Goal: Task Accomplishment & Management: Use online tool/utility

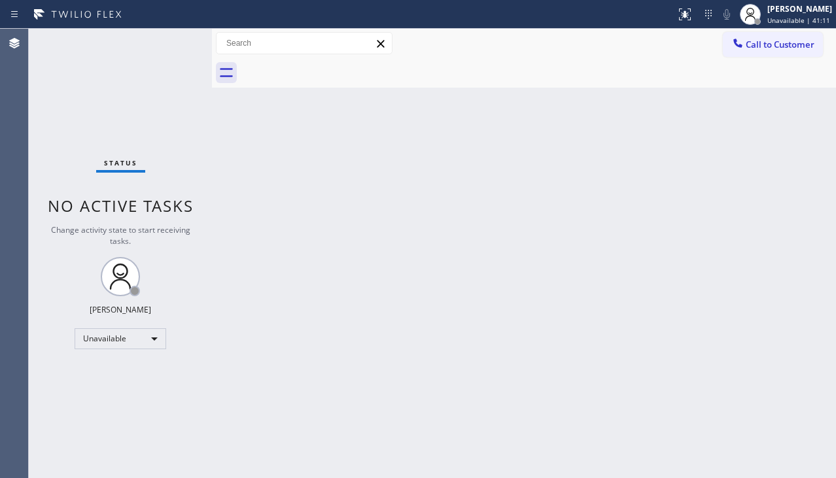
click at [309, 379] on div "Back to Dashboard Change Sender ID Customers Technicians Select a contact Outbo…" at bounding box center [524, 253] width 624 height 449
drag, startPoint x: 827, startPoint y: 266, endPoint x: 813, endPoint y: 264, distance: 13.9
click at [827, 266] on div "Back to Dashboard Change Sender ID Customers Technicians Select a contact Outbo…" at bounding box center [524, 256] width 624 height 454
click at [828, 354] on div "Back to Dashboard Change Sender ID Customers Technicians Select a contact Outbo…" at bounding box center [524, 256] width 624 height 454
click at [799, 276] on div "Back to Dashboard Change Sender ID Customers Technicians Select a contact Outbo…" at bounding box center [524, 256] width 624 height 454
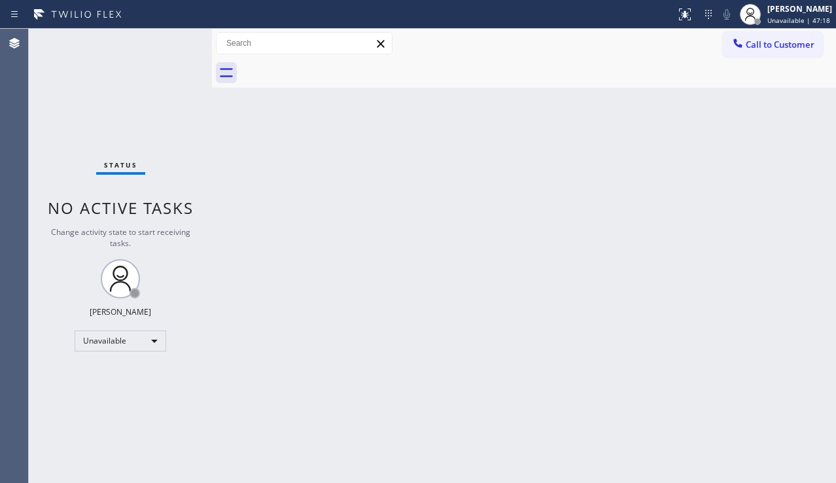
click at [241, 289] on div "Back to Dashboard Change Sender ID Customers Technicians Select a contact Outbo…" at bounding box center [524, 256] width 624 height 454
click at [367, 268] on div "Back to Dashboard Change Sender ID Customers Technicians Select a contact Outbo…" at bounding box center [524, 256] width 624 height 454
click at [774, 45] on span "Call to Customer" at bounding box center [780, 45] width 69 height 12
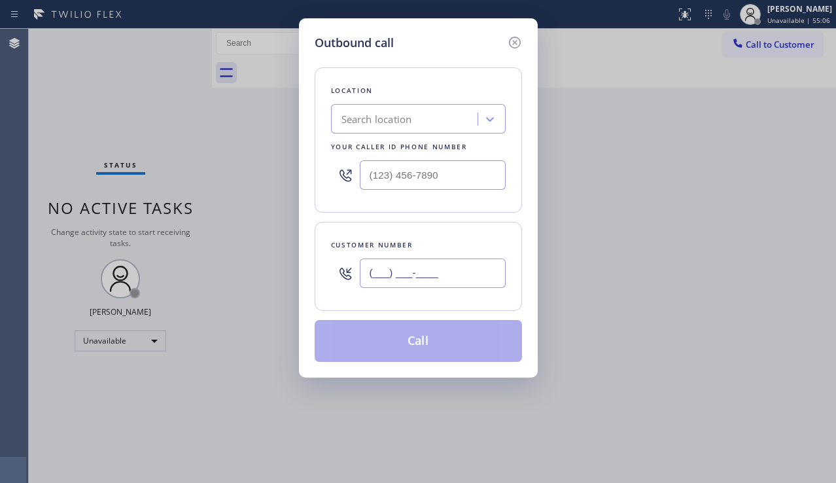
click at [392, 266] on input "(___) ___-____" at bounding box center [433, 272] width 146 height 29
paste input "714) 981-3054"
type input "[PHONE_NUMBER]"
click at [448, 173] on input "(___) ___-____" at bounding box center [433, 174] width 146 height 29
paste input "949) 438-5091"
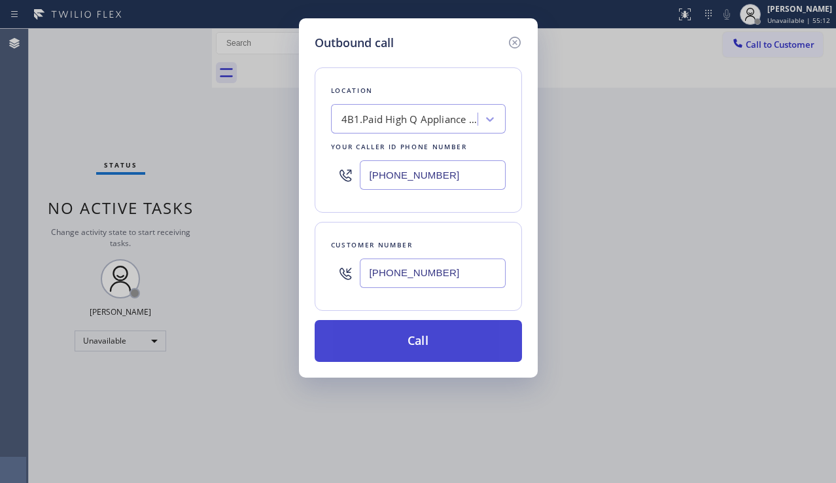
type input "[PHONE_NUMBER]"
click at [407, 336] on button "Call" at bounding box center [418, 341] width 207 height 42
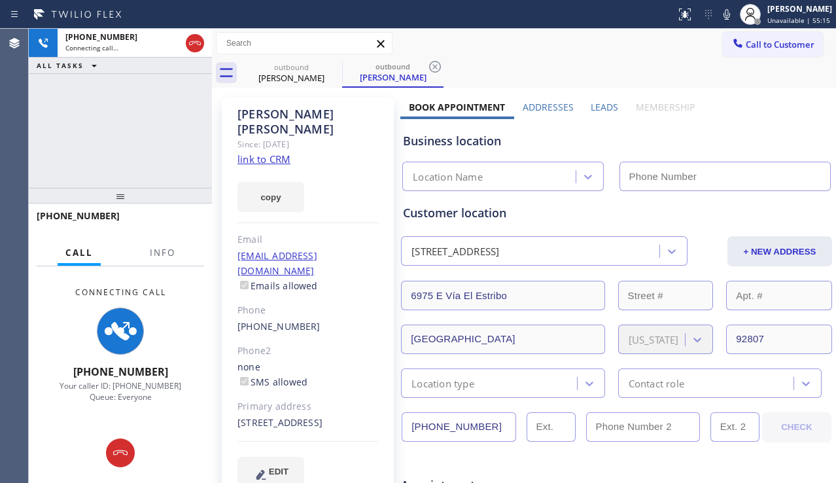
click at [593, 104] on label "Leads" at bounding box center [604, 107] width 27 height 12
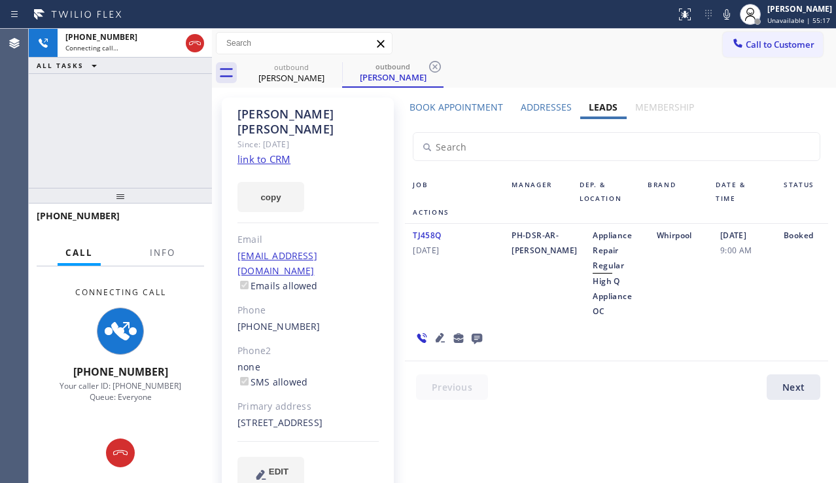
click at [475, 339] on icon at bounding box center [477, 338] width 16 height 16
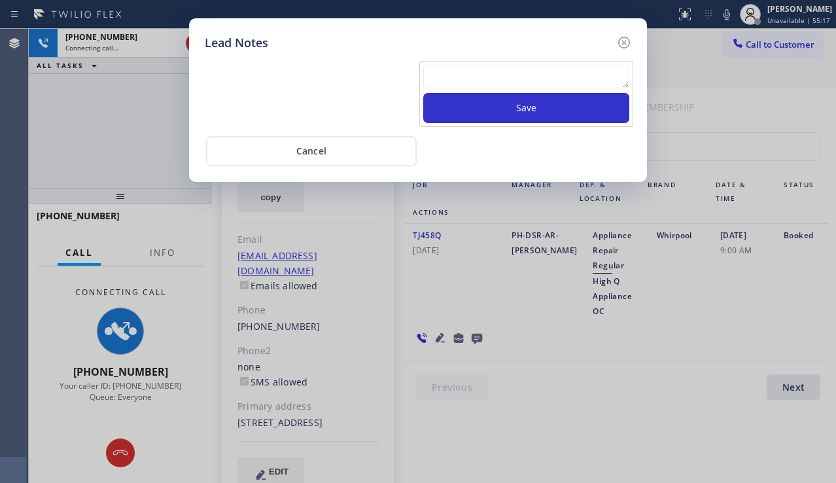
click at [444, 87] on textarea at bounding box center [526, 77] width 206 height 24
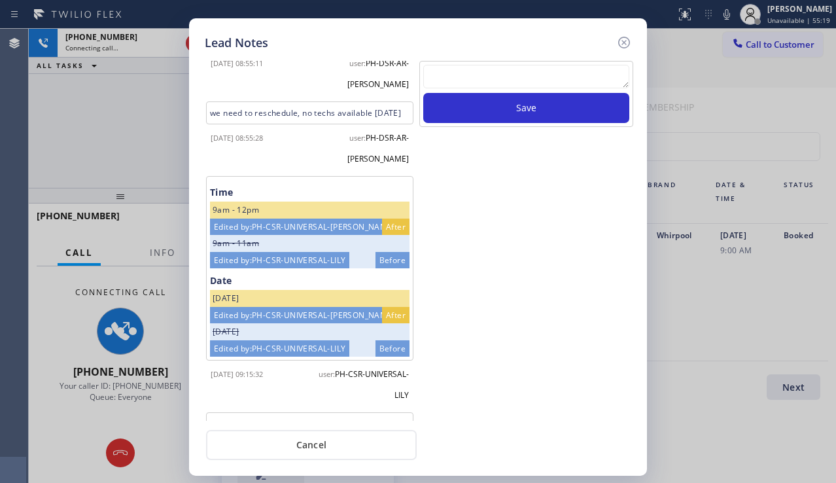
scroll to position [52, 0]
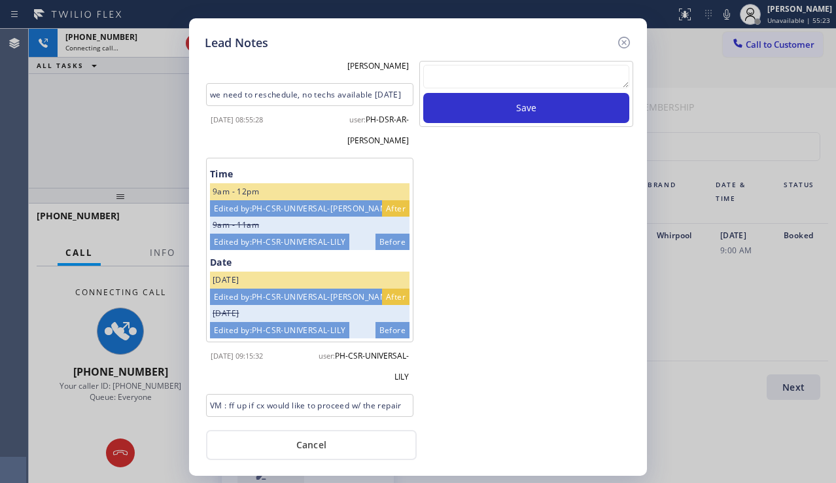
click at [517, 80] on textarea at bounding box center [526, 77] width 206 height 24
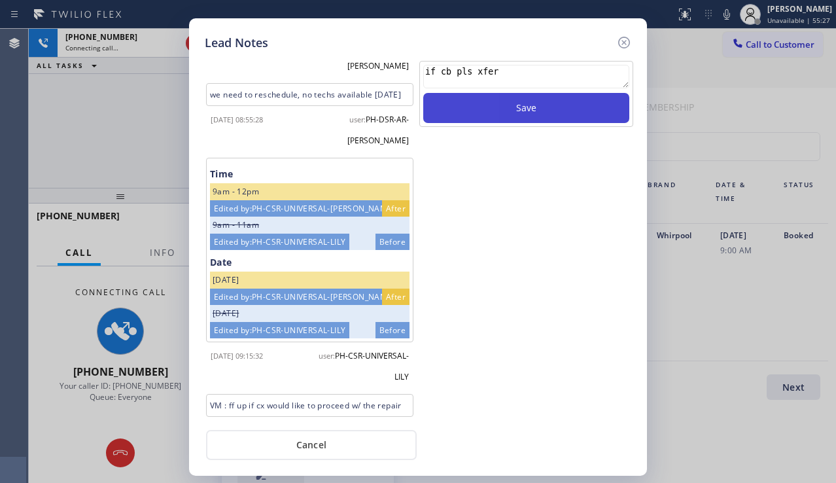
type textarea "if cb pls xfer"
click at [511, 103] on button "Save" at bounding box center [526, 108] width 206 height 30
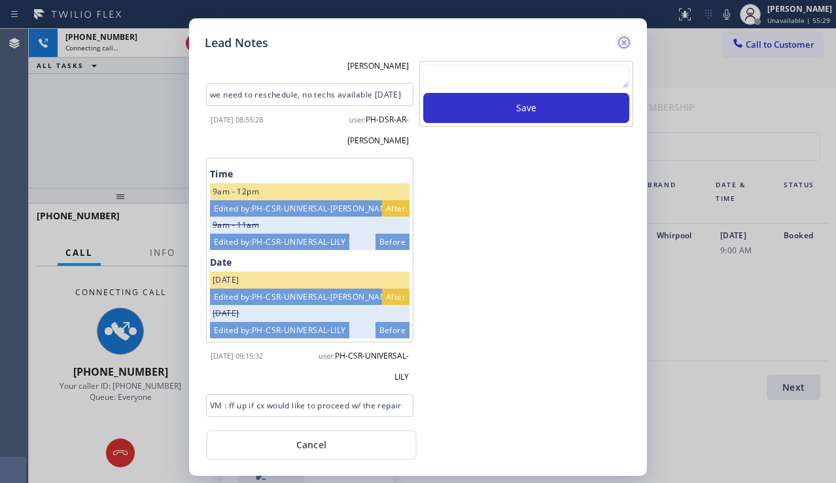
click at [619, 38] on icon at bounding box center [624, 43] width 16 height 16
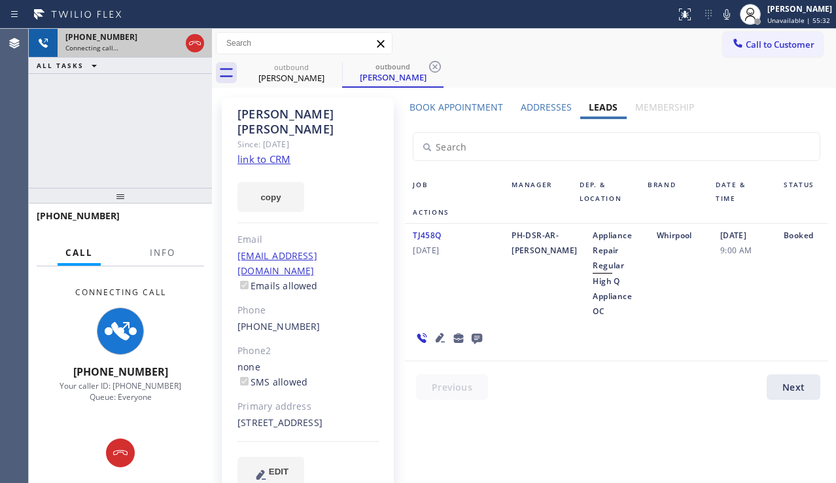
click at [194, 43] on icon at bounding box center [195, 43] width 16 height 16
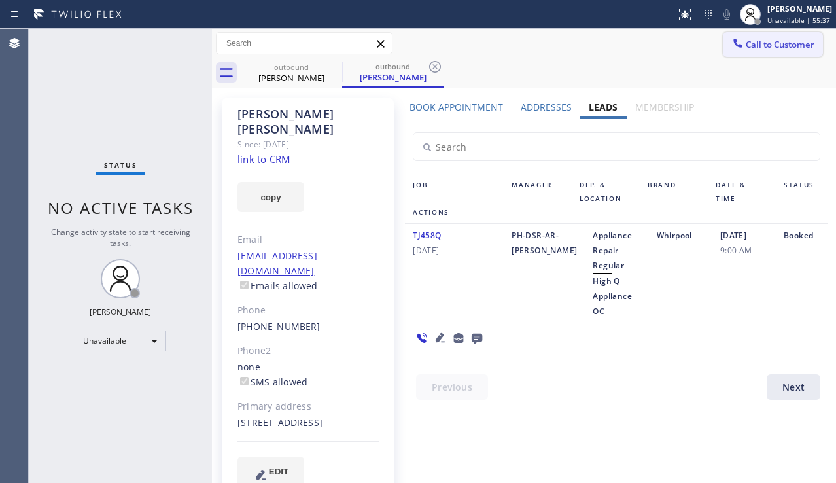
click at [747, 52] on button "Call to Customer" at bounding box center [773, 44] width 100 height 25
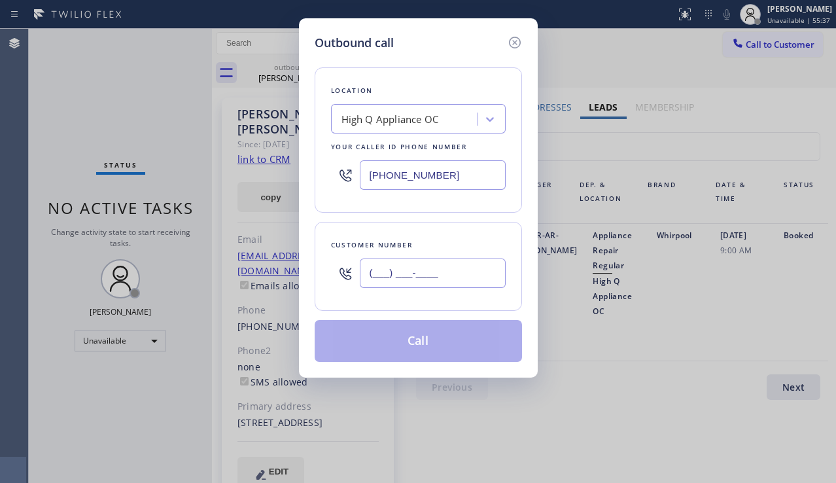
click at [377, 278] on input "(___) ___-____" at bounding box center [433, 272] width 146 height 29
paste input "773) 972-0142"
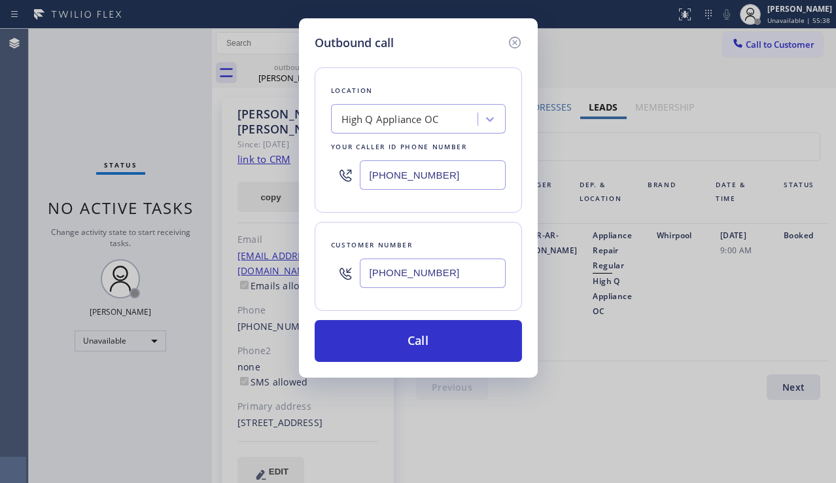
type input "[PHONE_NUMBER]"
drag, startPoint x: 453, startPoint y: 175, endPoint x: 362, endPoint y: 175, distance: 90.9
click at [362, 175] on input "[PHONE_NUMBER]" at bounding box center [433, 174] width 146 height 29
paste input "773) 830-4668"
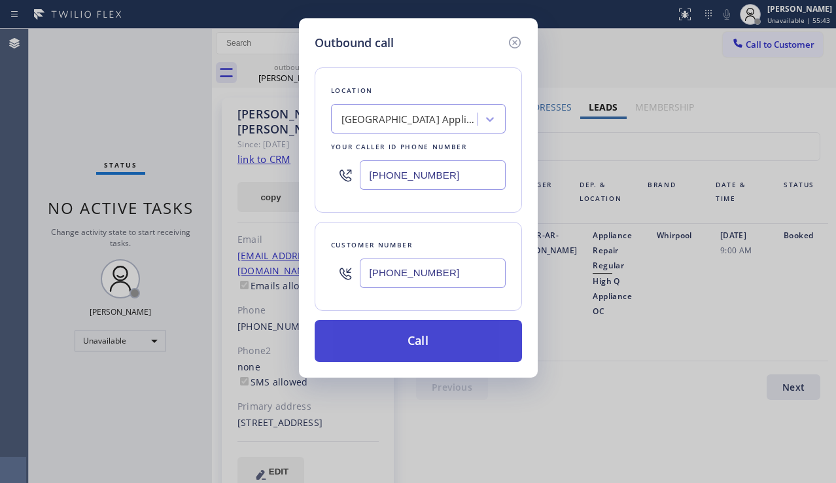
type input "[PHONE_NUMBER]"
click at [421, 341] on button "Call" at bounding box center [418, 341] width 207 height 42
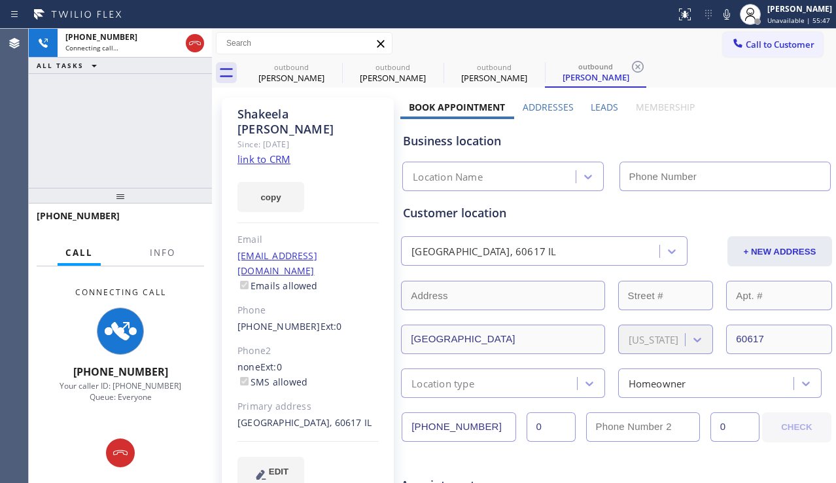
type input "[PHONE_NUMBER]"
click at [597, 108] on label "Leads" at bounding box center [604, 107] width 27 height 12
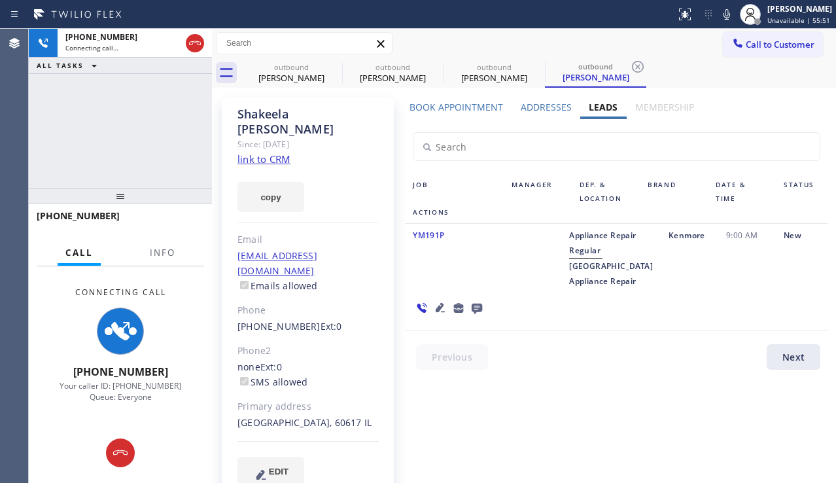
click at [482, 303] on icon at bounding box center [477, 308] width 10 height 10
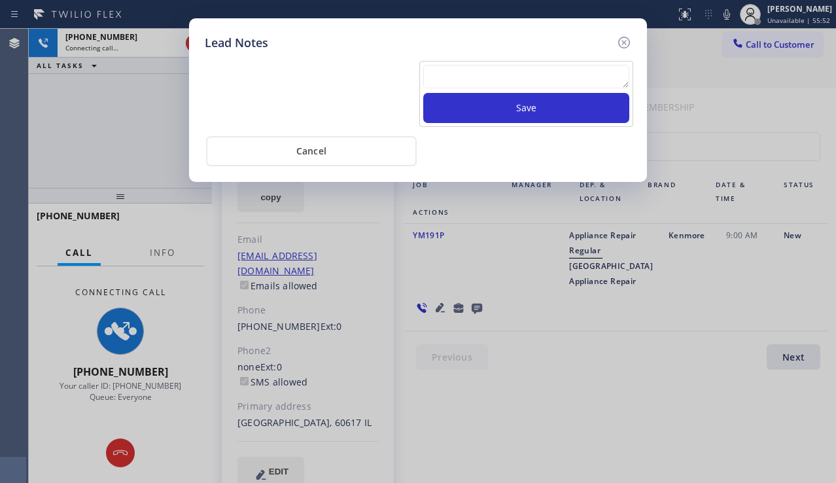
click at [459, 75] on textarea at bounding box center [526, 77] width 206 height 24
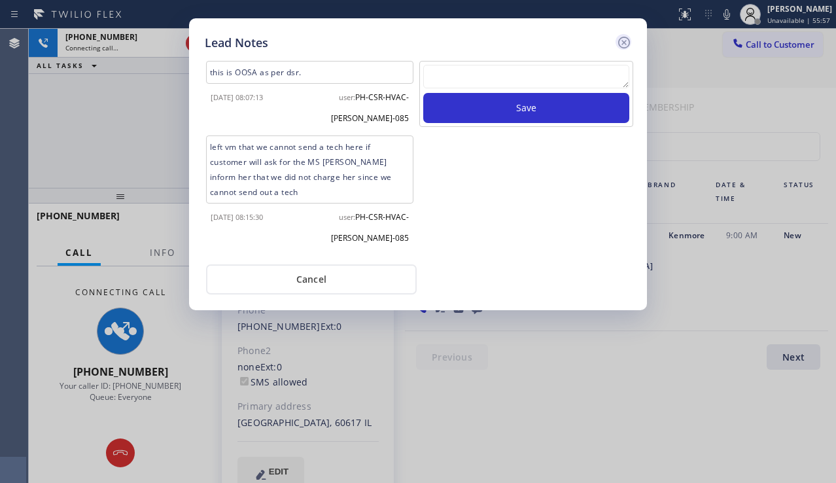
click at [622, 43] on icon at bounding box center [624, 43] width 16 height 16
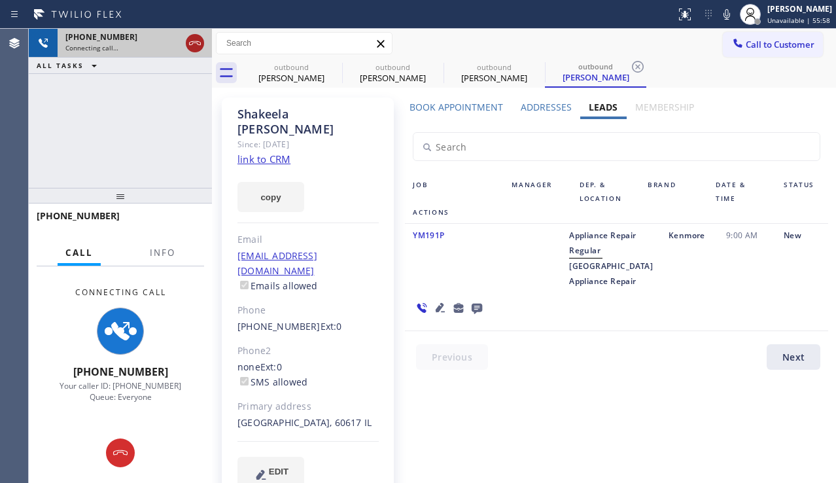
click at [203, 47] on div at bounding box center [195, 43] width 18 height 16
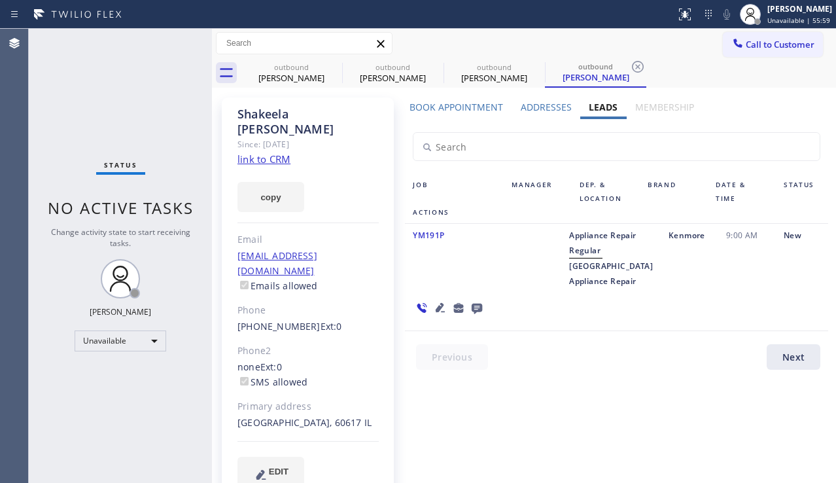
click at [485, 300] on icon at bounding box center [477, 308] width 16 height 16
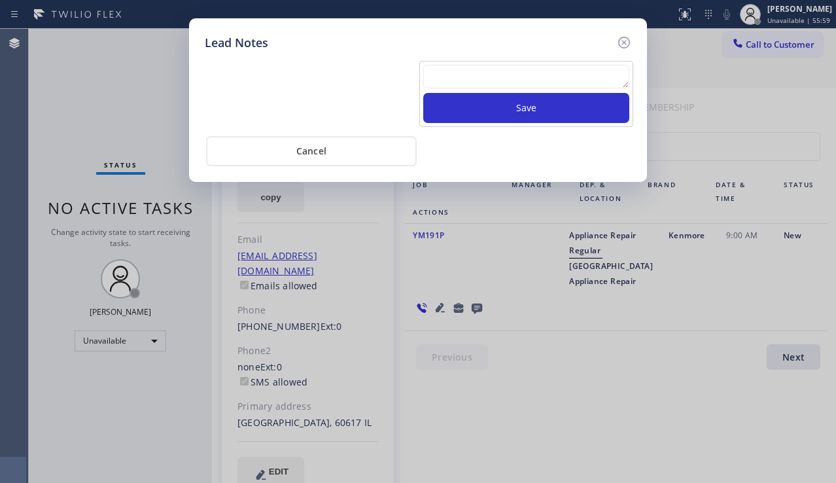
click at [466, 78] on textarea at bounding box center [526, 77] width 206 height 24
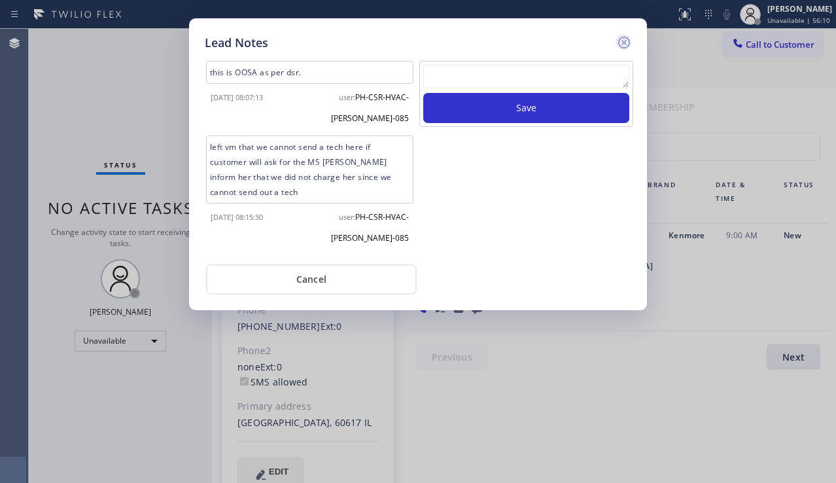
click at [625, 38] on icon at bounding box center [624, 43] width 16 height 16
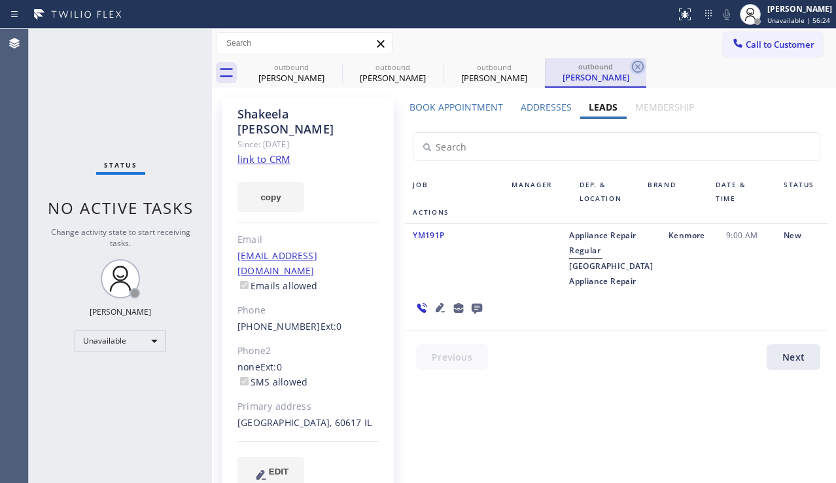
click at [634, 69] on icon at bounding box center [638, 67] width 16 height 16
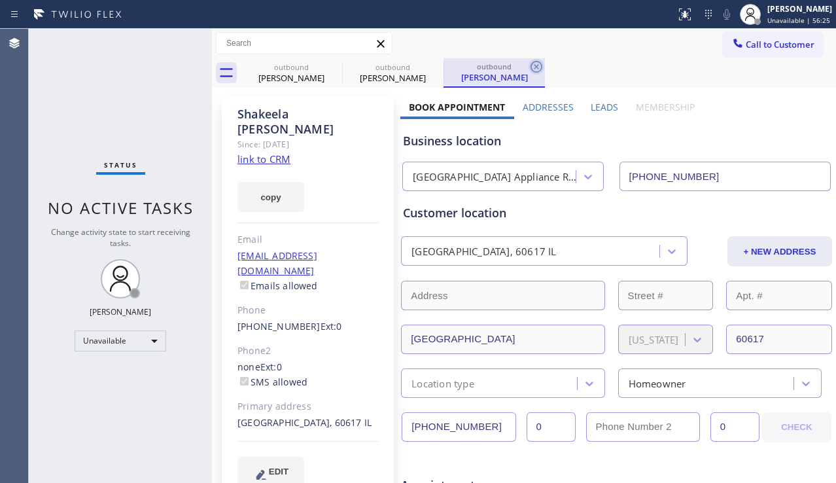
click at [541, 66] on icon at bounding box center [536, 67] width 16 height 16
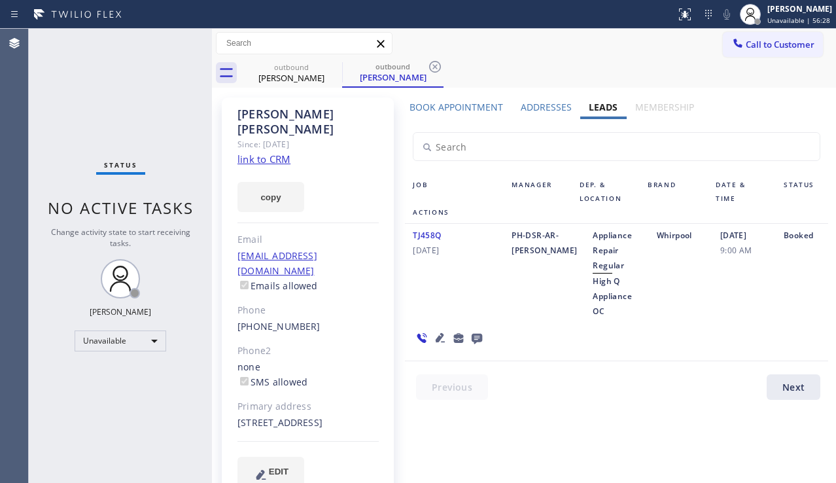
click at [462, 110] on label "Book Appointment" at bounding box center [456, 107] width 94 height 12
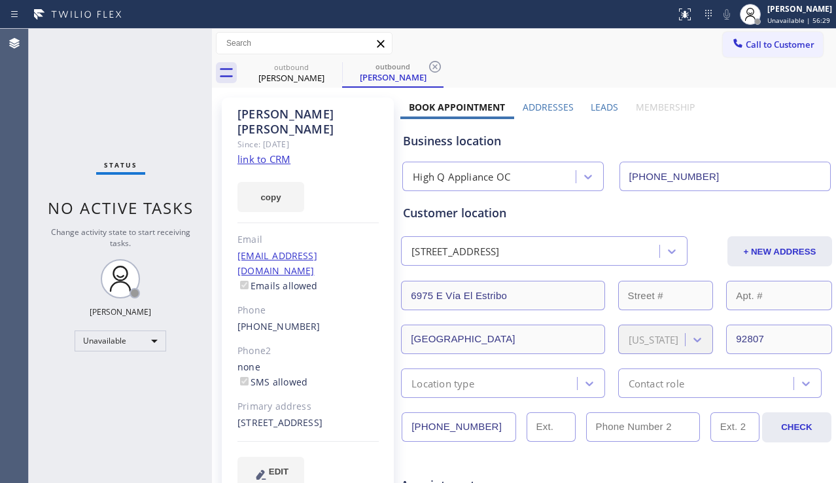
drag, startPoint x: 484, startPoint y: 425, endPoint x: 385, endPoint y: 436, distance: 99.4
click at [759, 52] on button "Call to Customer" at bounding box center [773, 44] width 100 height 25
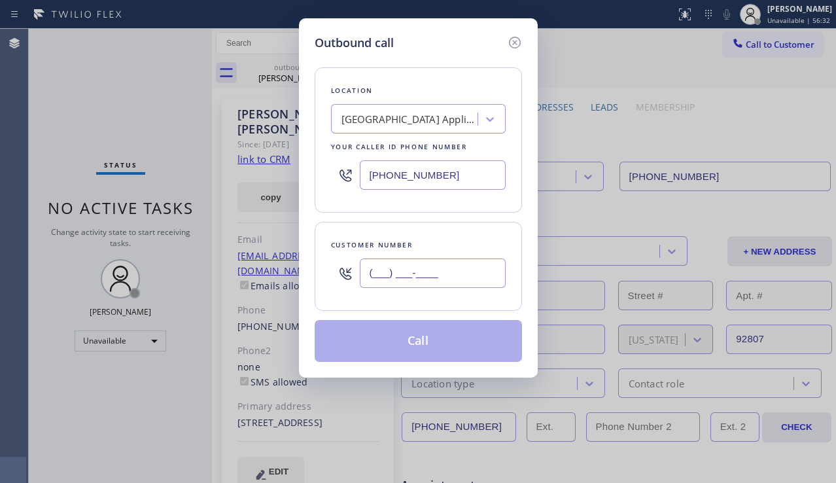
click at [396, 276] on input "(___) ___-____" at bounding box center [433, 272] width 146 height 29
paste input "714) 981-3054"
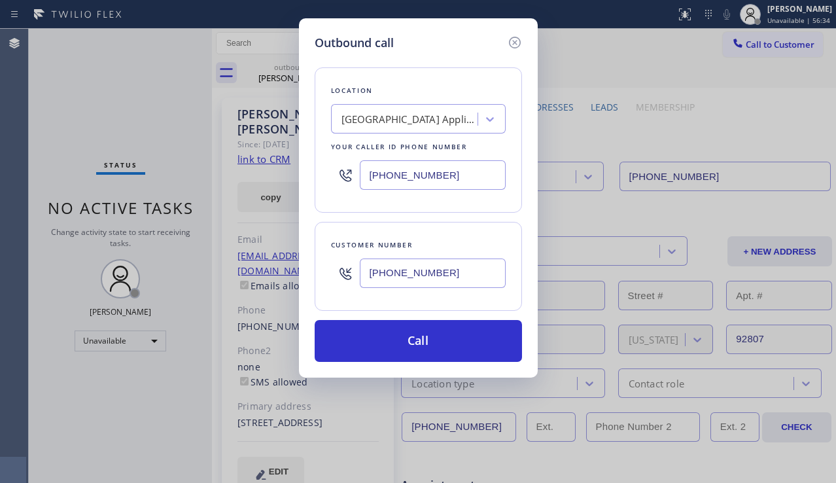
type input "[PHONE_NUMBER]"
drag, startPoint x: 468, startPoint y: 180, endPoint x: 361, endPoint y: 177, distance: 106.6
click at [361, 177] on input "[PHONE_NUMBER]" at bounding box center [433, 174] width 146 height 29
paste input "949) 438-5091"
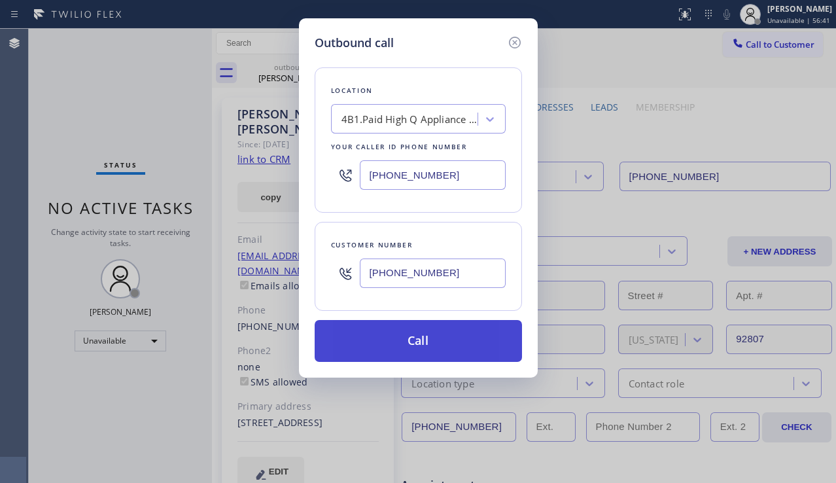
type input "[PHONE_NUMBER]"
click at [430, 331] on button "Call" at bounding box center [418, 341] width 207 height 42
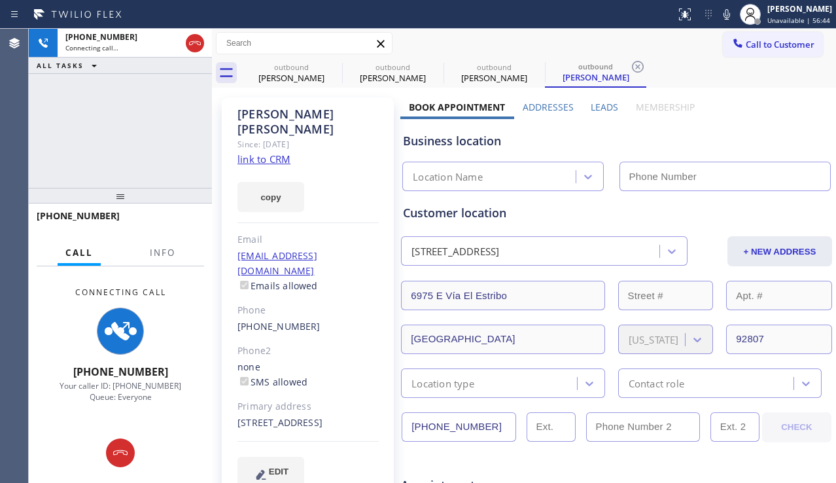
click at [223, 400] on div "[PERSON_NAME] Since: [DATE] link to CRM copy Email [EMAIL_ADDRESS][DOMAIN_NAME]…" at bounding box center [308, 299] width 172 height 405
type input "[PHONE_NUMBER]"
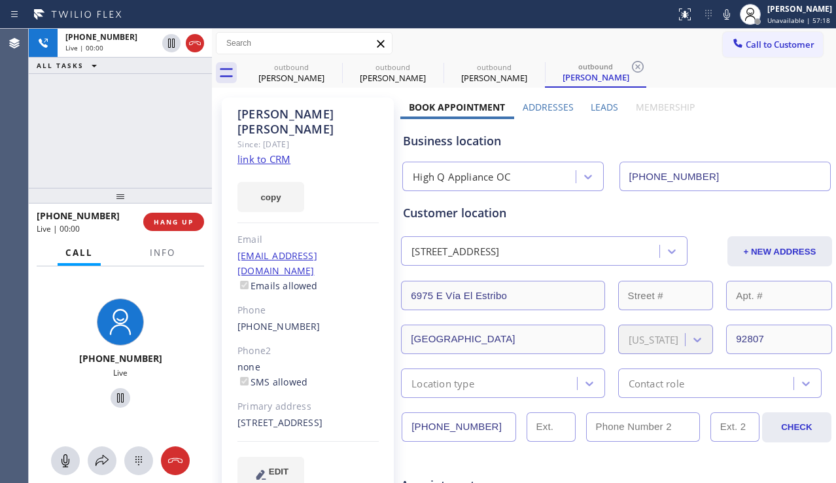
click at [787, 136] on div "Business location" at bounding box center [616, 141] width 427 height 18
click at [360, 232] on div "Email" at bounding box center [307, 239] width 141 height 15
click at [185, 221] on span "HANG UP" at bounding box center [174, 221] width 40 height 9
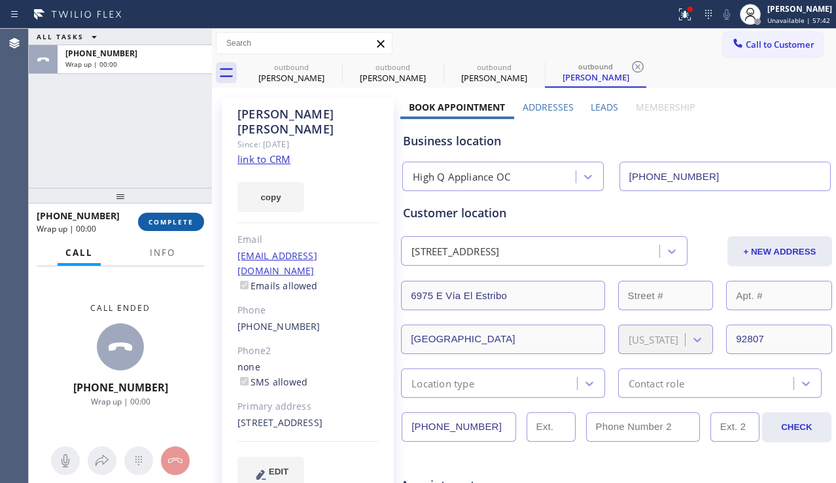
click at [185, 221] on span "COMPLETE" at bounding box center [170, 221] width 45 height 9
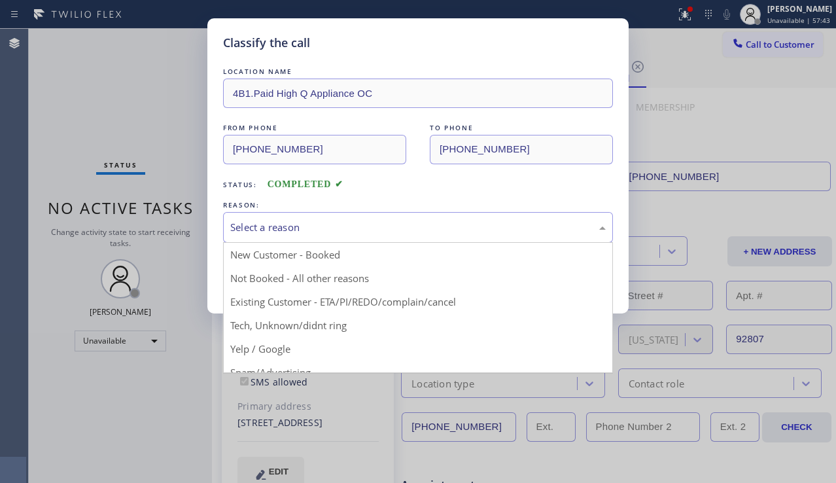
click at [332, 226] on div "Select a reason" at bounding box center [417, 227] width 375 height 15
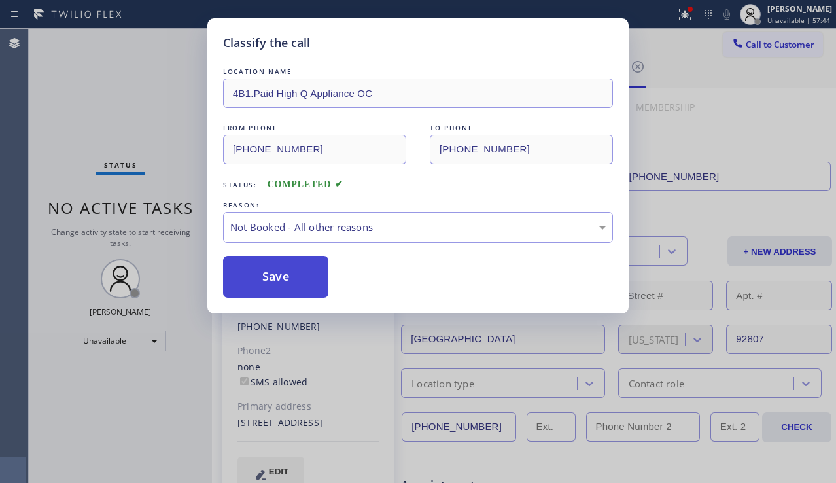
click at [265, 275] on button "Save" at bounding box center [275, 277] width 105 height 42
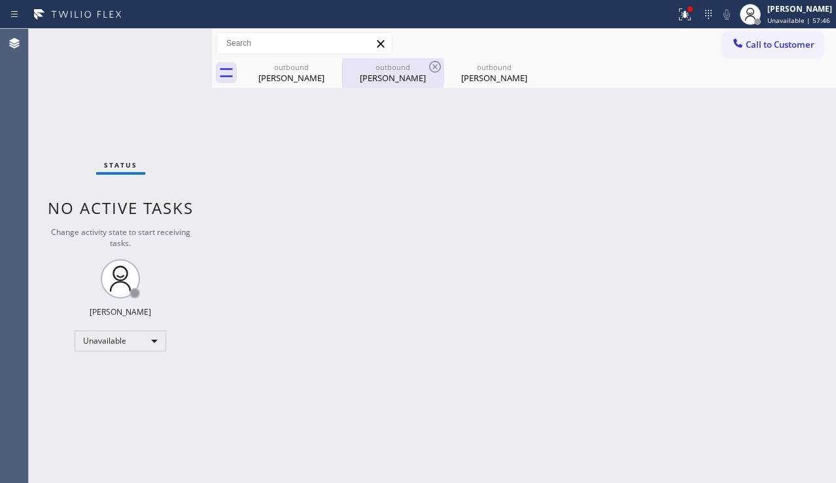
click at [397, 80] on div "[PERSON_NAME]" at bounding box center [392, 78] width 99 height 12
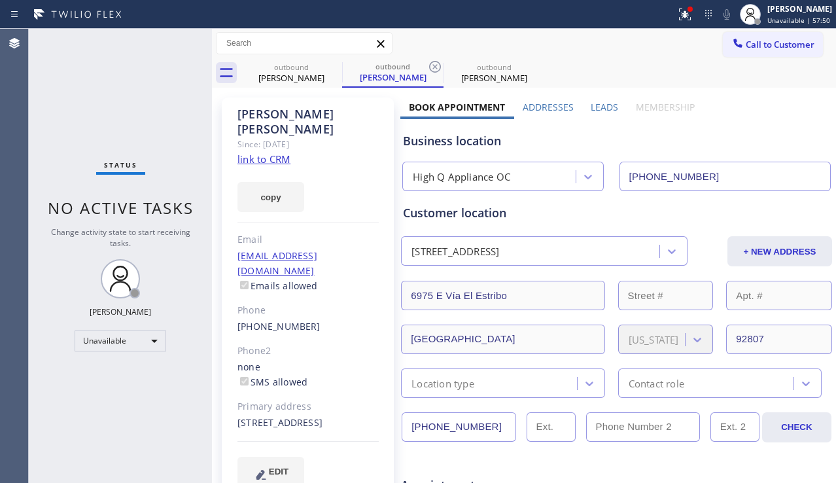
drag, startPoint x: 480, startPoint y: 426, endPoint x: 385, endPoint y: 426, distance: 94.8
click at [368, 343] on div "Phone2" at bounding box center [307, 350] width 141 height 15
click at [63, 142] on div "Status No active tasks Change activity state to start receiving tasks. [PERSON_…" at bounding box center [120, 256] width 183 height 454
click at [329, 67] on icon at bounding box center [334, 67] width 16 height 16
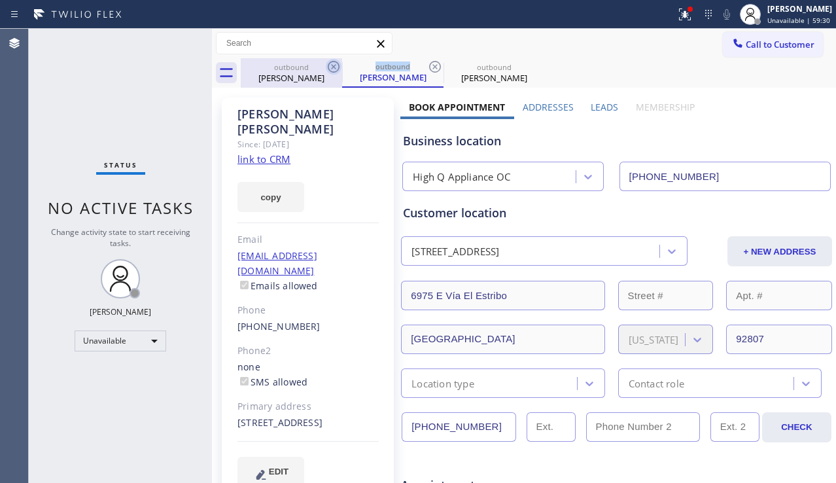
click at [329, 67] on icon at bounding box center [334, 67] width 16 height 16
click at [342, 67] on div "outbound [PERSON_NAME]" at bounding box center [392, 72] width 101 height 29
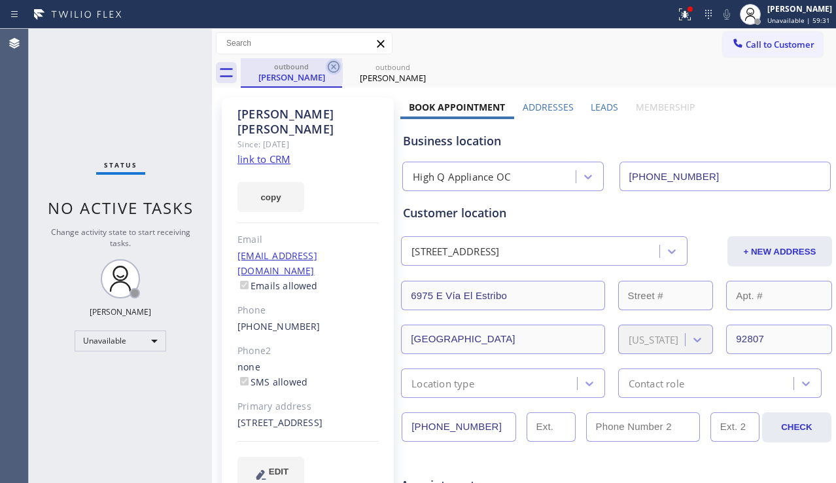
click at [328, 67] on icon at bounding box center [334, 67] width 16 height 16
click at [429, 67] on icon at bounding box center [435, 67] width 12 height 12
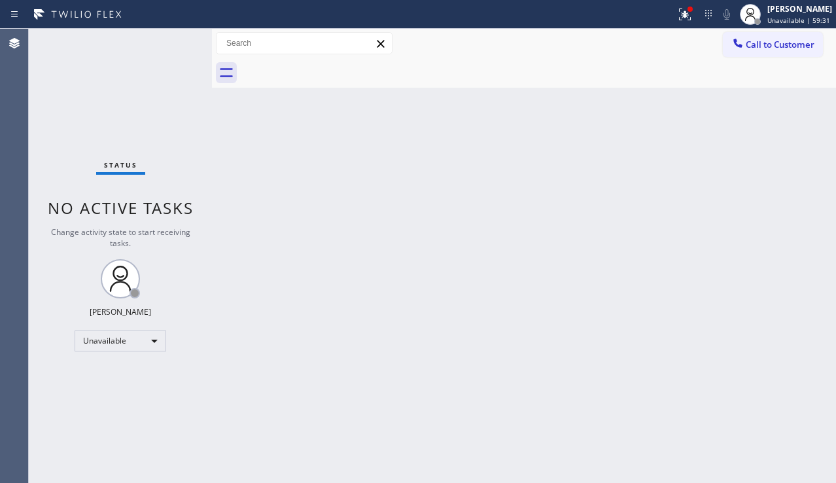
click at [328, 67] on div at bounding box center [538, 72] width 595 height 29
click at [738, 46] on icon at bounding box center [737, 43] width 9 height 9
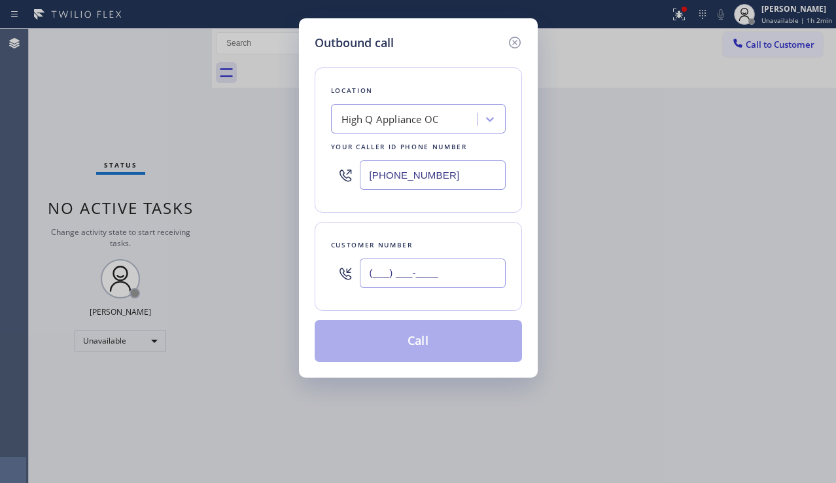
click at [422, 273] on input "(___) ___-____" at bounding box center [433, 272] width 146 height 29
paste input "310) 591-8882"
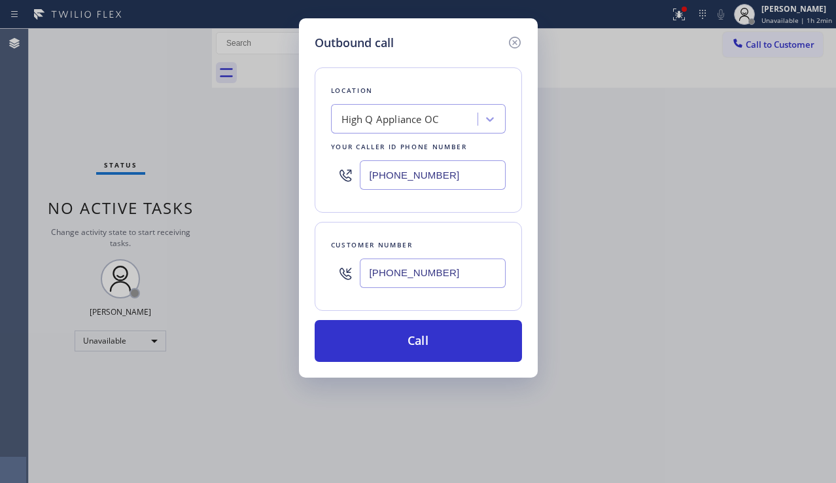
type input "[PHONE_NUMBER]"
drag, startPoint x: 485, startPoint y: 177, endPoint x: 349, endPoint y: 182, distance: 135.5
click at [349, 182] on div "[PHONE_NUMBER]" at bounding box center [418, 175] width 175 height 43
paste input "310) 388-3910"
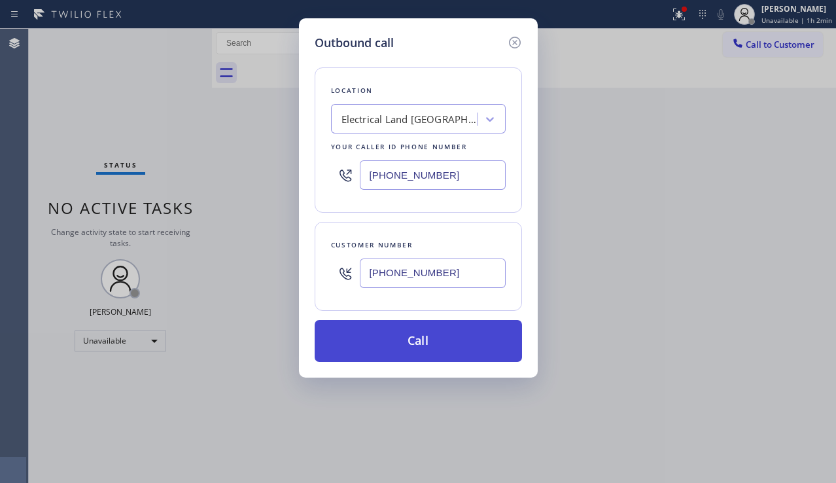
type input "[PHONE_NUMBER]"
click at [422, 341] on button "Call" at bounding box center [418, 341] width 207 height 42
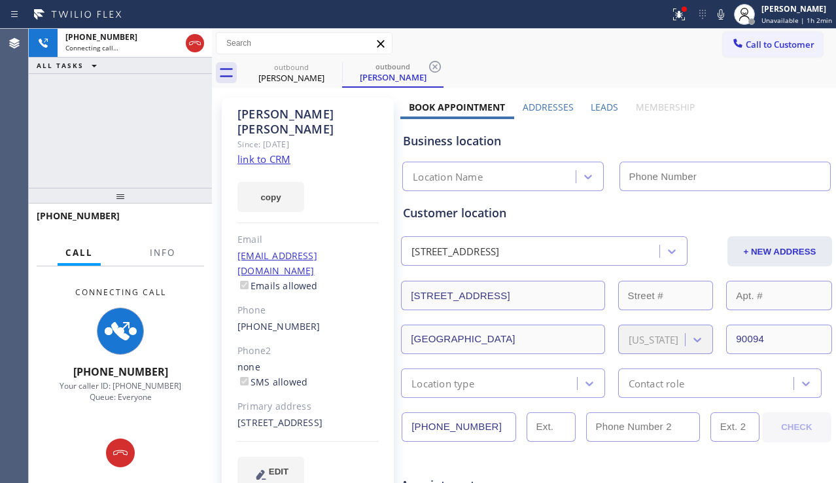
click at [600, 110] on label "Leads" at bounding box center [604, 107] width 27 height 12
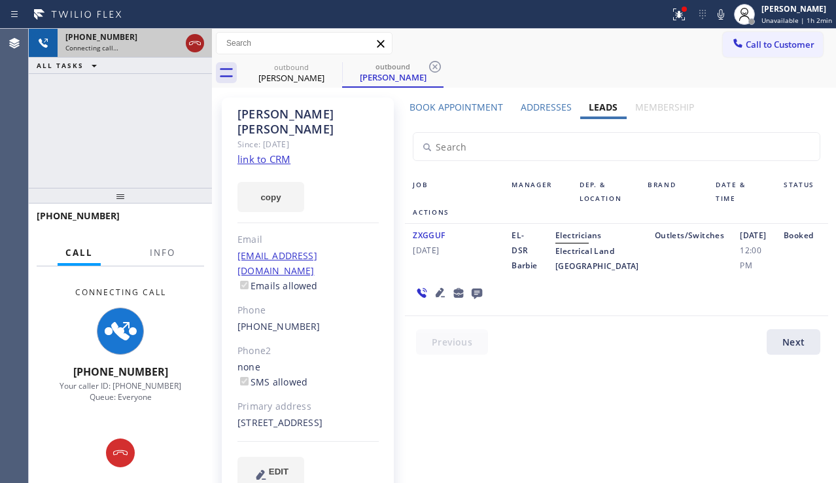
click at [193, 46] on icon at bounding box center [195, 43] width 16 height 16
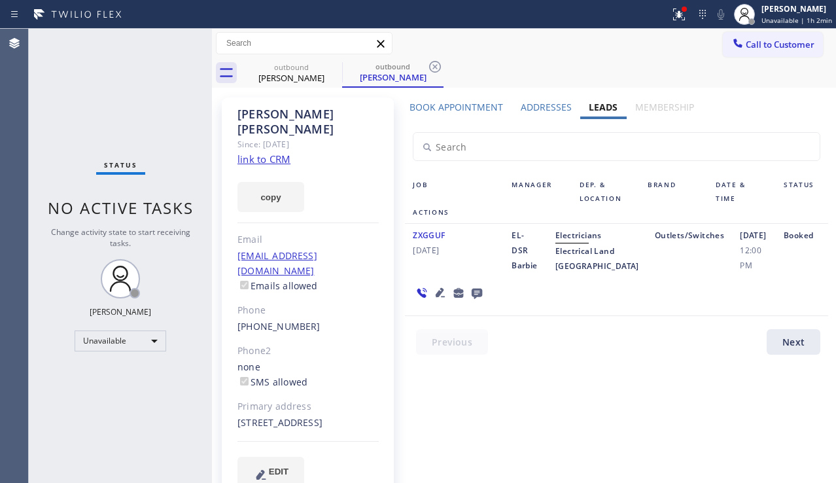
click at [473, 301] on icon at bounding box center [477, 292] width 16 height 16
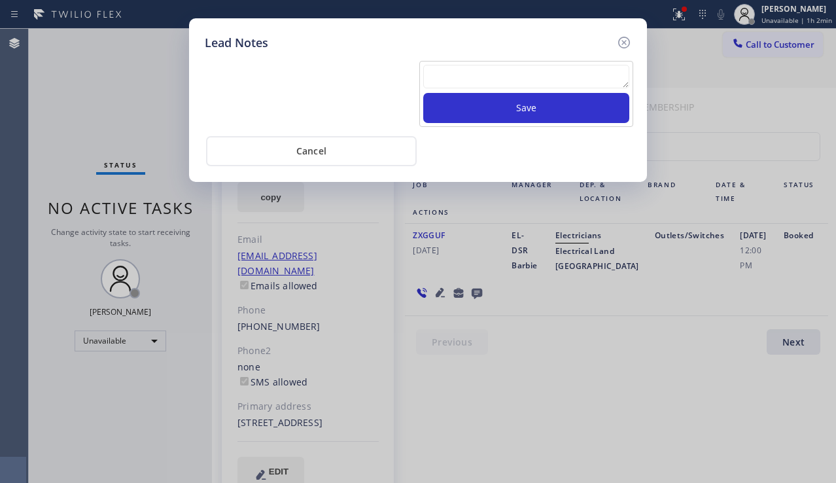
click at [452, 78] on textarea at bounding box center [526, 77] width 206 height 24
click at [625, 43] on icon at bounding box center [624, 43] width 12 height 12
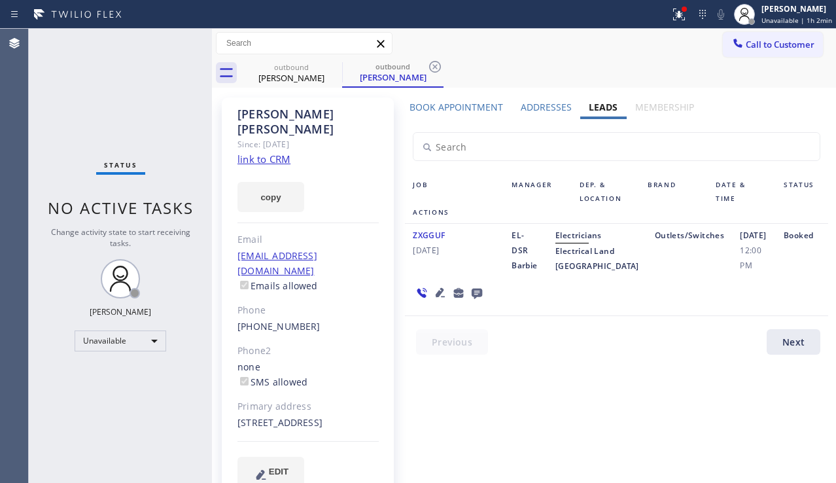
click at [436, 300] on icon at bounding box center [440, 292] width 16 height 16
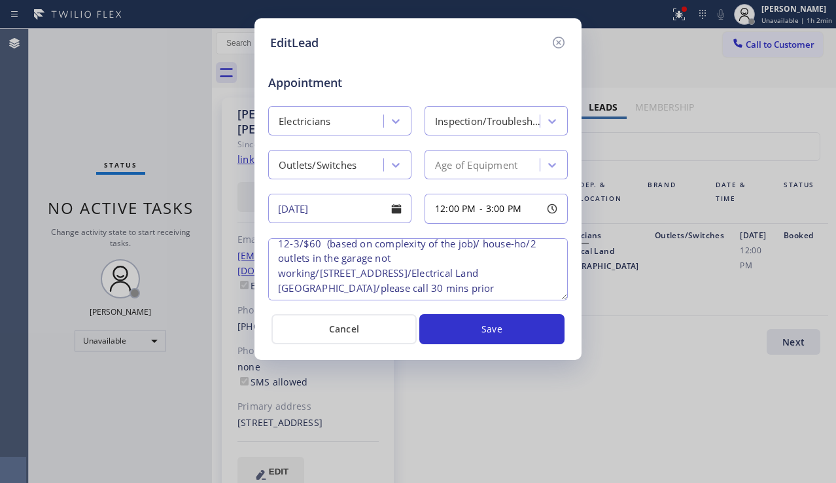
scroll to position [12, 0]
click at [560, 44] on icon at bounding box center [559, 43] width 12 height 12
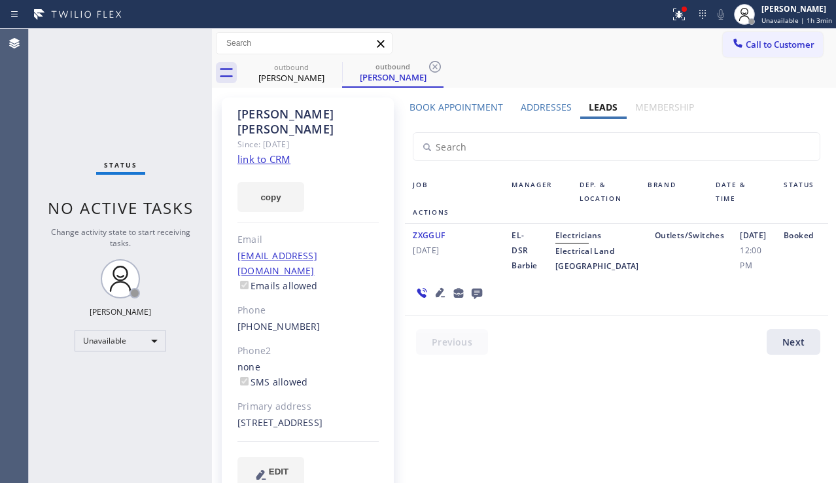
click at [774, 300] on div "ZXGGUF [DATE] EL-DSR Barbie Electricians Electrical Land [GEOGRAPHIC_DATA] Outl…" at bounding box center [616, 270] width 423 height 92
click at [328, 67] on icon at bounding box center [334, 67] width 12 height 12
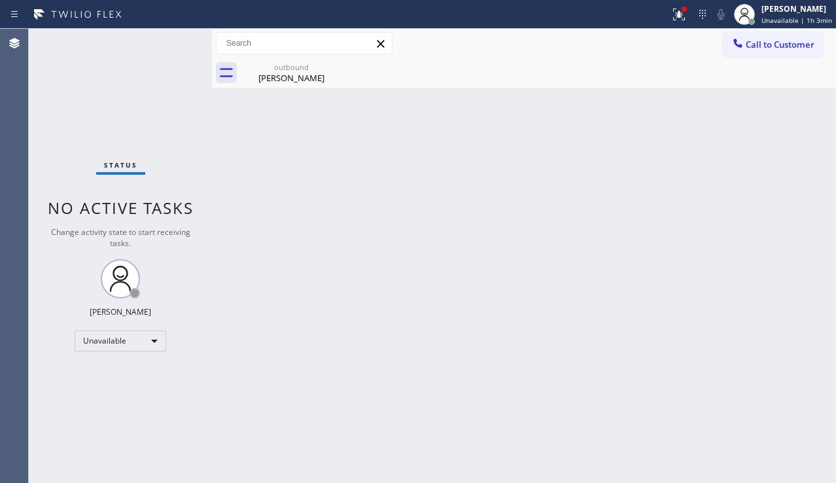
click at [0, 0] on icon at bounding box center [0, 0] width 0 height 0
click at [328, 69] on icon at bounding box center [334, 67] width 16 height 16
click at [330, 67] on icon at bounding box center [334, 67] width 16 height 16
click at [339, 66] on icon at bounding box center [334, 67] width 12 height 12
click at [292, 154] on div "Back to Dashboard Change Sender ID Customers Technicians Select a contact Outbo…" at bounding box center [524, 256] width 624 height 454
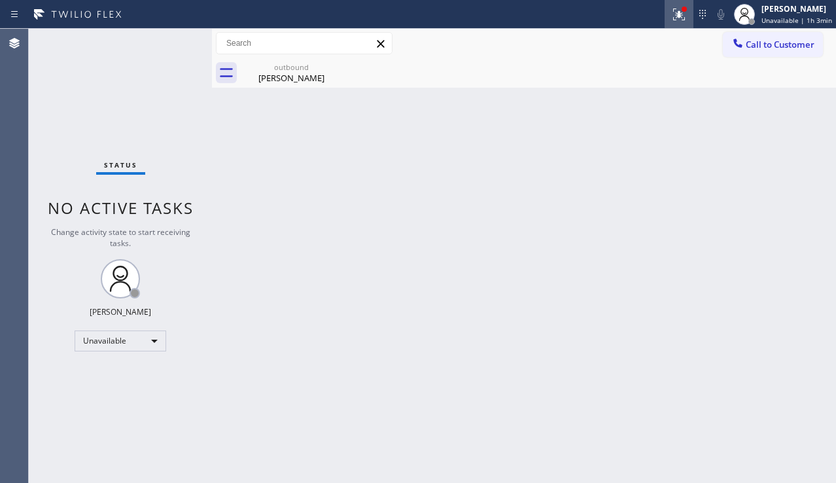
click at [671, 18] on icon at bounding box center [679, 15] width 16 height 16
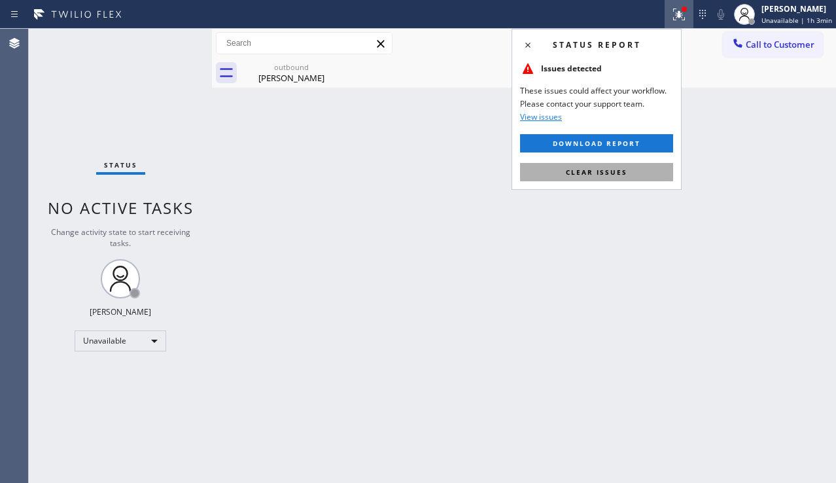
click at [585, 174] on span "Clear issues" at bounding box center [596, 171] width 61 height 9
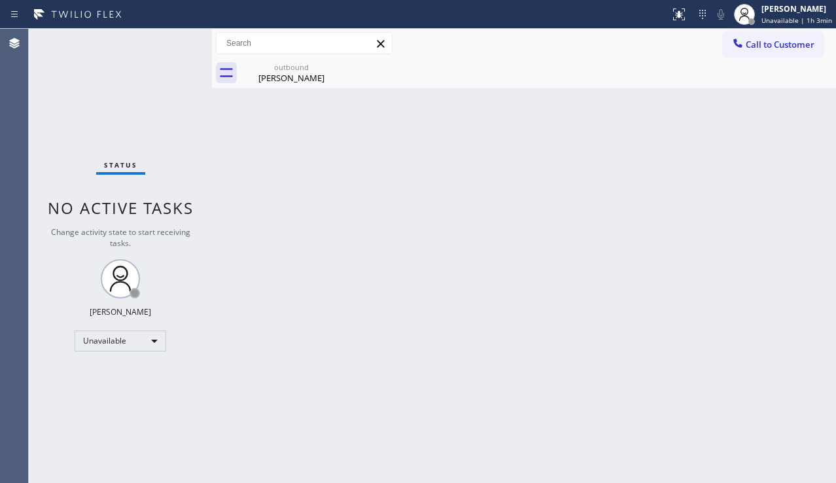
click at [107, 397] on div "Status No active tasks Change activity state to start receiving tasks. [PERSON_…" at bounding box center [120, 256] width 183 height 454
click at [477, 287] on div "Back to Dashboard Change Sender ID Customers Technicians Select a contact Outbo…" at bounding box center [524, 256] width 624 height 454
click at [285, 70] on div "outbound" at bounding box center [291, 67] width 99 height 10
click at [798, 334] on div "Back to Dashboard Change Sender ID Customers Technicians Select a contact Outbo…" at bounding box center [524, 256] width 624 height 454
click at [290, 457] on div "Back to Dashboard Change Sender ID Customers Technicians Select a contact Outbo…" at bounding box center [524, 256] width 624 height 454
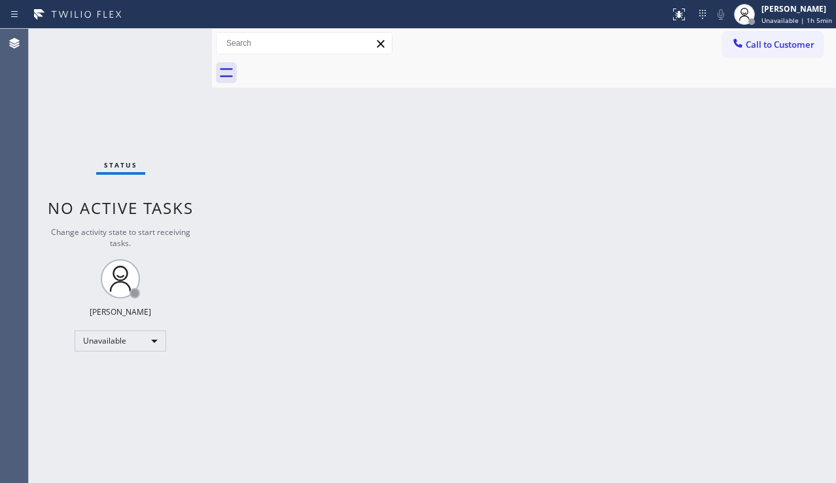
click at [332, 456] on div "Back to Dashboard Change Sender ID Customers Technicians Select a contact Outbo…" at bounding box center [524, 256] width 624 height 454
click at [135, 413] on div "Status No active tasks Change activity state to start receiving tasks. [PERSON_…" at bounding box center [120, 256] width 183 height 454
click at [281, 271] on div "Back to Dashboard Change Sender ID Customers Technicians Select a contact Outbo…" at bounding box center [524, 256] width 624 height 454
click at [793, 283] on div "Back to Dashboard Change Sender ID Customers Technicians Select a contact Outbo…" at bounding box center [524, 256] width 624 height 454
click at [338, 370] on div "Back to Dashboard Change Sender ID Customers Technicians Select a contact Outbo…" at bounding box center [524, 256] width 624 height 454
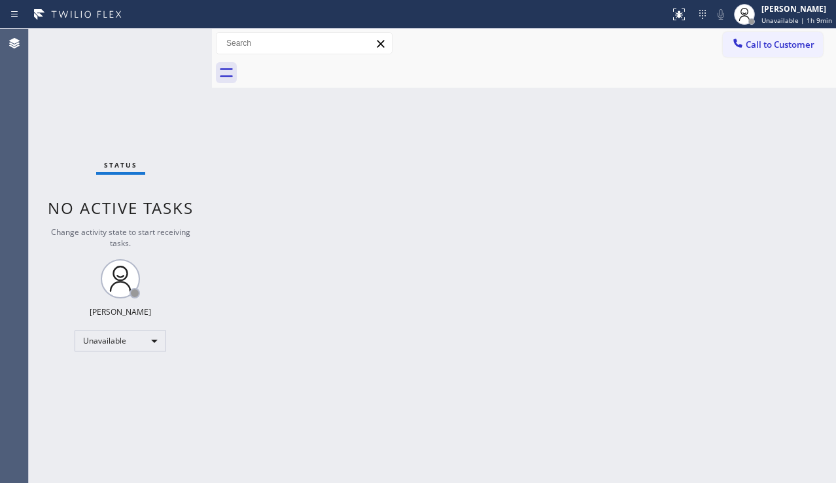
click at [100, 122] on div "Status No active tasks Change activity state to start receiving tasks. [PERSON_…" at bounding box center [120, 256] width 183 height 454
click at [774, 43] on span "Call to Customer" at bounding box center [780, 45] width 69 height 12
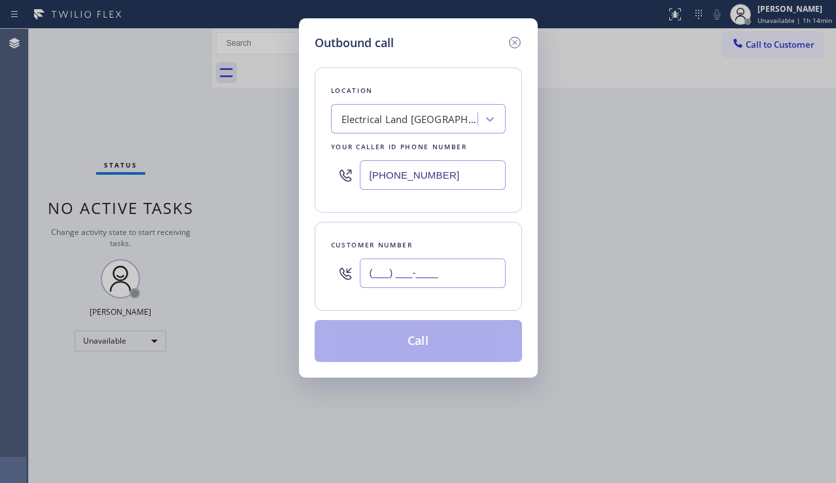
click at [409, 283] on input "(___) ___-____" at bounding box center [433, 272] width 146 height 29
paste input "646) 420-7338"
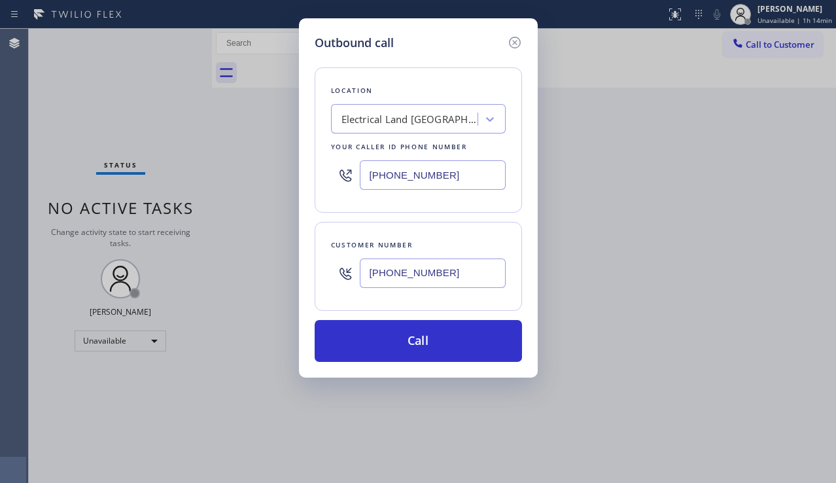
type input "[PHONE_NUMBER]"
click at [370, 114] on div "Electrical Land [GEOGRAPHIC_DATA]" at bounding box center [409, 119] width 137 height 15
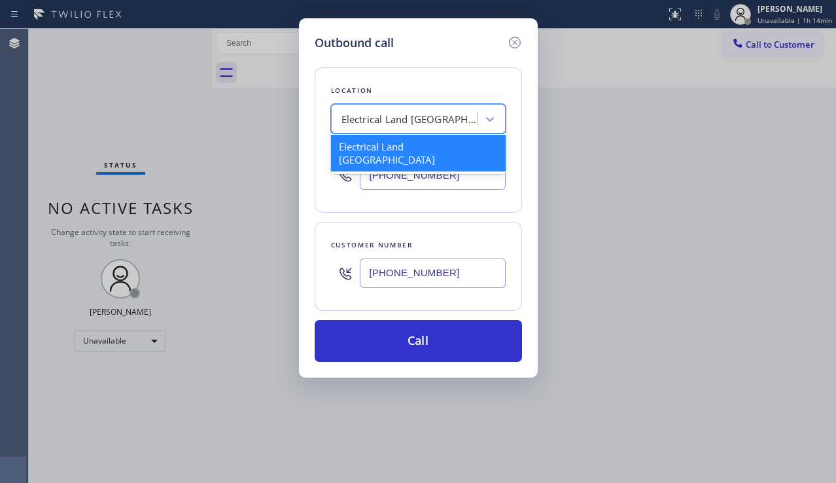
paste input "Repair Twist of [US_STATE]"
type input "Repair Twist of [US_STATE]"
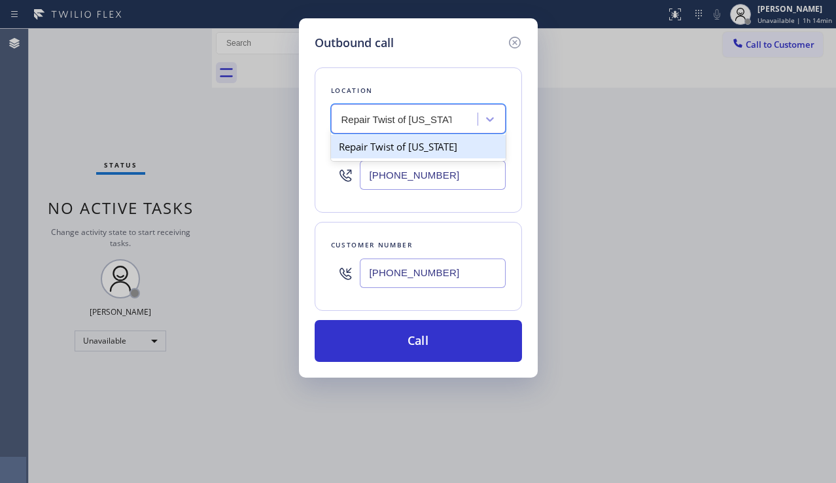
click at [420, 154] on div "Repair Twist of [US_STATE]" at bounding box center [418, 147] width 175 height 24
type input "[PHONE_NUMBER]"
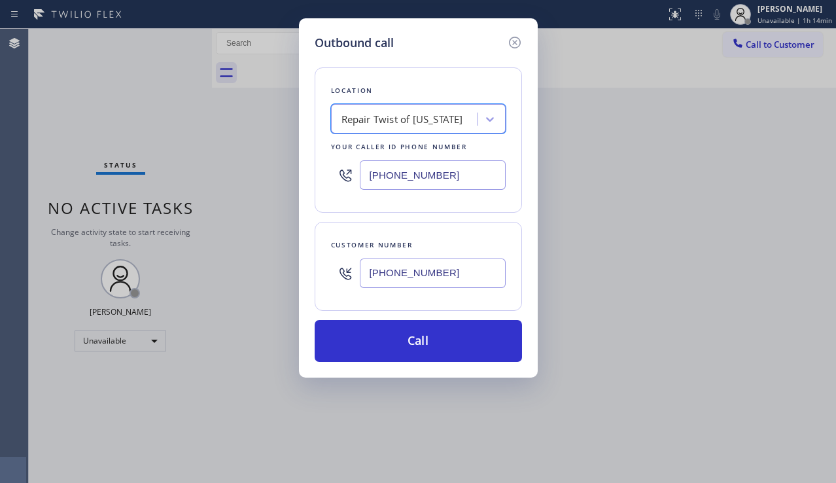
drag, startPoint x: 411, startPoint y: 343, endPoint x: 376, endPoint y: 370, distance: 43.8
click at [411, 344] on button "Call" at bounding box center [418, 341] width 207 height 42
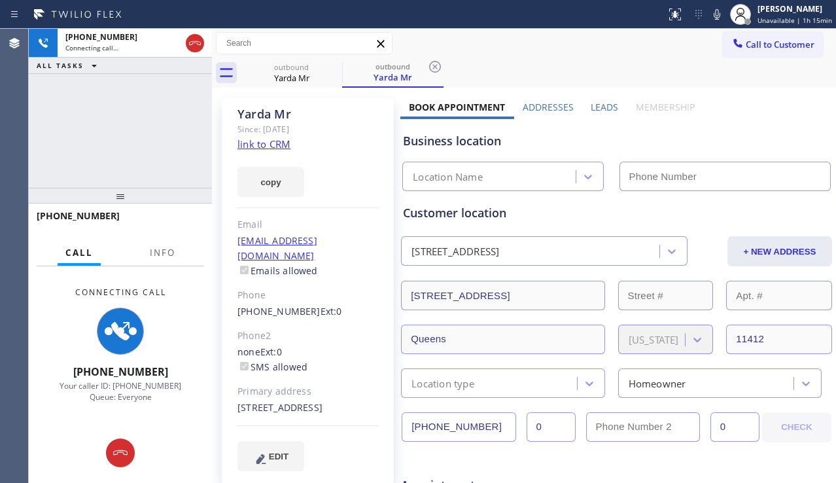
type input "[PHONE_NUMBER]"
click at [141, 149] on div "[PHONE_NUMBER] Connecting call… ALL TASKS ALL TASKS ACTIVE TASKS TASKS IN WRAP …" at bounding box center [120, 108] width 183 height 159
click at [596, 111] on label "Leads" at bounding box center [604, 107] width 27 height 12
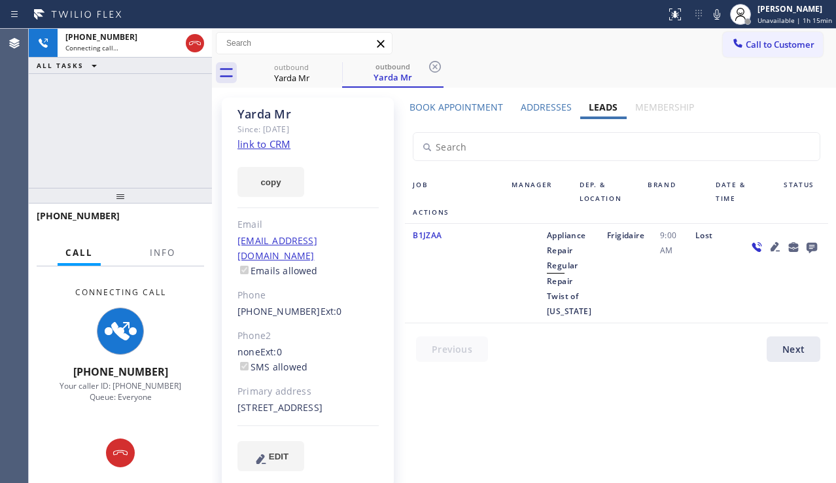
click at [770, 245] on icon at bounding box center [774, 246] width 9 height 9
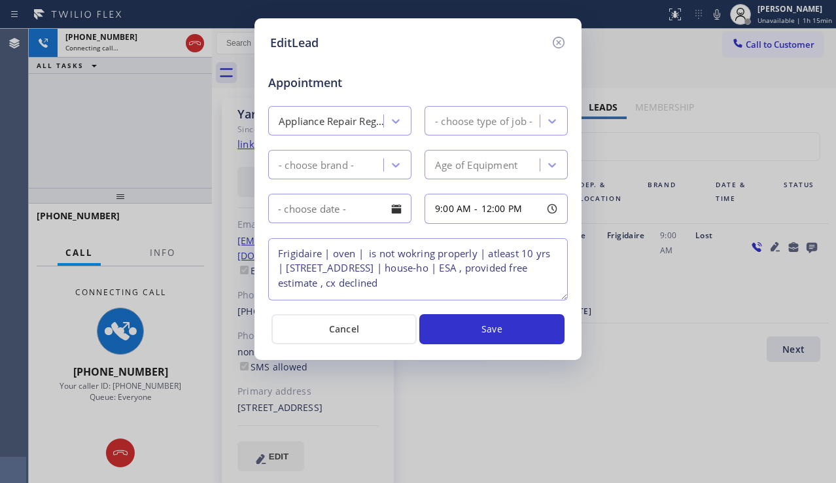
type textarea "Frigidaire | oven | is not wokring properly | atleast 10 yrs | [STREET_ADDRESS]…"
click at [558, 41] on icon at bounding box center [559, 43] width 16 height 16
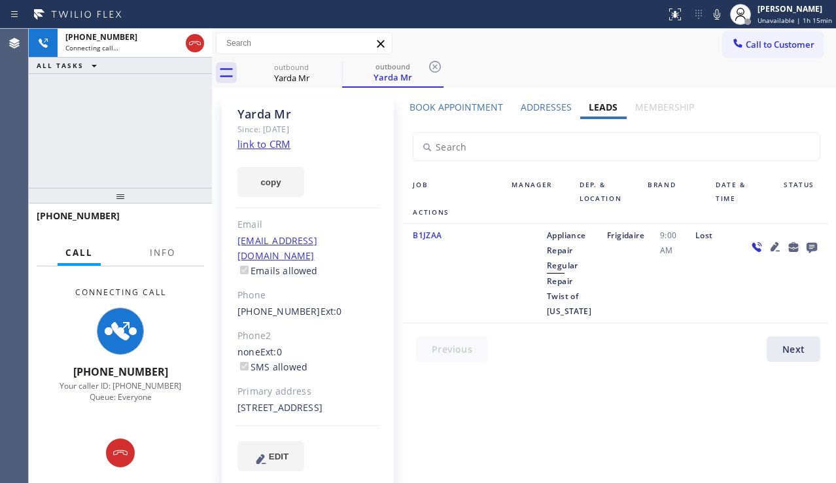
drag, startPoint x: 263, startPoint y: 406, endPoint x: 235, endPoint y: 411, distance: 27.8
click at [235, 411] on div "Yarda Mr Since: [DATE] link to CRM copy Email [EMAIL_ADDRESS][DOMAIN_NAME] Emai…" at bounding box center [308, 291] width 172 height 389
copy div "11412"
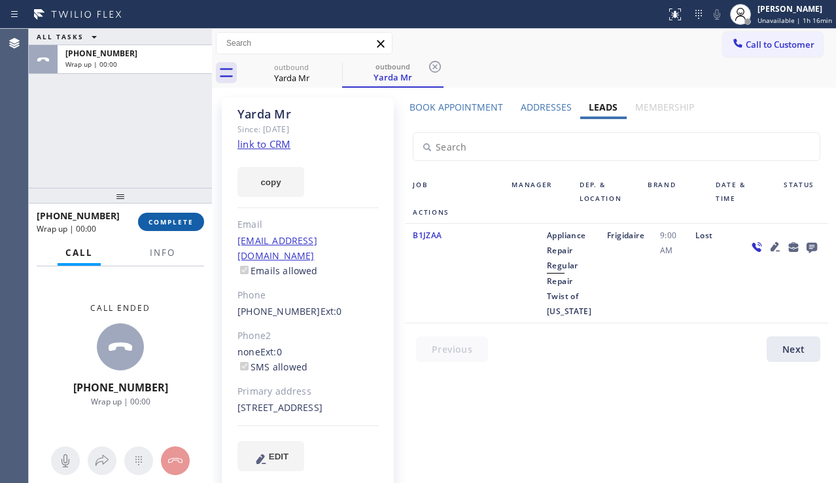
click at [169, 222] on span "COMPLETE" at bounding box center [170, 221] width 45 height 9
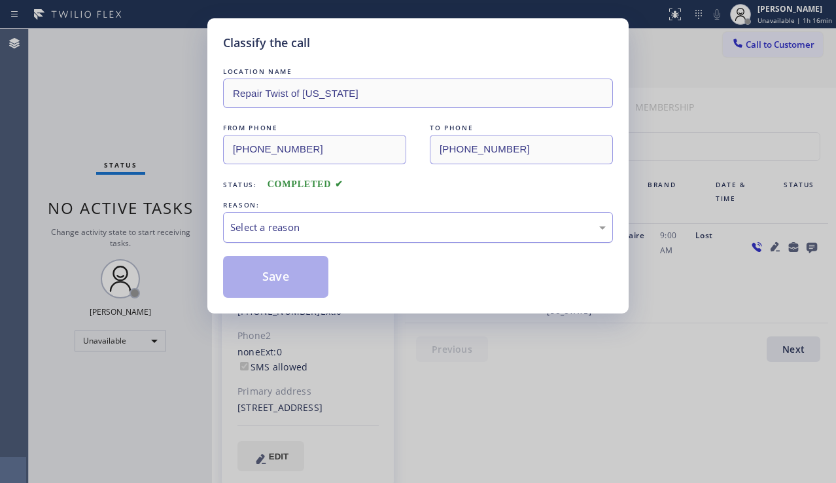
click at [412, 218] on div "Select a reason" at bounding box center [418, 227] width 390 height 31
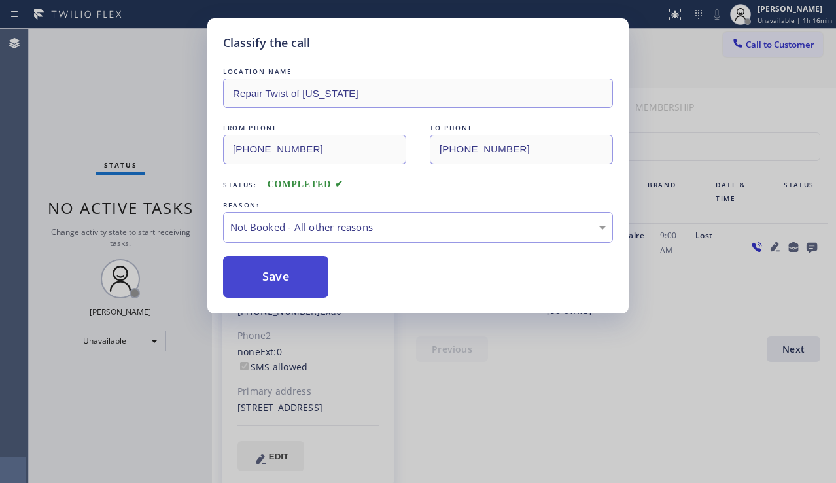
click at [277, 286] on button "Save" at bounding box center [275, 277] width 105 height 42
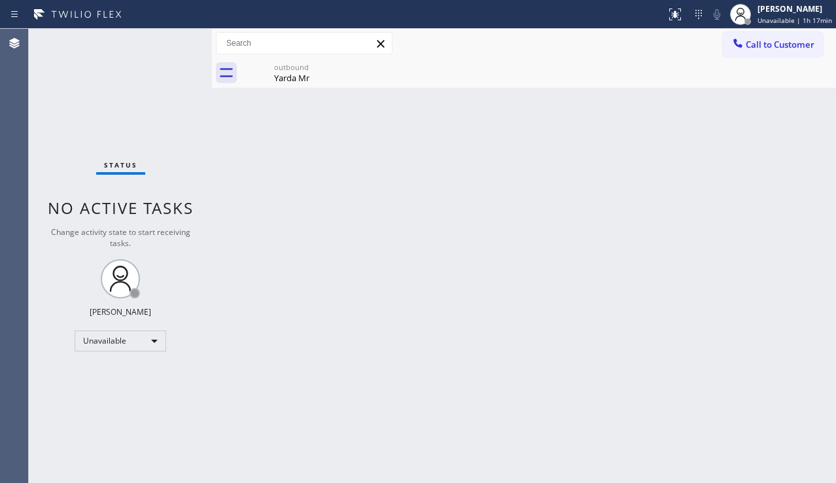
click at [792, 285] on div "Back to Dashboard Change Sender ID Customers Technicians Select a contact Outbo…" at bounding box center [524, 256] width 624 height 454
click at [286, 83] on div "Yarda Mr" at bounding box center [291, 78] width 99 height 12
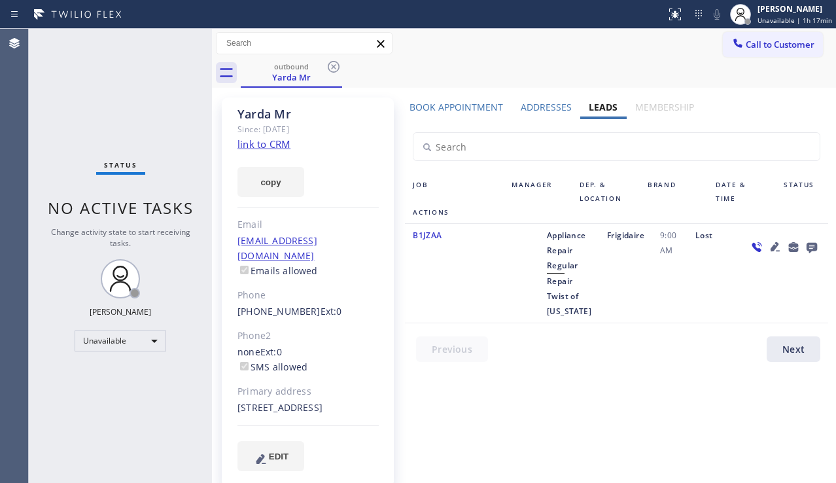
drag, startPoint x: 332, startPoint y: 67, endPoint x: 335, endPoint y: 77, distance: 9.7
click at [332, 67] on icon at bounding box center [334, 67] width 16 height 16
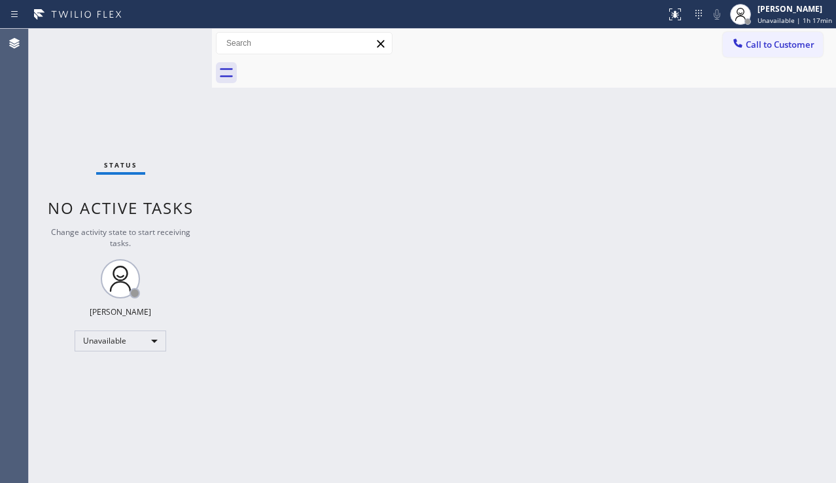
click at [362, 165] on div "Back to Dashboard Change Sender ID Customers Technicians Select a contact Outbo…" at bounding box center [524, 256] width 624 height 454
drag, startPoint x: 101, startPoint y: 88, endPoint x: 90, endPoint y: 62, distance: 28.4
click at [101, 88] on div "Status No active tasks Change activity state to start receiving tasks. [PERSON_…" at bounding box center [120, 256] width 183 height 454
click at [359, 234] on div "Back to Dashboard Change Sender ID Customers Technicians Select a contact Outbo…" at bounding box center [524, 256] width 624 height 454
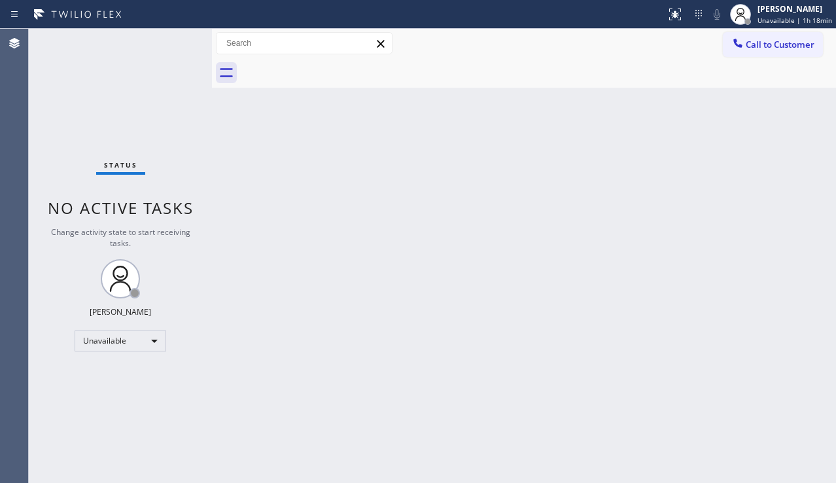
drag, startPoint x: 76, startPoint y: 390, endPoint x: 87, endPoint y: 389, distance: 11.1
click at [76, 390] on div "Status No active tasks Change activity state to start receiving tasks. [PERSON_…" at bounding box center [120, 256] width 183 height 454
click at [479, 335] on div "Back to Dashboard Change Sender ID Customers Technicians Select a contact Outbo…" at bounding box center [524, 256] width 624 height 454
click at [789, 328] on div "Back to Dashboard Change Sender ID Customers Technicians Select a contact Outbo…" at bounding box center [524, 256] width 624 height 454
click at [517, 224] on div "Back to Dashboard Change Sender ID Customers Technicians Select a contact Outbo…" at bounding box center [524, 256] width 624 height 454
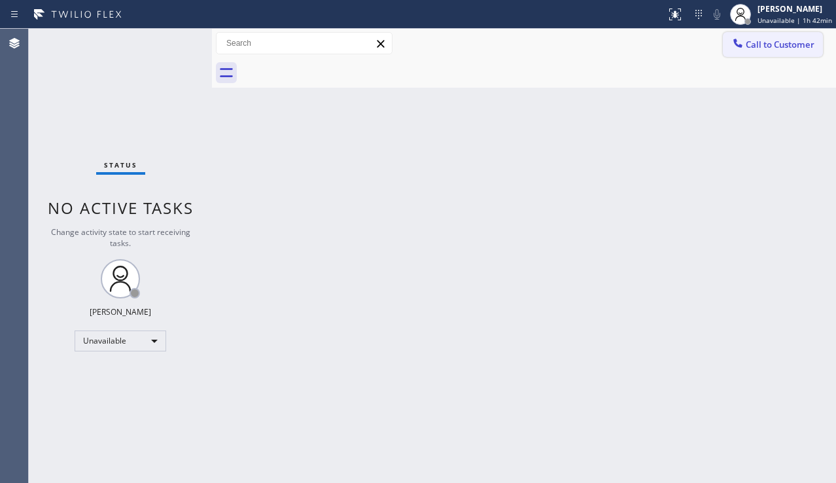
click at [803, 52] on button "Call to Customer" at bounding box center [773, 44] width 100 height 25
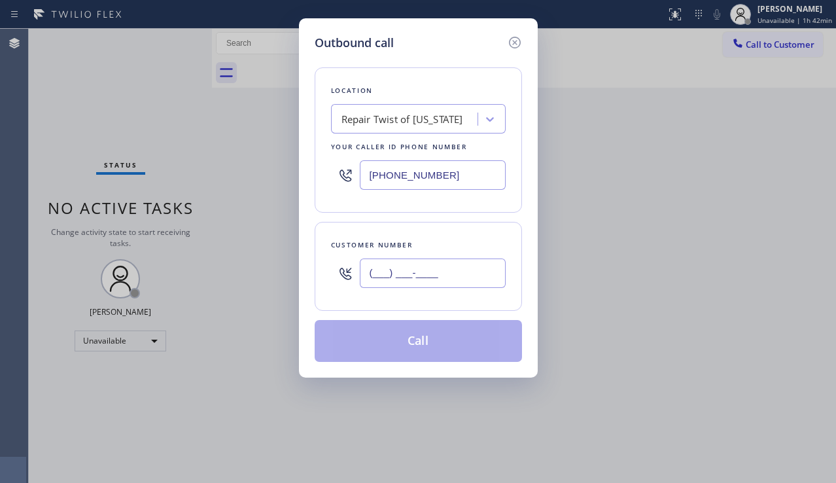
click at [389, 271] on input "(___) ___-____" at bounding box center [433, 272] width 146 height 29
paste input "480) 292-2258"
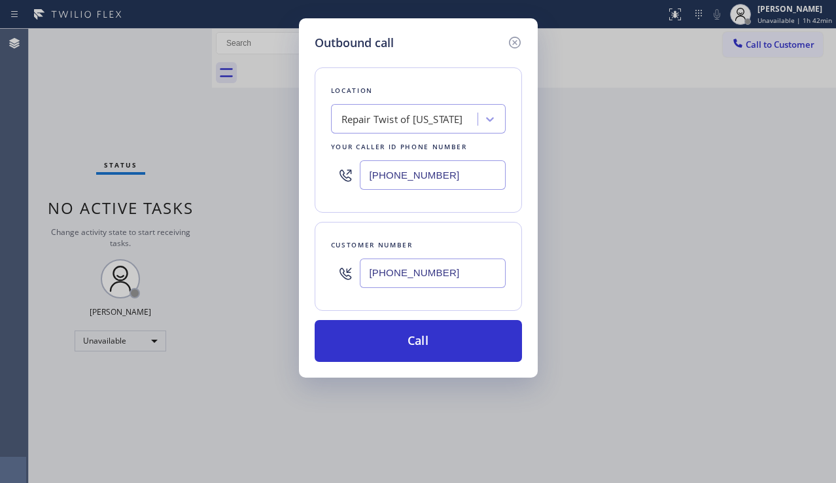
type input "[PHONE_NUMBER]"
drag, startPoint x: 834, startPoint y: 264, endPoint x: 744, endPoint y: 245, distance: 92.2
click at [834, 263] on div "Outbound call Location Repair Twist of [US_STATE] Your caller id phone number […" at bounding box center [418, 241] width 836 height 483
click at [372, 121] on div "Repair Twist of [US_STATE]" at bounding box center [402, 119] width 122 height 15
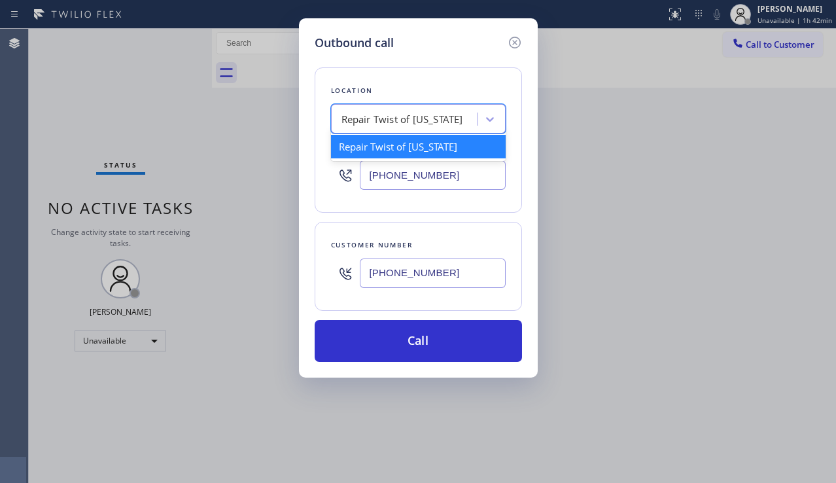
paste input "Viking Appliance Repair Pros"
type input "Viking Appliance Repair Pros"
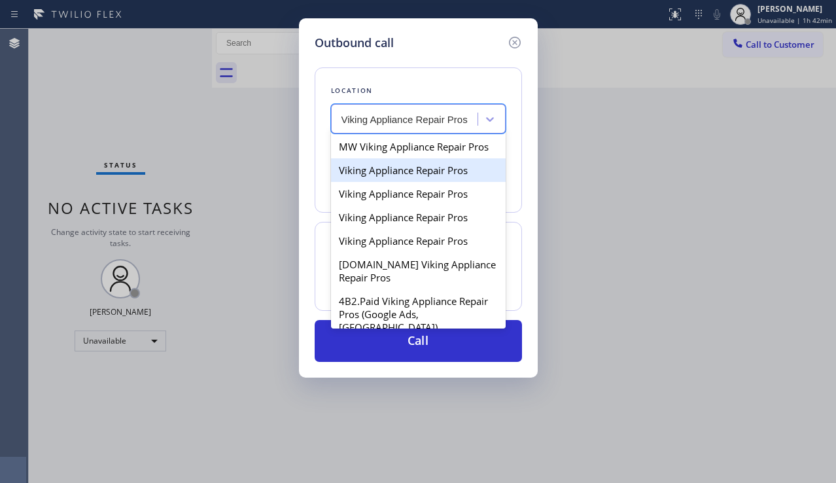
click at [385, 182] on div "Viking Appliance Repair Pros" at bounding box center [418, 170] width 175 height 24
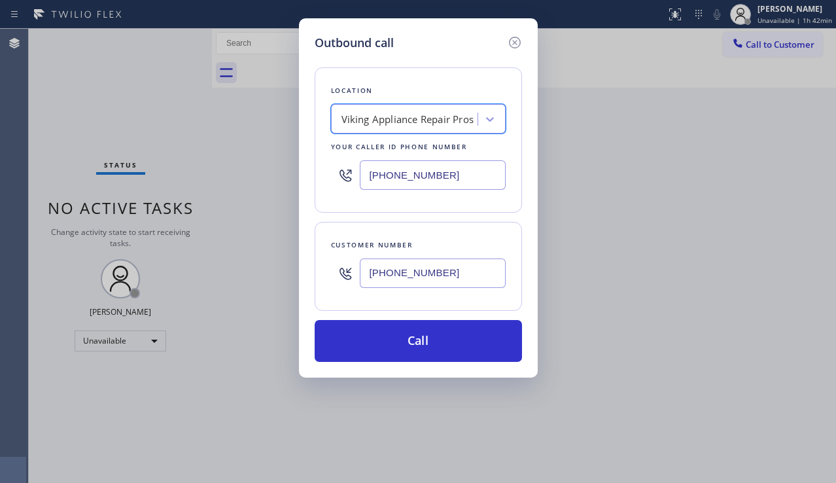
click at [443, 120] on div "Viking Appliance Repair Pros" at bounding box center [407, 119] width 133 height 15
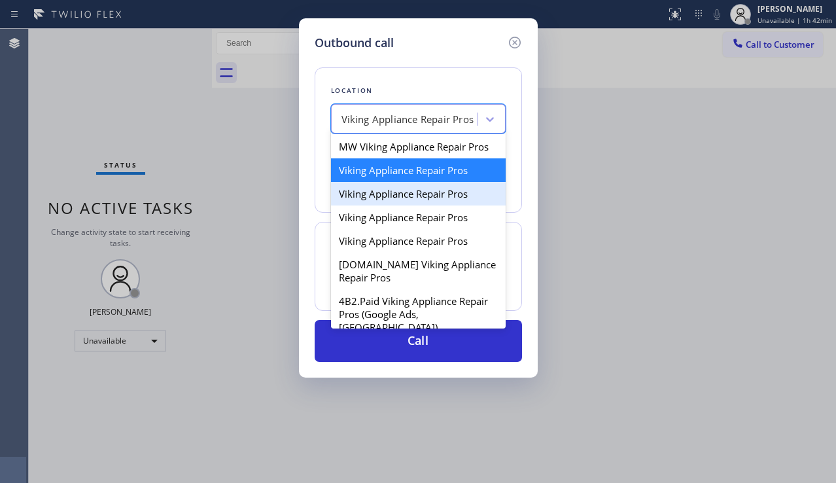
click at [414, 205] on div "Viking Appliance Repair Pros" at bounding box center [418, 194] width 175 height 24
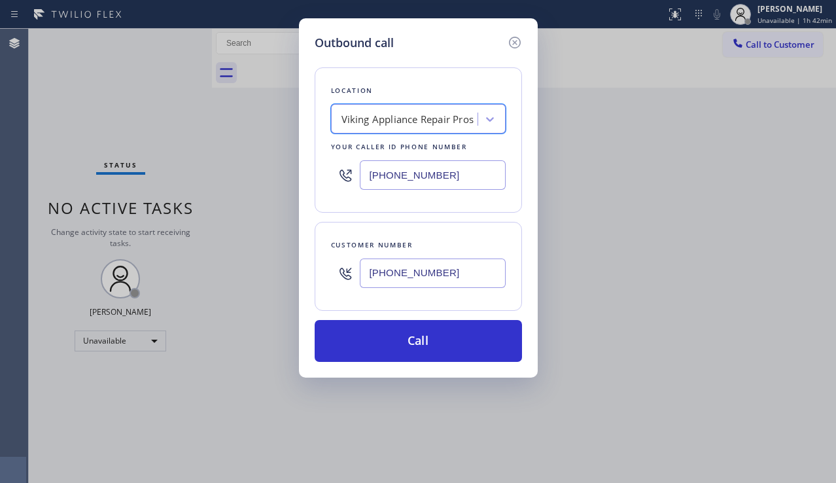
click at [428, 108] on div "Viking Appliance Repair Pros" at bounding box center [406, 119] width 143 height 23
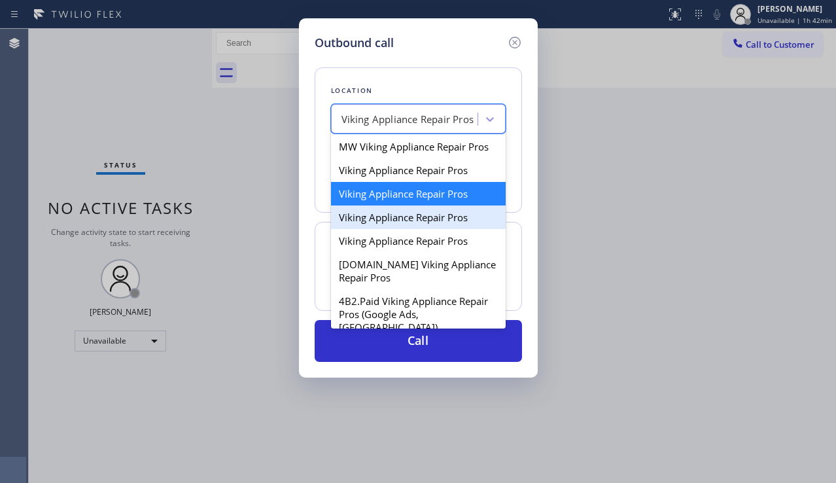
click at [399, 229] on div "Viking Appliance Repair Pros" at bounding box center [418, 217] width 175 height 24
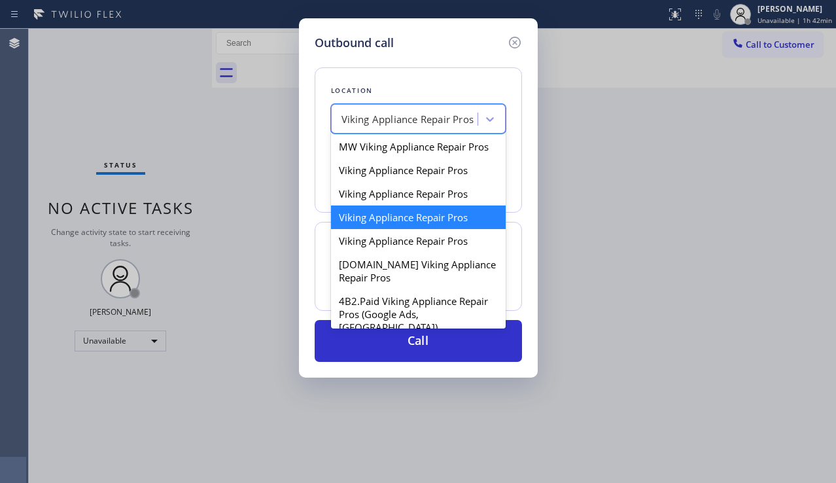
click at [415, 121] on div "Viking Appliance Repair Pros" at bounding box center [407, 119] width 133 height 15
click at [405, 248] on div "Viking Appliance Repair Pros" at bounding box center [418, 241] width 175 height 24
type input "[PHONE_NUMBER]"
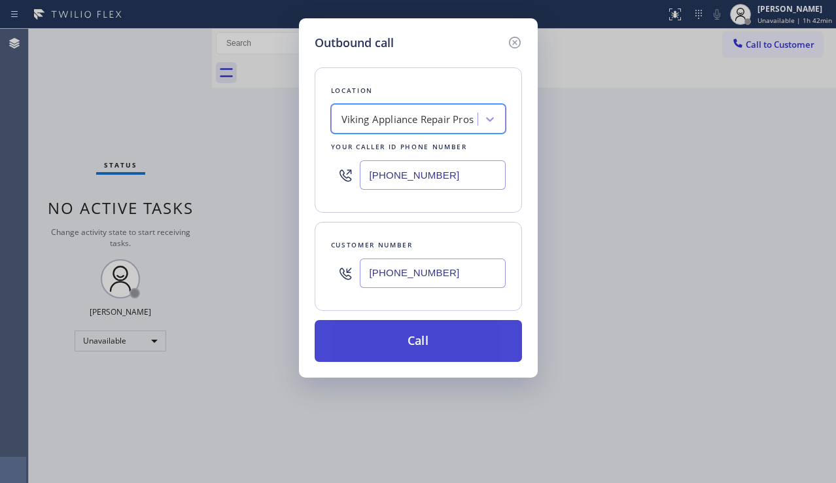
click at [409, 343] on button "Call" at bounding box center [418, 341] width 207 height 42
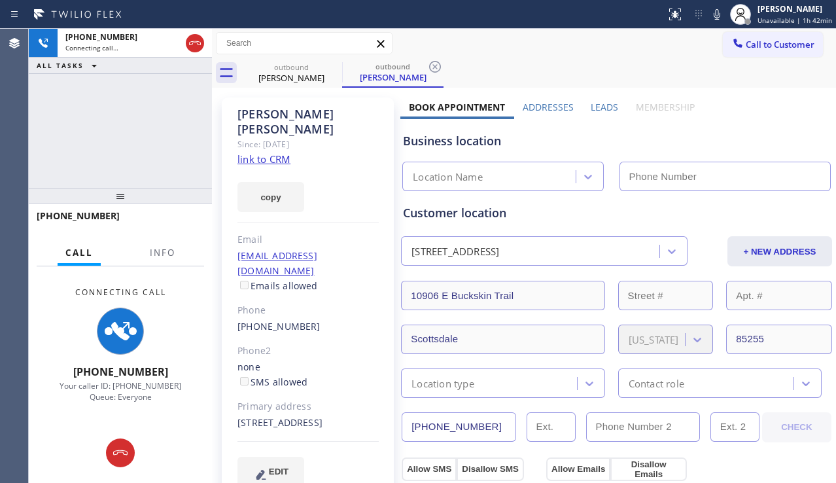
click at [591, 107] on label "Leads" at bounding box center [604, 107] width 27 height 12
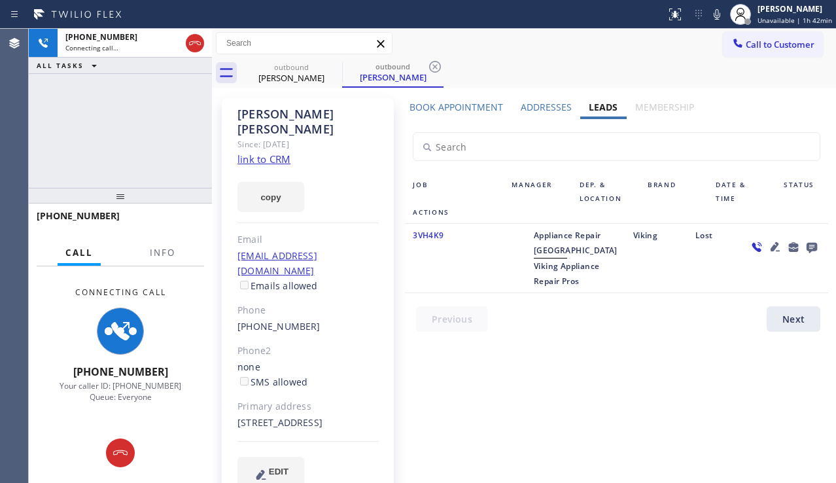
click at [806, 249] on icon at bounding box center [811, 248] width 10 height 10
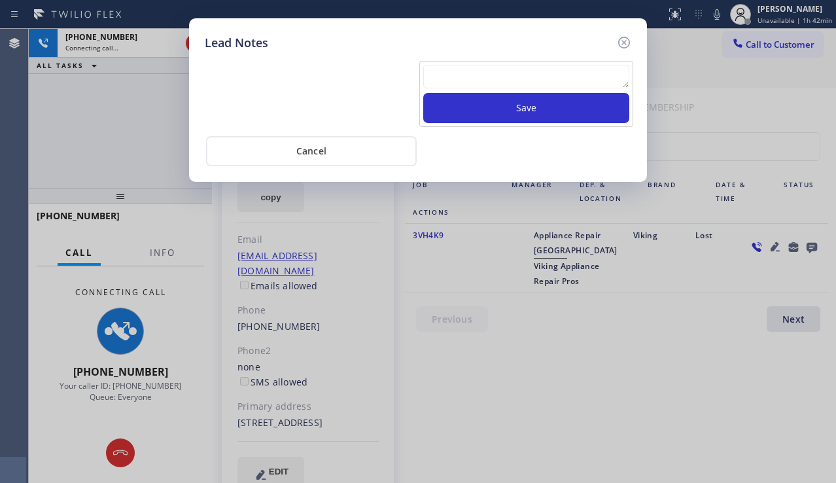
click at [505, 77] on textarea at bounding box center [526, 77] width 206 height 24
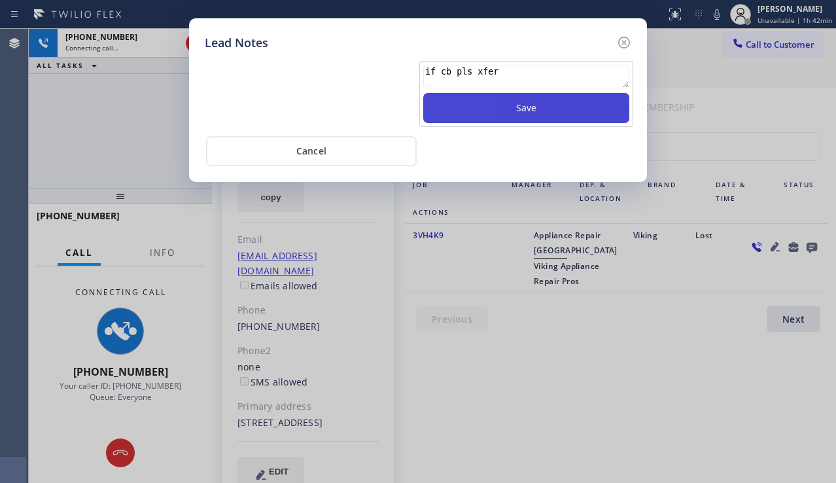
type textarea "if cb pls xfer"
click at [508, 103] on button "Save" at bounding box center [526, 108] width 206 height 30
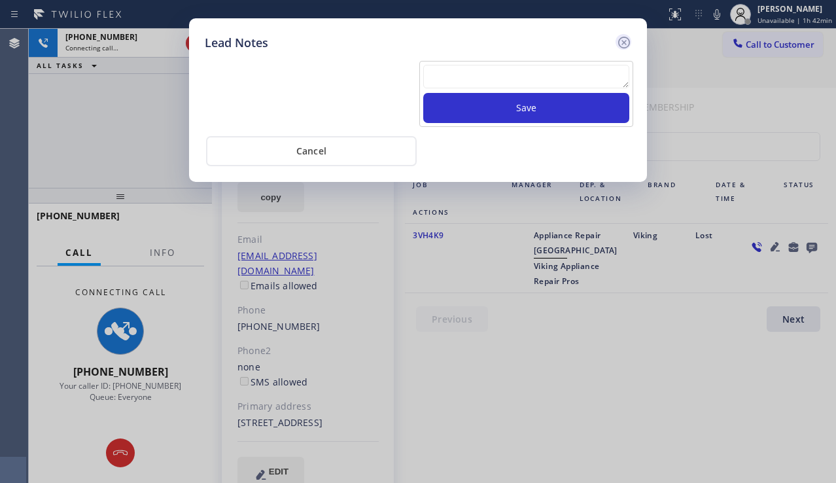
click at [626, 46] on icon at bounding box center [624, 43] width 16 height 16
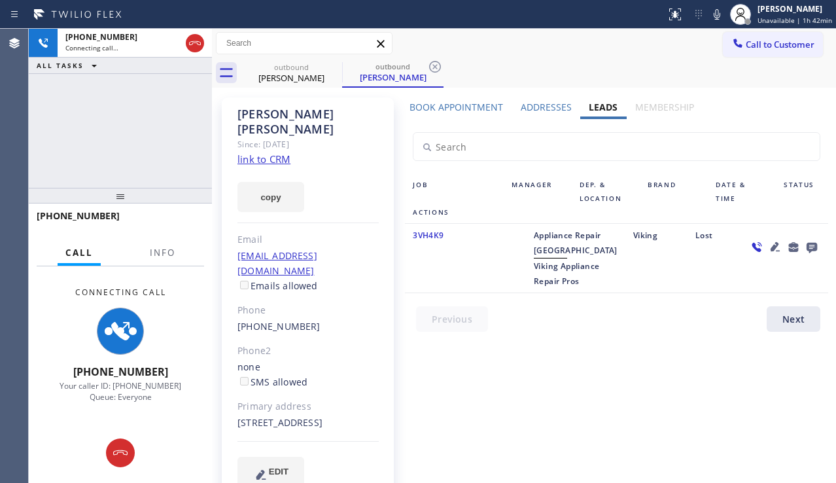
click at [767, 247] on icon at bounding box center [775, 247] width 16 height 16
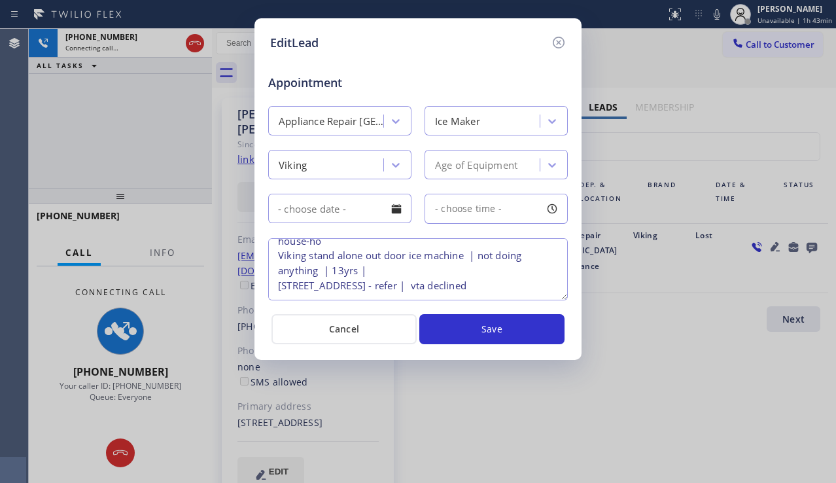
scroll to position [43, 0]
drag, startPoint x: 477, startPoint y: 271, endPoint x: 451, endPoint y: 271, distance: 26.2
click at [451, 271] on textarea "house-ho Viking stand alone out door ice machine | not doing anything | 13yrs |…" at bounding box center [418, 269] width 300 height 62
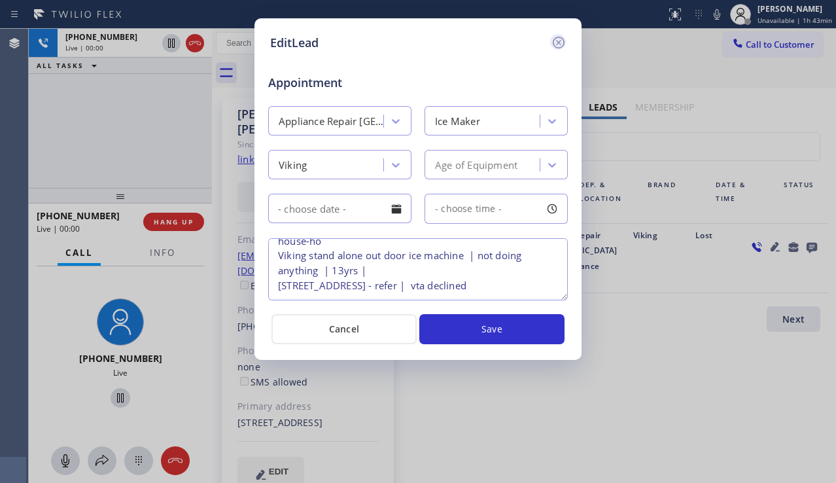
click at [564, 44] on icon at bounding box center [559, 43] width 12 height 12
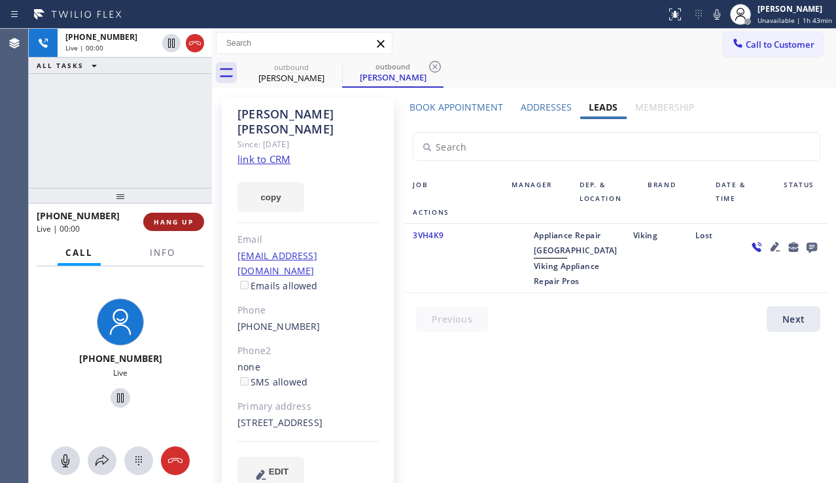
click at [165, 220] on span "HANG UP" at bounding box center [174, 221] width 40 height 9
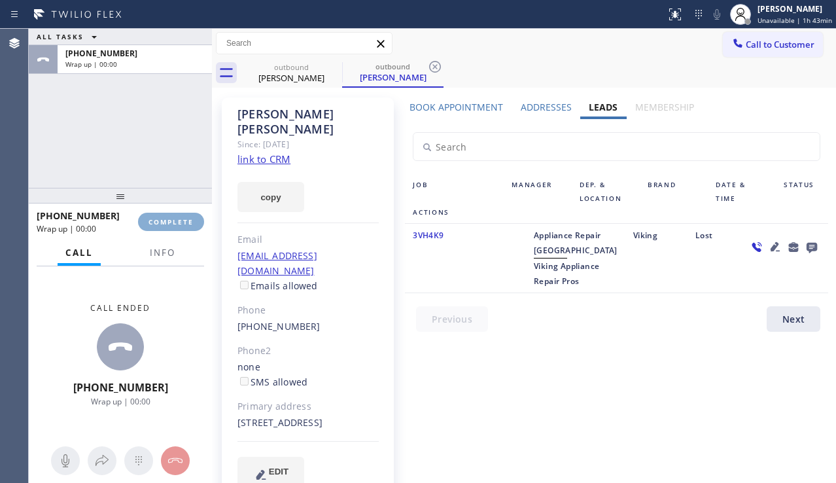
click at [165, 220] on span "COMPLETE" at bounding box center [170, 221] width 45 height 9
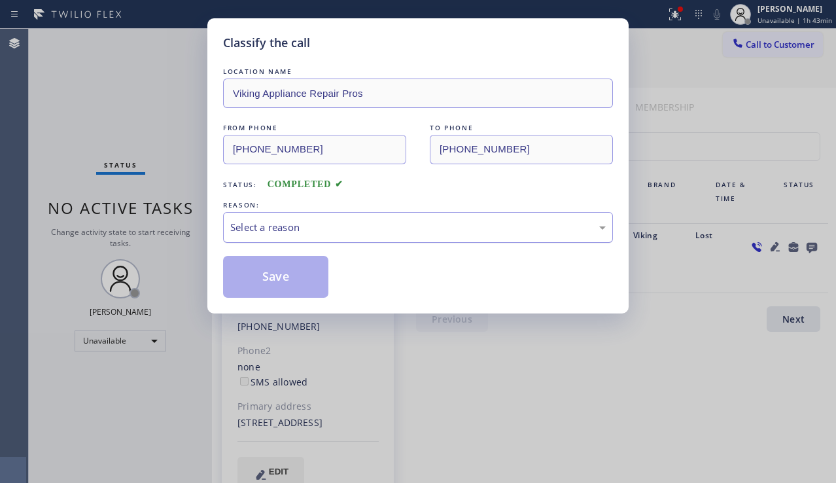
click at [322, 226] on div "Select a reason" at bounding box center [417, 227] width 375 height 15
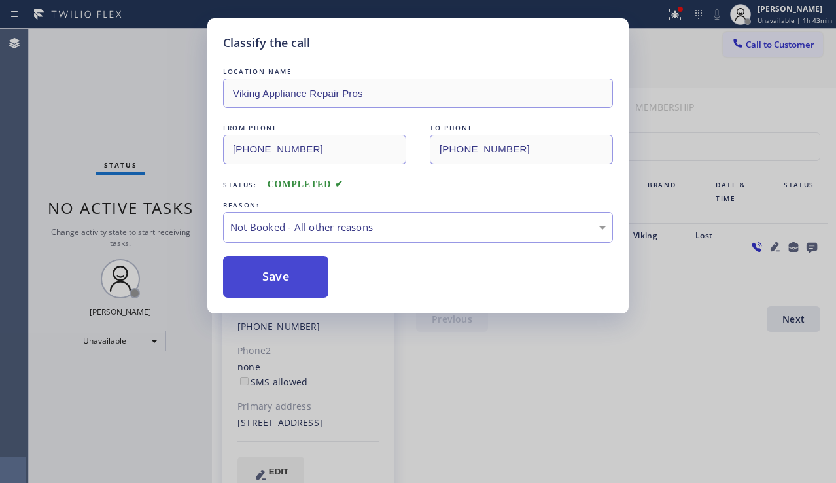
click at [264, 280] on button "Save" at bounding box center [275, 277] width 105 height 42
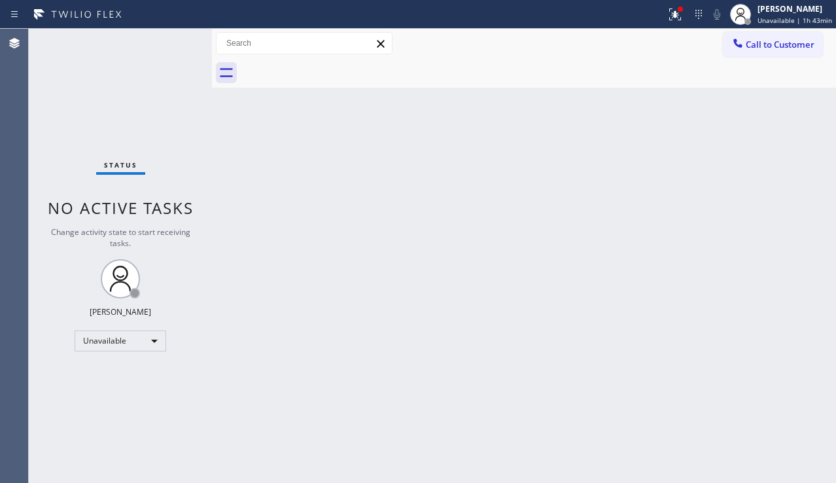
drag, startPoint x: 426, startPoint y: 366, endPoint x: 731, endPoint y: 150, distance: 374.0
click at [434, 353] on div "Back to Dashboard Change Sender ID Customers Technicians Select a contact Outbo…" at bounding box center [524, 256] width 624 height 454
click at [770, 50] on span "Call to Customer" at bounding box center [780, 45] width 69 height 12
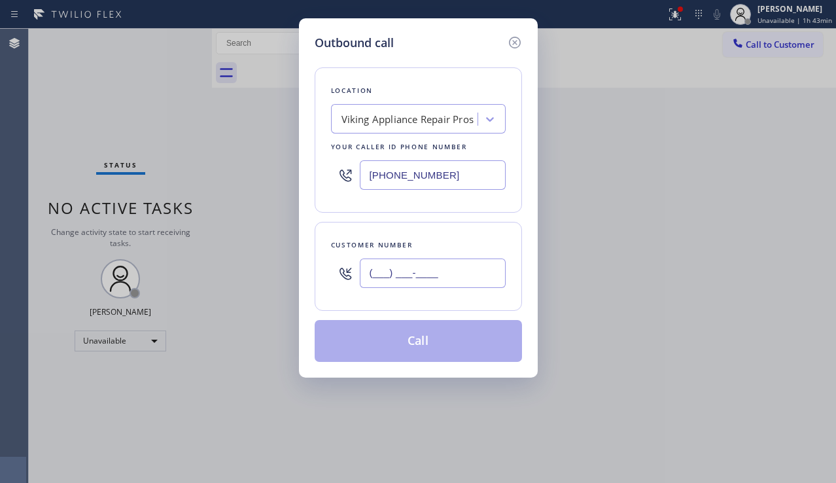
click at [412, 264] on input "(___) ___-____" at bounding box center [433, 272] width 146 height 29
paste input "814) 574-4632"
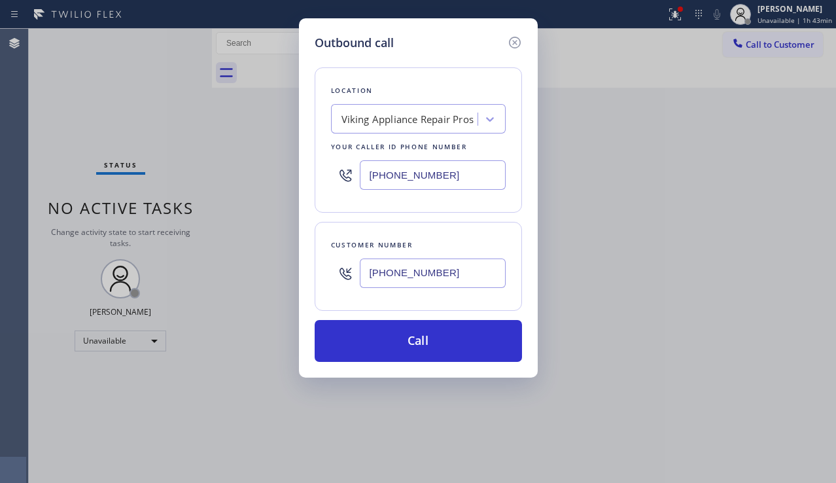
type input "[PHONE_NUMBER]"
click at [809, 228] on div "Outbound call Location Viking Appliance Repair Pros Your caller id phone number…" at bounding box center [418, 241] width 836 height 483
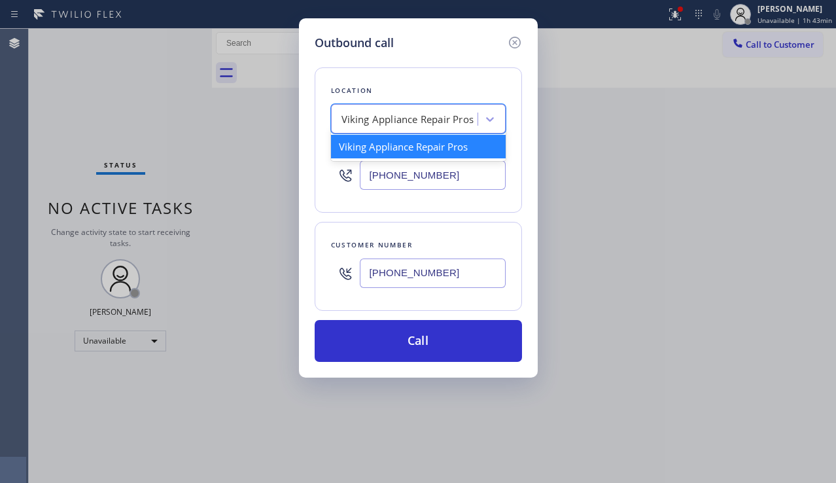
click at [381, 117] on div "Viking Appliance Repair Pros" at bounding box center [407, 119] width 133 height 15
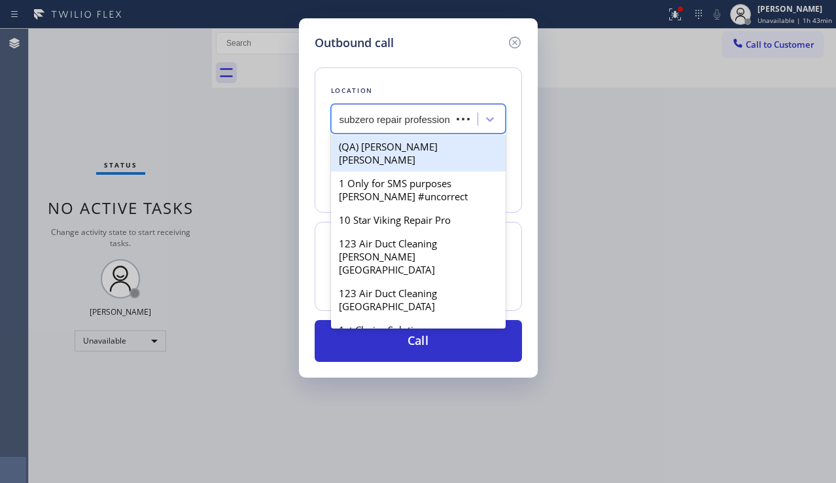
type input "subzero repair professiona"
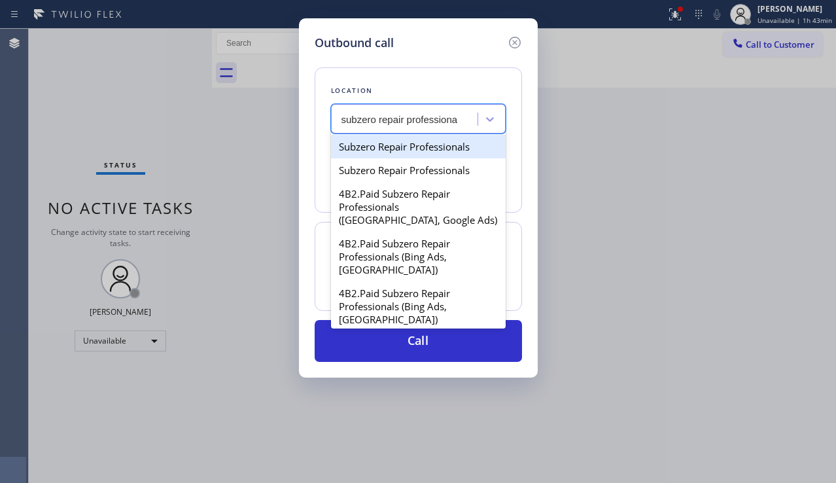
click at [381, 147] on div "Subzero Repair Professionals" at bounding box center [418, 147] width 175 height 24
type input "[PHONE_NUMBER]"
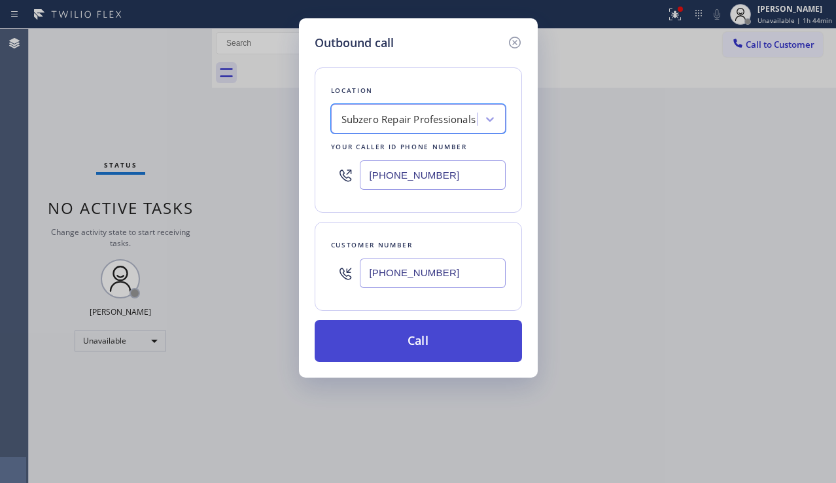
click at [412, 341] on button "Call" at bounding box center [418, 341] width 207 height 42
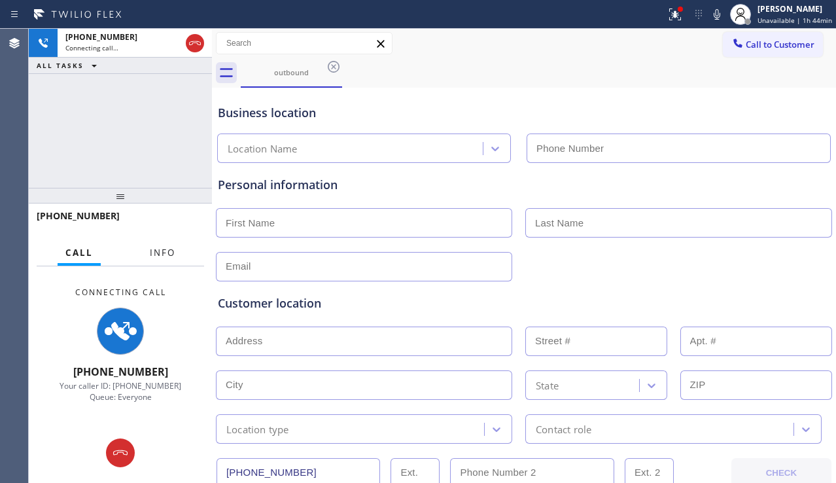
click at [163, 258] on span "Info" at bounding box center [163, 253] width 26 height 12
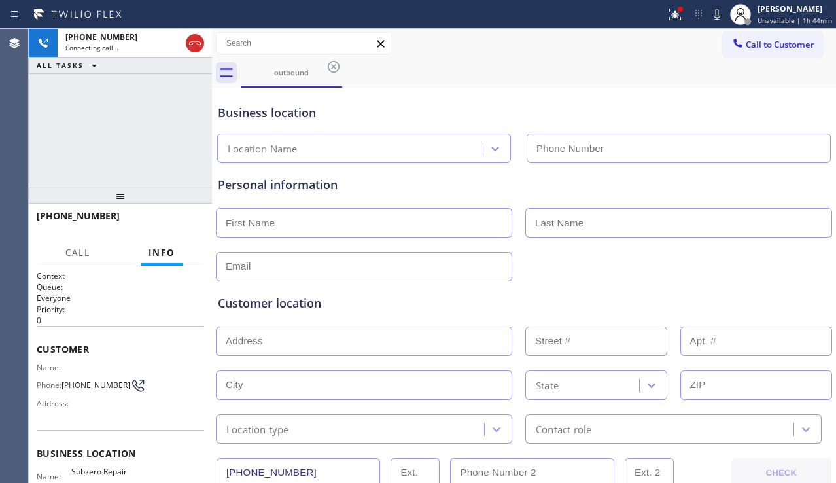
type input "[PHONE_NUMBER]"
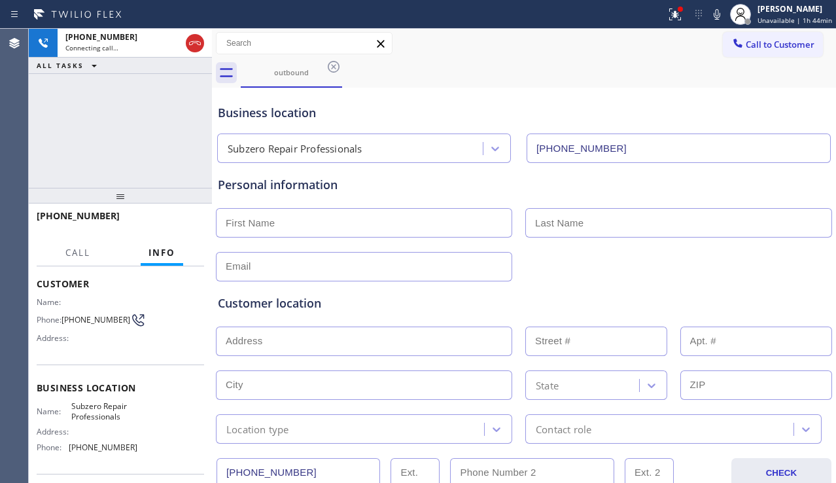
scroll to position [131, 0]
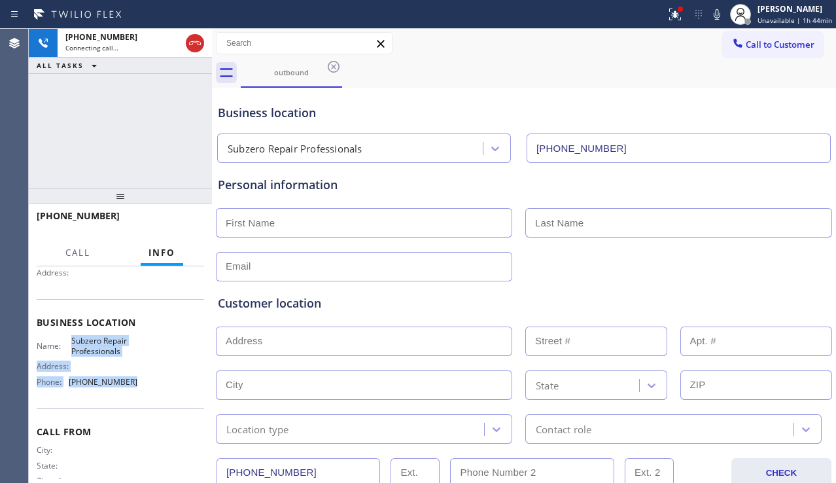
drag, startPoint x: 86, startPoint y: 349, endPoint x: 132, endPoint y: 382, distance: 56.3
click at [132, 382] on div "Name: Subzero Repair Professionals Address: Phone: [PHONE_NUMBER]" at bounding box center [120, 363] width 167 height 56
copy div "Subzero Repair Professionals Address: Phone: [PHONE_NUMBER]"
click at [369, 322] on div "Customer location >> ADD NEW ADDRESS << + NEW ADDRESS State Location type Conta…" at bounding box center [524, 368] width 612 height 149
click at [352, 294] on div "Customer location" at bounding box center [524, 303] width 612 height 18
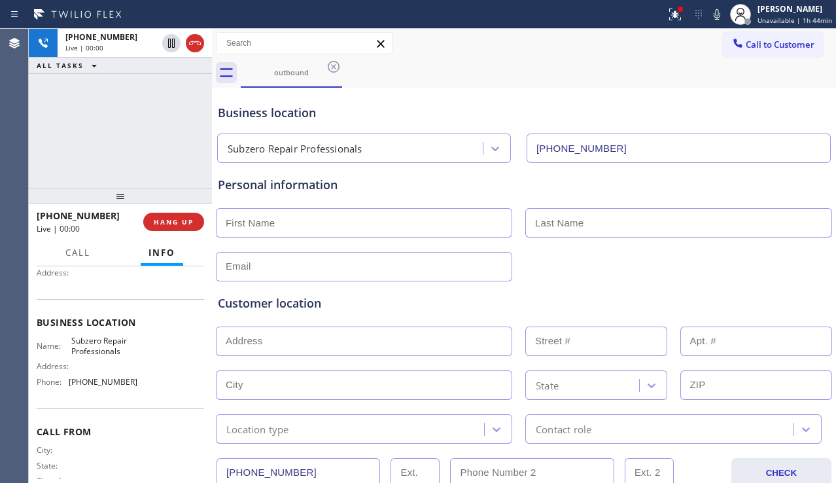
click at [771, 283] on div "Customer location >> ADD NEW ADDRESS << + NEW ADDRESS State Location type Conta…" at bounding box center [523, 362] width 617 height 162
click at [323, 301] on div "Customer location" at bounding box center [524, 303] width 612 height 18
click at [191, 226] on span "HANG UP" at bounding box center [174, 221] width 40 height 9
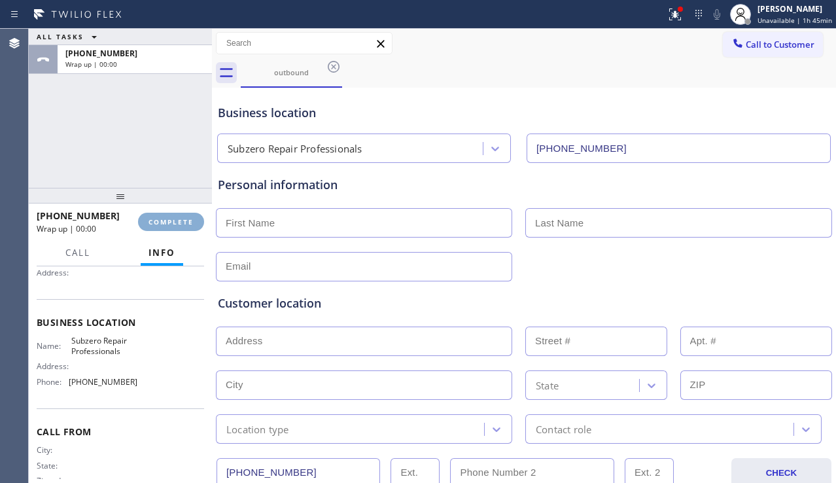
click at [191, 226] on span "COMPLETE" at bounding box center [170, 221] width 45 height 9
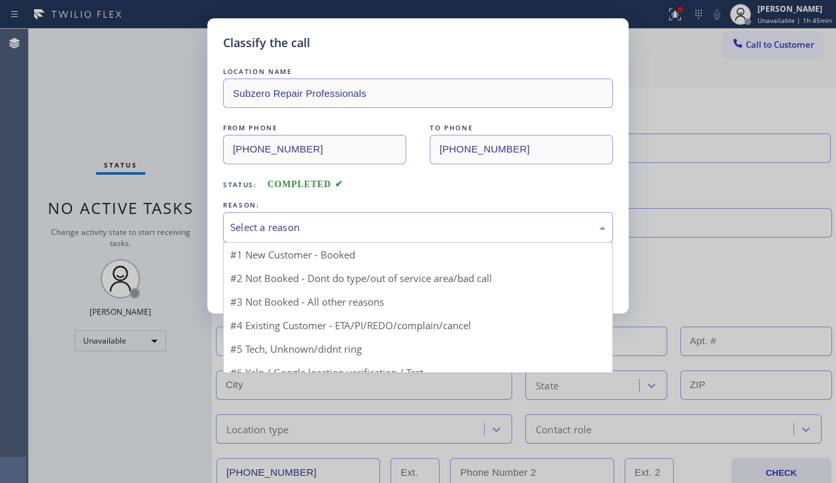
click at [356, 230] on div "Select a reason" at bounding box center [417, 227] width 375 height 15
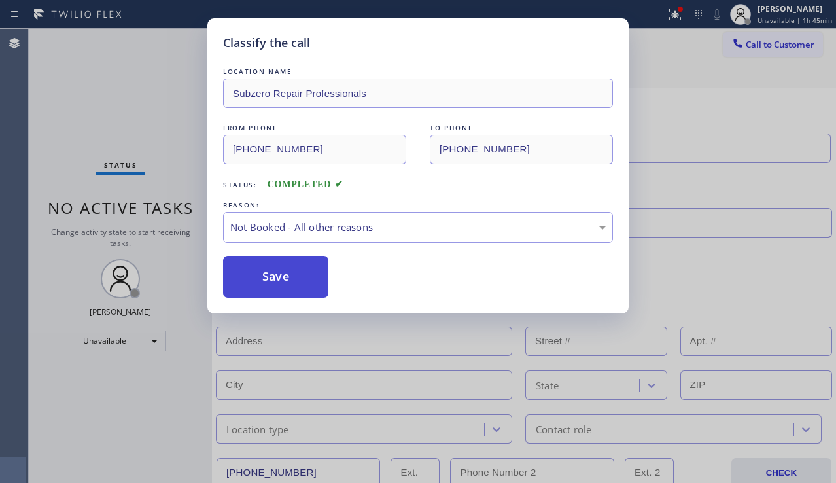
click at [288, 278] on button "Save" at bounding box center [275, 277] width 105 height 42
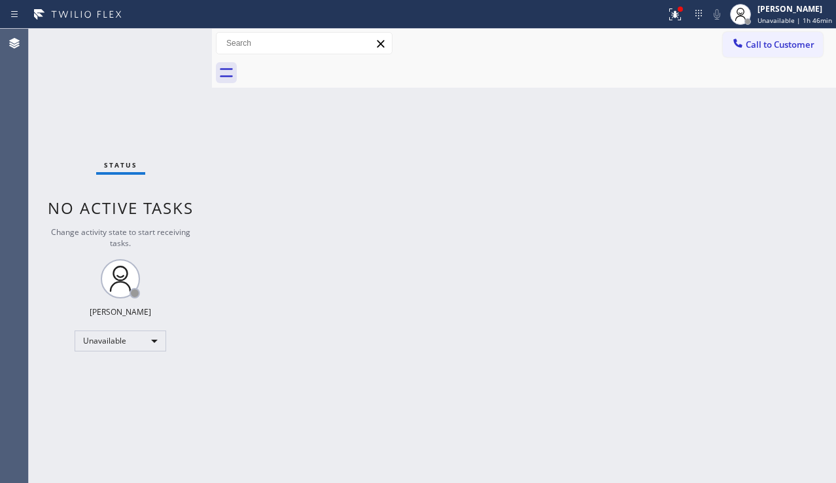
drag, startPoint x: 267, startPoint y: 451, endPoint x: 233, endPoint y: 437, distance: 36.7
click at [267, 451] on div "Back to Dashboard Change Sender ID Customers Technicians Select a contact Outbo…" at bounding box center [524, 256] width 624 height 454
click at [144, 343] on div "Unavailable" at bounding box center [121, 340] width 92 height 21
click at [97, 372] on li "Available" at bounding box center [119, 376] width 89 height 16
click at [141, 385] on div "Status No active tasks Change activity state to start receiving tasks. [PERSON_…" at bounding box center [120, 256] width 183 height 454
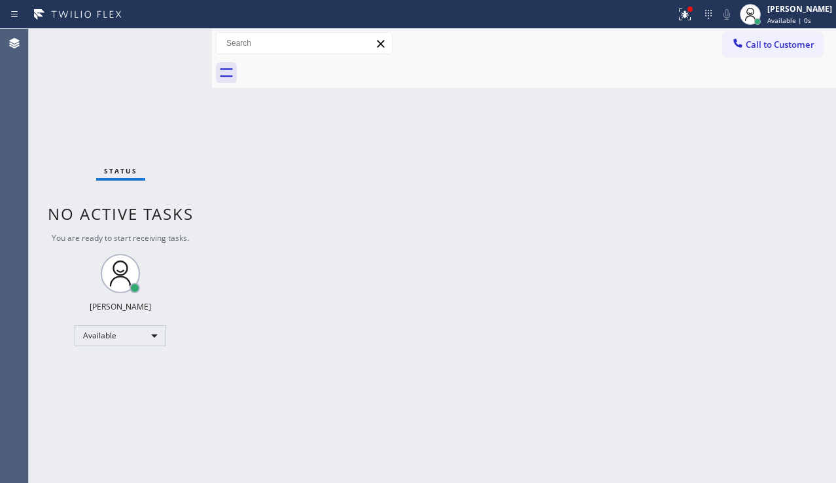
drag, startPoint x: 357, startPoint y: 232, endPoint x: 200, endPoint y: 316, distance: 178.2
click at [357, 232] on div "Back to Dashboard Change Sender ID Customers Technicians Select a contact Outbo…" at bounding box center [524, 256] width 624 height 454
click at [143, 337] on div "Available" at bounding box center [121, 335] width 92 height 21
click at [122, 387] on li "Unavailable" at bounding box center [119, 387] width 89 height 16
click at [212, 373] on div at bounding box center [212, 256] width 0 height 454
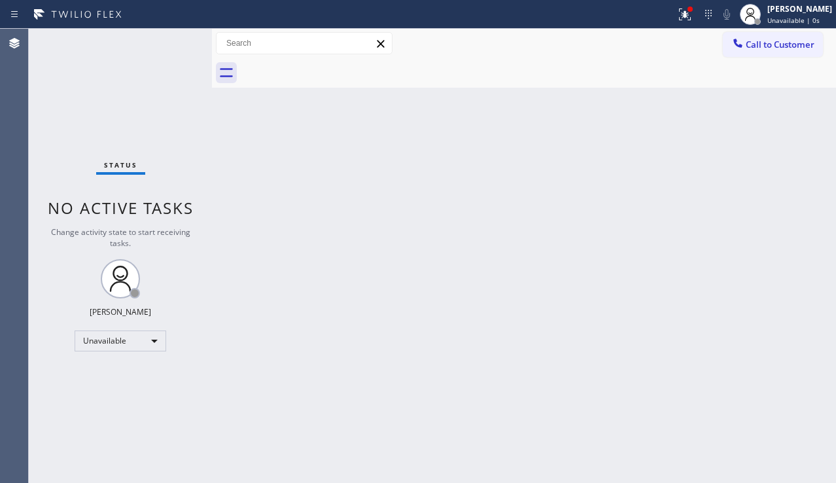
click at [435, 416] on div "Back to Dashboard Change Sender ID Customers Technicians Select a contact Outbo…" at bounding box center [524, 256] width 624 height 454
drag, startPoint x: 795, startPoint y: 235, endPoint x: 795, endPoint y: 225, distance: 9.8
click at [795, 232] on div "Back to Dashboard Change Sender ID Customers Technicians Select a contact Outbo…" at bounding box center [524, 256] width 624 height 454
click at [788, 55] on button "Call to Customer" at bounding box center [773, 44] width 100 height 25
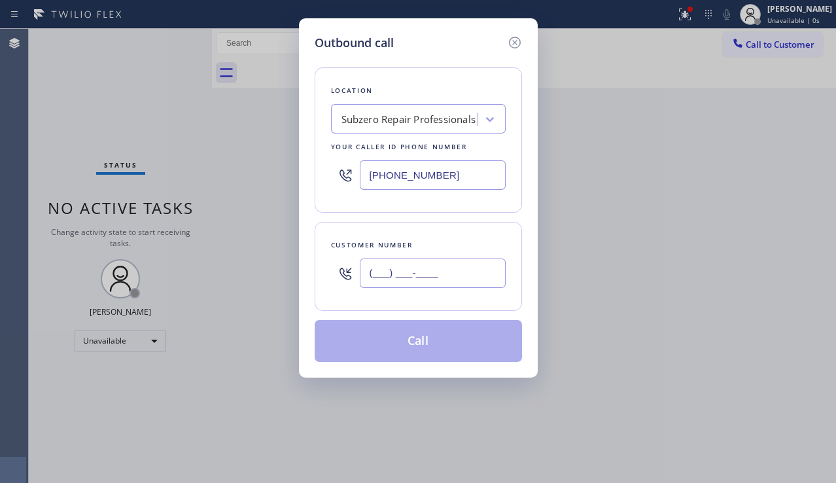
click at [394, 280] on input "(___) ___-____" at bounding box center [433, 272] width 146 height 29
paste input "814) 574-4632"
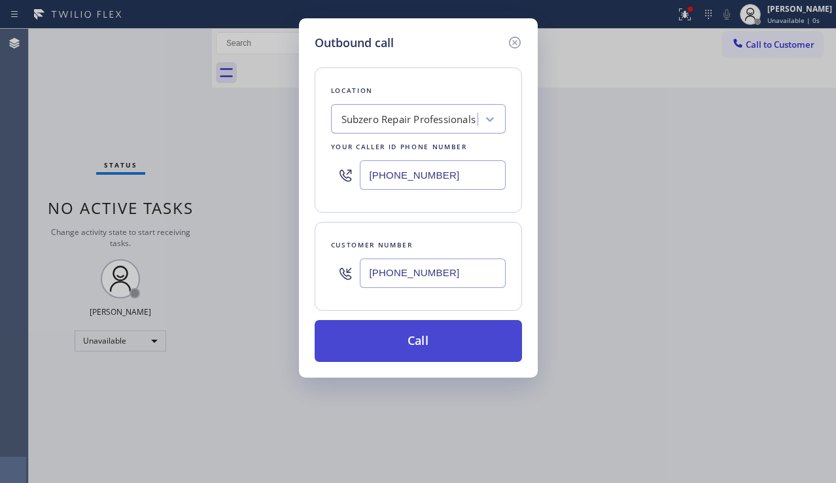
type input "[PHONE_NUMBER]"
click at [395, 354] on button "Call" at bounding box center [418, 341] width 207 height 42
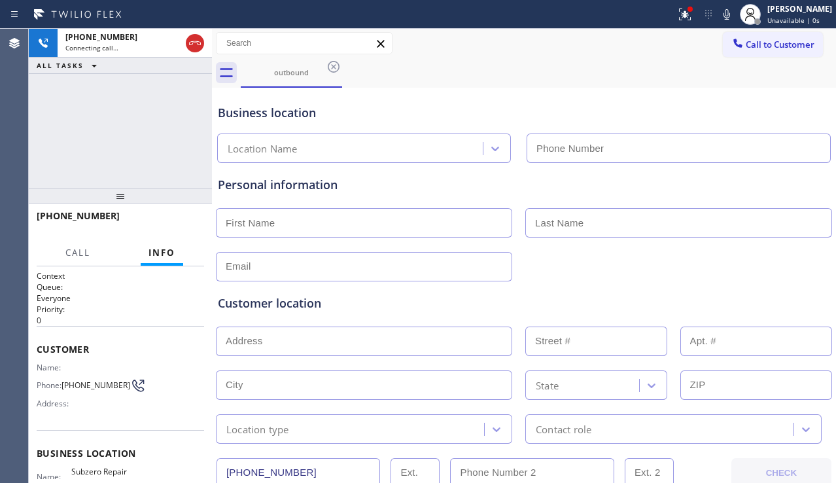
type input "[PHONE_NUMBER]"
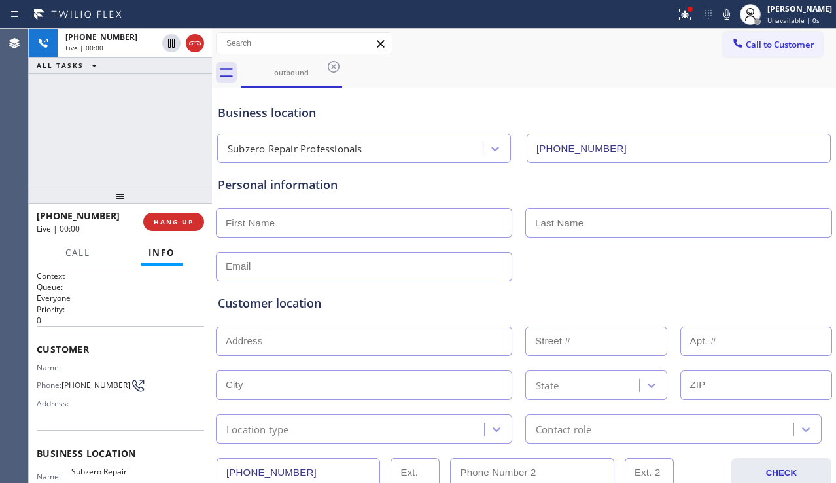
click at [125, 151] on div "[PHONE_NUMBER] Live | 00:00 ALL TASKS ALL TASKS ACTIVE TASKS TASKS IN WRAP UP" at bounding box center [120, 108] width 183 height 159
click at [354, 222] on input "text" at bounding box center [364, 222] width 296 height 29
click at [283, 345] on input "text" at bounding box center [364, 340] width 296 height 29
paste input "[STREET_ADDRESS]"
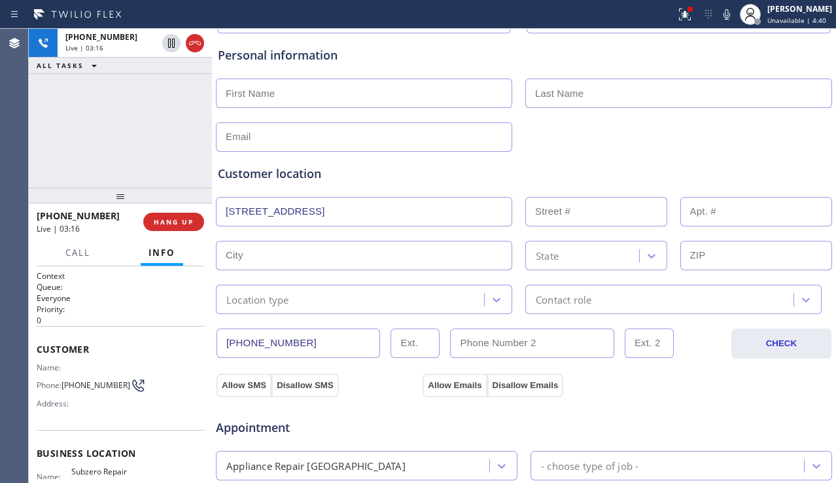
scroll to position [131, 0]
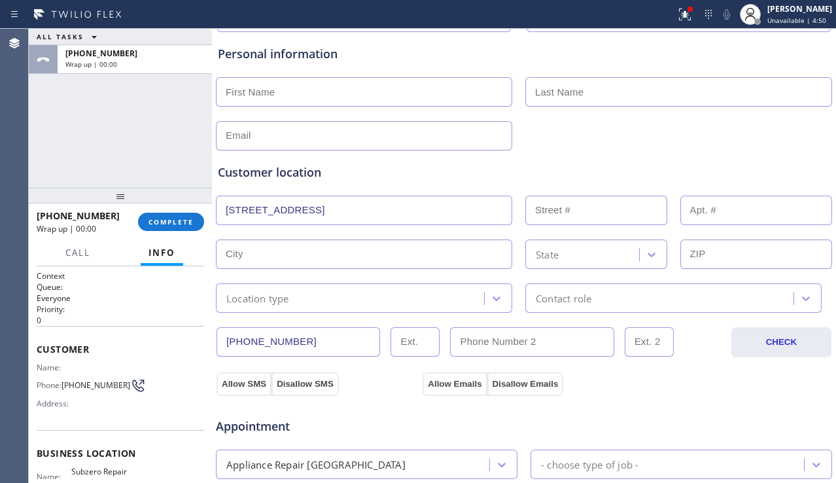
type input "[STREET_ADDRESS]"
type input "21325"
type input "[PERSON_NAME]"
type input "98053"
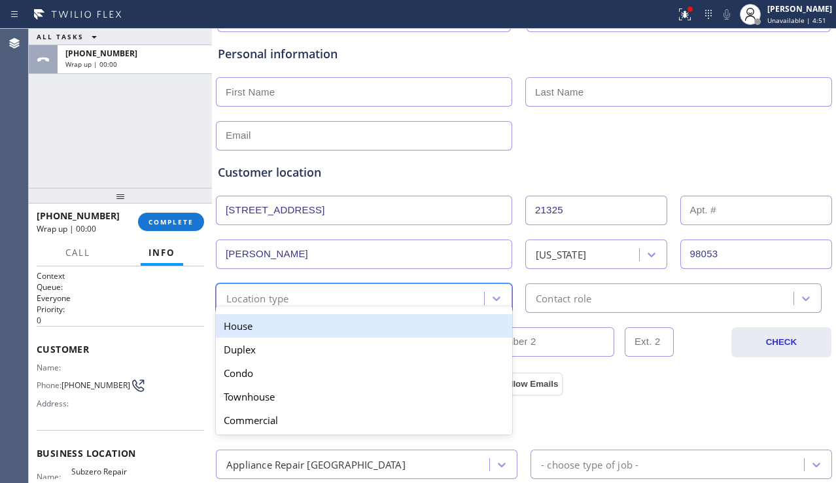
click at [319, 296] on div "Location type" at bounding box center [352, 297] width 264 height 23
drag, startPoint x: 295, startPoint y: 324, endPoint x: 536, endPoint y: 313, distance: 241.6
click at [296, 324] on div "House" at bounding box center [364, 326] width 296 height 24
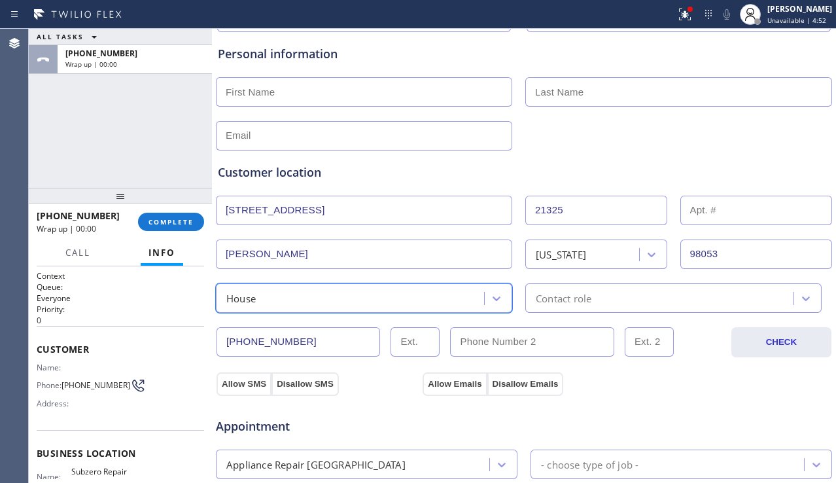
click at [576, 307] on div "Contact role" at bounding box center [673, 297] width 296 height 29
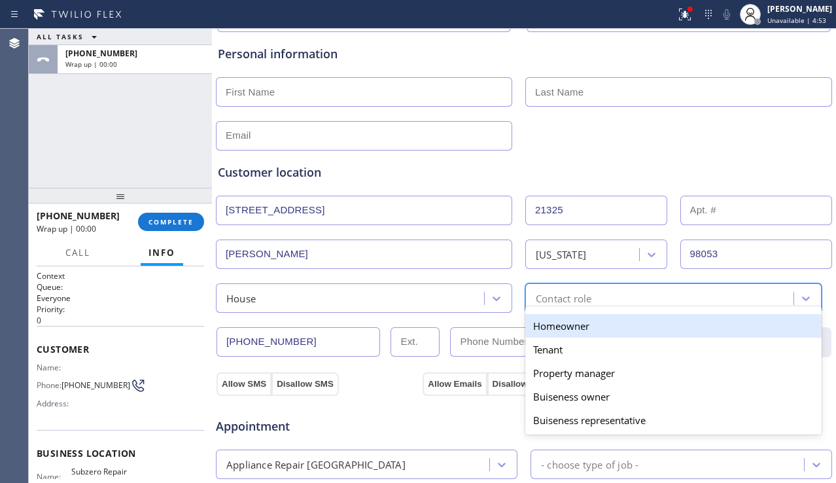
click at [557, 330] on div "Homeowner" at bounding box center [673, 326] width 296 height 24
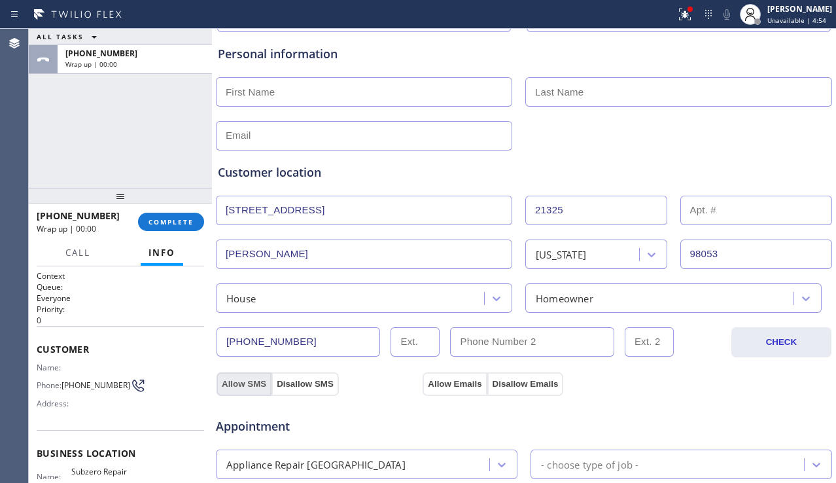
click at [258, 382] on button "Allow SMS" at bounding box center [243, 384] width 55 height 24
click at [445, 386] on button "Allow Emails" at bounding box center [454, 384] width 64 height 24
click at [323, 92] on input "text" at bounding box center [364, 91] width 296 height 29
click at [291, 88] on input "text" at bounding box center [364, 91] width 296 height 29
paste input "Piyush"
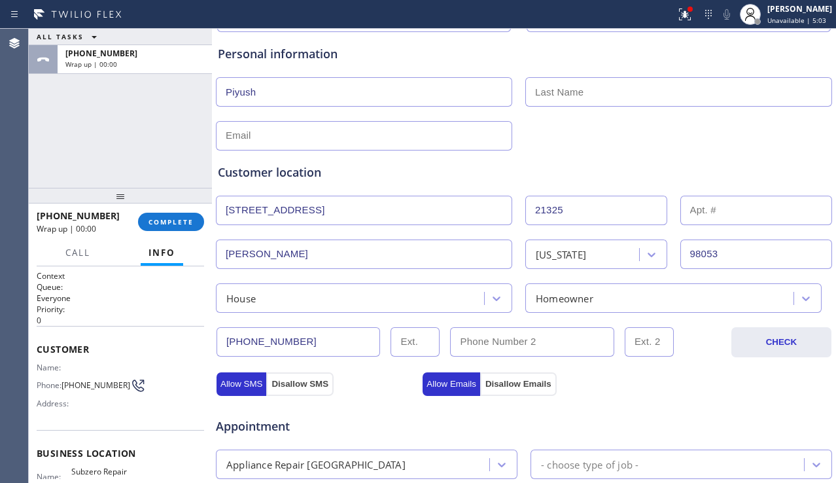
type input "Piyush"
click at [280, 131] on input "text" at bounding box center [364, 135] width 296 height 29
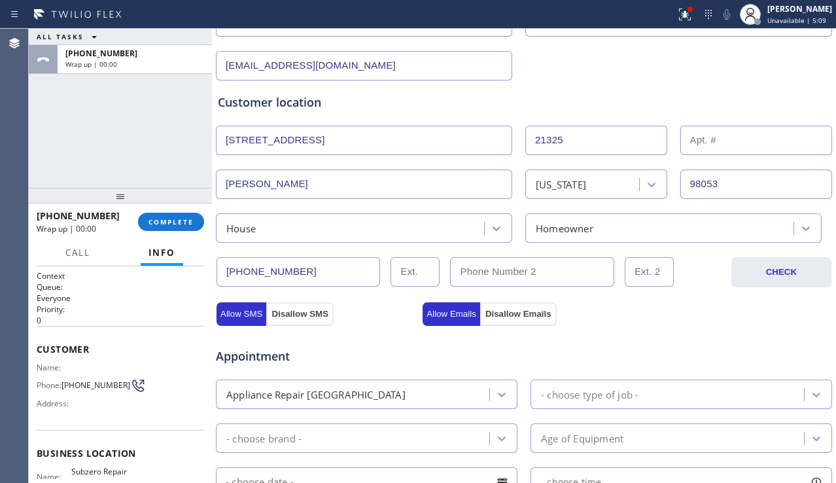
scroll to position [327, 0]
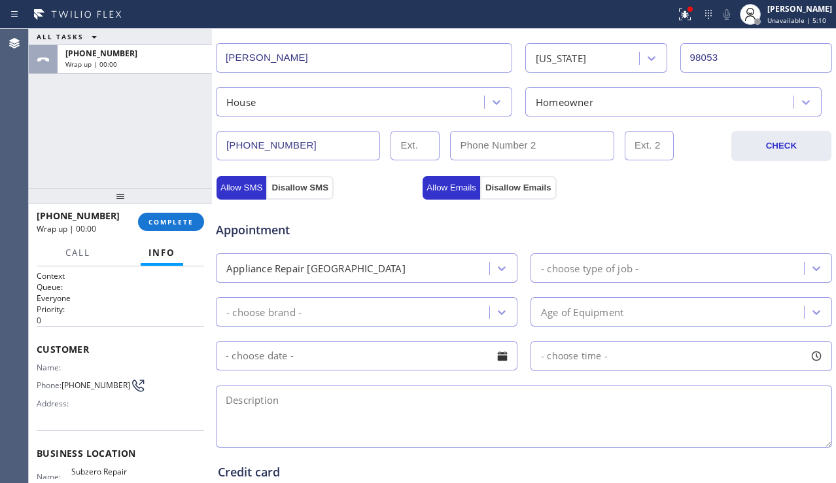
type input "[EMAIL_ADDRESS][DOMAIN_NAME]"
click at [622, 266] on div "- choose type of job -" at bounding box center [589, 267] width 97 height 15
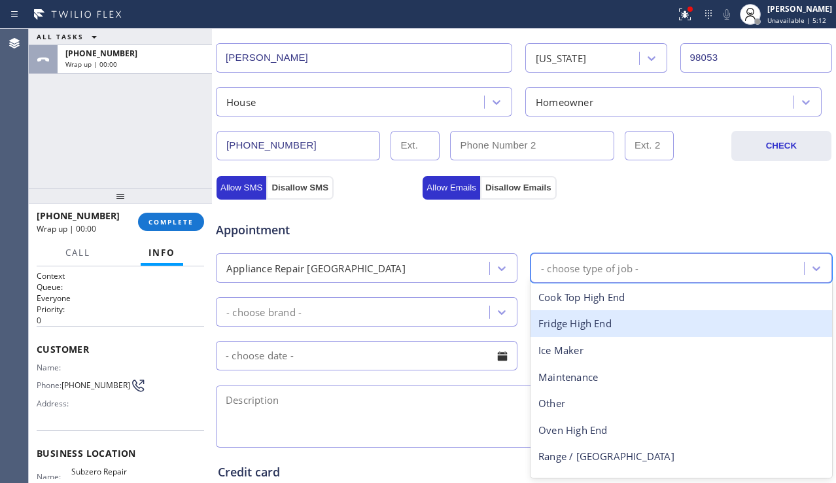
click at [569, 324] on div "Fridge High End" at bounding box center [680, 323] width 301 height 27
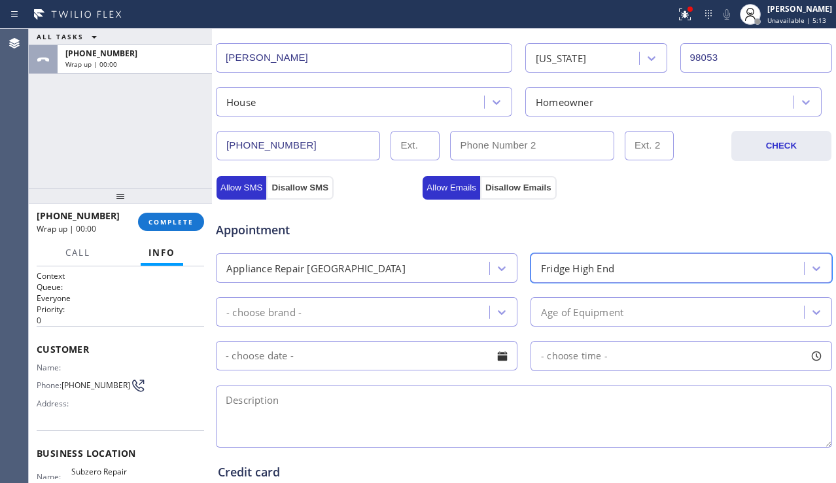
click at [419, 303] on div "- choose brand -" at bounding box center [354, 311] width 269 height 23
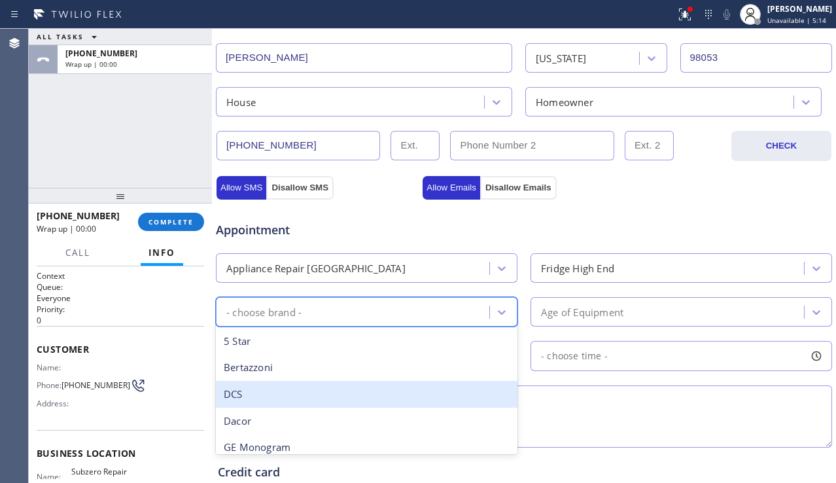
type input "s"
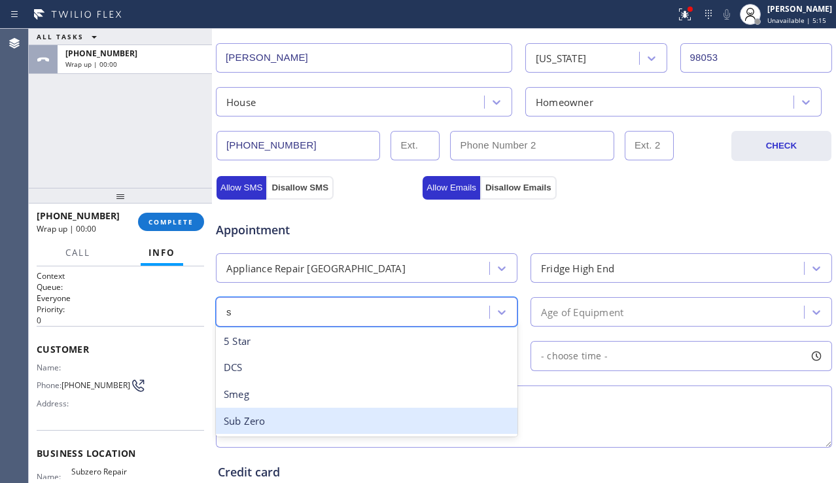
click at [310, 416] on div "Sub Zero" at bounding box center [366, 420] width 301 height 27
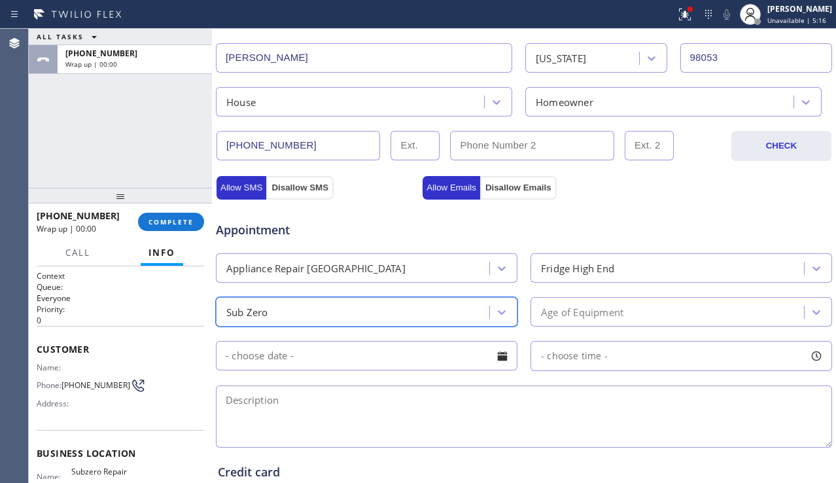
click at [589, 318] on div "Age of Equipment" at bounding box center [582, 311] width 82 height 15
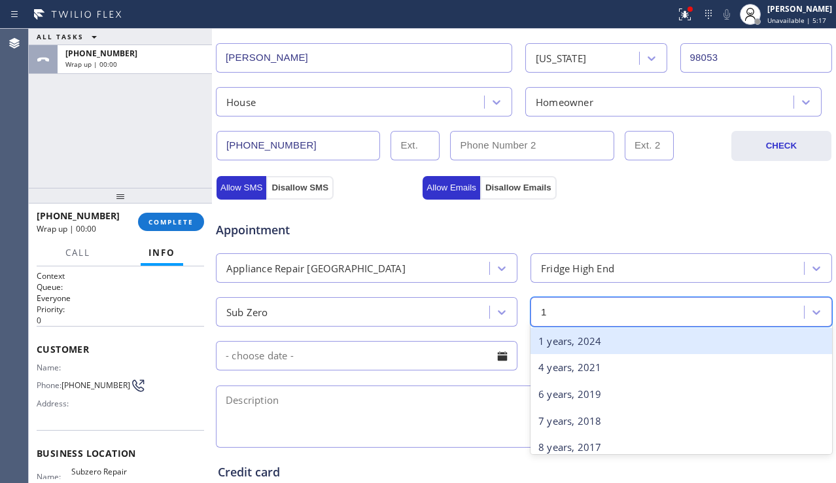
type input "15"
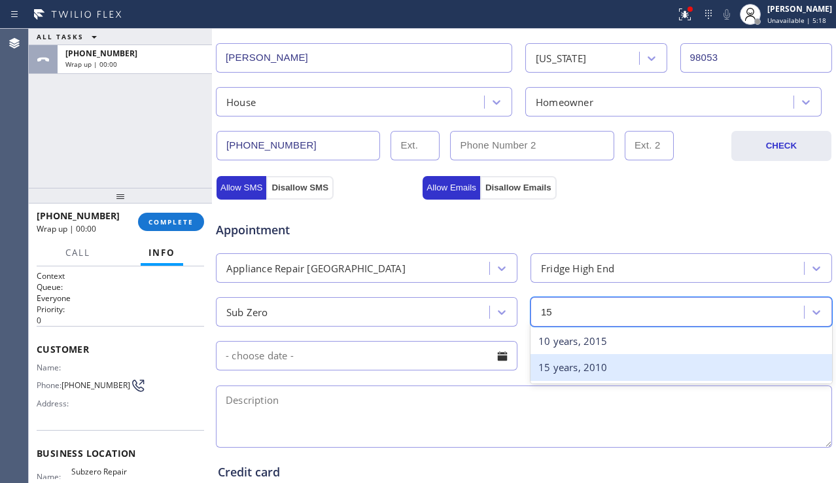
click at [586, 364] on div "15 years, 2010" at bounding box center [680, 367] width 301 height 27
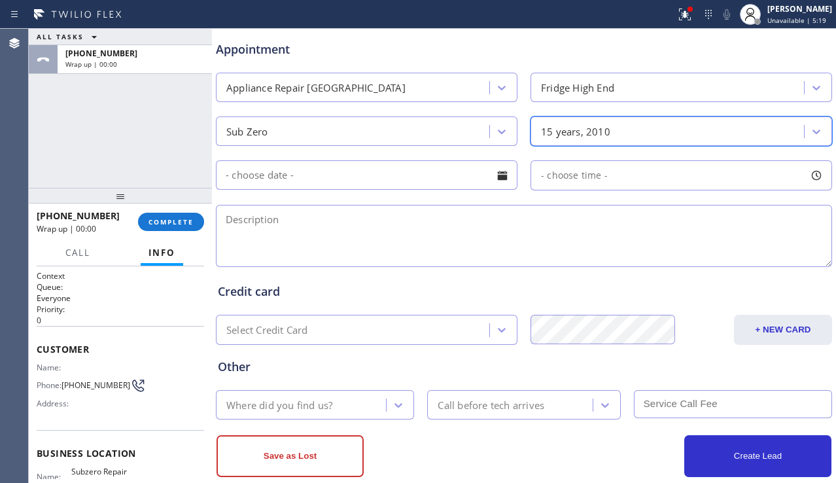
scroll to position [523, 0]
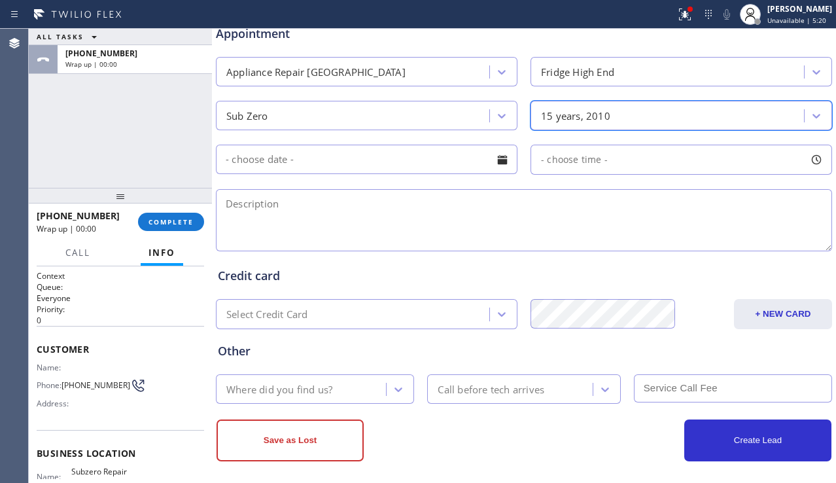
click at [498, 154] on div at bounding box center [502, 159] width 22 height 22
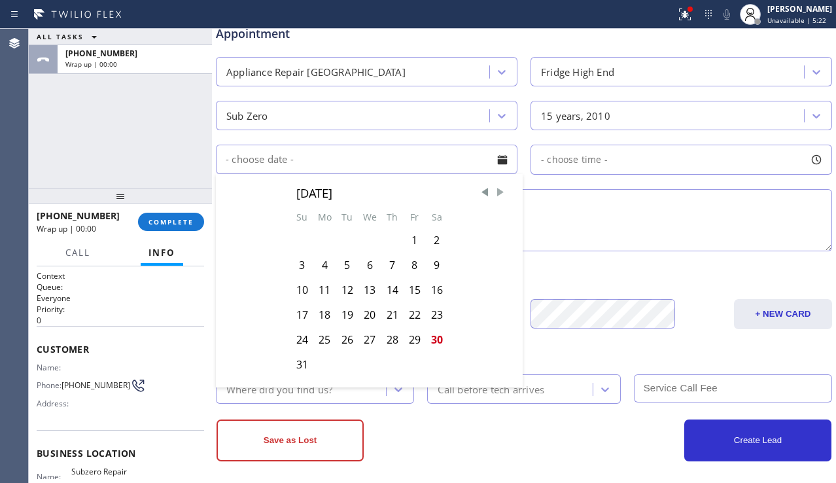
click at [494, 193] on span "Next Month" at bounding box center [500, 192] width 13 height 13
click at [326, 237] on div "1" at bounding box center [324, 240] width 23 height 25
type input "[DATE]"
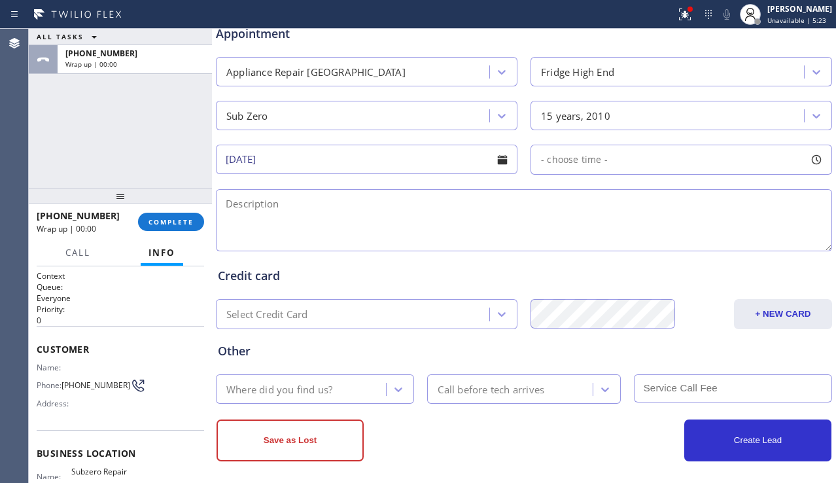
click at [591, 159] on span "- choose time -" at bounding box center [574, 159] width 67 height 12
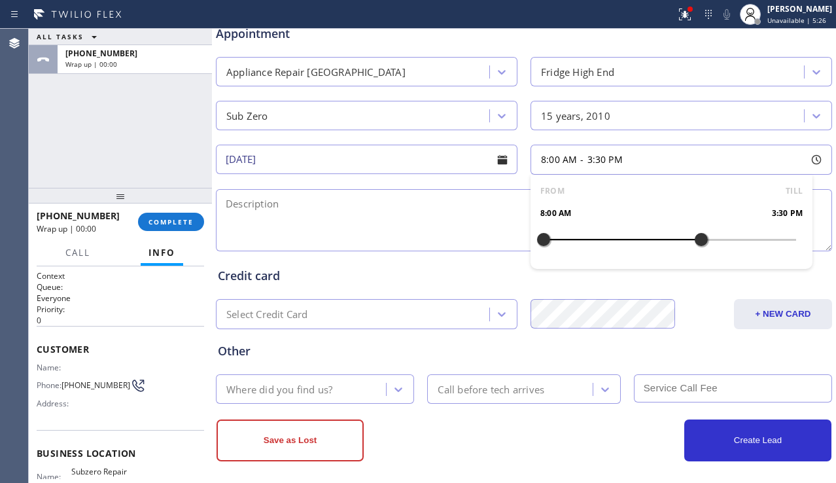
drag, startPoint x: 540, startPoint y: 239, endPoint x: 689, endPoint y: 245, distance: 149.2
click at [693, 245] on div at bounding box center [701, 239] width 16 height 27
drag, startPoint x: 537, startPoint y: 238, endPoint x: 621, endPoint y: 246, distance: 84.7
click at [621, 246] on div at bounding box center [628, 239] width 16 height 27
drag, startPoint x: 697, startPoint y: 240, endPoint x: 686, endPoint y: 243, distance: 11.6
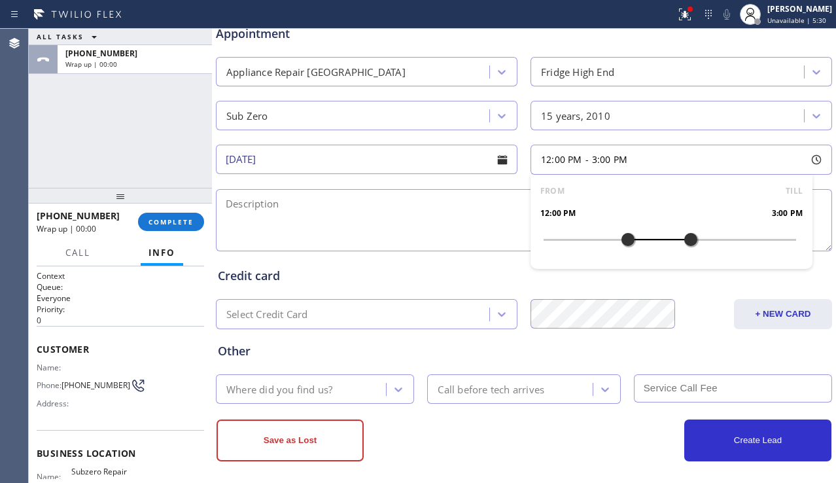
click at [686, 243] on div at bounding box center [691, 239] width 16 height 27
click at [464, 228] on textarea at bounding box center [524, 220] width 616 height 62
click at [326, 228] on textarea at bounding box center [524, 220] width 616 height 62
paste textarea "12-3 | $43 | subzero fridge | [DEMOGRAPHIC_DATA] | freezer not cooling down to …"
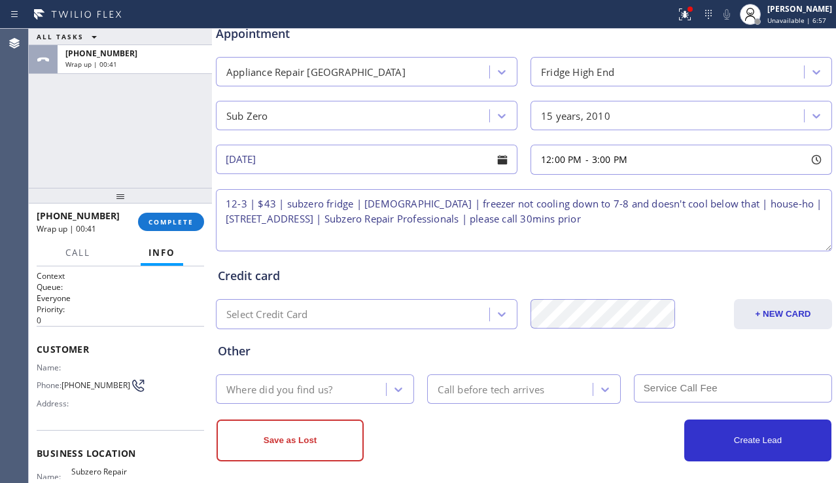
click at [265, 222] on textarea "12-3 | $43 | subzero fridge | [DEMOGRAPHIC_DATA] | freezer not cooling down to …" at bounding box center [524, 220] width 616 height 62
type textarea "12-3 | $43 | subzero fridge | [DEMOGRAPHIC_DATA] | freezer not cooling down to …"
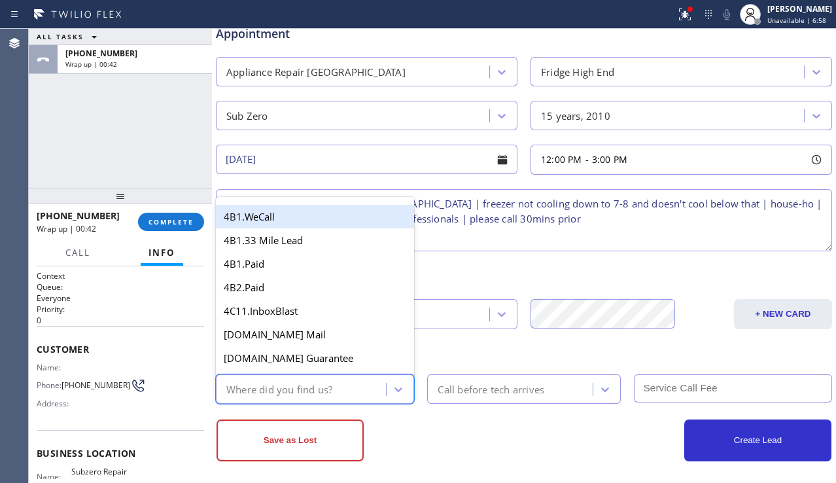
click at [352, 383] on div "Where did you find us?" at bounding box center [303, 388] width 166 height 23
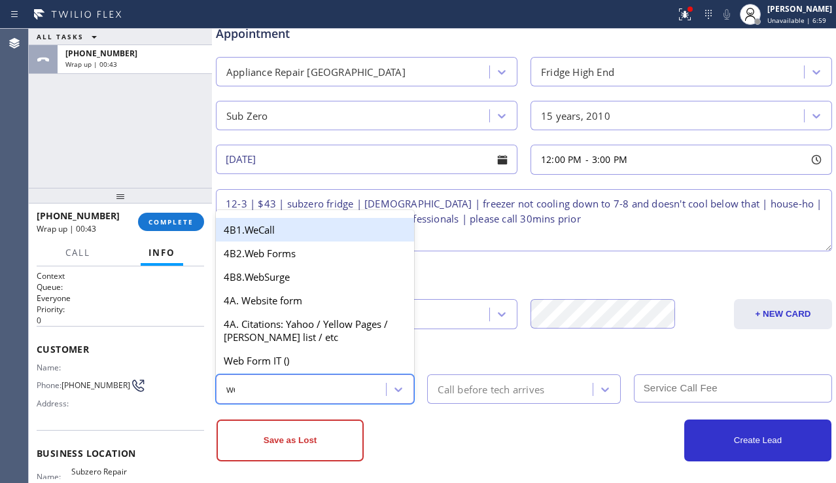
type input "web"
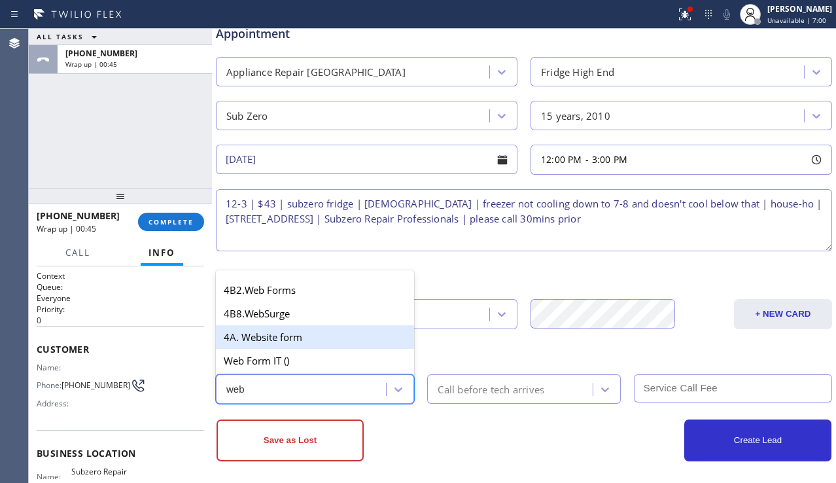
click at [343, 334] on div "4A. Website form" at bounding box center [315, 337] width 198 height 24
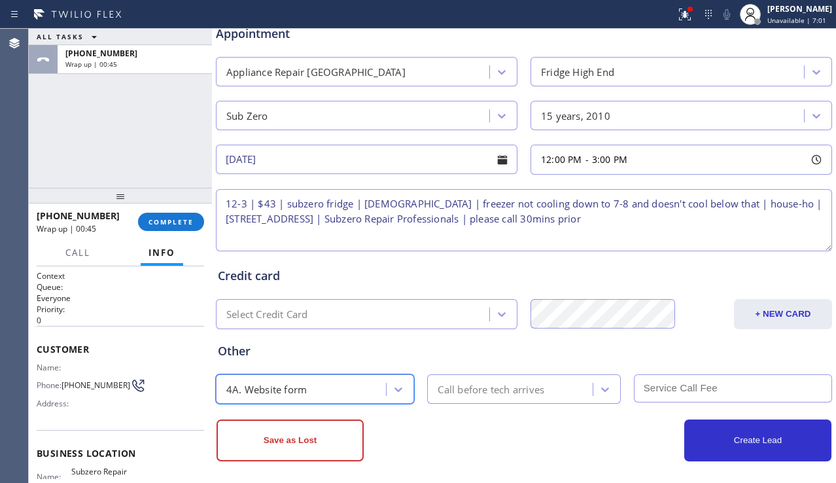
click at [491, 398] on div "Call before tech arrives" at bounding box center [511, 388] width 161 height 23
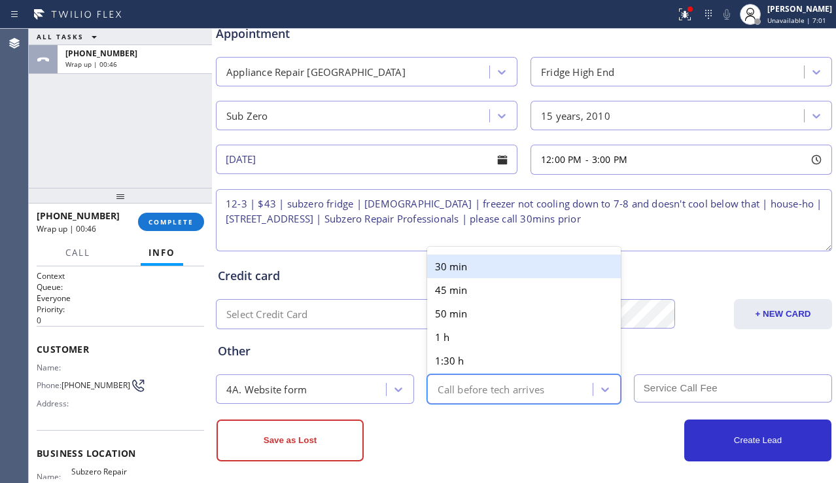
click at [497, 277] on div "30 min" at bounding box center [523, 266] width 193 height 24
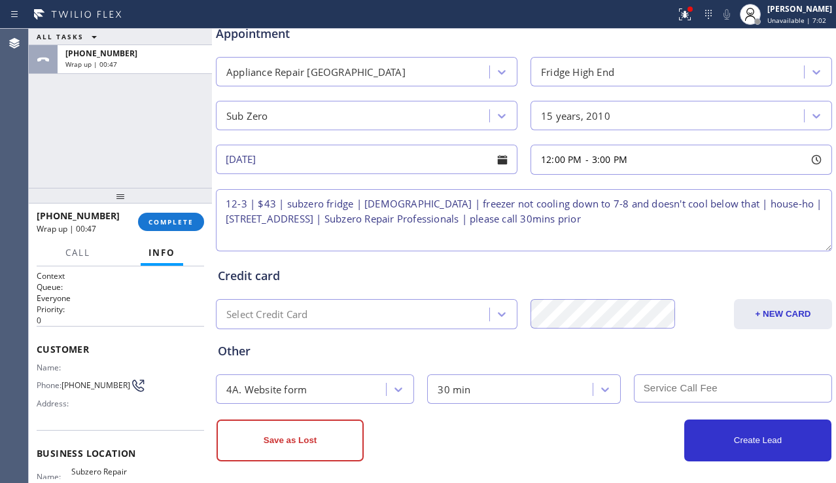
click at [662, 386] on input "text" at bounding box center [733, 388] width 198 height 28
type input "43"
click at [436, 240] on textarea "12-3 | $43 | subzero fridge | [DEMOGRAPHIC_DATA] | freezer not cooling down to …" at bounding box center [524, 220] width 616 height 62
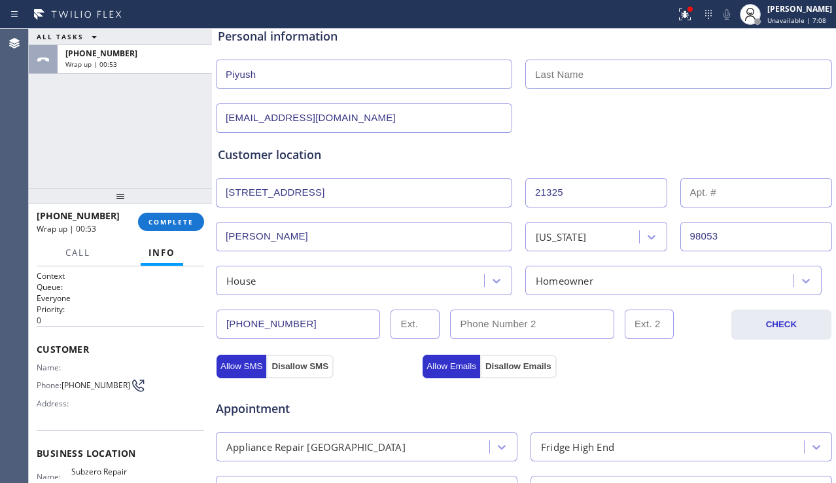
scroll to position [0, 0]
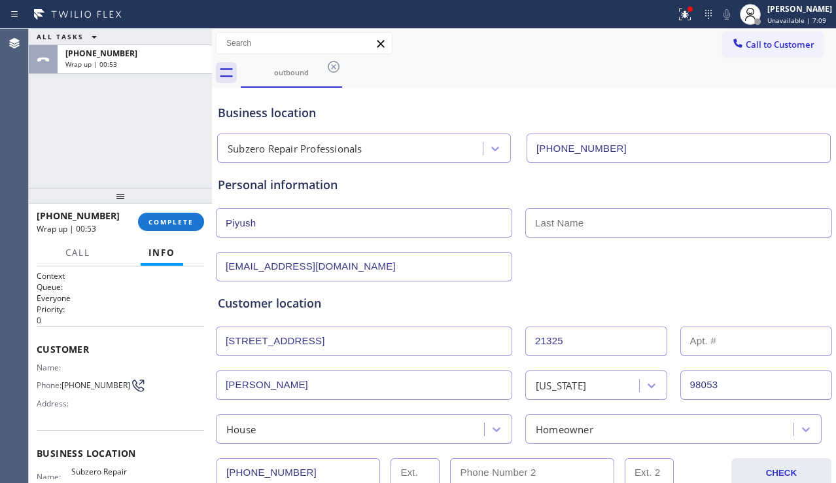
click at [541, 221] on input "text" at bounding box center [678, 222] width 307 height 29
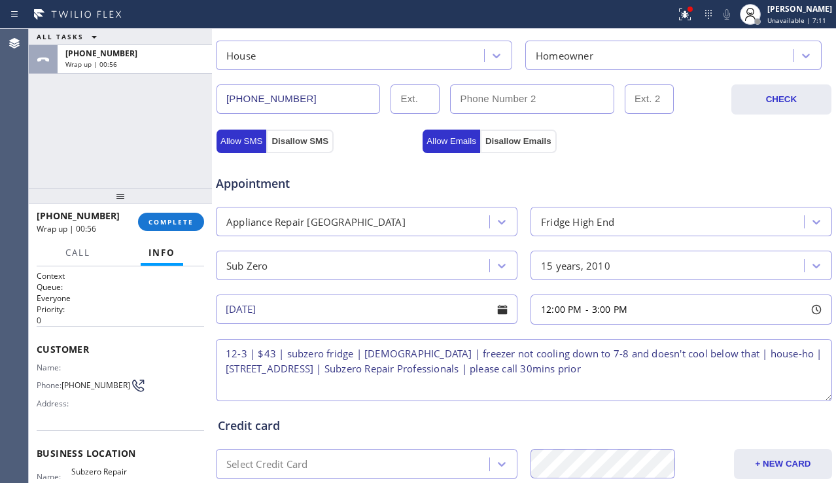
scroll to position [523, 0]
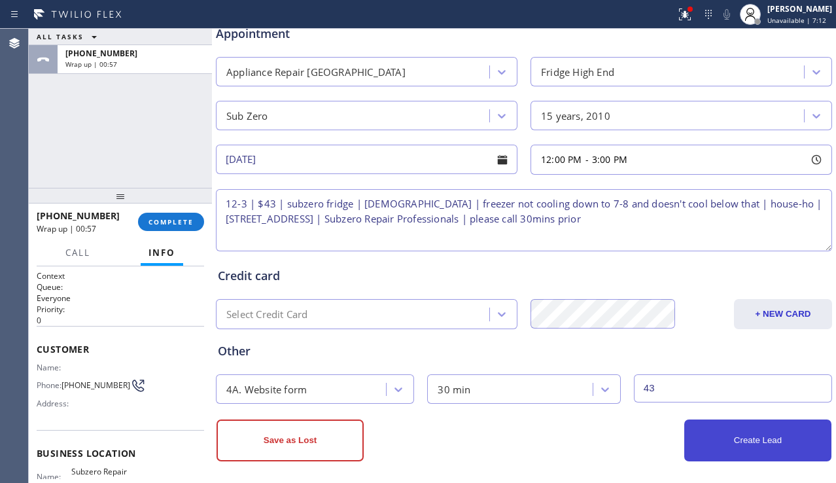
type input "mr"
click at [752, 438] on button "Create Lead" at bounding box center [757, 440] width 147 height 42
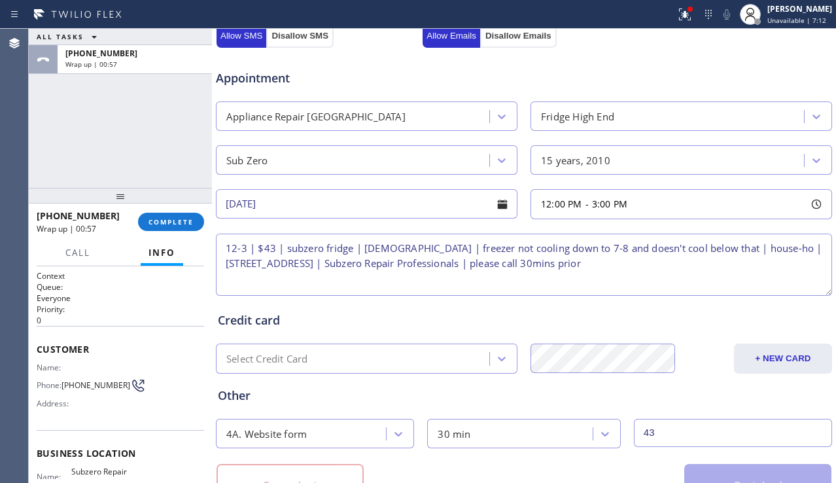
scroll to position [568, 0]
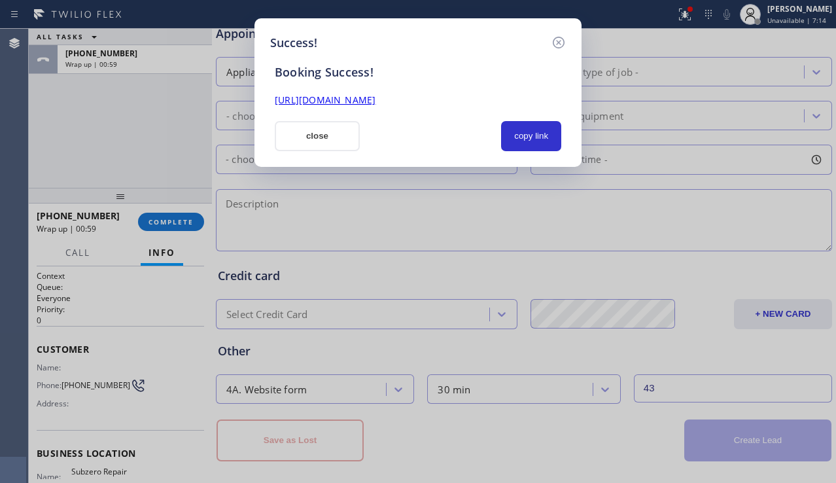
drag, startPoint x: 521, startPoint y: 138, endPoint x: 485, endPoint y: 122, distance: 39.2
click at [521, 136] on button "copy link" at bounding box center [531, 136] width 60 height 30
click at [375, 99] on link "[URL][DOMAIN_NAME]" at bounding box center [325, 100] width 101 height 12
click at [327, 142] on button "close" at bounding box center [317, 136] width 85 height 30
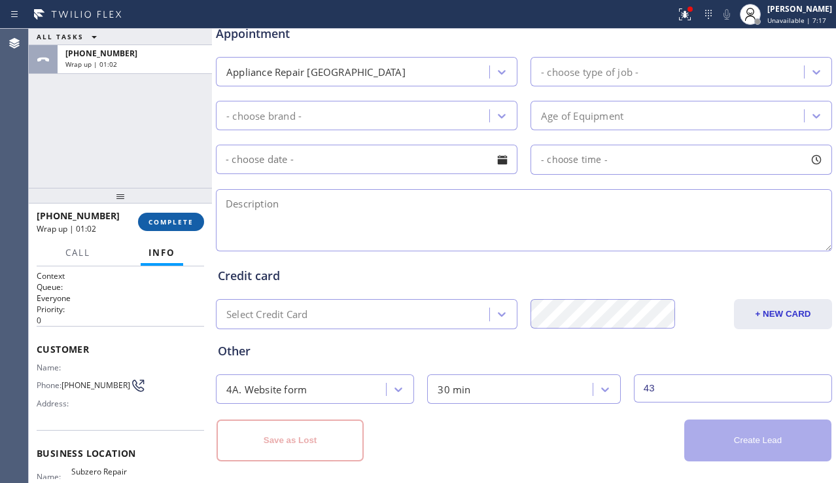
click at [180, 224] on span "COMPLETE" at bounding box center [170, 221] width 45 height 9
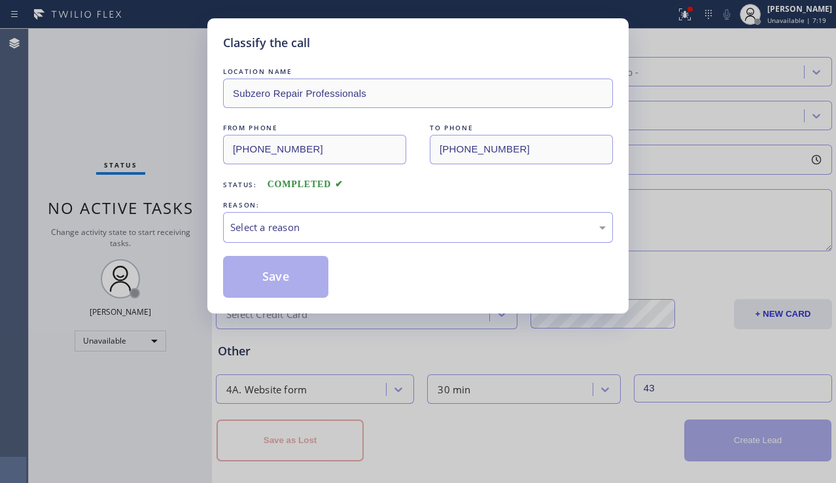
click at [362, 228] on div "Select a reason" at bounding box center [417, 227] width 375 height 15
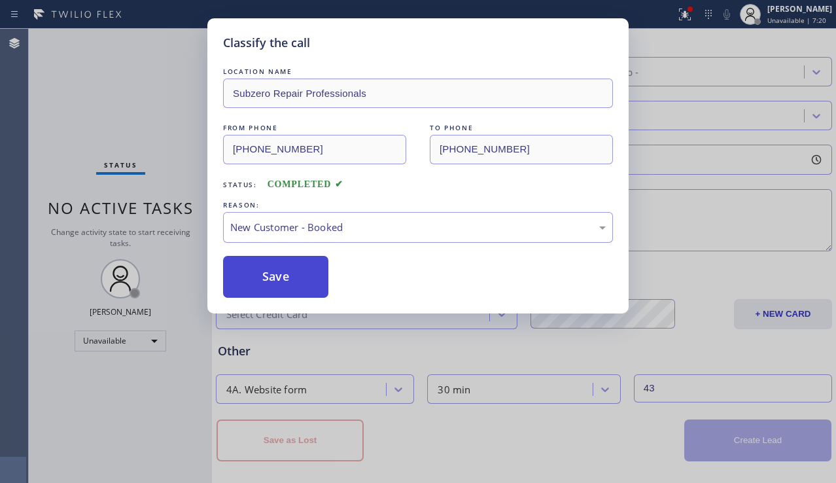
click at [277, 275] on button "Save" at bounding box center [275, 277] width 105 height 42
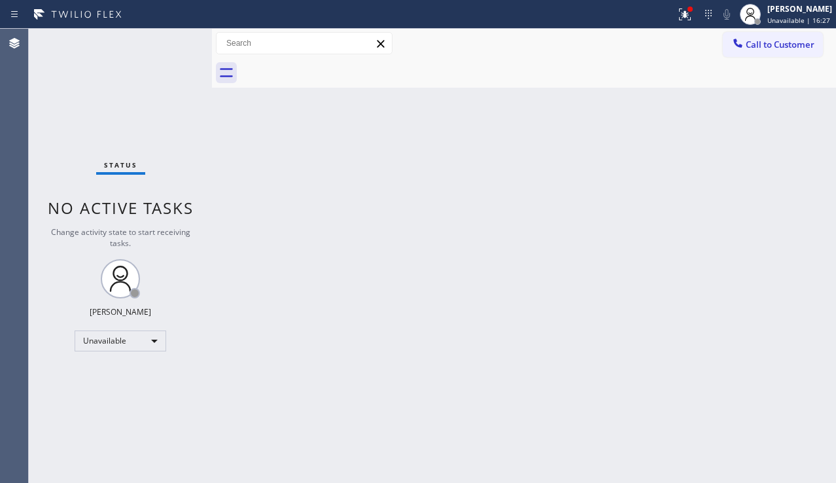
drag, startPoint x: 781, startPoint y: 316, endPoint x: 786, endPoint y: 232, distance: 83.8
click at [781, 316] on div "Back to Dashboard Change Sender ID Customers Technicians Select a contact Outbo…" at bounding box center [524, 256] width 624 height 454
click at [745, 41] on div at bounding box center [738, 45] width 16 height 16
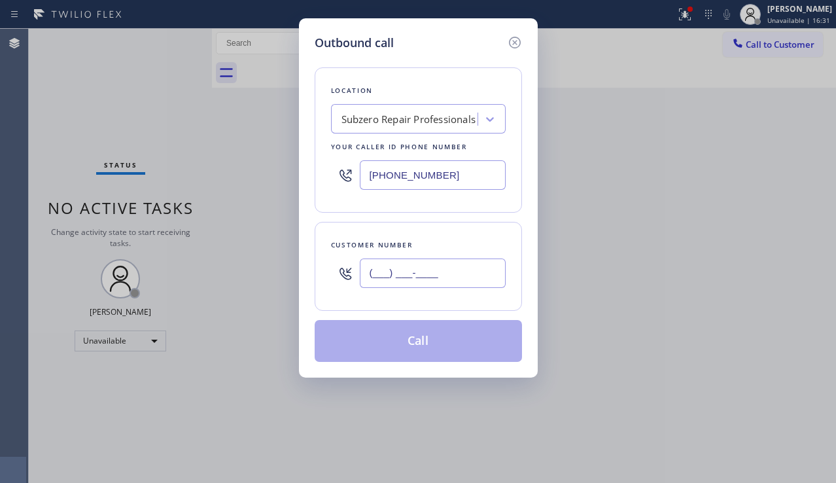
click at [369, 283] on input "(___) ___-____" at bounding box center [433, 272] width 146 height 29
paste input "626) 200-3015"
type input "[PHONE_NUMBER]"
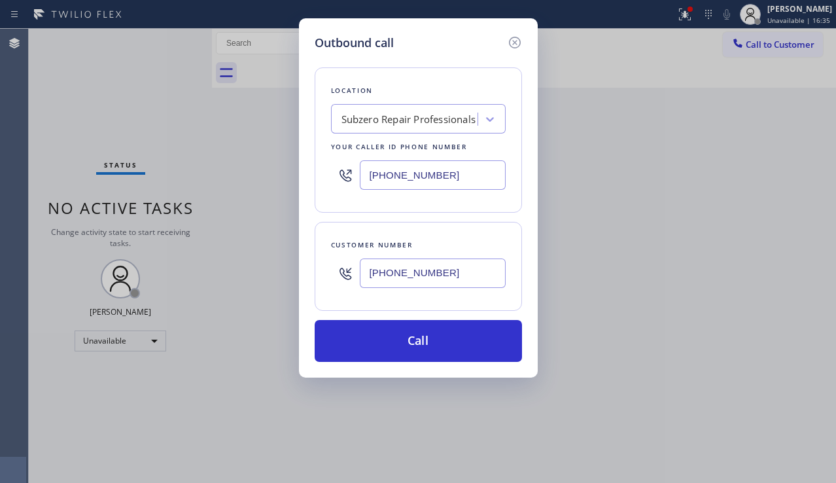
drag, startPoint x: 473, startPoint y: 169, endPoint x: 334, endPoint y: 173, distance: 140.0
click at [334, 173] on div "[PHONE_NUMBER]" at bounding box center [418, 175] width 175 height 43
paste input "213) 863-942"
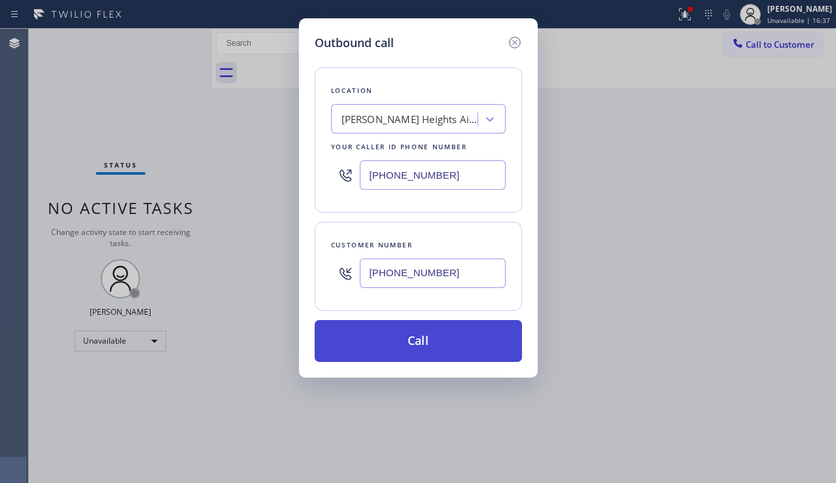
type input "[PHONE_NUMBER]"
click at [400, 346] on button "Call" at bounding box center [418, 341] width 207 height 42
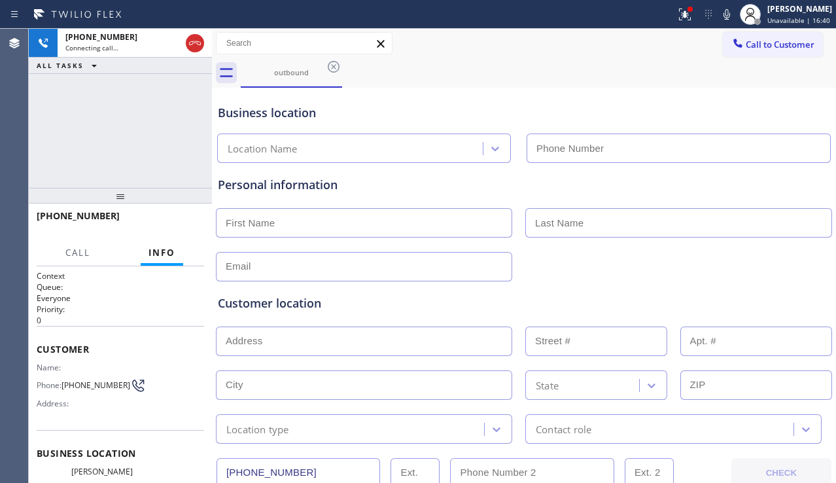
type input "[PHONE_NUMBER]"
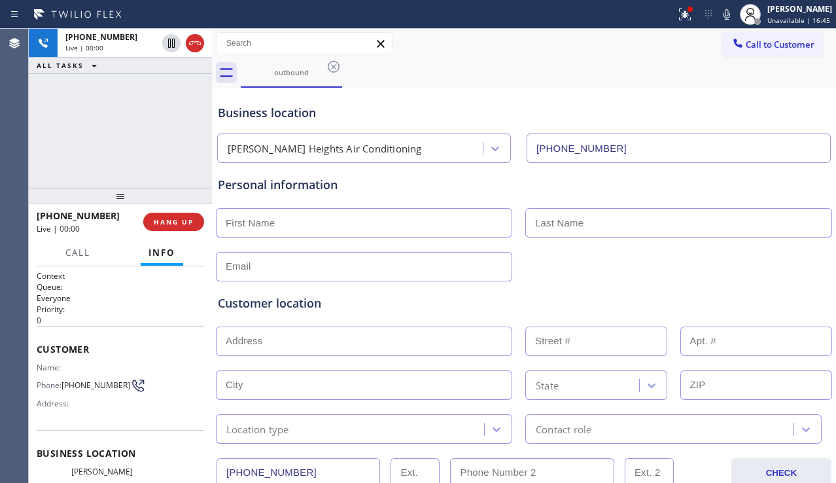
click at [793, 298] on div "Customer location" at bounding box center [524, 303] width 612 height 18
click at [322, 303] on div "Customer location" at bounding box center [524, 303] width 612 height 18
click at [309, 303] on div "Customer location" at bounding box center [524, 303] width 612 height 18
click at [303, 304] on div "Customer location" at bounding box center [524, 303] width 612 height 18
click at [299, 305] on div "Customer location" at bounding box center [524, 303] width 612 height 18
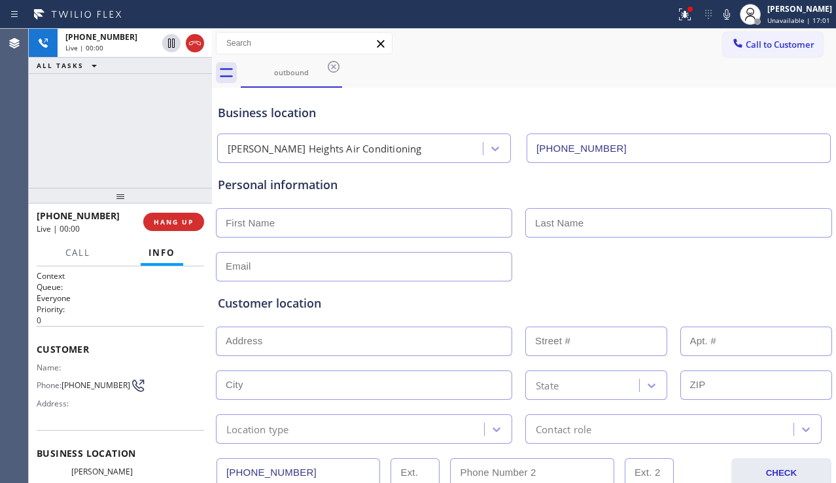
click at [291, 307] on div "Customer location" at bounding box center [524, 303] width 612 height 18
click at [287, 308] on div "Customer location" at bounding box center [524, 303] width 612 height 18
click at [279, 305] on div "Customer location" at bounding box center [524, 303] width 612 height 18
click at [273, 305] on div "Customer location" at bounding box center [524, 303] width 612 height 18
click at [261, 302] on div "Customer location" at bounding box center [524, 303] width 612 height 18
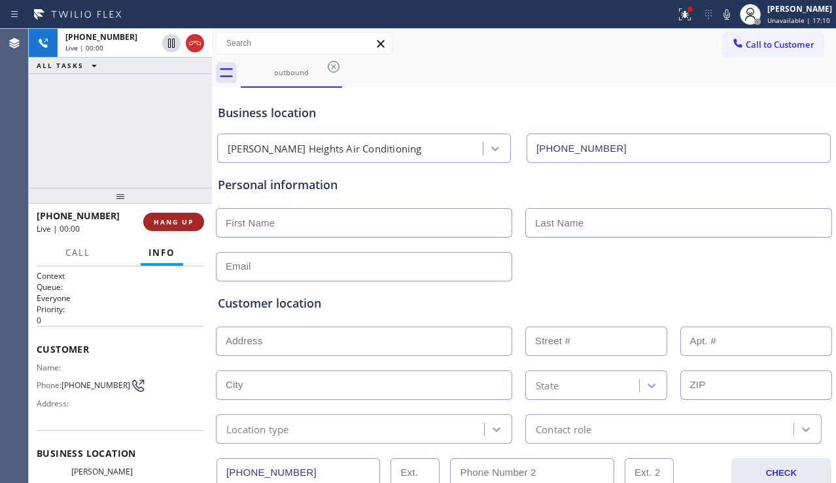
click at [179, 224] on span "HANG UP" at bounding box center [174, 221] width 40 height 9
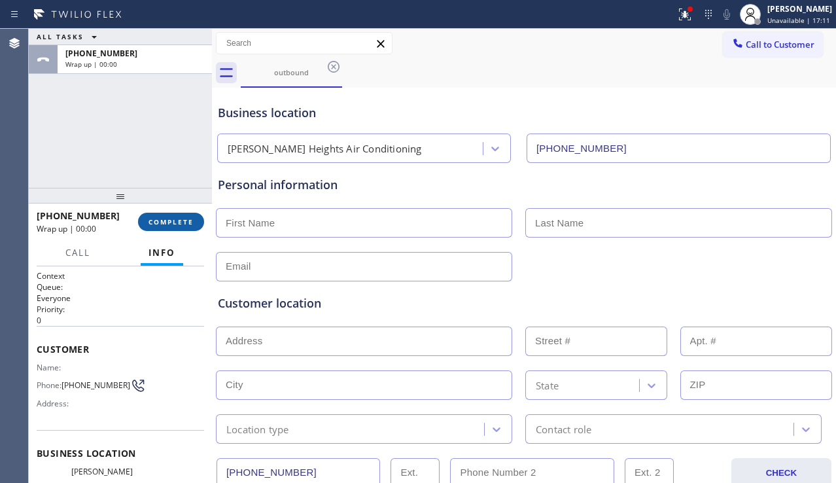
click at [179, 224] on span "COMPLETE" at bounding box center [170, 221] width 45 height 9
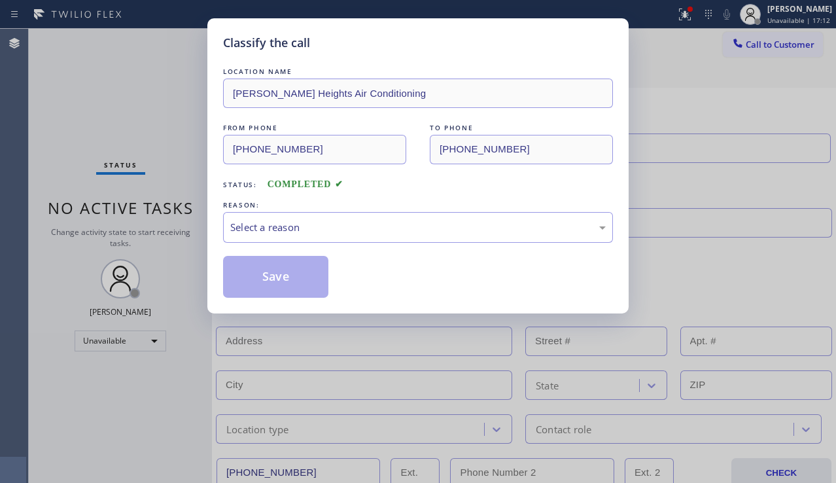
click at [322, 224] on div "Select a reason" at bounding box center [417, 227] width 375 height 15
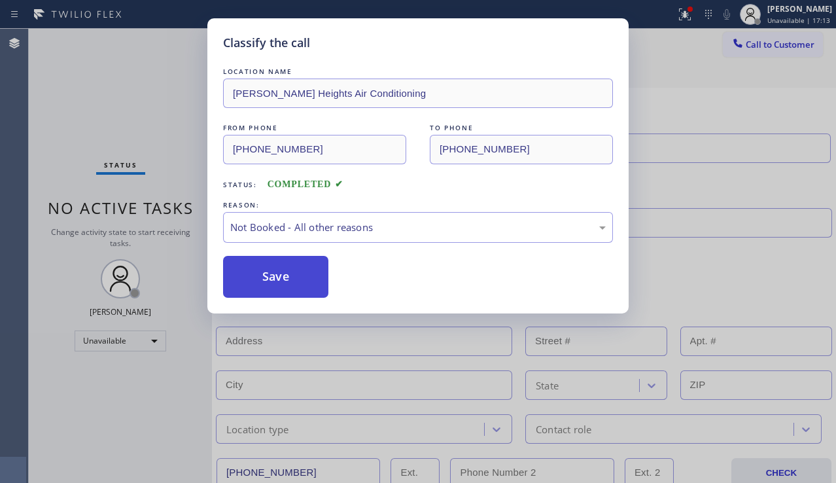
click at [279, 275] on button "Save" at bounding box center [275, 277] width 105 height 42
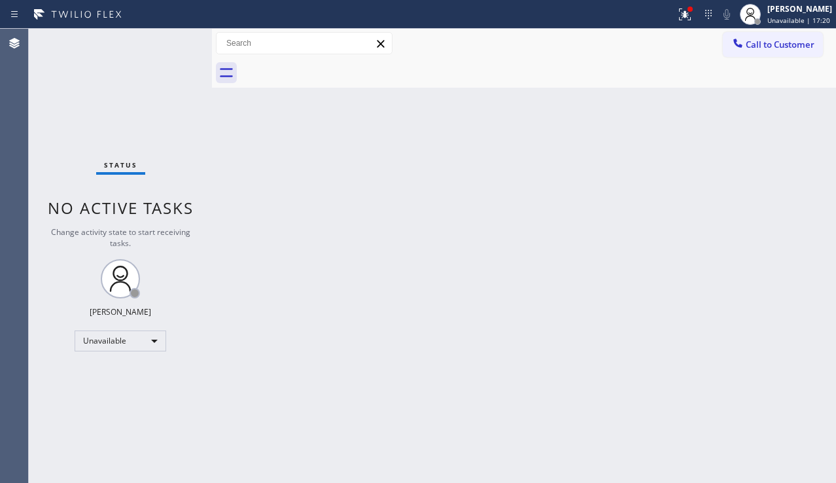
drag, startPoint x: 556, startPoint y: 269, endPoint x: 584, endPoint y: 250, distance: 33.9
click at [556, 269] on div "Back to Dashboard Change Sender ID Customers Technicians Select a contact Outbo…" at bounding box center [524, 256] width 624 height 454
click at [776, 52] on button "Call to Customer" at bounding box center [773, 44] width 100 height 25
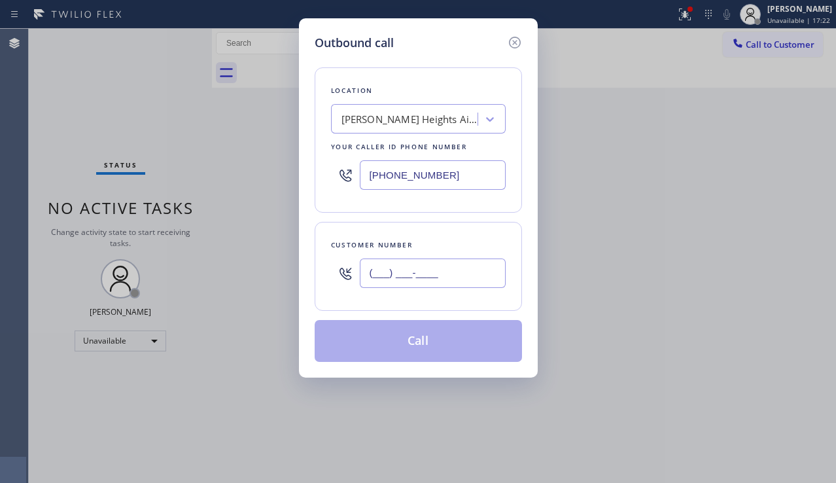
click at [373, 274] on input "(___) ___-____" at bounding box center [433, 272] width 146 height 29
paste input "814) 574-4632"
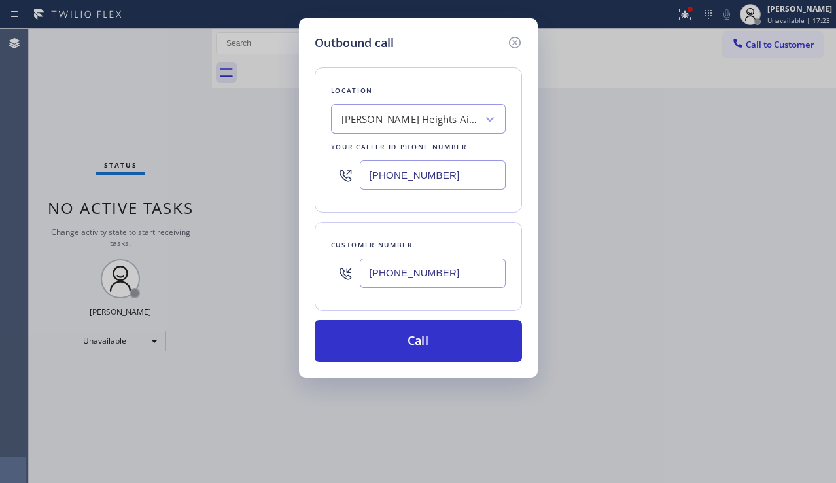
type input "[PHONE_NUMBER]"
drag, startPoint x: 394, startPoint y: 177, endPoint x: 341, endPoint y: 177, distance: 53.0
click at [341, 177] on div "[PHONE_NUMBER]" at bounding box center [418, 175] width 175 height 43
paste input "877) 414-726"
type input "[PHONE_NUMBER]"
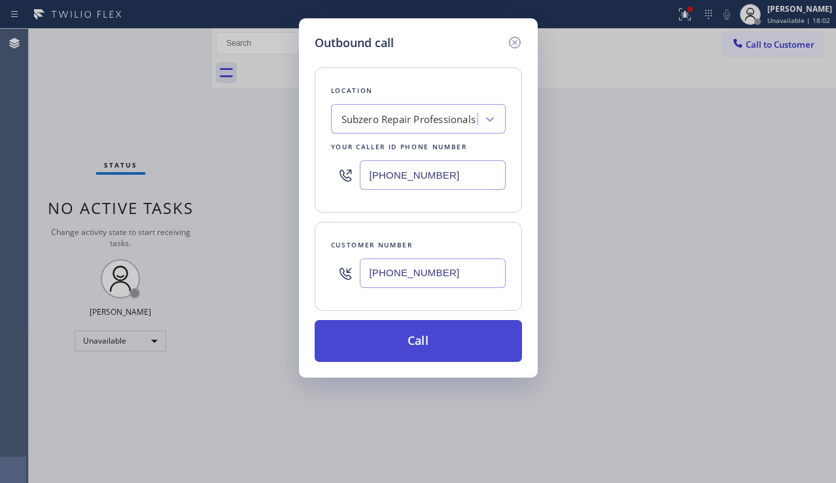
click at [425, 337] on button "Call" at bounding box center [418, 341] width 207 height 42
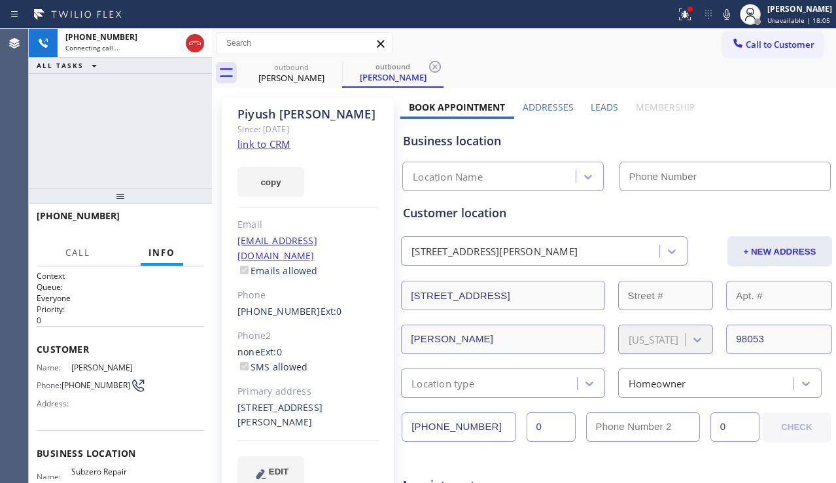
click at [594, 107] on label "Leads" at bounding box center [604, 107] width 27 height 12
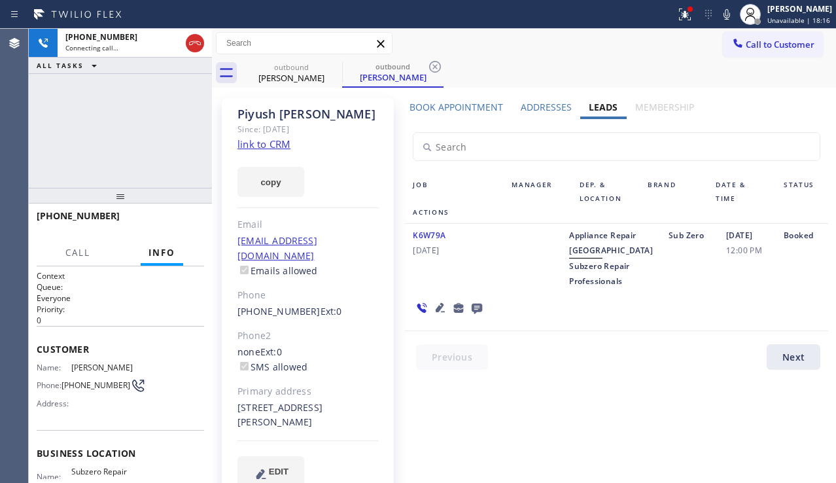
click at [435, 315] on icon at bounding box center [440, 308] width 16 height 16
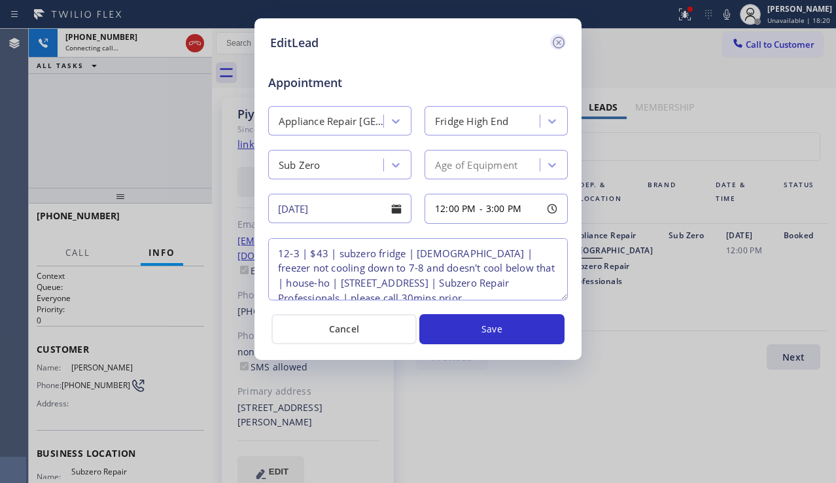
click at [555, 46] on icon at bounding box center [559, 43] width 12 height 12
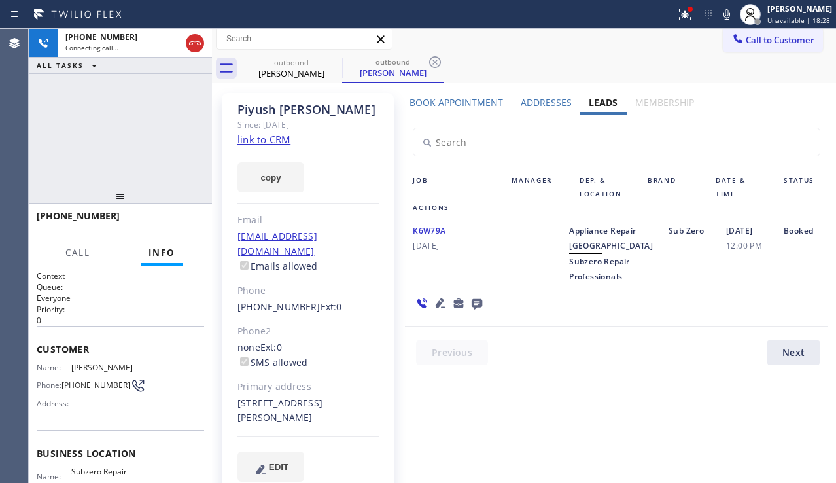
scroll to position [3, 0]
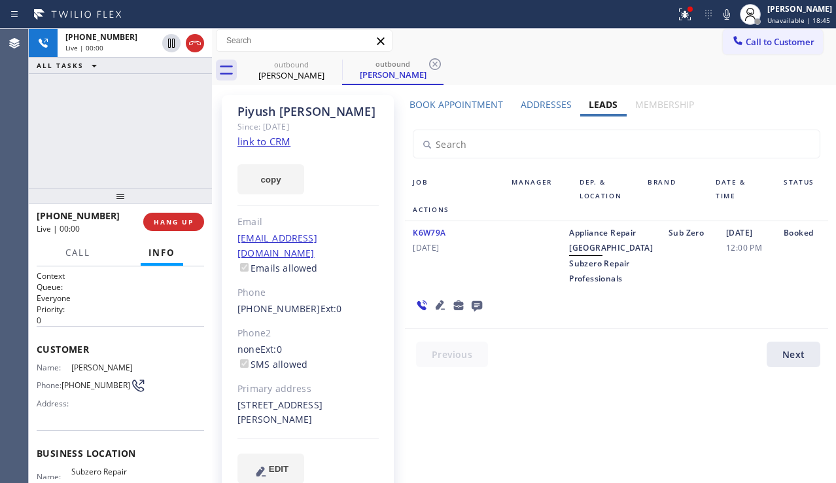
click at [786, 286] on div "Booked" at bounding box center [802, 255] width 52 height 61
click at [156, 220] on span "HANG UP" at bounding box center [174, 221] width 40 height 9
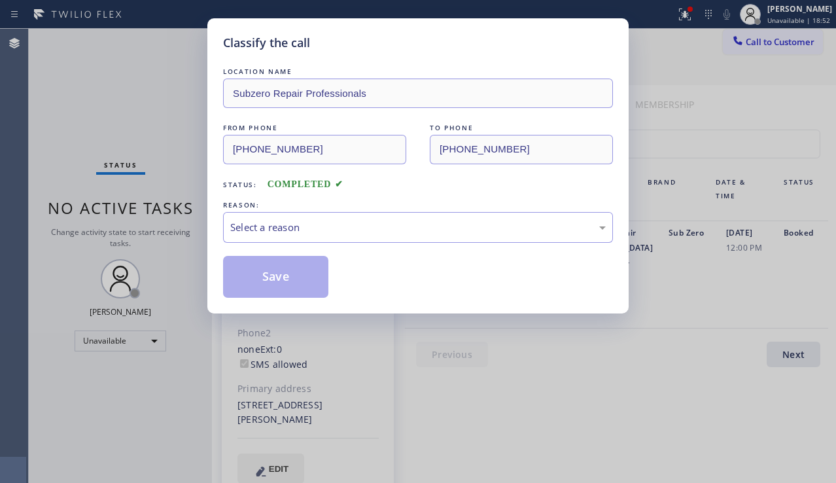
click at [334, 229] on div "Select a reason" at bounding box center [417, 227] width 375 height 15
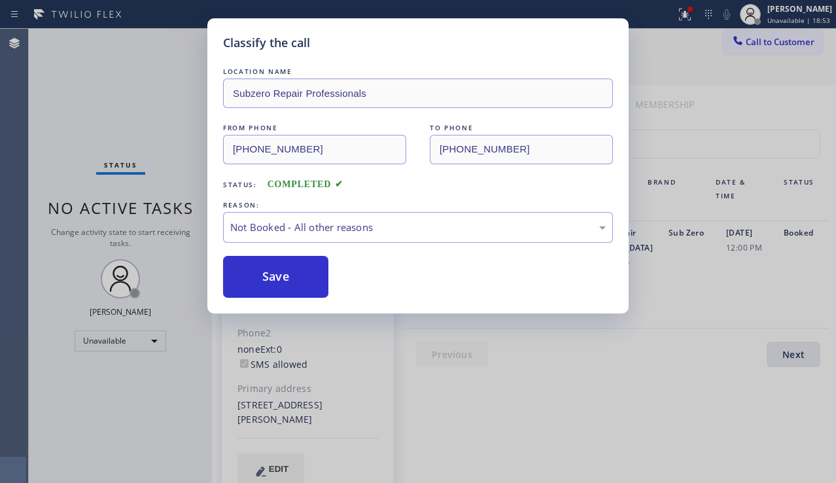
drag, startPoint x: 289, startPoint y: 279, endPoint x: 443, endPoint y: 307, distance: 156.9
click at [288, 279] on button "Save" at bounding box center [275, 277] width 105 height 42
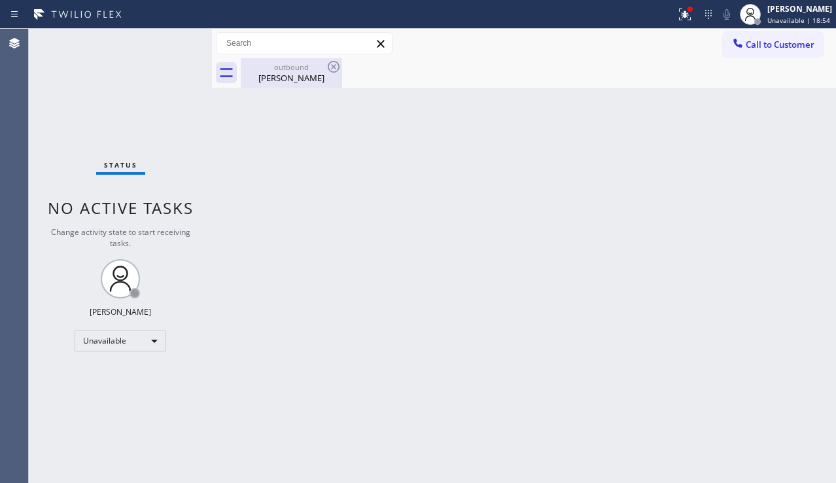
click at [275, 71] on div "outbound" at bounding box center [291, 67] width 99 height 10
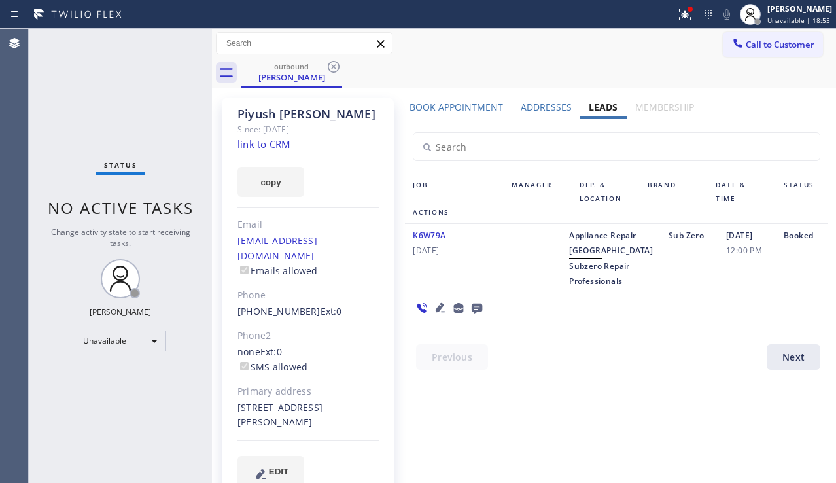
click at [473, 314] on icon at bounding box center [477, 308] width 10 height 10
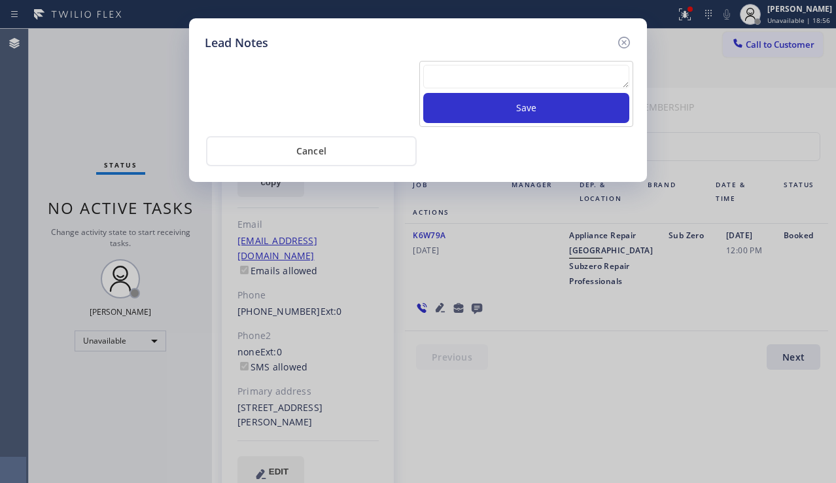
click at [460, 86] on textarea at bounding box center [526, 77] width 206 height 24
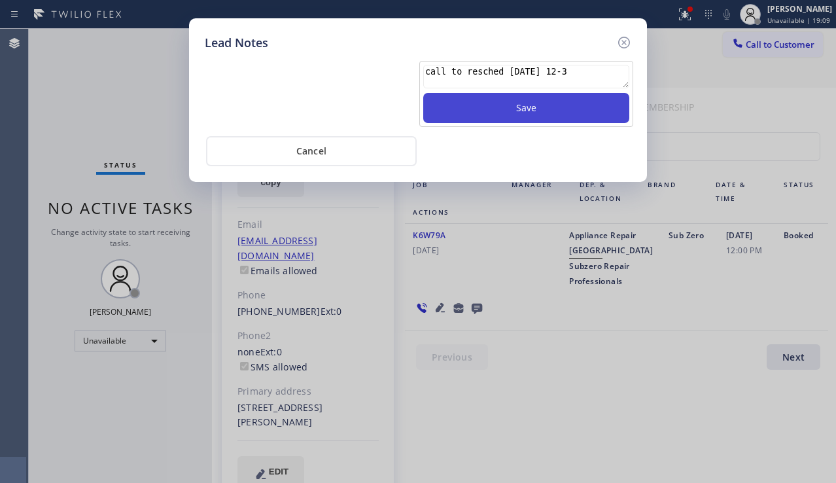
type textarea "call to resched [DATE] 12-3"
click at [489, 112] on button "Save" at bounding box center [526, 108] width 206 height 30
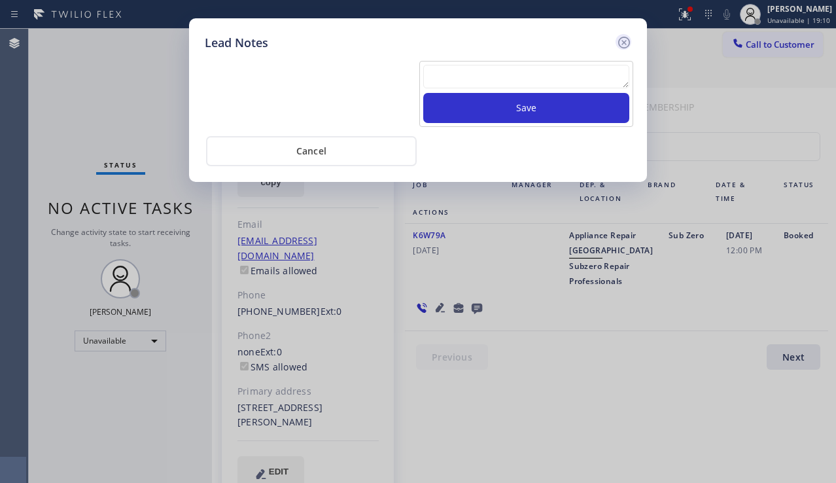
click at [623, 43] on icon at bounding box center [624, 43] width 12 height 12
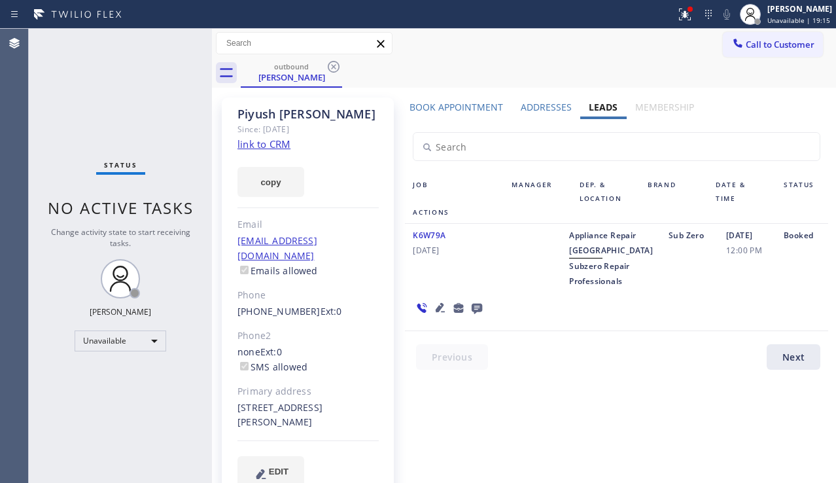
click at [59, 381] on div "Status No active tasks Change activity state to start receiving tasks. [PERSON_…" at bounding box center [120, 256] width 183 height 454
click at [759, 43] on span "Call to Customer" at bounding box center [780, 45] width 69 height 12
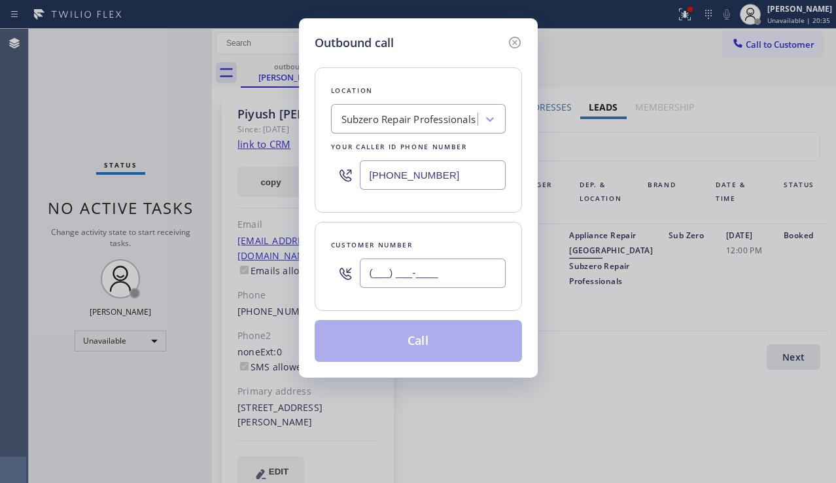
click at [417, 277] on input "(___) ___-____" at bounding box center [433, 272] width 146 height 29
paste input "561) 252-0426"
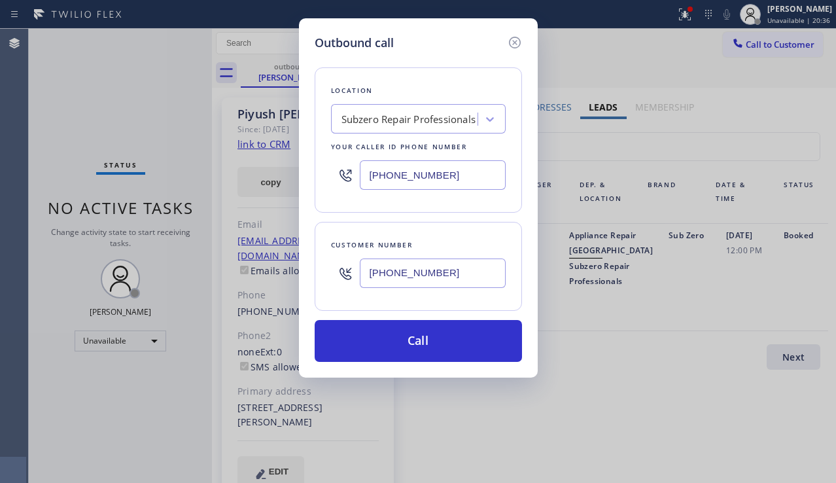
type input "[PHONE_NUMBER]"
drag, startPoint x: 460, startPoint y: 181, endPoint x: 310, endPoint y: 191, distance: 150.1
click at [310, 191] on div "Outbound call Location Subzero Repair Professionals Your caller id phone number…" at bounding box center [418, 197] width 239 height 359
paste input "561) 250-7795"
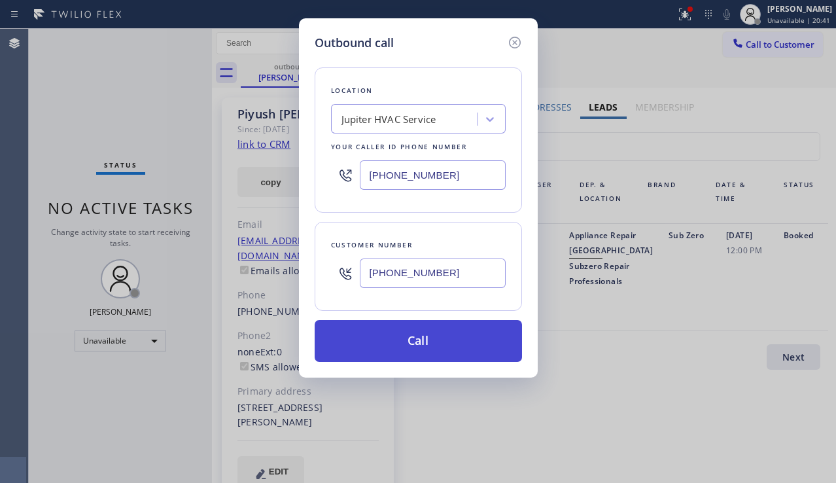
type input "[PHONE_NUMBER]"
click at [394, 341] on button "Call" at bounding box center [418, 341] width 207 height 42
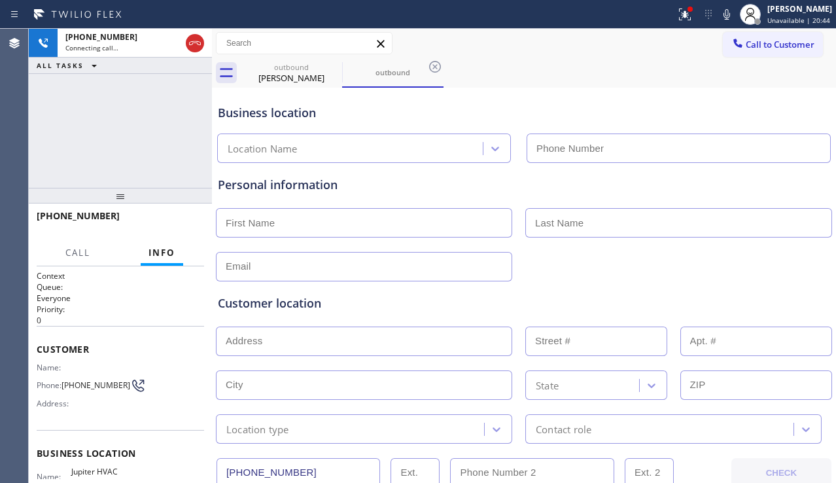
type input "[PHONE_NUMBER]"
click at [767, 277] on div "Customer location >> ADD NEW ADDRESS << + NEW ADDRESS State Location type Conta…" at bounding box center [523, 359] width 617 height 167
click at [785, 301] on div "Customer location" at bounding box center [524, 303] width 612 height 18
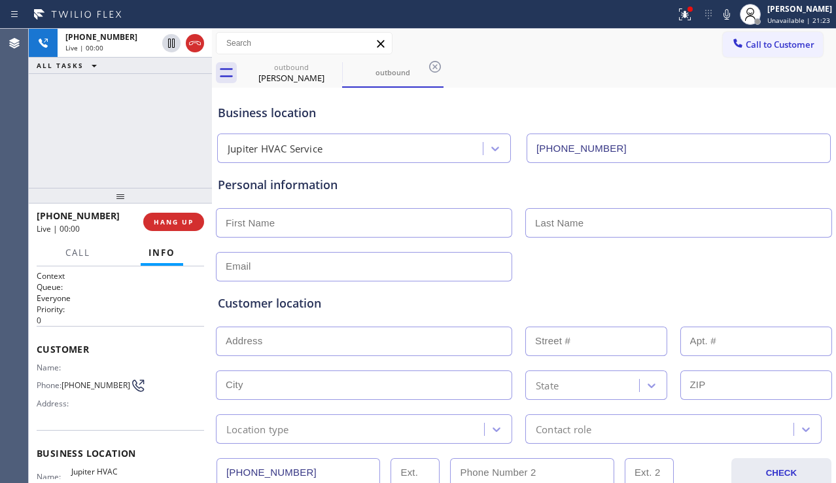
click at [806, 304] on div "Customer location" at bounding box center [524, 303] width 612 height 18
click at [388, 309] on div "Customer location" at bounding box center [524, 303] width 612 height 18
click at [792, 290] on div "Customer location >> ADD NEW ADDRESS << + NEW ADDRESS State Location type Conta…" at bounding box center [523, 362] width 617 height 162
click at [313, 305] on div "Customer location" at bounding box center [524, 303] width 612 height 18
click at [310, 305] on div "Customer location" at bounding box center [524, 303] width 612 height 18
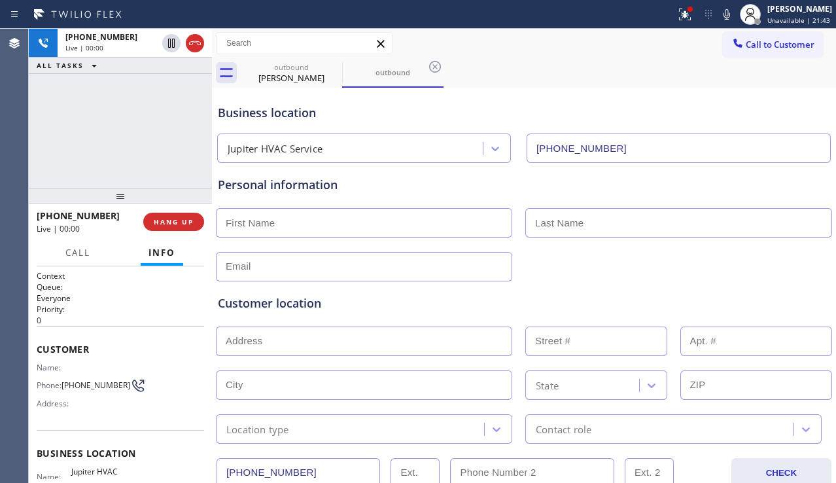
click at [303, 308] on div "Customer location" at bounding box center [524, 303] width 612 height 18
click at [299, 308] on div "Customer location" at bounding box center [524, 303] width 612 height 18
click at [291, 305] on div "Customer location" at bounding box center [524, 303] width 612 height 18
click at [288, 305] on div "Customer location" at bounding box center [524, 303] width 612 height 18
click at [283, 307] on div "Customer location" at bounding box center [524, 303] width 612 height 18
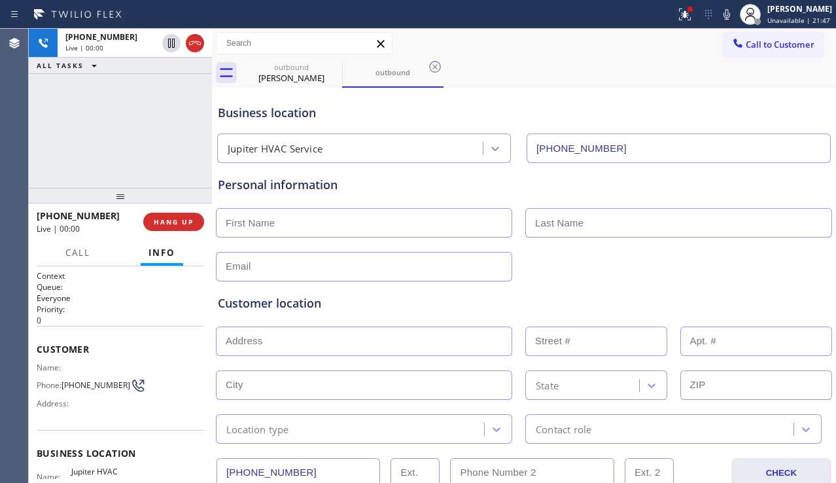
click at [273, 307] on div "Customer location" at bounding box center [524, 303] width 612 height 18
click at [263, 307] on div "Customer location" at bounding box center [524, 303] width 612 height 18
click at [267, 305] on div "Customer location" at bounding box center [524, 303] width 612 height 18
click at [262, 306] on div "Customer location" at bounding box center [524, 303] width 612 height 18
click at [250, 304] on div "Customer location" at bounding box center [524, 303] width 612 height 18
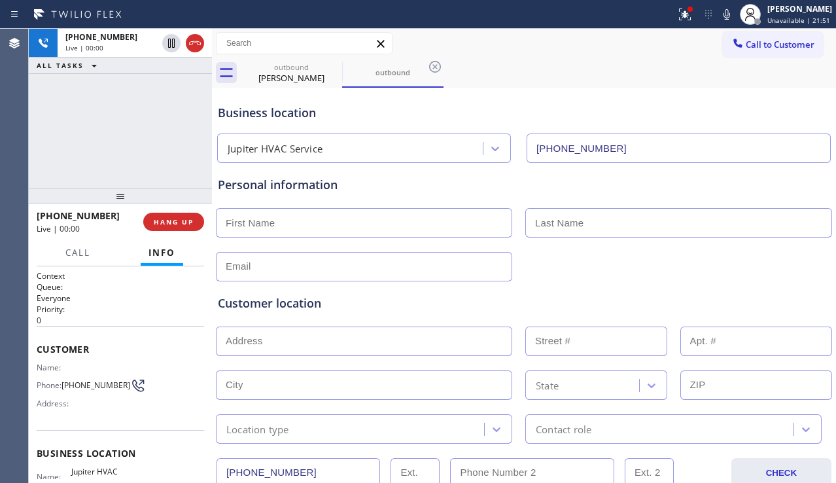
click at [245, 305] on div "Customer location" at bounding box center [524, 303] width 612 height 18
click at [236, 305] on div "Customer location" at bounding box center [524, 303] width 612 height 18
click at [232, 307] on div "Customer location" at bounding box center [524, 303] width 612 height 18
click at [227, 307] on div "Customer location" at bounding box center [524, 303] width 612 height 18
click at [220, 303] on div "Customer location" at bounding box center [524, 303] width 612 height 18
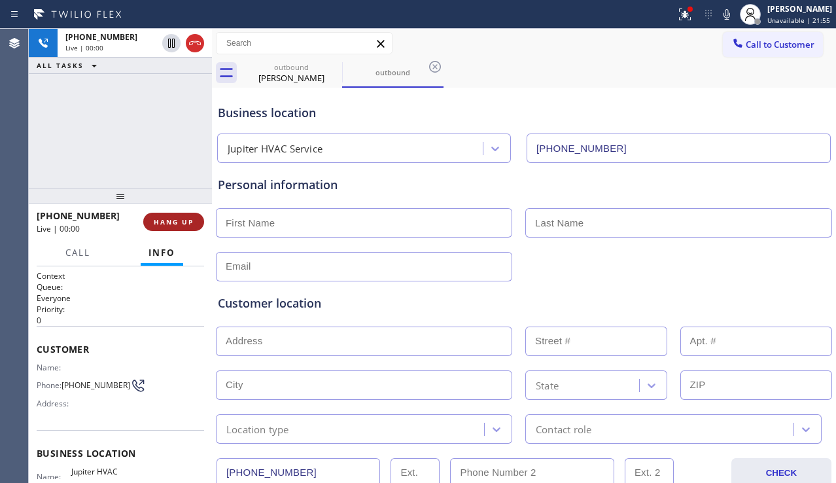
click at [191, 228] on button "HANG UP" at bounding box center [173, 222] width 61 height 18
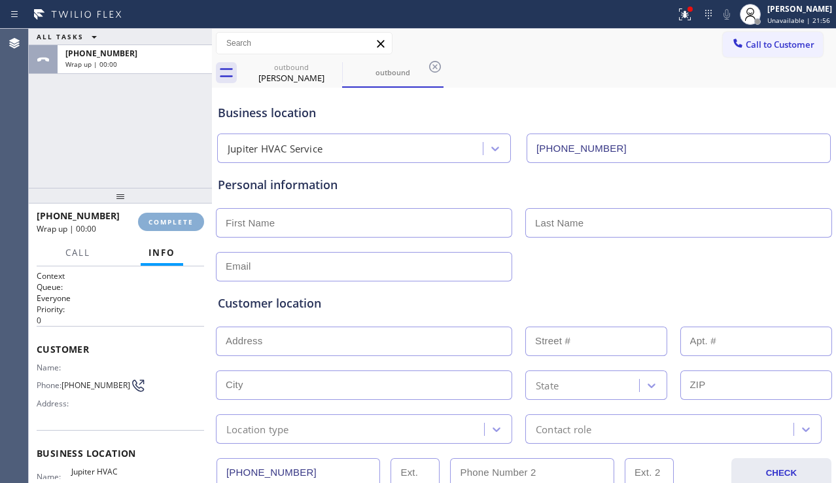
click at [191, 228] on button "COMPLETE" at bounding box center [171, 222] width 66 height 18
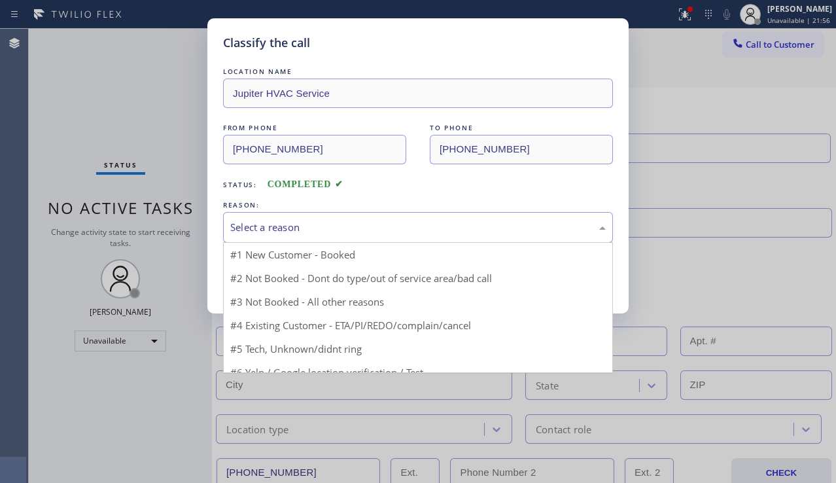
click at [306, 230] on div "Select a reason" at bounding box center [417, 227] width 375 height 15
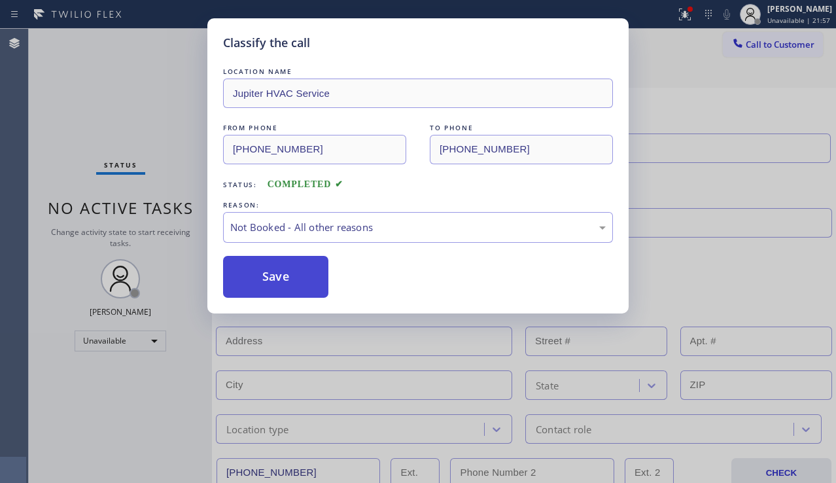
click at [269, 277] on button "Save" at bounding box center [275, 277] width 105 height 42
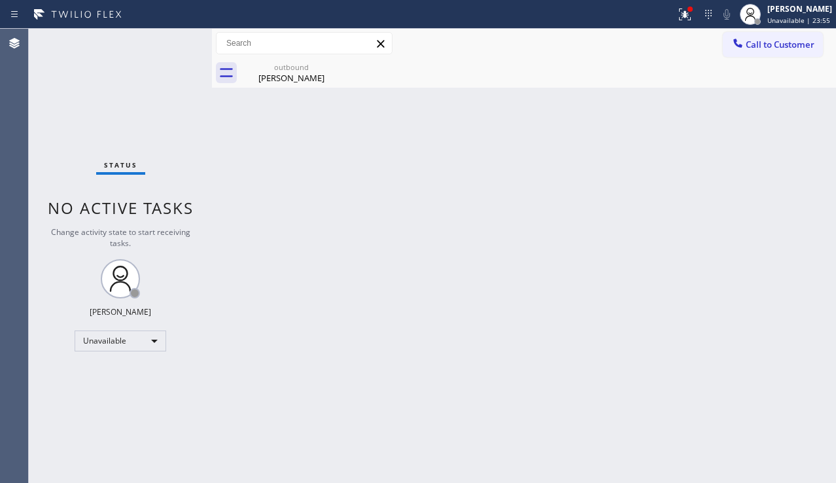
click at [831, 315] on div "Back to Dashboard Change Sender ID Customers Technicians Select a contact Outbo…" at bounding box center [524, 256] width 624 height 454
click at [298, 91] on div "Back to Dashboard Change Sender ID Customers Technicians Select a contact Outbo…" at bounding box center [524, 256] width 624 height 454
click at [292, 86] on div "outbound [PERSON_NAME]" at bounding box center [291, 72] width 99 height 29
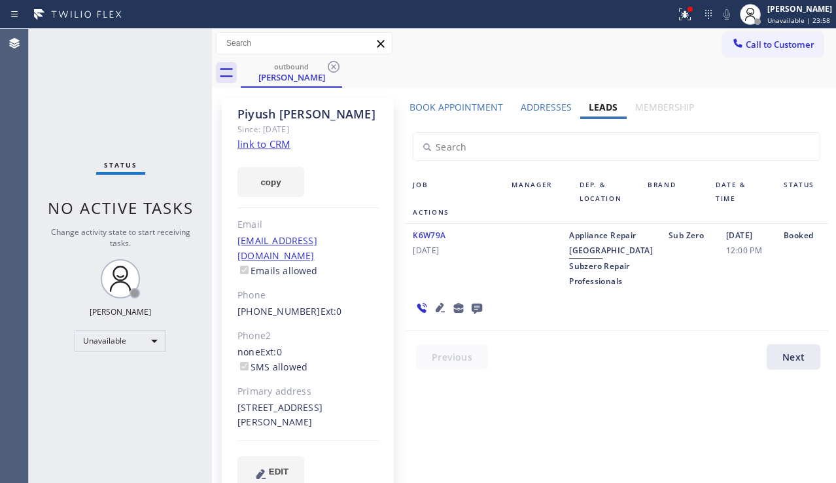
click at [450, 109] on label "Book Appointment" at bounding box center [456, 107] width 94 height 12
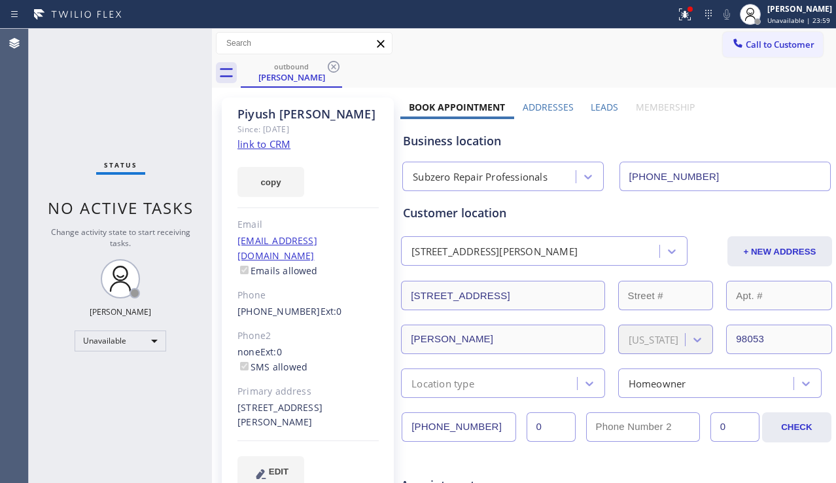
drag, startPoint x: 490, startPoint y: 426, endPoint x: 370, endPoint y: 430, distance: 119.7
click at [746, 43] on span "Call to Customer" at bounding box center [780, 45] width 69 height 12
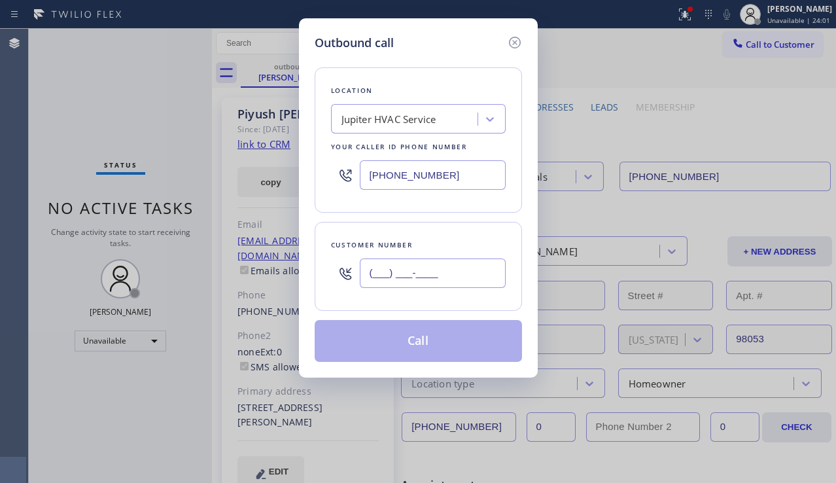
click at [428, 264] on input "(___) ___-____" at bounding box center [433, 272] width 146 height 29
paste input "814) 574-4632"
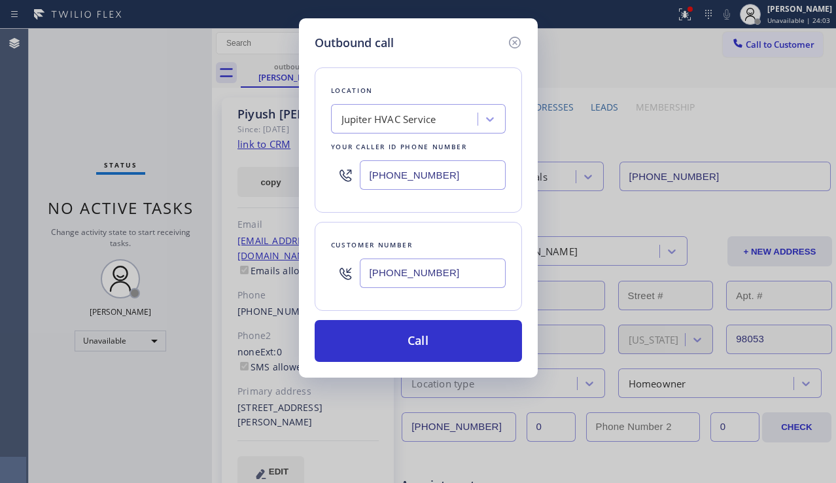
type input "[PHONE_NUMBER]"
drag, startPoint x: 451, startPoint y: 175, endPoint x: 345, endPoint y: 177, distance: 106.0
click at [345, 177] on div "[PHONE_NUMBER]" at bounding box center [418, 175] width 175 height 43
paste input "877) 414-7264"
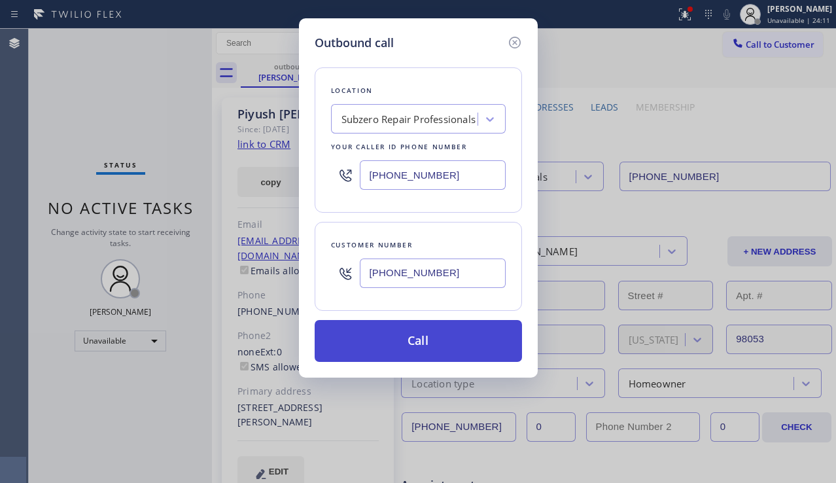
type input "[PHONE_NUMBER]"
drag, startPoint x: 394, startPoint y: 341, endPoint x: 374, endPoint y: 358, distance: 26.4
click at [393, 341] on button "Call" at bounding box center [418, 341] width 207 height 42
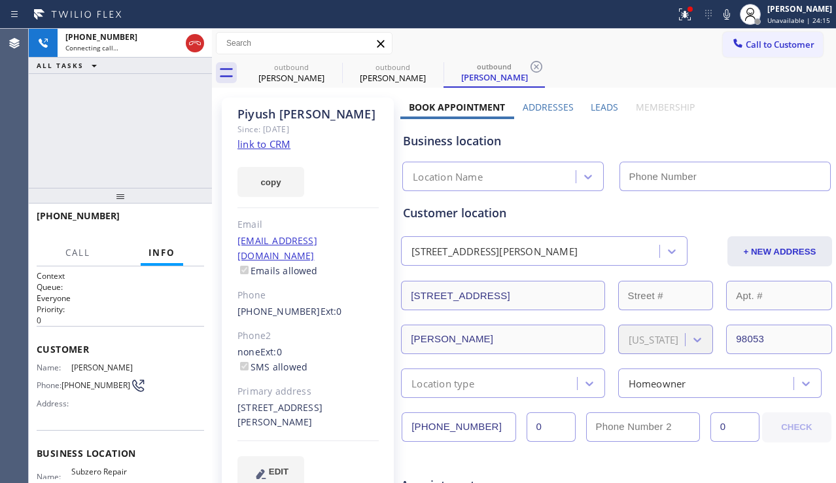
type input "[PHONE_NUMBER]"
click at [810, 135] on div "Business location" at bounding box center [616, 141] width 427 height 18
click at [595, 103] on label "Leads" at bounding box center [604, 107] width 27 height 12
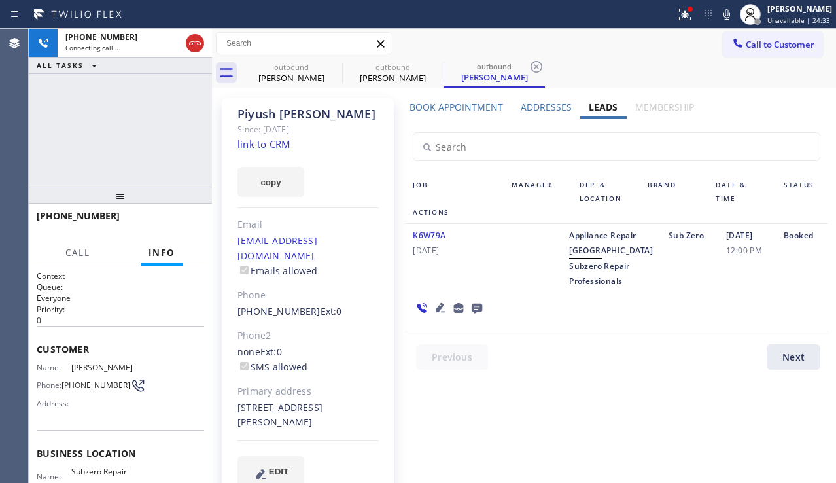
click at [436, 312] on icon at bounding box center [440, 307] width 9 height 9
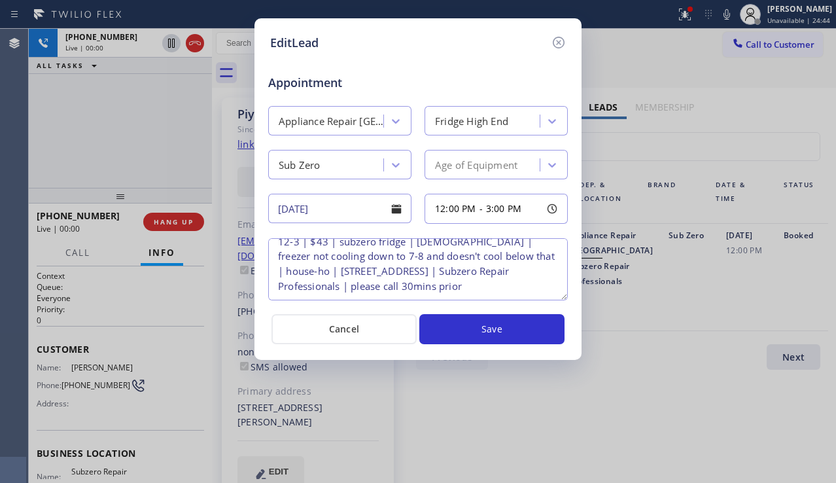
scroll to position [12, 0]
click at [564, 41] on icon at bounding box center [559, 43] width 12 height 12
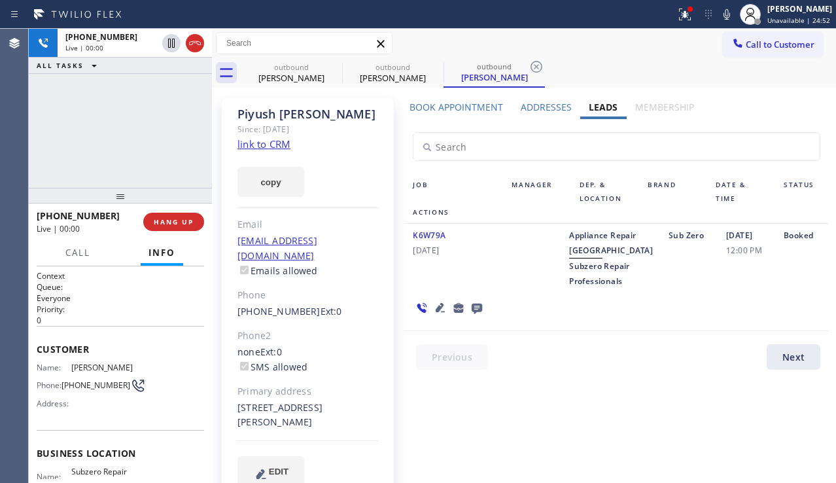
click at [438, 315] on icon at bounding box center [440, 308] width 16 height 16
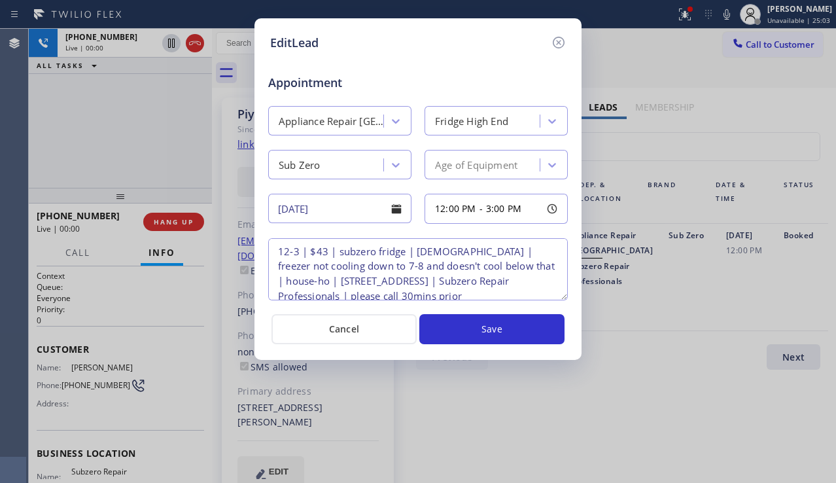
scroll to position [0, 0]
click at [555, 44] on icon at bounding box center [559, 43] width 16 height 16
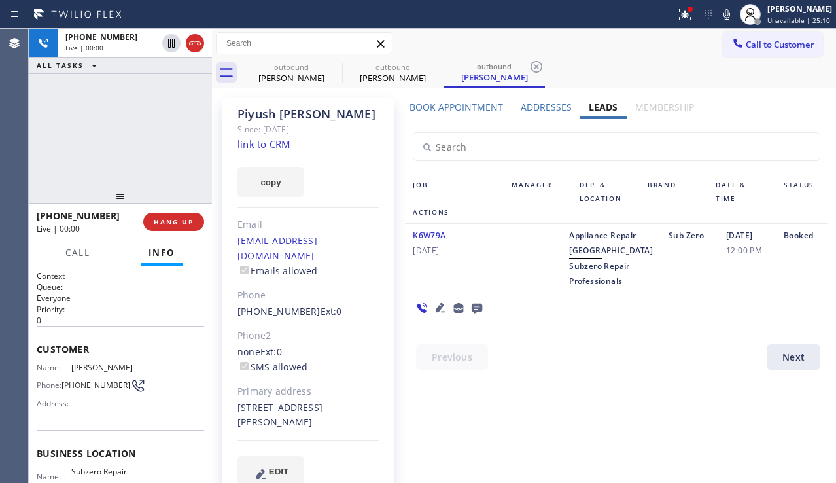
click at [477, 288] on div "K6W79A [DATE]" at bounding box center [454, 258] width 99 height 61
click at [438, 315] on icon at bounding box center [440, 308] width 16 height 16
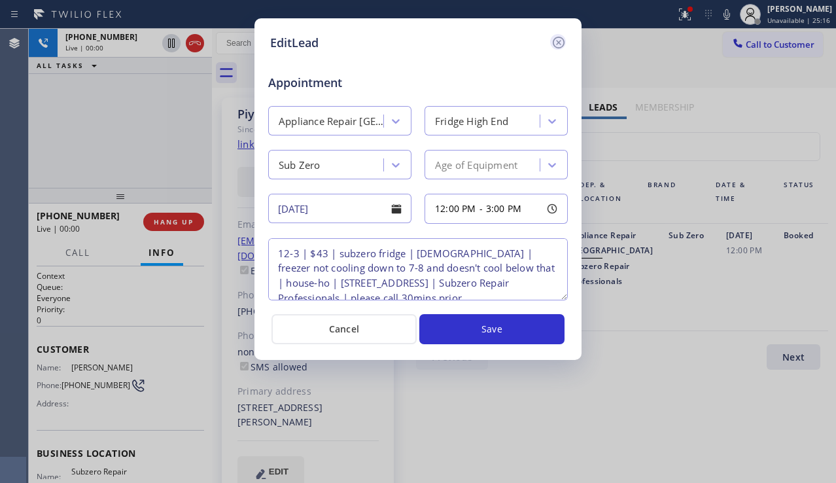
click at [557, 46] on icon at bounding box center [559, 43] width 16 height 16
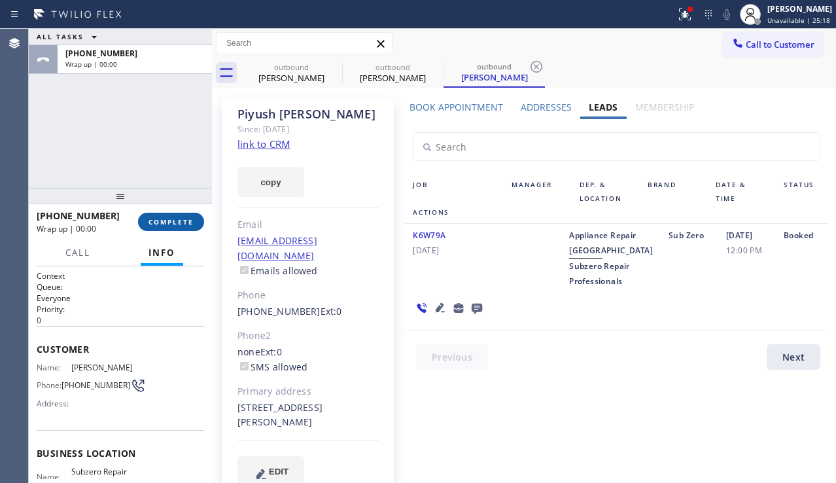
drag, startPoint x: 193, startPoint y: 215, endPoint x: 213, endPoint y: 227, distance: 23.4
click at [193, 215] on button "COMPLETE" at bounding box center [171, 222] width 66 height 18
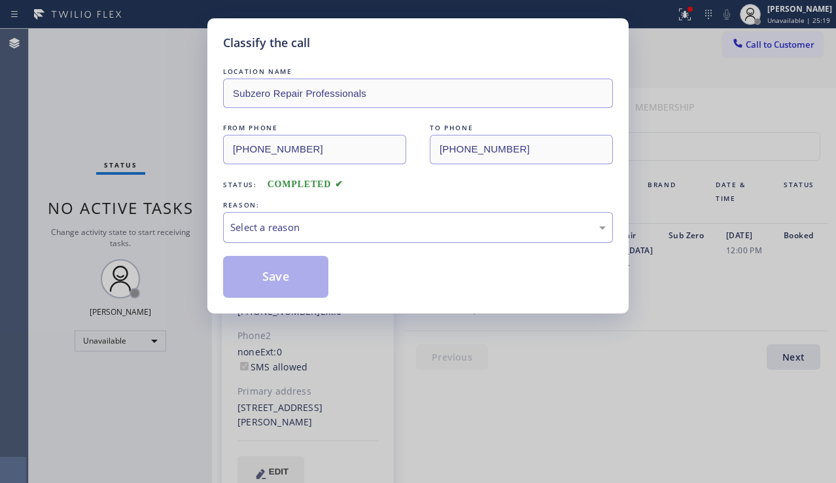
click at [406, 234] on div "Select a reason" at bounding box center [417, 227] width 375 height 15
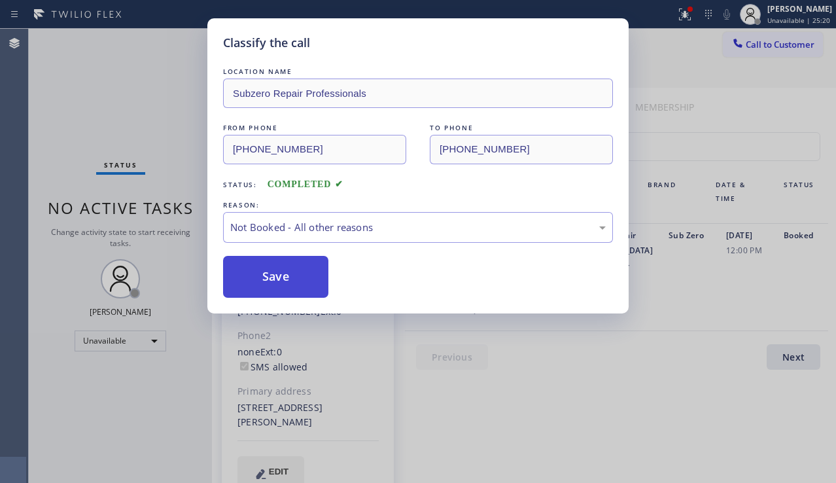
click at [304, 275] on button "Save" at bounding box center [275, 277] width 105 height 42
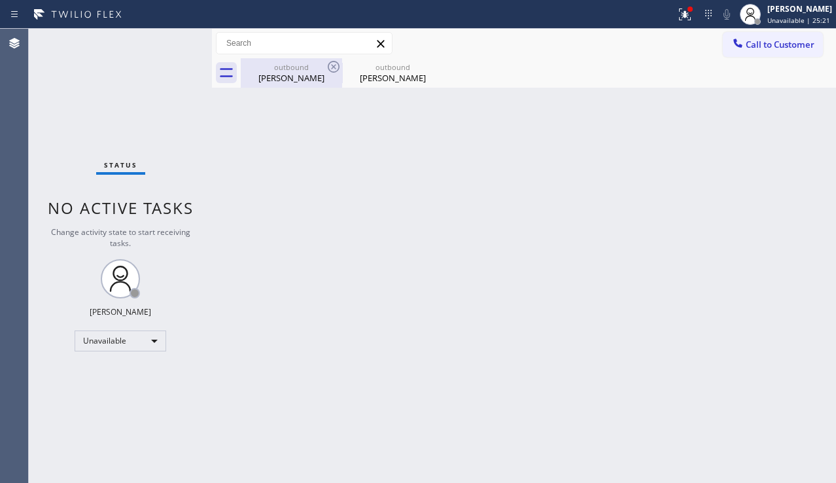
click at [276, 78] on div "[PERSON_NAME]" at bounding box center [291, 78] width 99 height 12
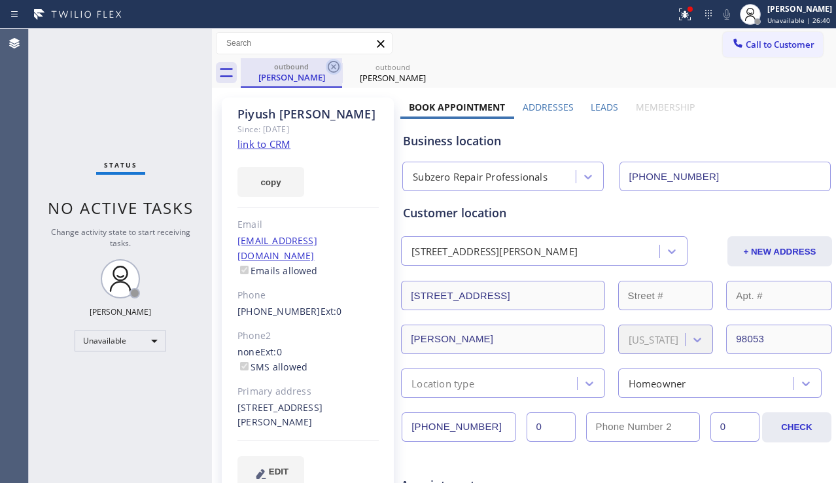
click at [327, 64] on icon at bounding box center [334, 67] width 16 height 16
click at [0, 0] on icon at bounding box center [0, 0] width 0 height 0
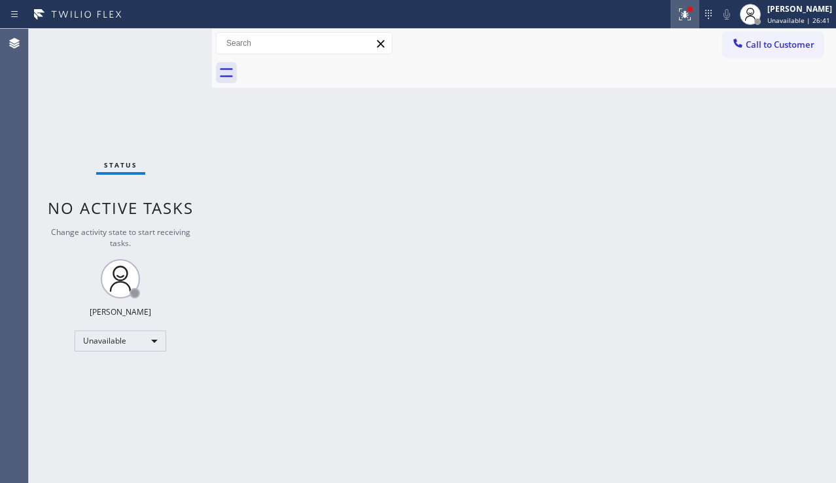
click at [677, 20] on icon at bounding box center [685, 15] width 16 height 16
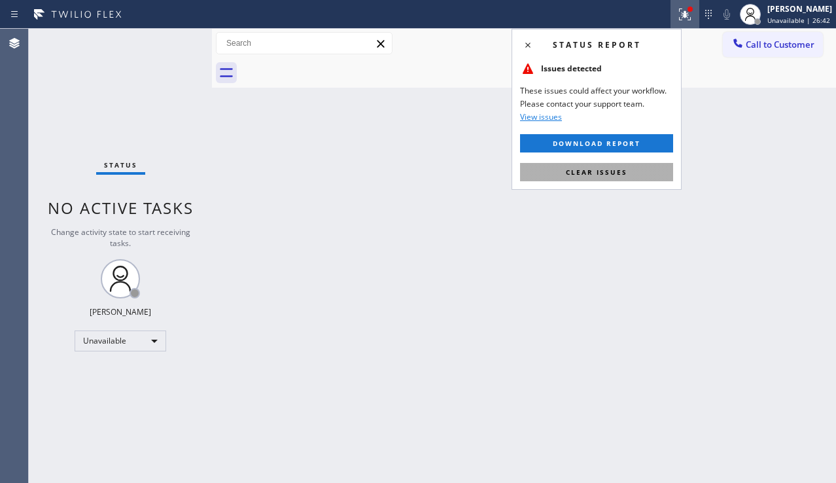
click at [589, 177] on button "Clear issues" at bounding box center [596, 172] width 153 height 18
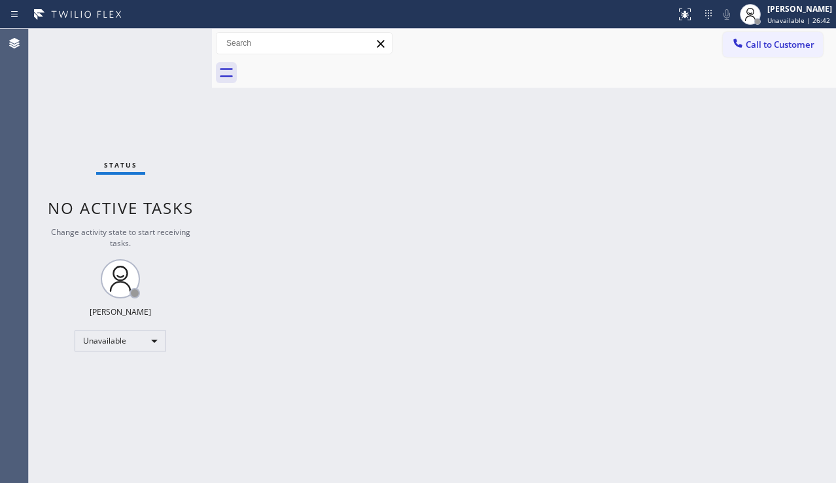
click at [496, 199] on div "Back to Dashboard Change Sender ID Customers Technicians Select a contact Outbo…" at bounding box center [524, 256] width 624 height 454
click at [99, 418] on div "Status No active tasks Change activity state to start receiving tasks. [PERSON_…" at bounding box center [120, 256] width 183 height 454
drag, startPoint x: 806, startPoint y: 292, endPoint x: 789, endPoint y: 232, distance: 62.3
click at [806, 292] on div "Back to Dashboard Change Sender ID Customers Technicians Select a contact Outbo…" at bounding box center [524, 256] width 624 height 454
click at [760, 49] on span "Call to Customer" at bounding box center [780, 45] width 69 height 12
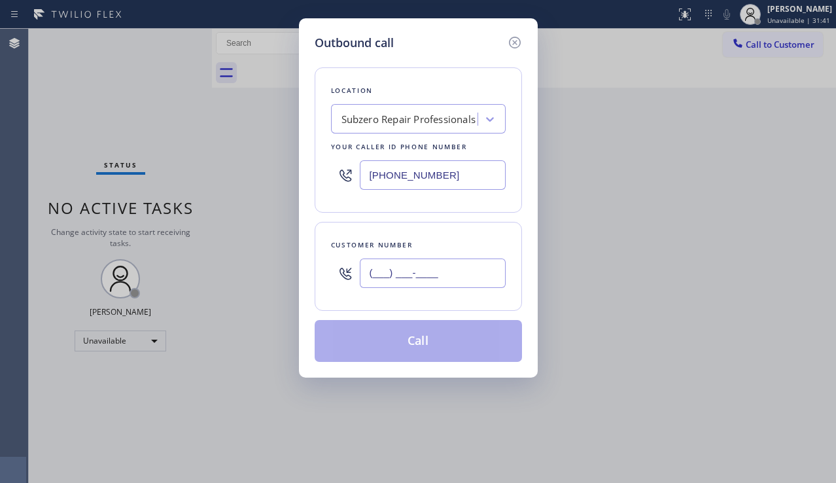
click at [368, 269] on input "(___) ___-____" at bounding box center [433, 272] width 146 height 29
paste input "480) 292-2258"
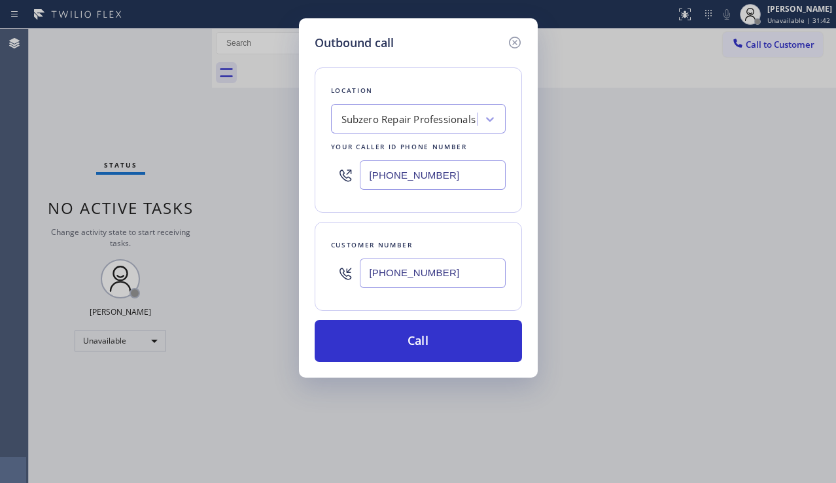
type input "[PHONE_NUMBER]"
drag, startPoint x: 809, startPoint y: 281, endPoint x: 627, endPoint y: 211, distance: 195.2
click at [809, 281] on div "Outbound call Location Subzero Repair Professionals Your caller id phone number…" at bounding box center [418, 241] width 836 height 483
click at [396, 121] on div "Subzero Repair Professionals" at bounding box center [408, 119] width 135 height 15
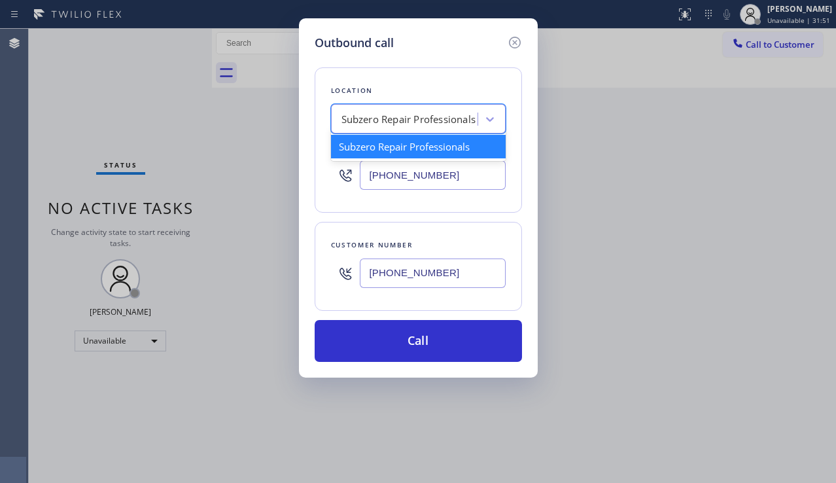
paste input "Viking Appliance Repair Pros"
type input "Viking Appliance Repair Pros"
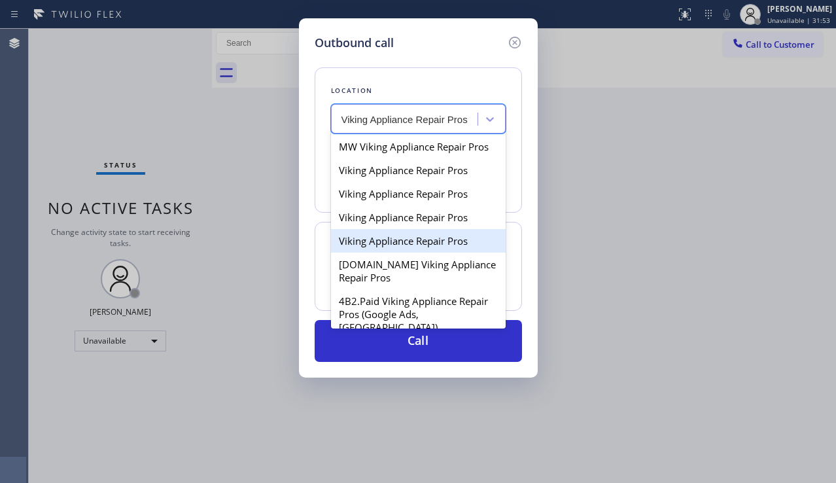
click at [395, 250] on div "Viking Appliance Repair Pros" at bounding box center [418, 241] width 175 height 24
type input "[PHONE_NUMBER]"
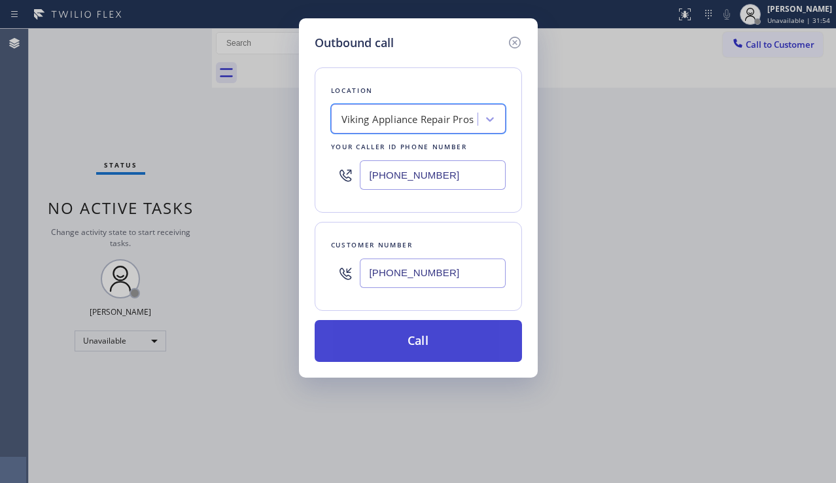
click at [405, 343] on button "Call" at bounding box center [418, 341] width 207 height 42
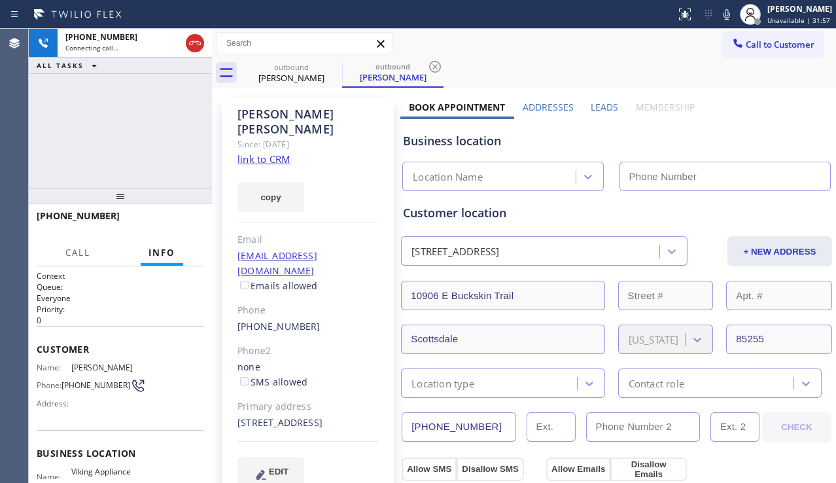
click at [596, 109] on label "Leads" at bounding box center [604, 107] width 27 height 12
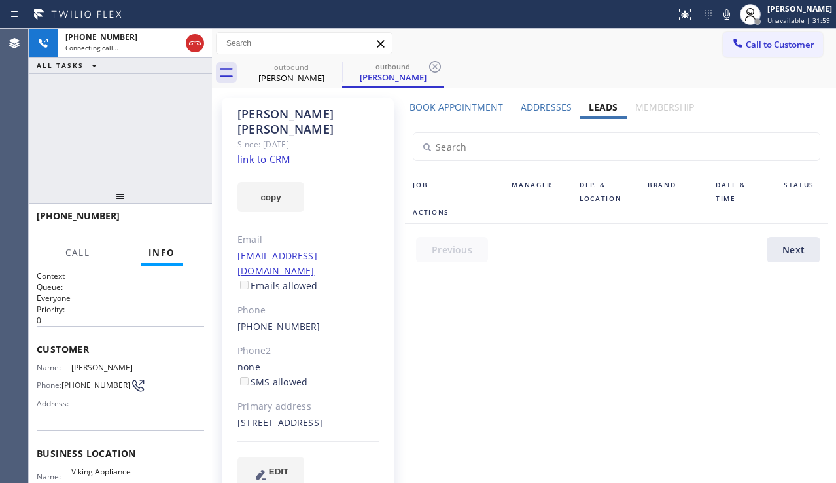
click at [470, 105] on label "Book Appointment" at bounding box center [456, 107] width 94 height 12
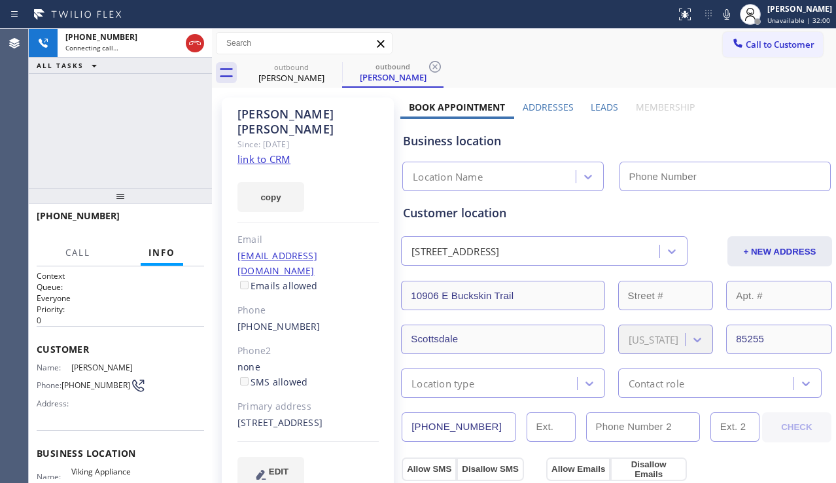
click at [606, 105] on label "Leads" at bounding box center [604, 107] width 27 height 12
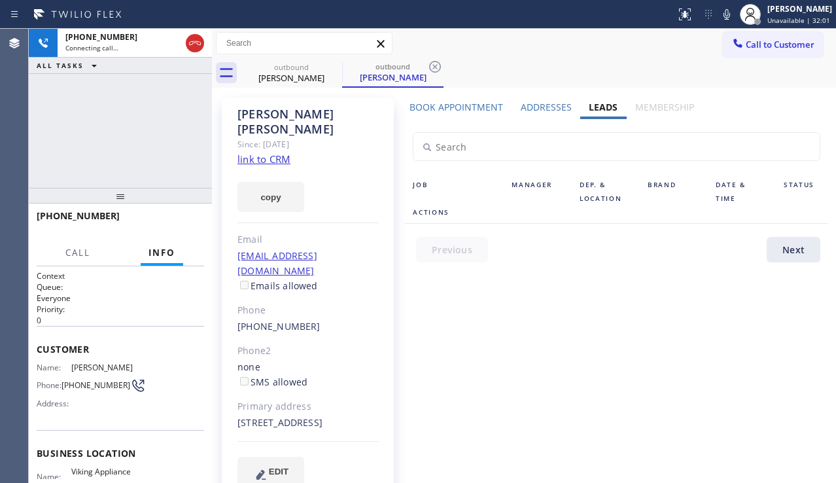
click at [522, 104] on label "Addresses" at bounding box center [546, 107] width 51 height 12
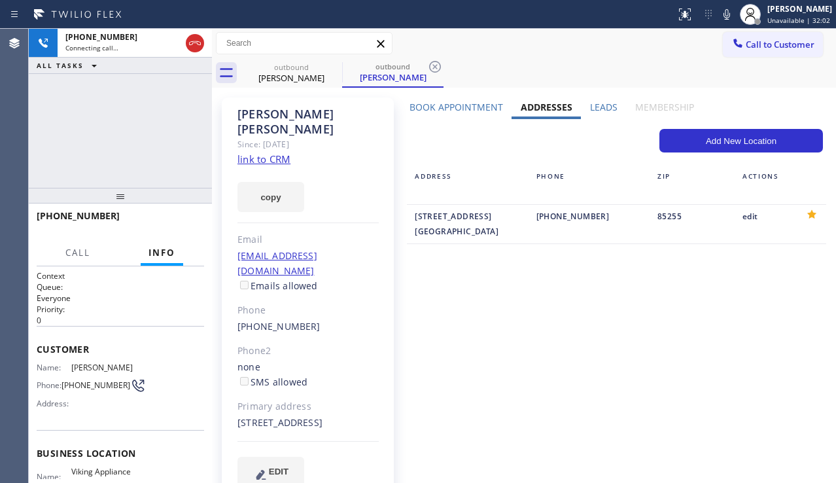
click at [594, 101] on label "Leads" at bounding box center [603, 107] width 27 height 12
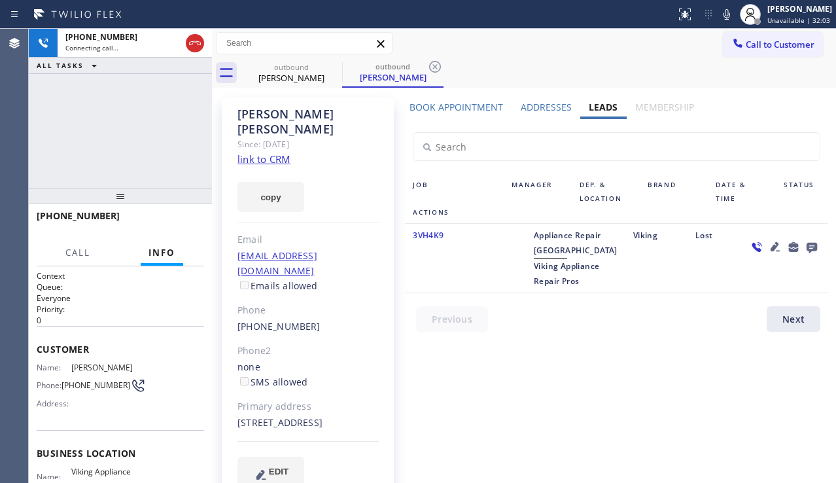
click at [767, 241] on icon at bounding box center [775, 247] width 16 height 16
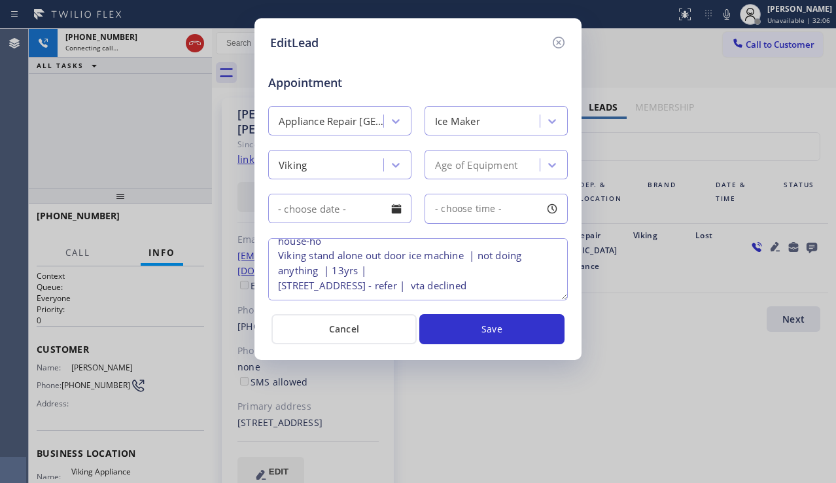
scroll to position [43, 0]
click at [561, 44] on icon at bounding box center [559, 43] width 16 height 16
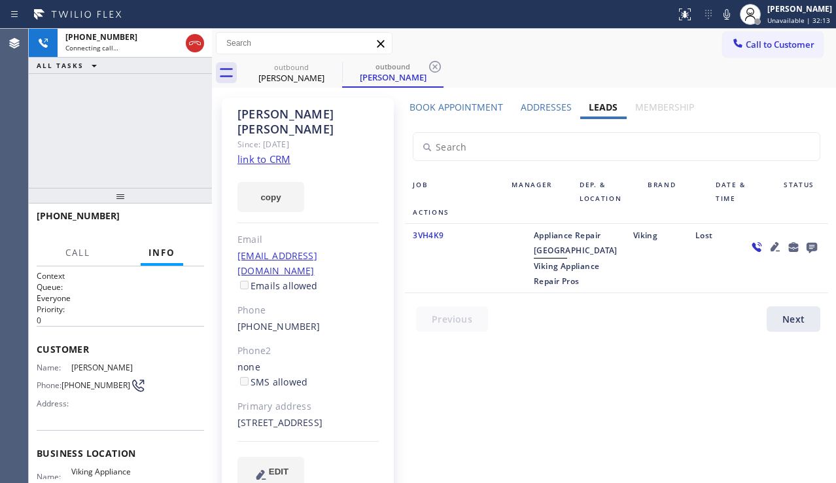
click at [269, 152] on link "link to CRM" at bounding box center [263, 158] width 53 height 13
drag, startPoint x: 314, startPoint y: 407, endPoint x: 288, endPoint y: 404, distance: 26.4
click at [288, 415] on div "[STREET_ADDRESS]" at bounding box center [307, 422] width 141 height 15
copy div "85255"
click at [773, 282] on div at bounding box center [784, 258] width 88 height 61
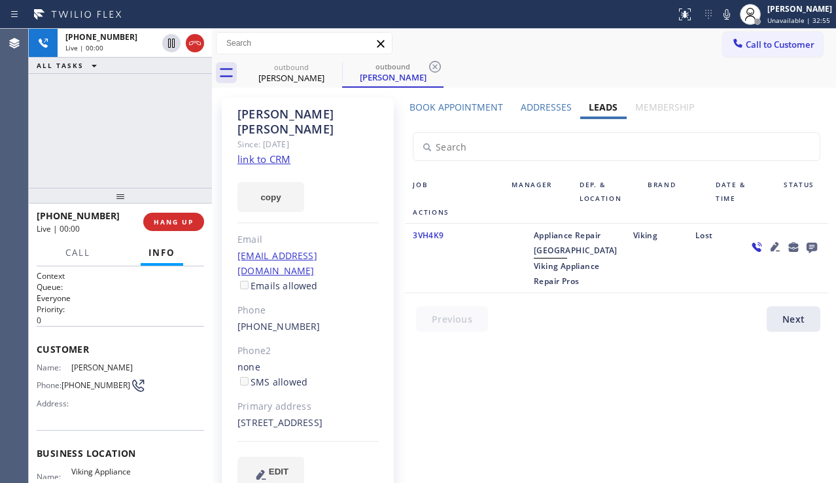
click at [470, 105] on label "Book Appointment" at bounding box center [456, 107] width 94 height 12
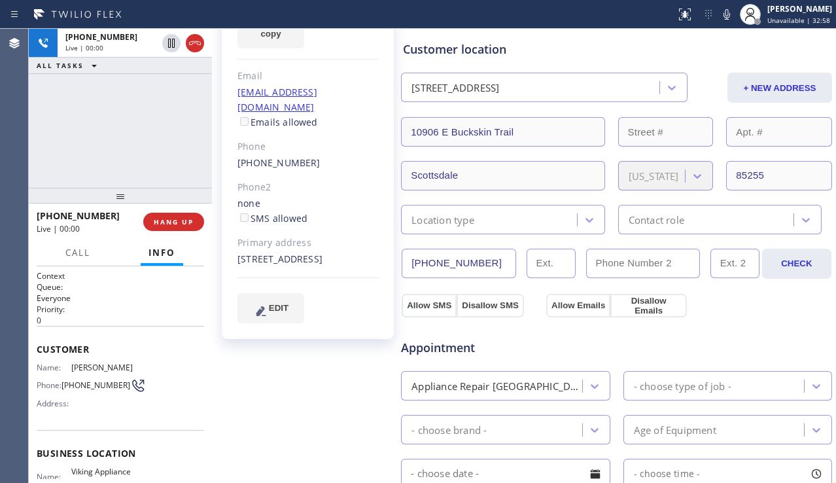
scroll to position [196, 0]
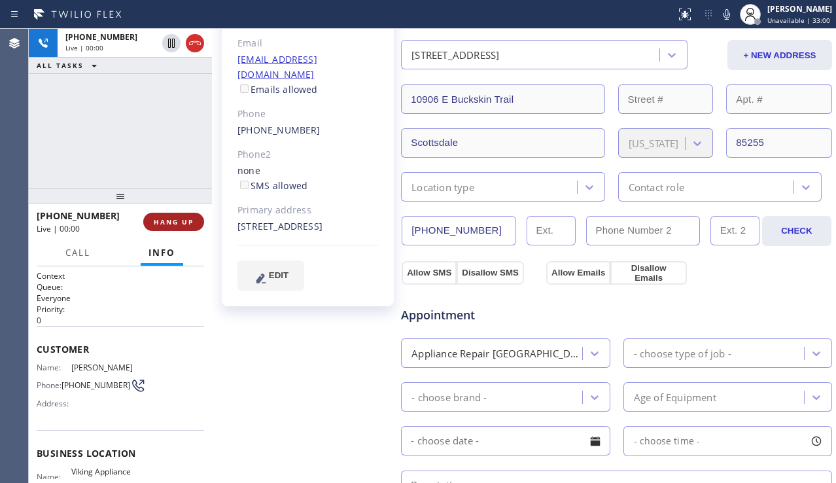
click at [173, 218] on span "HANG UP" at bounding box center [174, 221] width 40 height 9
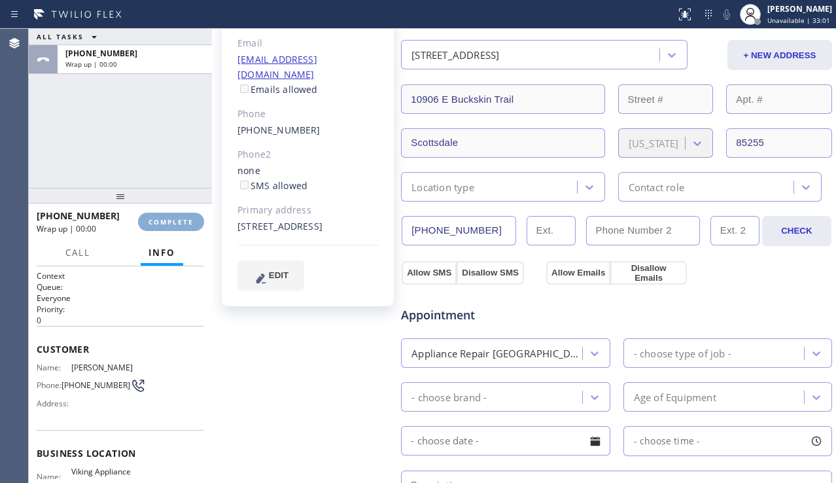
click at [173, 218] on span "COMPLETE" at bounding box center [170, 221] width 45 height 9
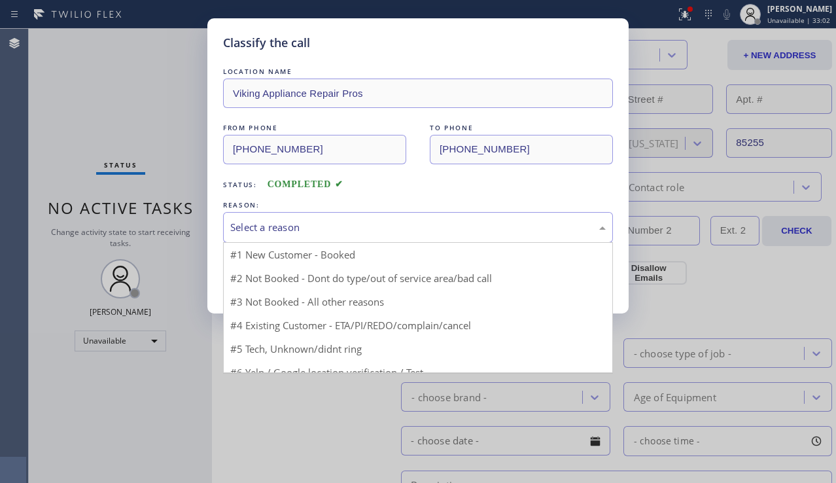
click at [290, 218] on div "Select a reason" at bounding box center [418, 227] width 390 height 31
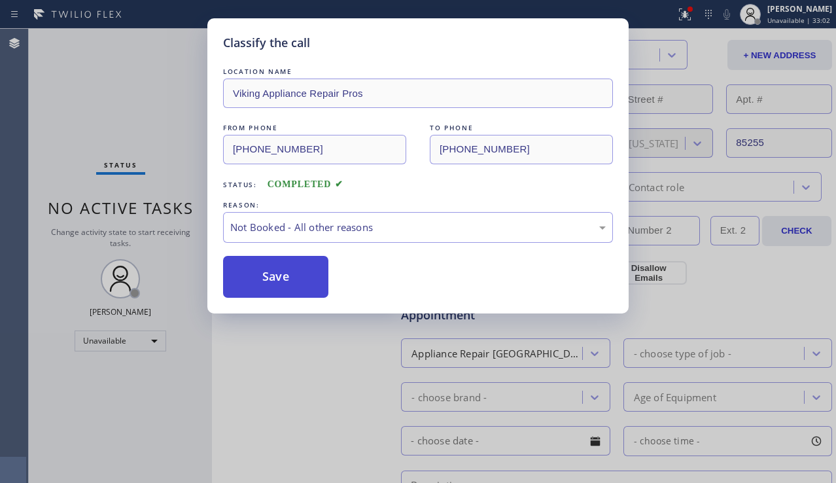
click at [273, 275] on button "Save" at bounding box center [275, 277] width 105 height 42
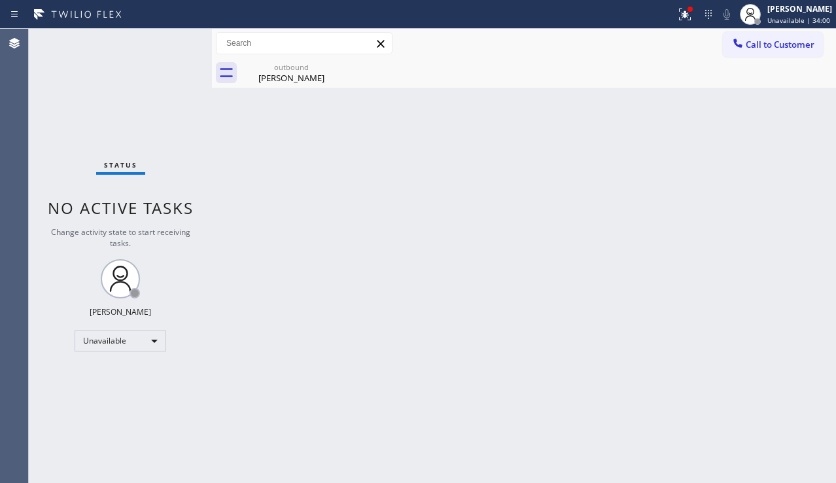
click at [828, 333] on div "Back to Dashboard Change Sender ID Customers Technicians Select a contact Outbo…" at bounding box center [524, 256] width 624 height 454
click at [670, 26] on button at bounding box center [684, 14] width 29 height 29
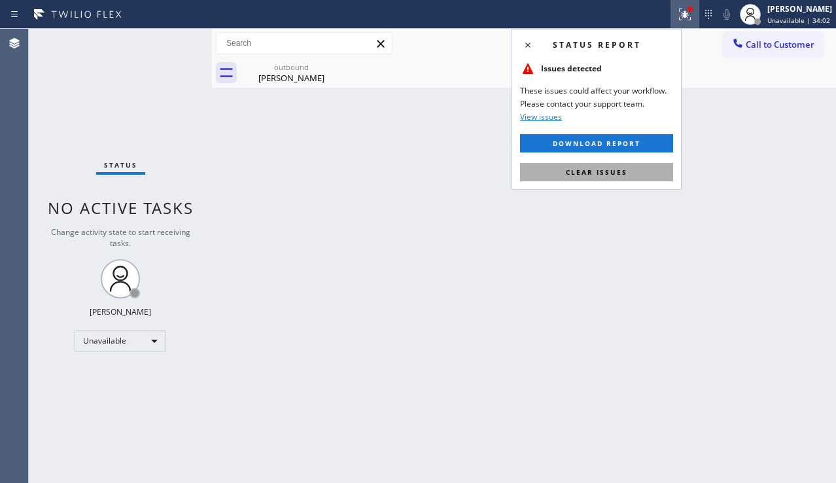
click at [610, 173] on span "Clear issues" at bounding box center [596, 171] width 61 height 9
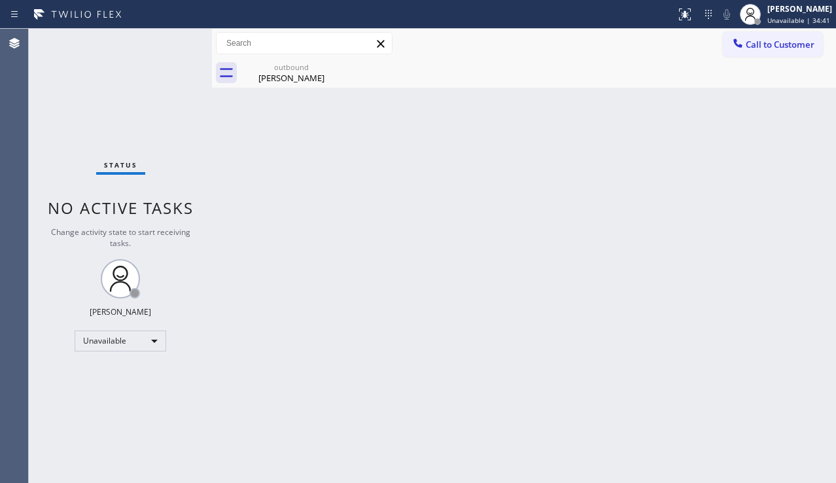
click at [809, 325] on div "Back to Dashboard Change Sender ID Customers Technicians Select a contact Outbo…" at bounding box center [524, 256] width 624 height 454
click at [317, 78] on div "[PERSON_NAME]" at bounding box center [291, 78] width 99 height 12
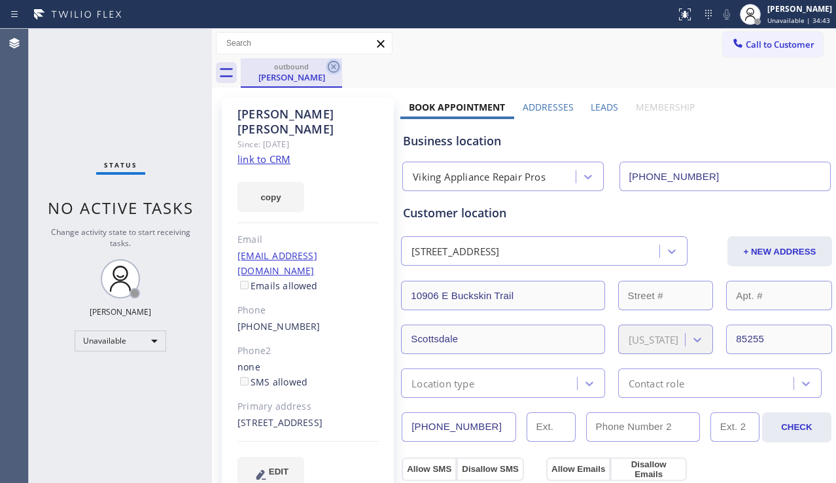
click at [326, 68] on icon at bounding box center [334, 67] width 16 height 16
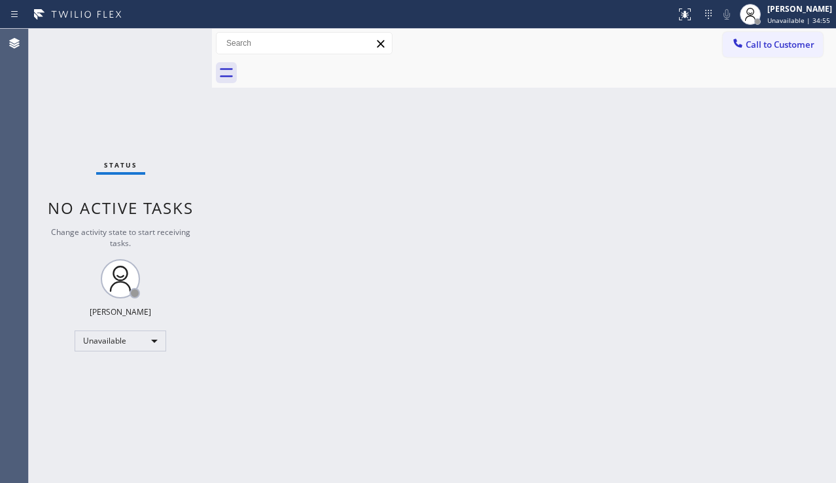
click at [786, 252] on div "Back to Dashboard Change Sender ID Customers Technicians Select a contact Outbo…" at bounding box center [524, 256] width 624 height 454
click at [505, 267] on div "Back to Dashboard Change Sender ID Customers Technicians Select a contact Outbo…" at bounding box center [524, 256] width 624 height 454
click at [757, 52] on button "Call to Customer" at bounding box center [773, 44] width 100 height 25
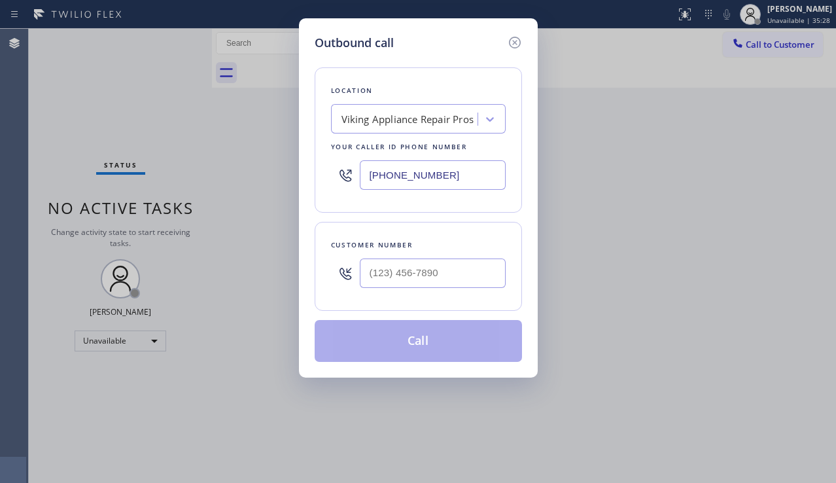
click at [392, 288] on div at bounding box center [433, 273] width 146 height 43
click at [393, 282] on input "(___) ___-____" at bounding box center [433, 272] width 146 height 29
paste input "954) 525-3344"
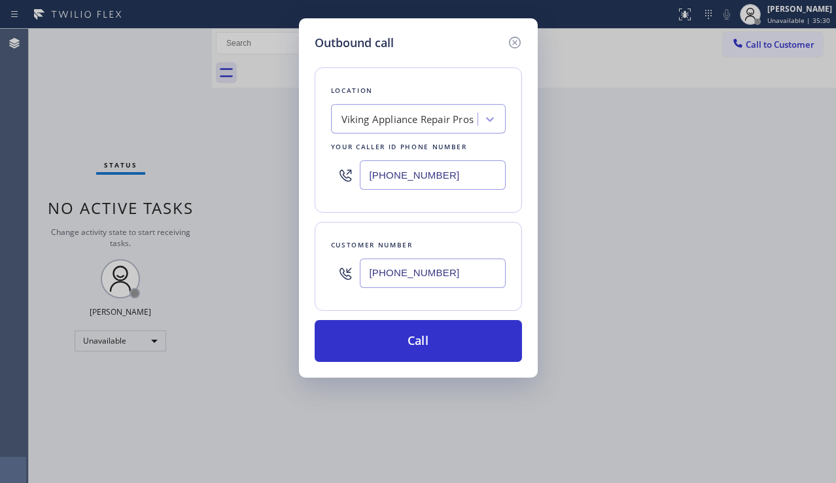
type input "[PHONE_NUMBER]"
click at [111, 391] on div "Outbound call Location Viking Appliance Repair Pros Your caller id phone number…" at bounding box center [418, 241] width 836 height 483
drag, startPoint x: 734, startPoint y: 297, endPoint x: 723, endPoint y: 288, distance: 13.9
click at [734, 297] on div "Outbound call Location Viking Appliance Repair Pros Your caller id phone number…" at bounding box center [418, 241] width 836 height 483
click at [362, 122] on div "Viking Appliance Repair Pros" at bounding box center [407, 119] width 133 height 15
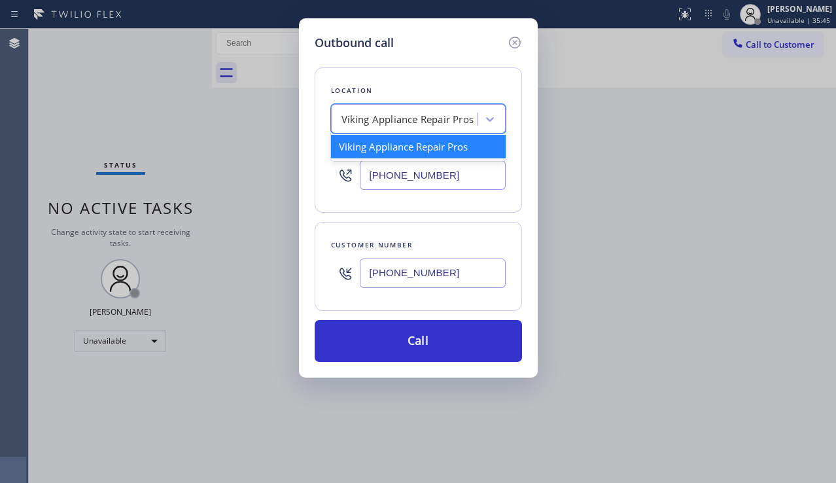
paste input "Thermador Repair Group [GEOGRAPHIC_DATA]"
type input "Thermador Repair Group [GEOGRAPHIC_DATA]"
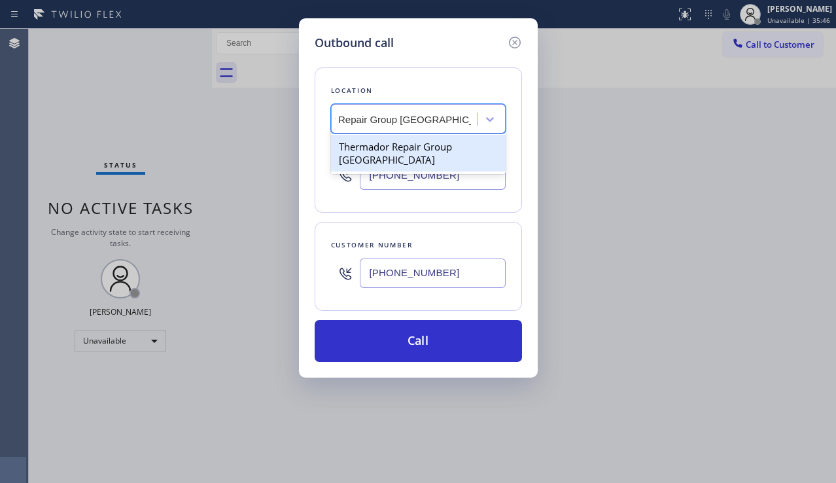
click at [390, 150] on div "Thermador Repair Group [GEOGRAPHIC_DATA]" at bounding box center [418, 153] width 175 height 37
type input "[PHONE_NUMBER]"
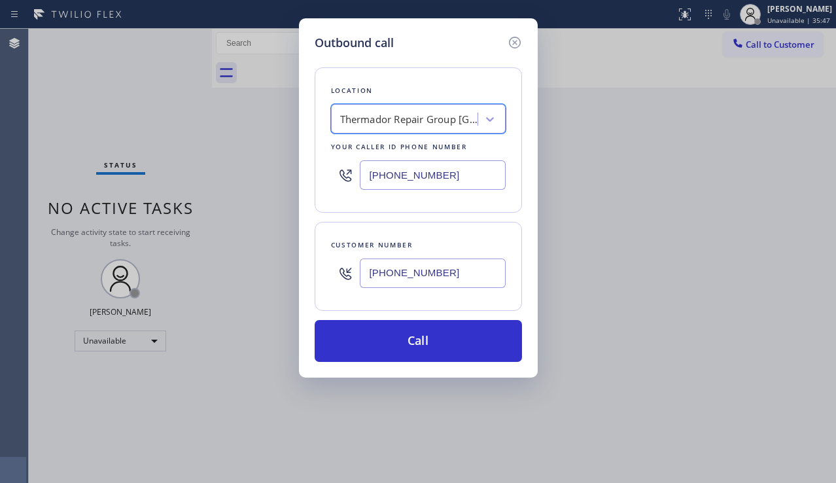
scroll to position [0, 1]
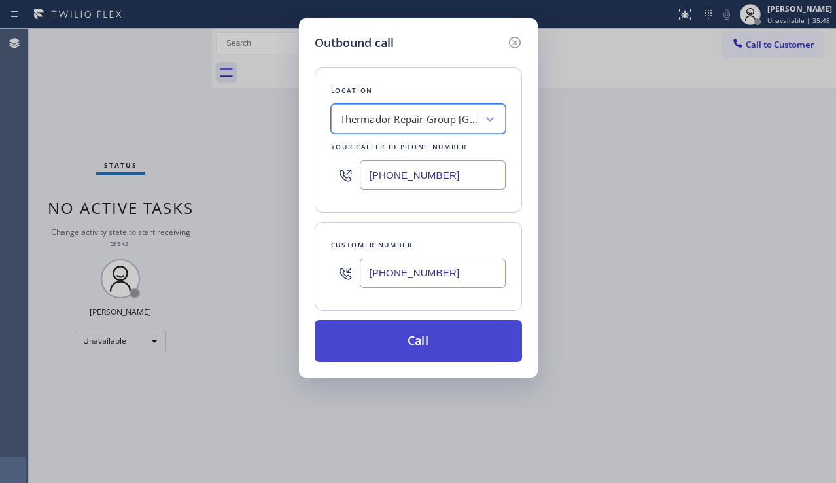
click at [417, 344] on button "Call" at bounding box center [418, 341] width 207 height 42
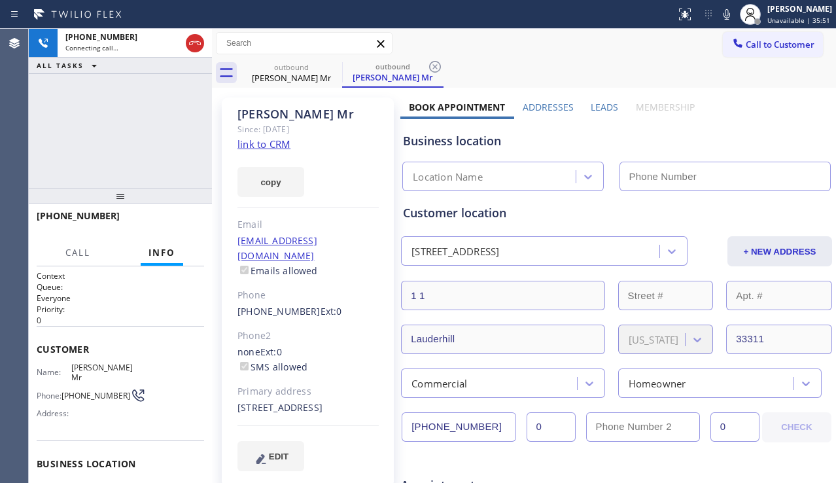
click at [591, 104] on label "Leads" at bounding box center [604, 107] width 27 height 12
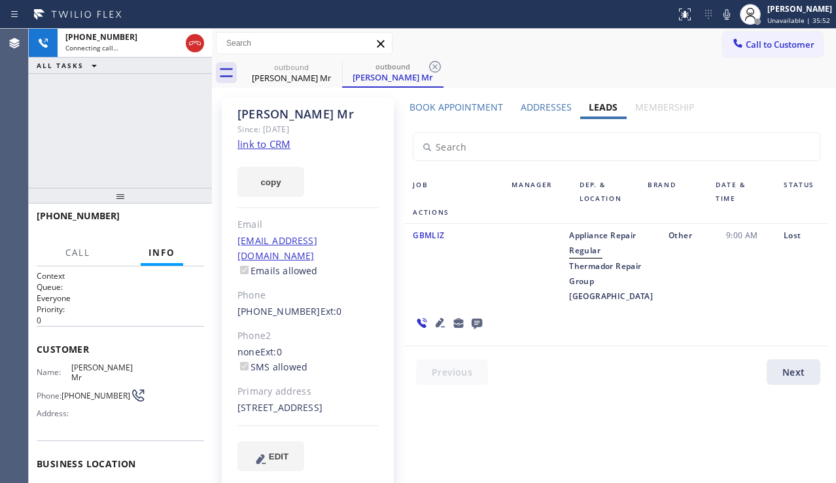
click at [445, 318] on icon at bounding box center [440, 322] width 9 height 9
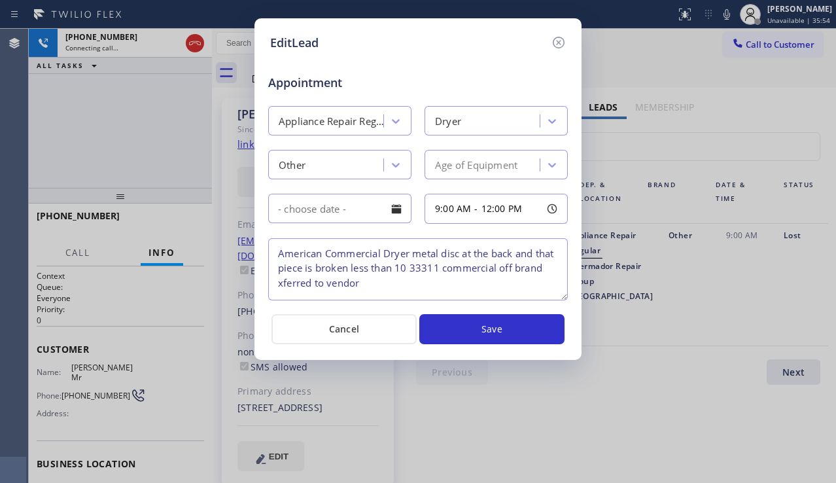
click at [570, 41] on div "EditLead Appointment Appliance Repair Regular Dryer Other Age of Equipment 9:00…" at bounding box center [417, 188] width 327 height 341
click at [555, 39] on icon at bounding box center [559, 43] width 12 height 12
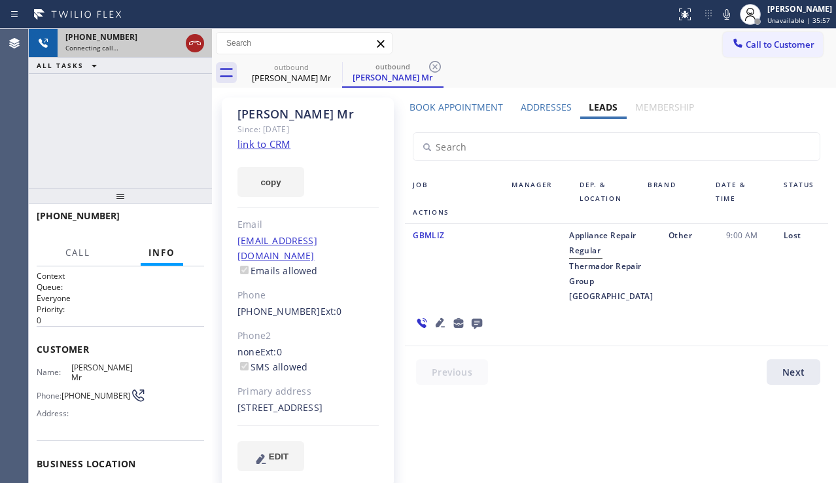
click at [203, 40] on div at bounding box center [195, 43] width 18 height 16
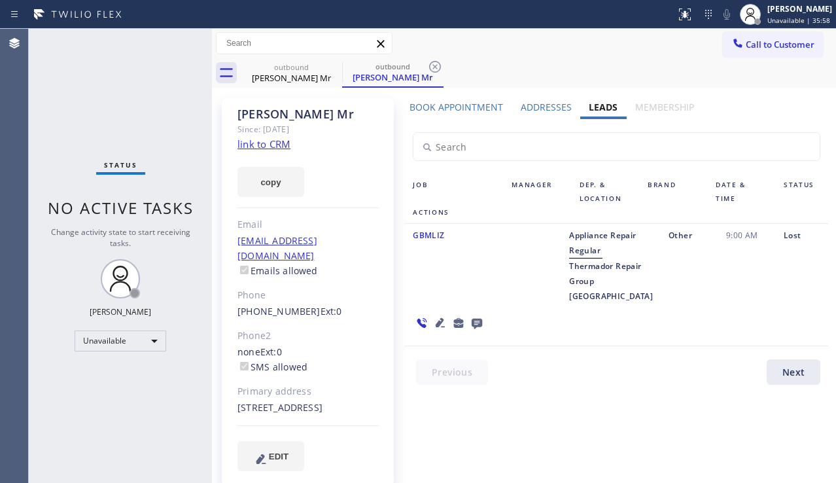
click at [485, 315] on icon at bounding box center [477, 323] width 16 height 16
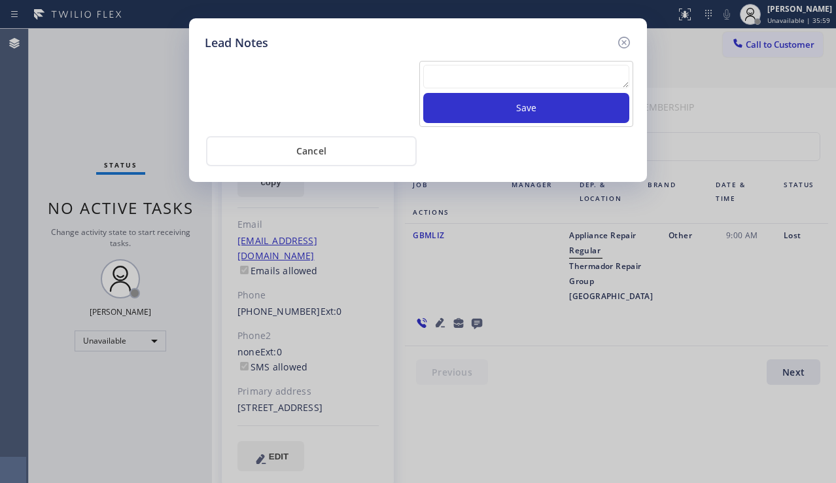
click at [466, 76] on textarea at bounding box center [526, 77] width 206 height 24
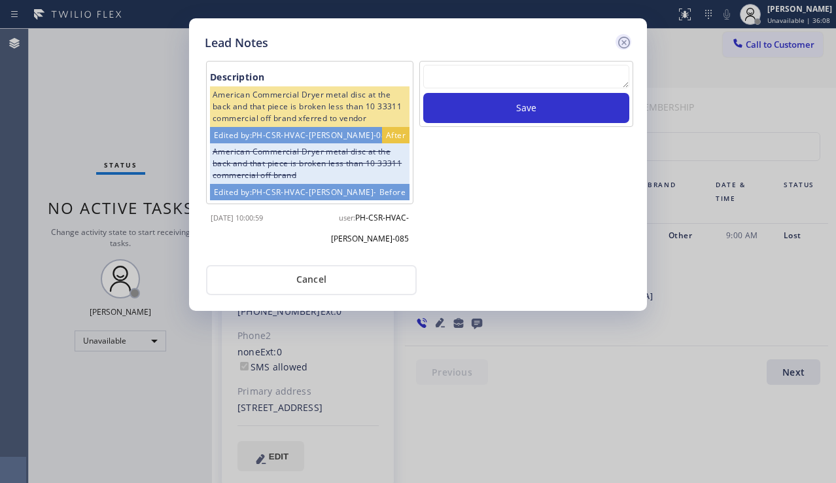
click at [621, 45] on icon at bounding box center [624, 43] width 16 height 16
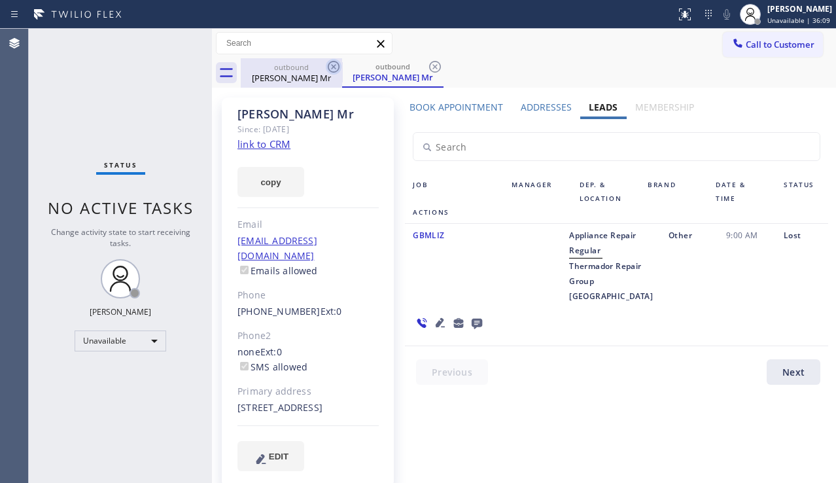
click at [337, 63] on icon at bounding box center [334, 67] width 12 height 12
click at [342, 63] on div "outbound [PERSON_NAME] Mr" at bounding box center [392, 72] width 101 height 29
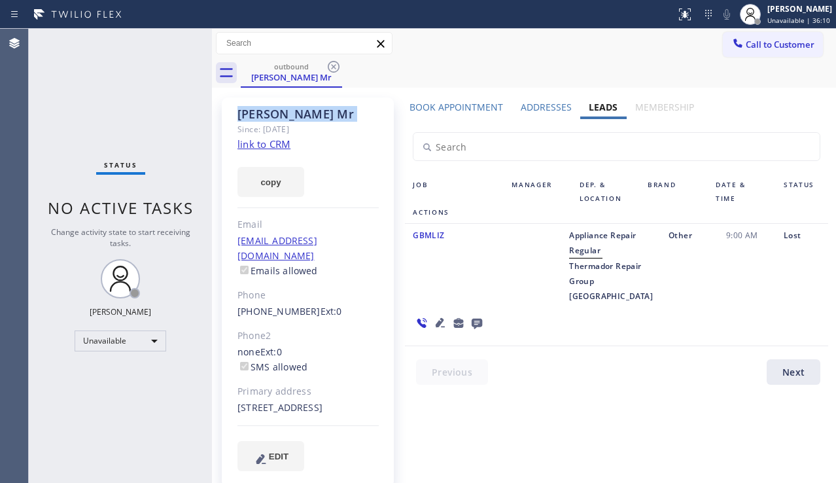
click at [337, 63] on icon at bounding box center [334, 67] width 12 height 12
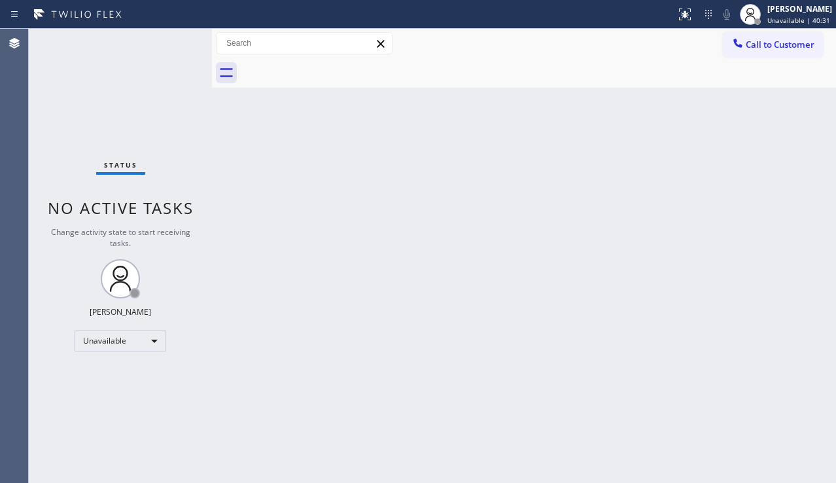
click at [819, 317] on div "Back to Dashboard Change Sender ID Customers Technicians Select a contact Outbo…" at bounding box center [524, 256] width 624 height 454
click at [783, 50] on button "Call to Customer" at bounding box center [773, 44] width 100 height 25
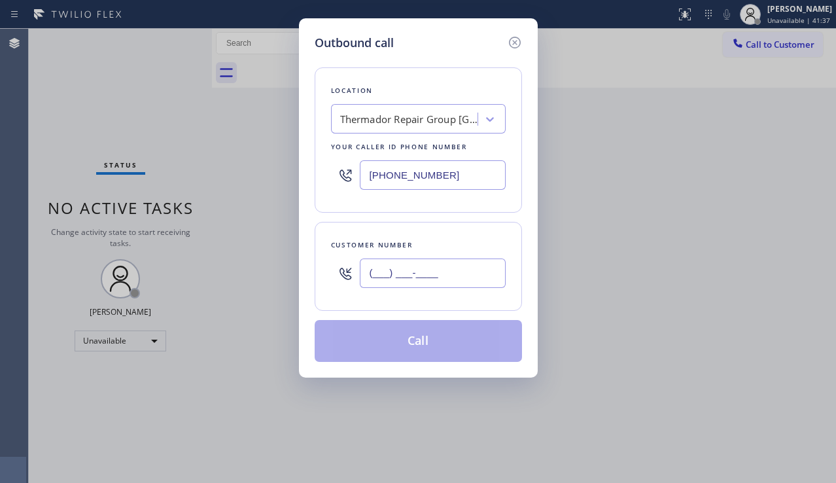
click at [381, 272] on input "(___) ___-____" at bounding box center [433, 272] width 146 height 29
paste input "310) 869-1730"
type input "[PHONE_NUMBER]"
click at [369, 103] on div "Location Thermador Repair Group [GEOGRAPHIC_DATA] Your caller id phone number […" at bounding box center [418, 139] width 207 height 145
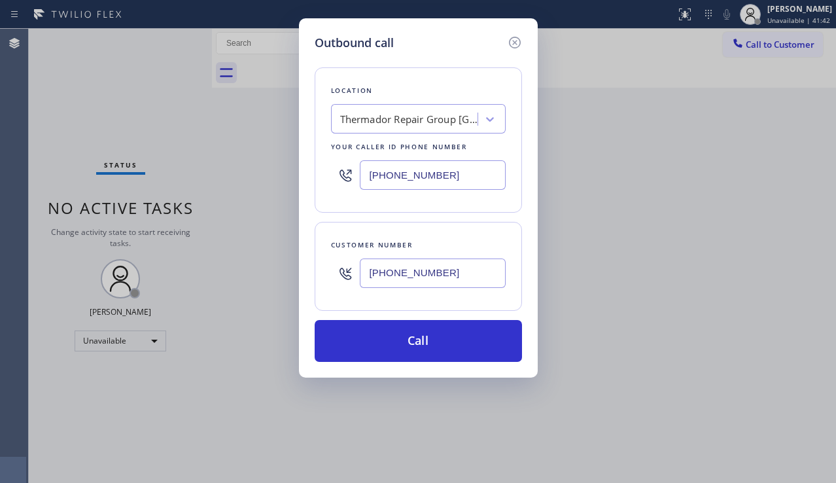
click at [375, 124] on div "Thermador Repair Group [GEOGRAPHIC_DATA]" at bounding box center [408, 119] width 137 height 15
type input "5 star appliance repair"
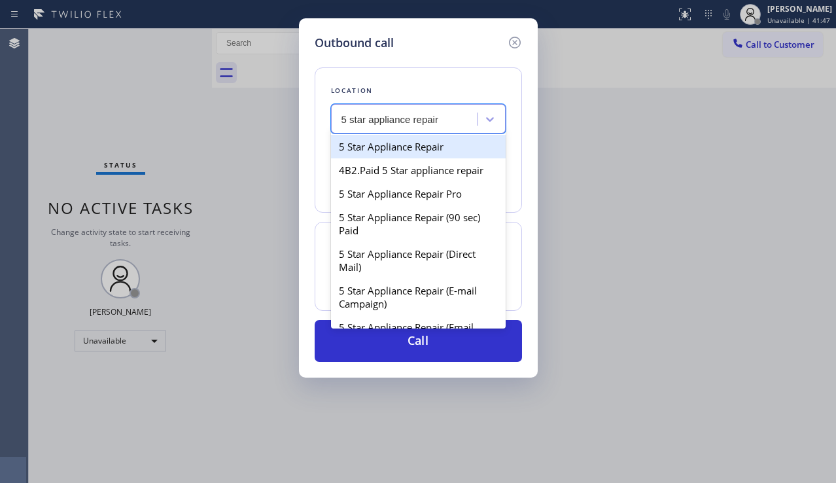
click at [366, 150] on div "5 Star Appliance Repair" at bounding box center [418, 147] width 175 height 24
type input "[PHONE_NUMBER]"
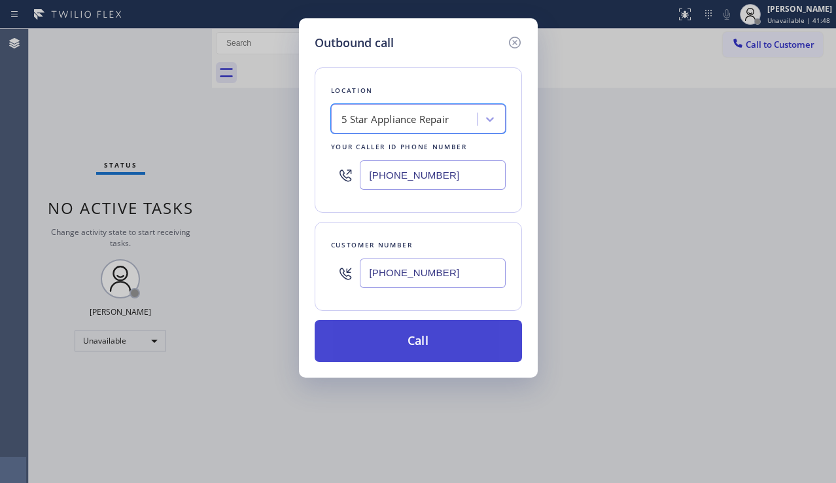
click at [413, 345] on button "Call" at bounding box center [418, 341] width 207 height 42
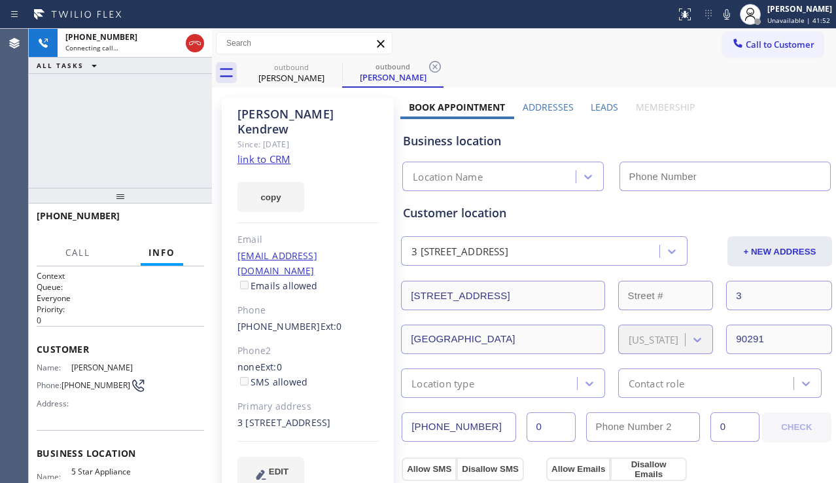
click at [591, 109] on label "Leads" at bounding box center [604, 107] width 27 height 12
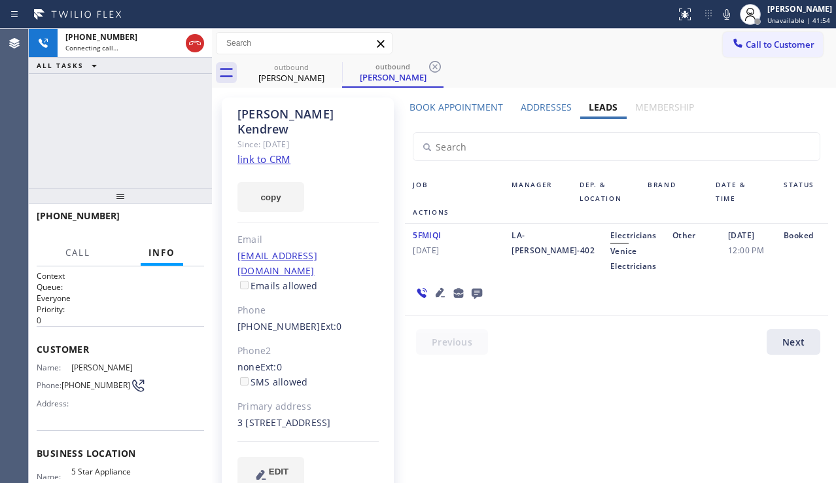
click at [439, 293] on icon at bounding box center [440, 292] width 16 height 16
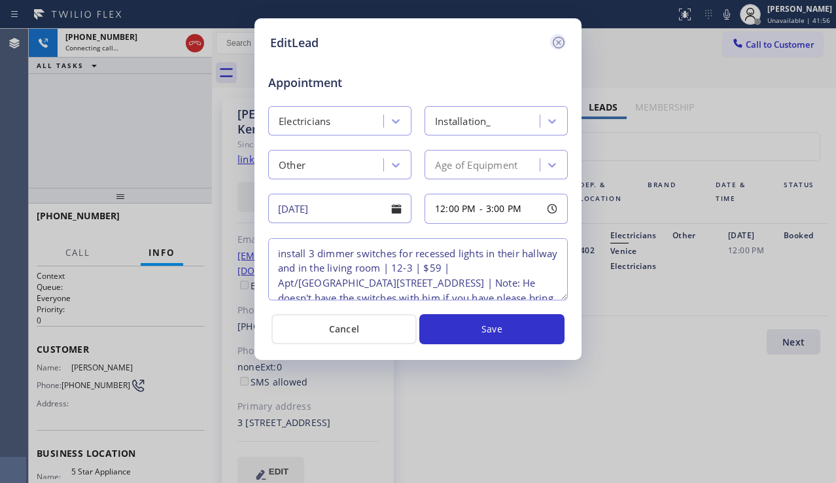
click at [552, 44] on icon at bounding box center [559, 43] width 16 height 16
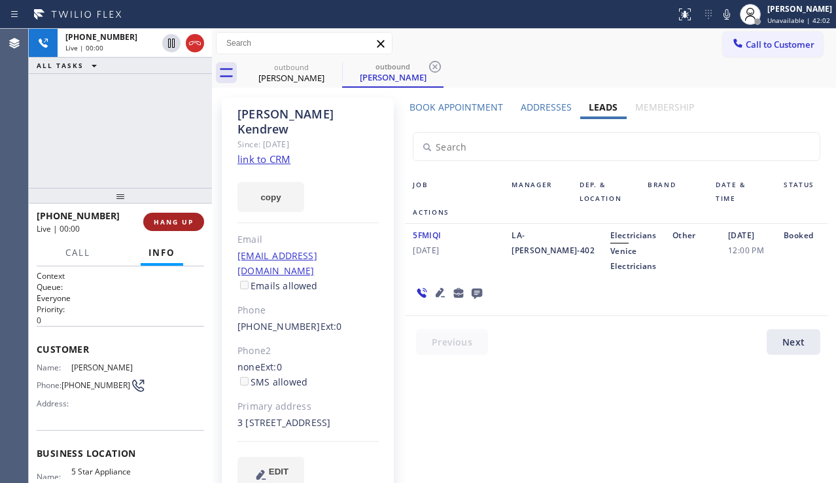
click at [166, 224] on span "HANG UP" at bounding box center [174, 221] width 40 height 9
click at [166, 225] on span "HANG UP" at bounding box center [174, 221] width 40 height 9
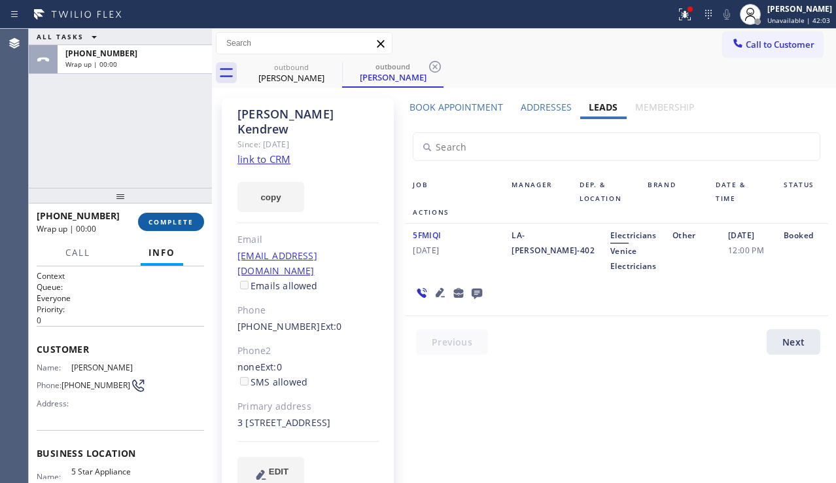
click at [166, 225] on span "COMPLETE" at bounding box center [170, 221] width 45 height 9
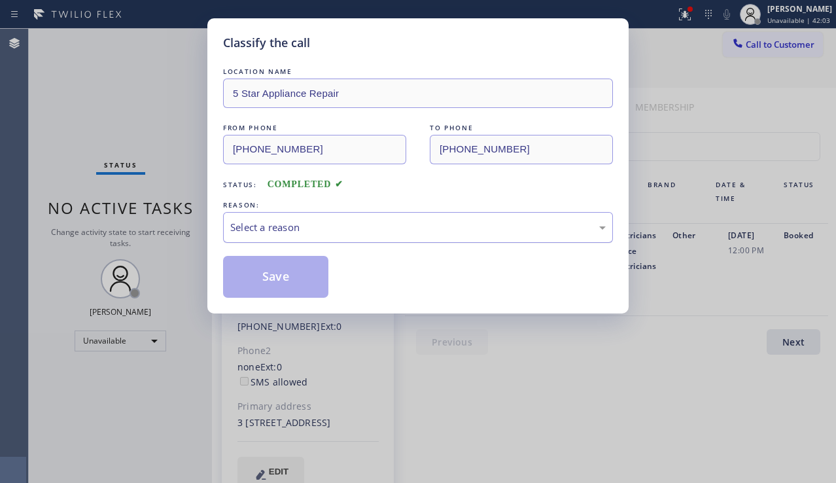
click at [373, 229] on div "Select a reason" at bounding box center [417, 227] width 375 height 15
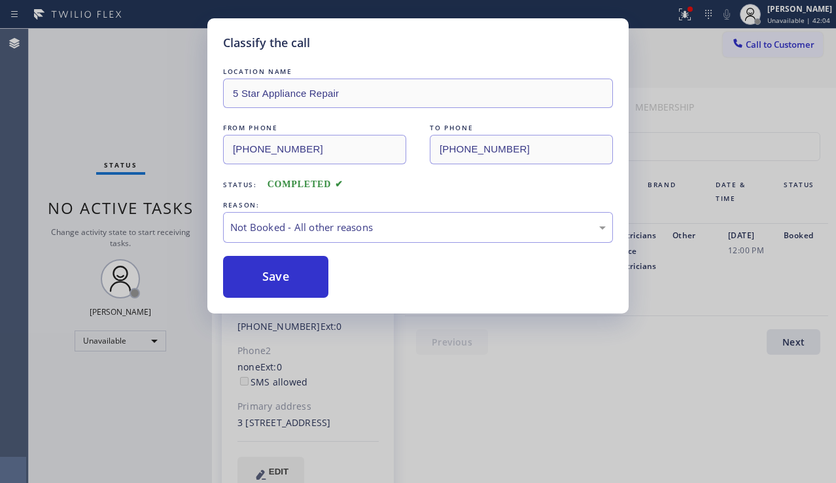
drag, startPoint x: 295, startPoint y: 281, endPoint x: 350, endPoint y: 259, distance: 59.0
click at [294, 281] on button "Save" at bounding box center [275, 277] width 105 height 42
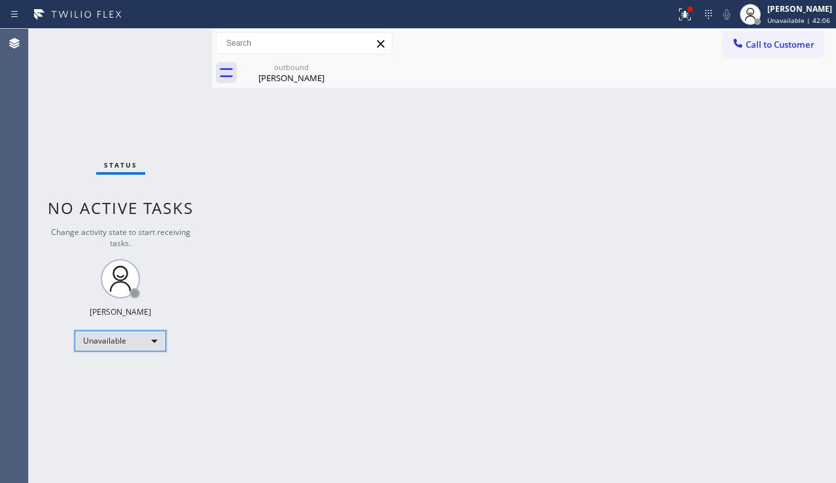
click at [124, 343] on div "Unavailable" at bounding box center [121, 340] width 92 height 21
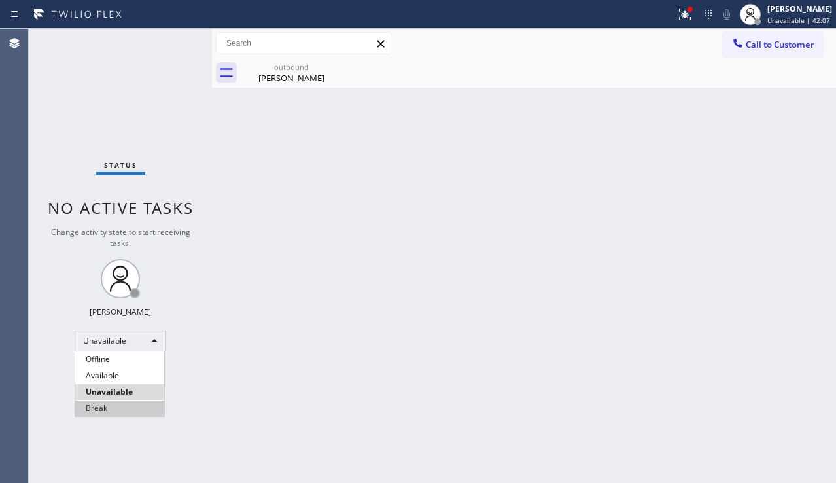
click at [111, 405] on li "Break" at bounding box center [119, 408] width 89 height 16
click at [248, 419] on div "Back to Dashboard Change Sender ID Customers Technicians Select a contact Outbo…" at bounding box center [524, 256] width 624 height 454
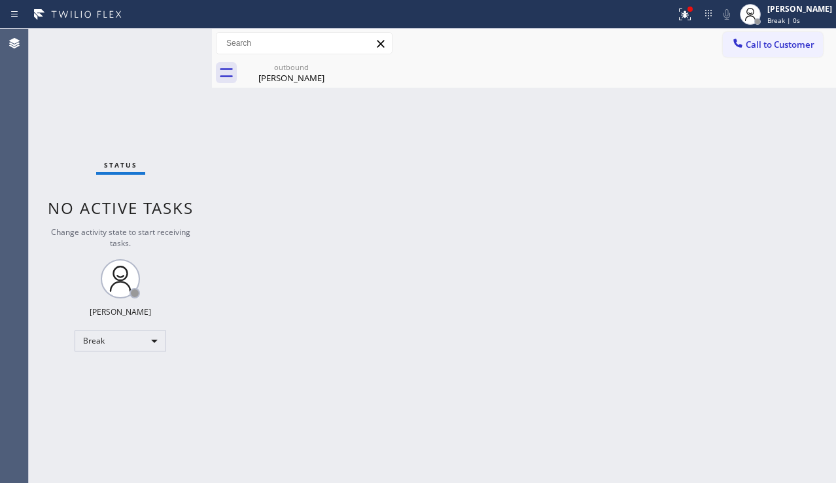
click at [816, 273] on div "Back to Dashboard Change Sender ID Customers Technicians Select a contact Outbo…" at bounding box center [524, 256] width 624 height 454
click at [677, 16] on icon at bounding box center [685, 15] width 16 height 16
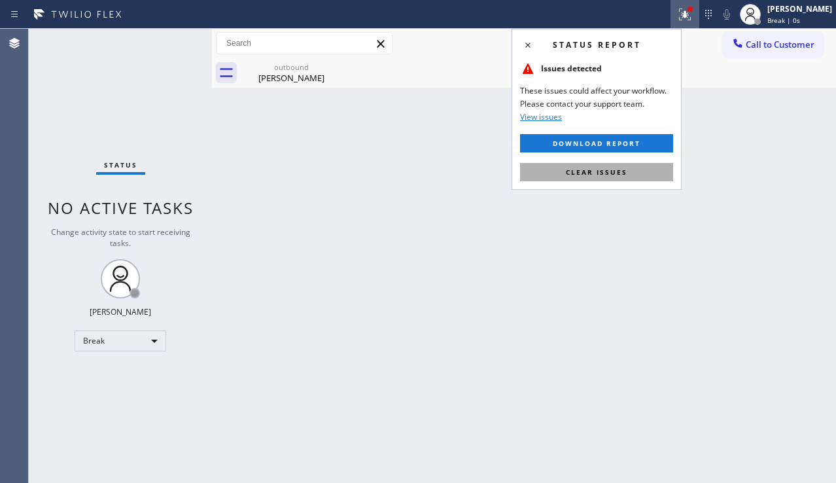
click at [597, 164] on button "Clear issues" at bounding box center [596, 172] width 153 height 18
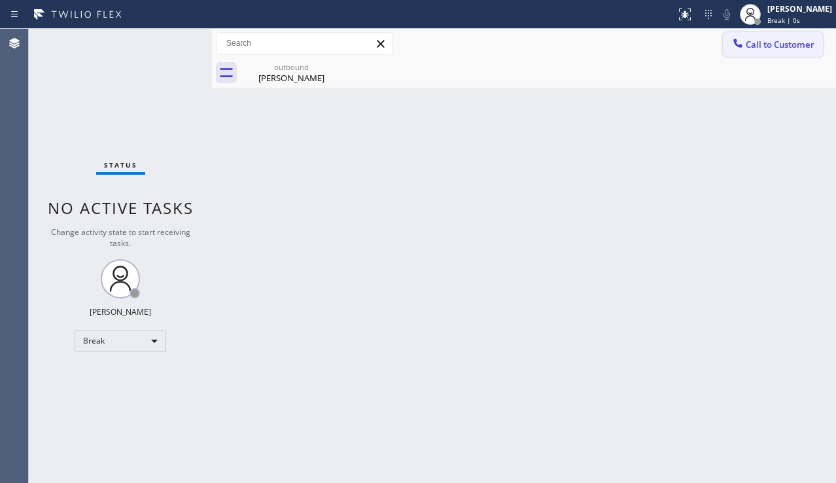
click at [778, 45] on span "Call to Customer" at bounding box center [780, 45] width 69 height 12
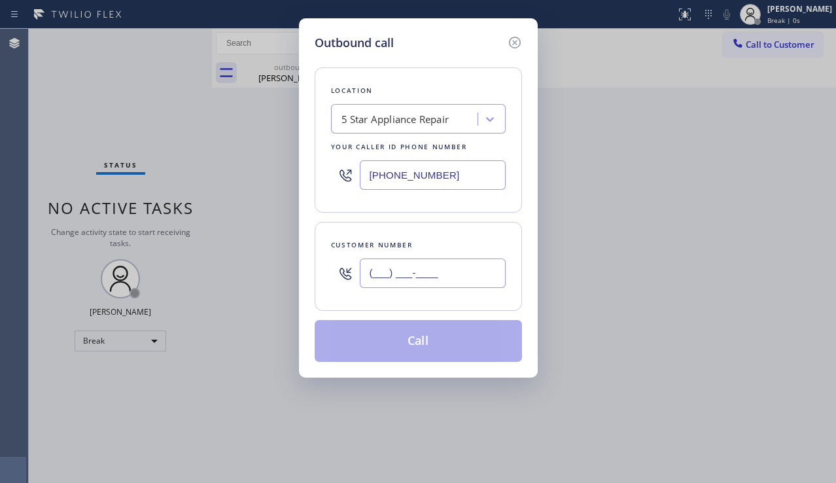
click at [424, 269] on input "(___) ___-____" at bounding box center [433, 272] width 146 height 29
paste input "818) 434-1896"
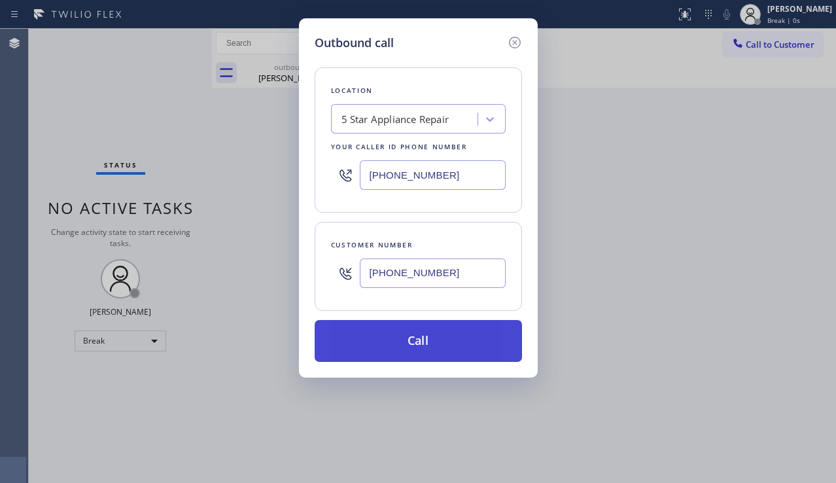
type input "[PHONE_NUMBER]"
click at [395, 331] on button "Call" at bounding box center [418, 341] width 207 height 42
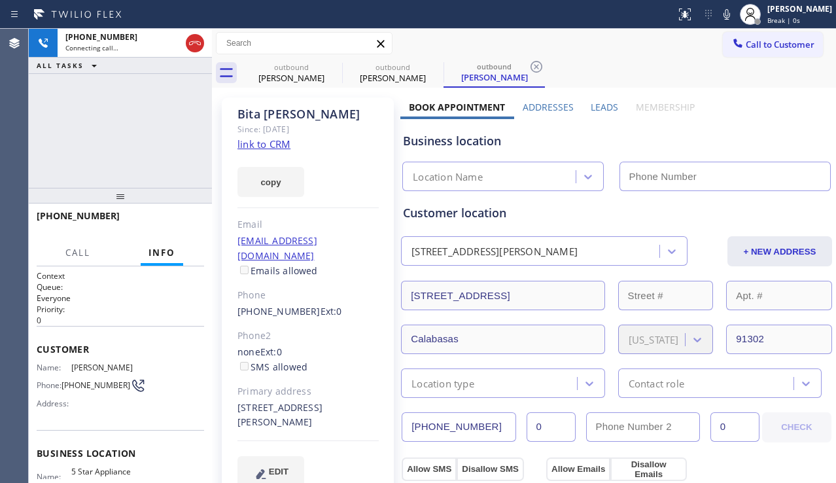
type input "[PHONE_NUMBER]"
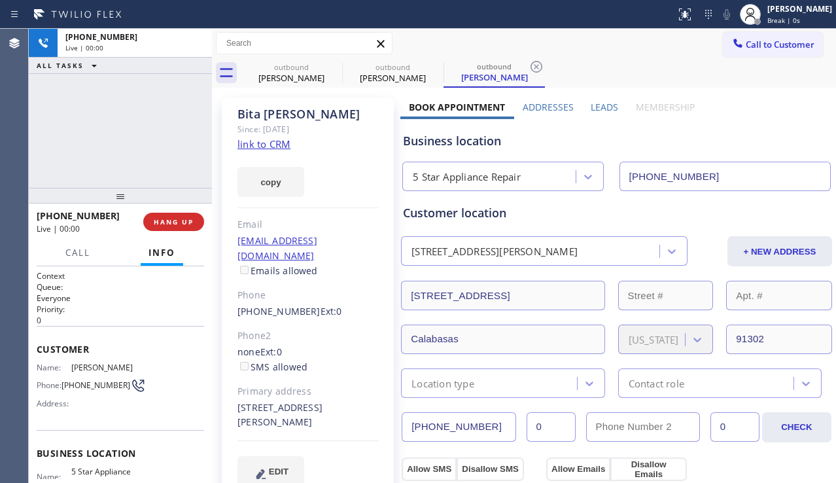
click at [119, 106] on div "[PHONE_NUMBER] Live | 00:00 ALL TASKS ALL TASKS ACTIVE TASKS TASKS IN WRAP UP" at bounding box center [120, 108] width 183 height 159
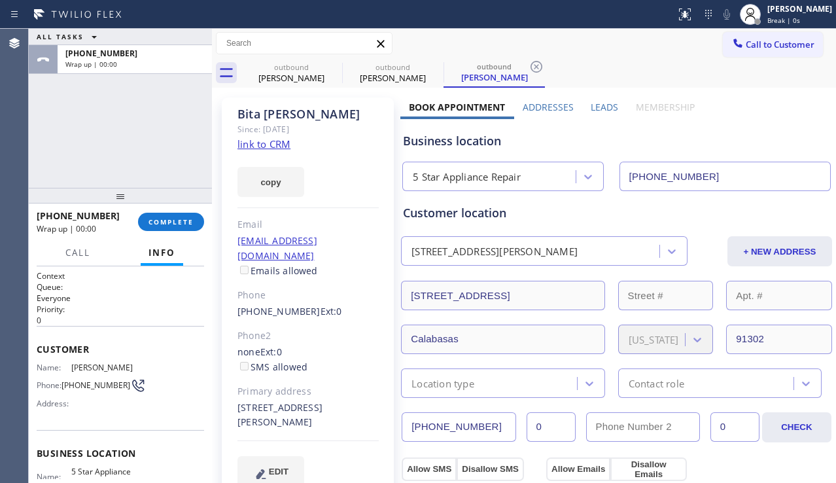
click at [156, 210] on div "[PHONE_NUMBER] Wrap up | 00:00 COMPLETE" at bounding box center [120, 222] width 167 height 34
click at [166, 226] on button "COMPLETE" at bounding box center [171, 222] width 66 height 18
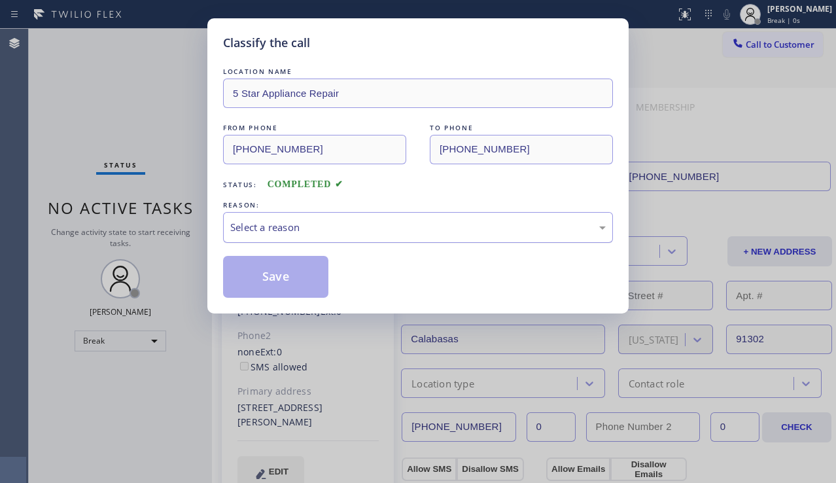
click at [296, 235] on div "Select a reason" at bounding box center [418, 227] width 390 height 31
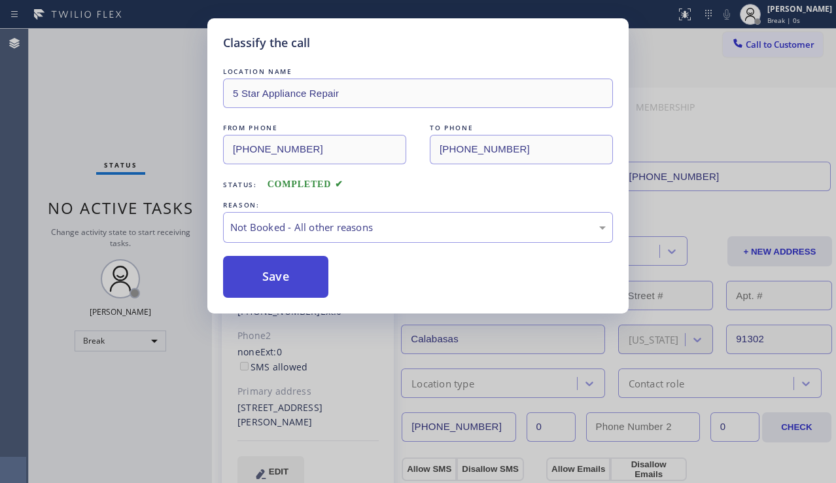
click at [267, 282] on button "Save" at bounding box center [275, 277] width 105 height 42
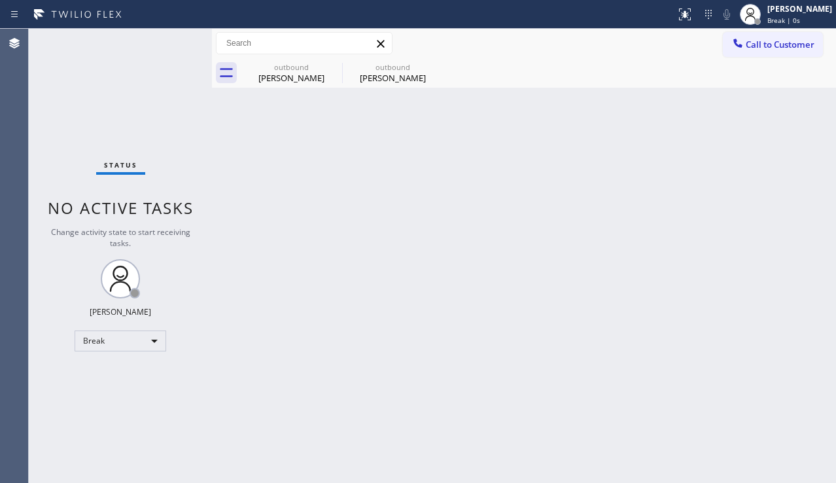
click at [827, 302] on div "Back to Dashboard Change Sender ID Customers Technicians Select a contact Outbo…" at bounding box center [524, 256] width 624 height 454
click at [747, 44] on span "Call to Customer" at bounding box center [780, 45] width 69 height 12
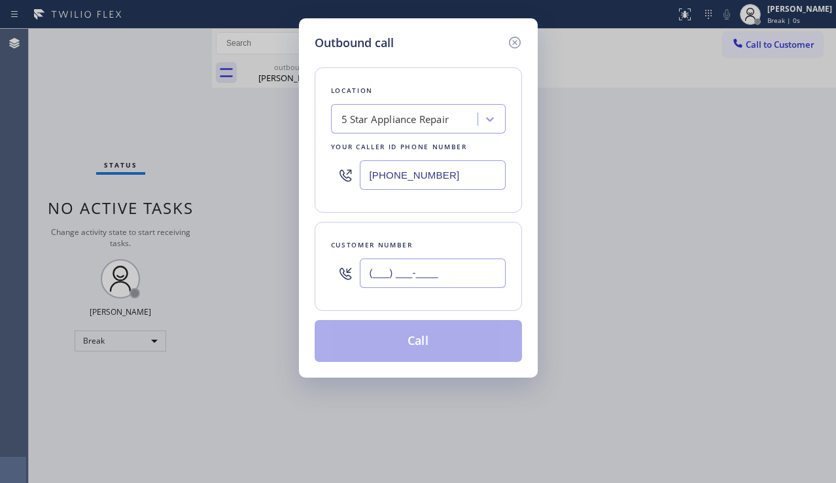
click at [400, 266] on input "(___) ___-____" at bounding box center [433, 272] width 146 height 29
paste input "213) 382-1115"
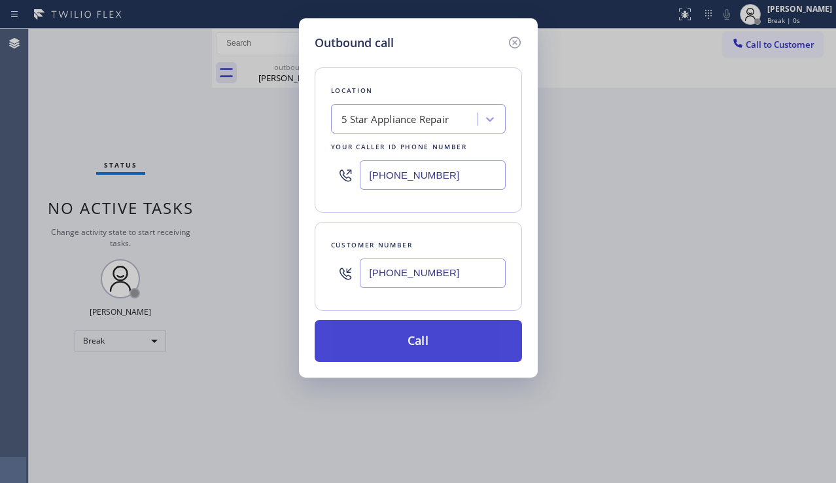
type input "[PHONE_NUMBER]"
click at [404, 337] on button "Call" at bounding box center [418, 341] width 207 height 42
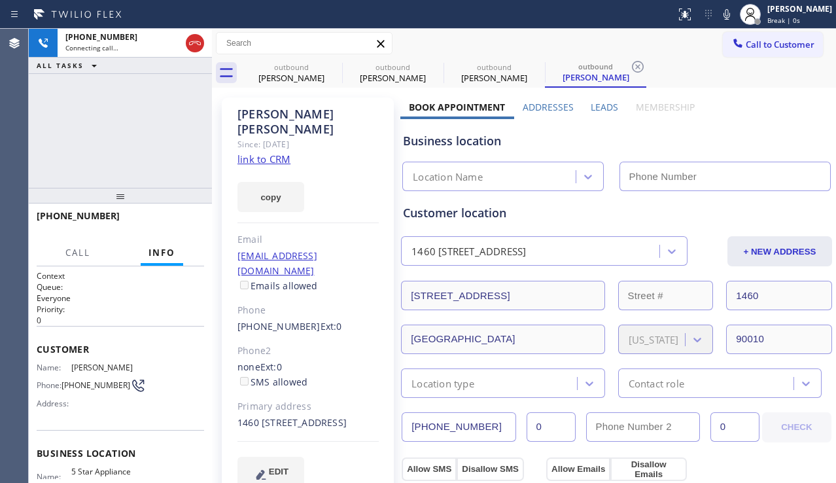
type input "[PHONE_NUMBER]"
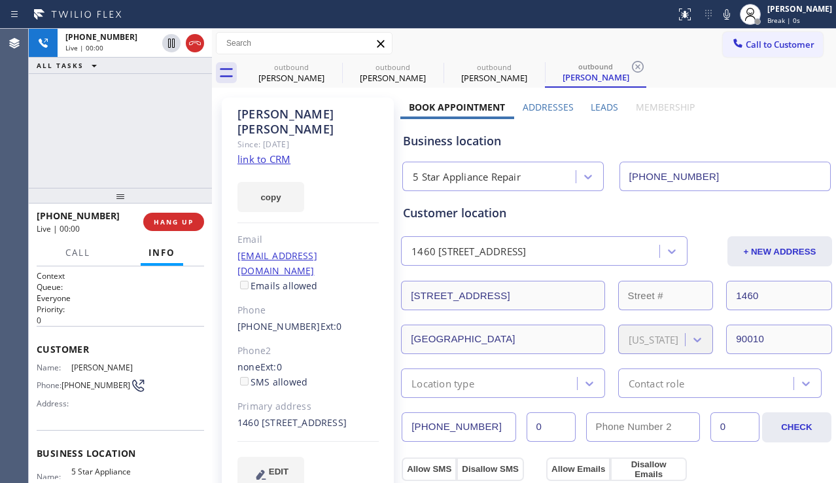
click at [89, 193] on div at bounding box center [120, 196] width 183 height 16
click at [591, 109] on label "Leads" at bounding box center [604, 107] width 27 height 12
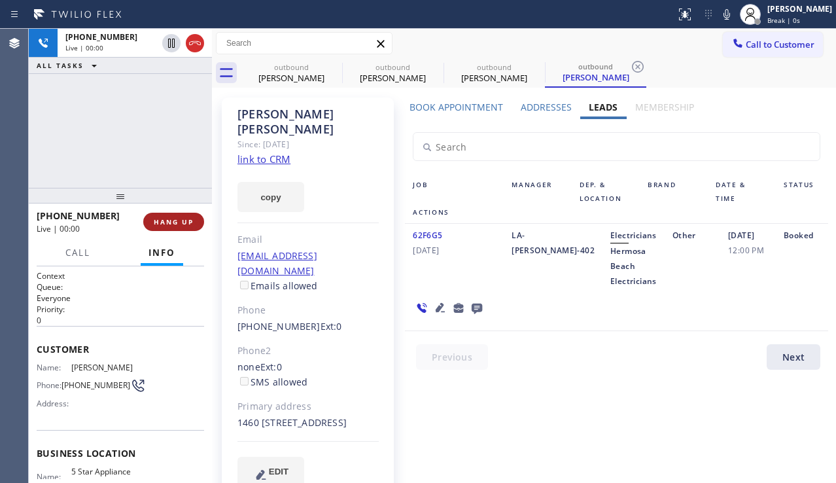
click at [178, 219] on span "HANG UP" at bounding box center [174, 221] width 40 height 9
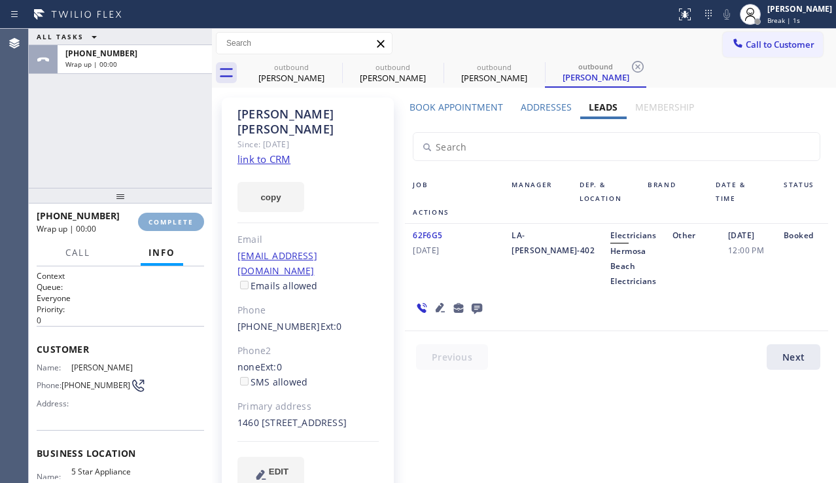
click at [178, 219] on span "COMPLETE" at bounding box center [170, 221] width 45 height 9
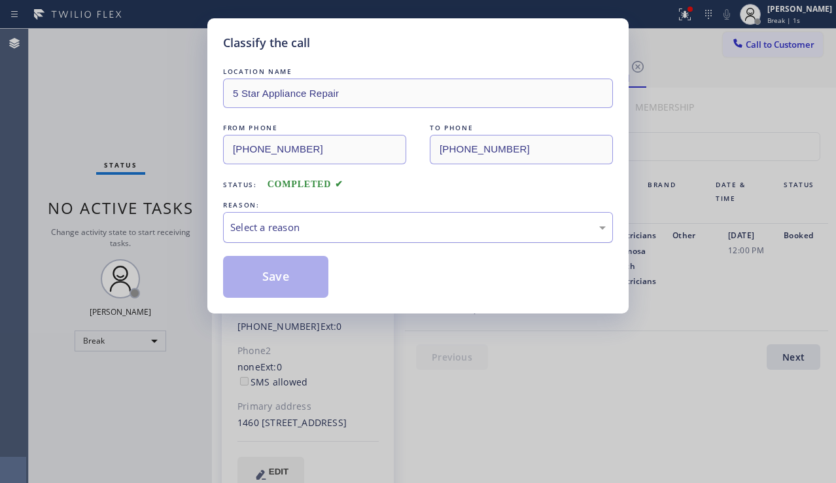
click at [324, 228] on div "Select a reason" at bounding box center [417, 227] width 375 height 15
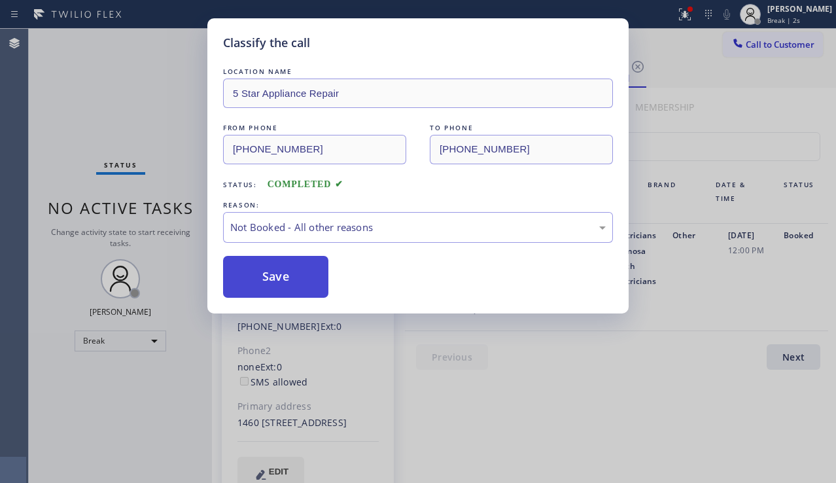
click at [289, 281] on button "Save" at bounding box center [275, 277] width 105 height 42
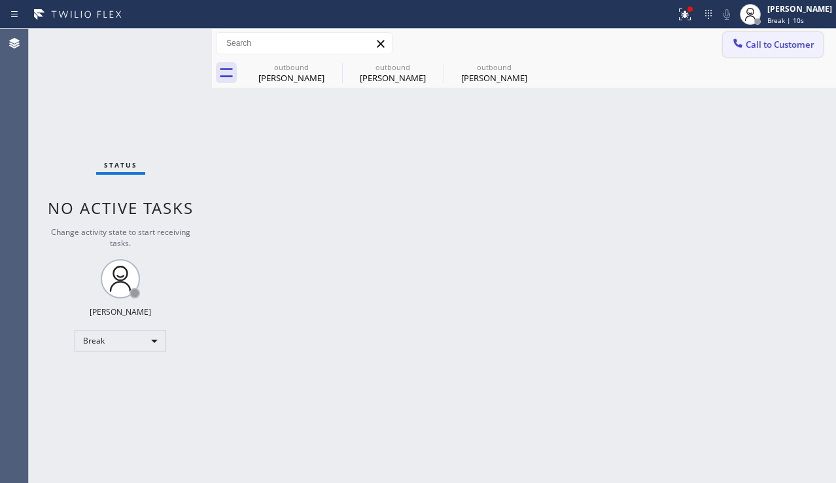
click at [741, 49] on icon at bounding box center [737, 43] width 13 height 13
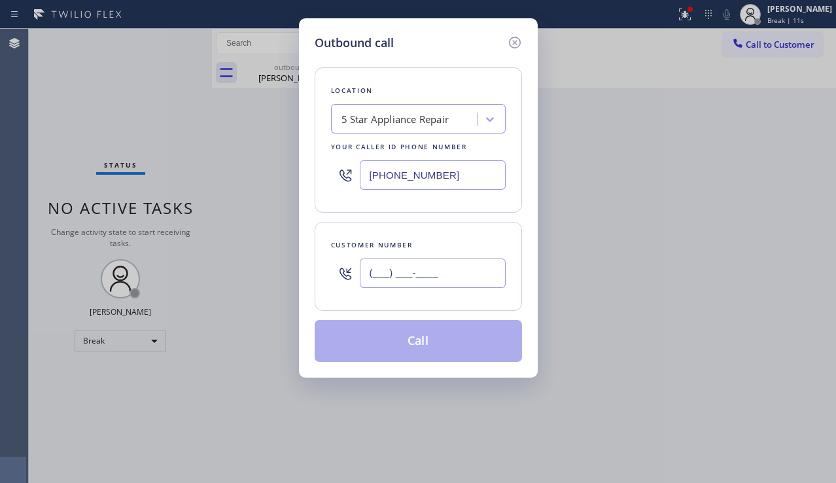
click at [394, 281] on input "(___) ___-____" at bounding box center [433, 272] width 146 height 29
paste input "773) 574-2076"
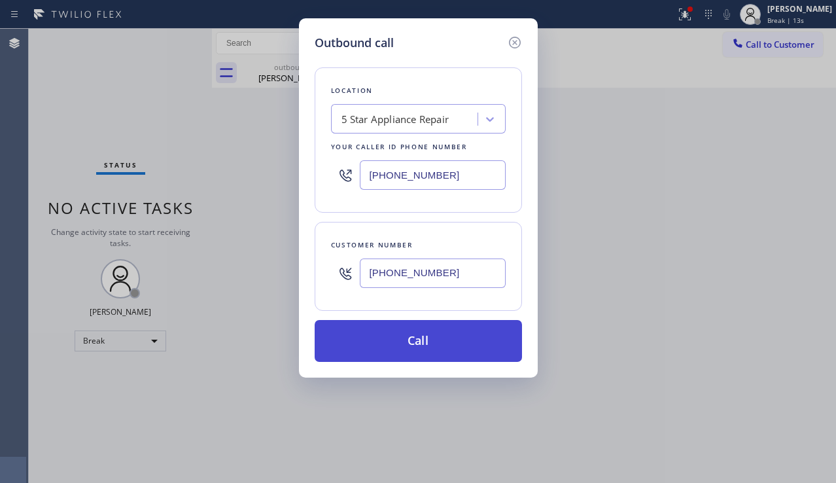
type input "[PHONE_NUMBER]"
click at [390, 337] on button "Call" at bounding box center [418, 341] width 207 height 42
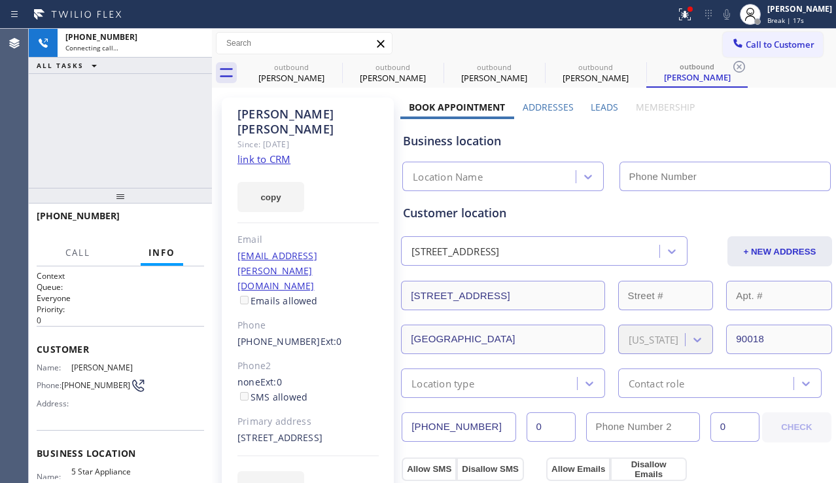
type input "[PHONE_NUMBER]"
click at [93, 165] on div "[PHONE_NUMBER] Connecting call… ALL TASKS ALL TASKS ACTIVE TASKS TASKS IN WRAP …" at bounding box center [120, 108] width 183 height 159
click at [105, 158] on div "[PHONE_NUMBER] Connecting call… ALL TASKS ALL TASKS ACTIVE TASKS TASKS IN WRAP …" at bounding box center [120, 108] width 183 height 159
click at [117, 129] on div "[PHONE_NUMBER] Connecting call… ALL TASKS ALL TASKS ACTIVE TASKS TASKS IN WRAP …" at bounding box center [120, 108] width 183 height 159
click at [68, 140] on div "[PHONE_NUMBER] Connecting call… ALL TASKS ALL TASKS ACTIVE TASKS TASKS IN WRAP …" at bounding box center [120, 108] width 183 height 159
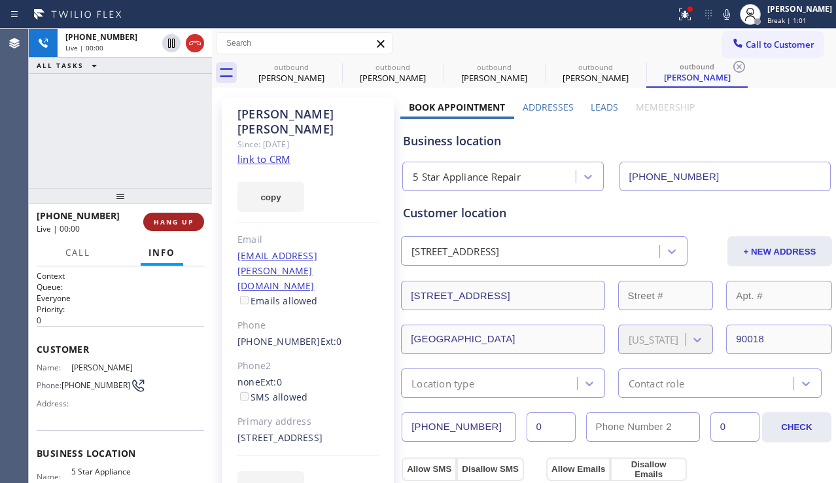
click at [182, 227] on button "HANG UP" at bounding box center [173, 222] width 61 height 18
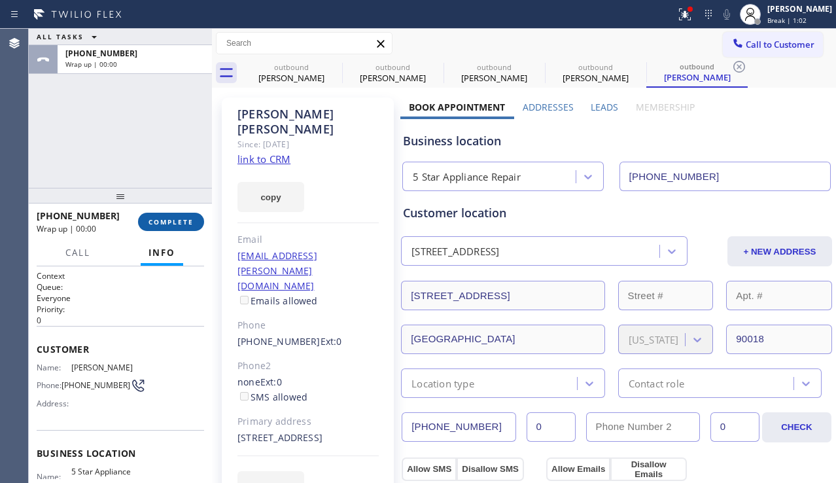
click at [182, 227] on button "COMPLETE" at bounding box center [171, 222] width 66 height 18
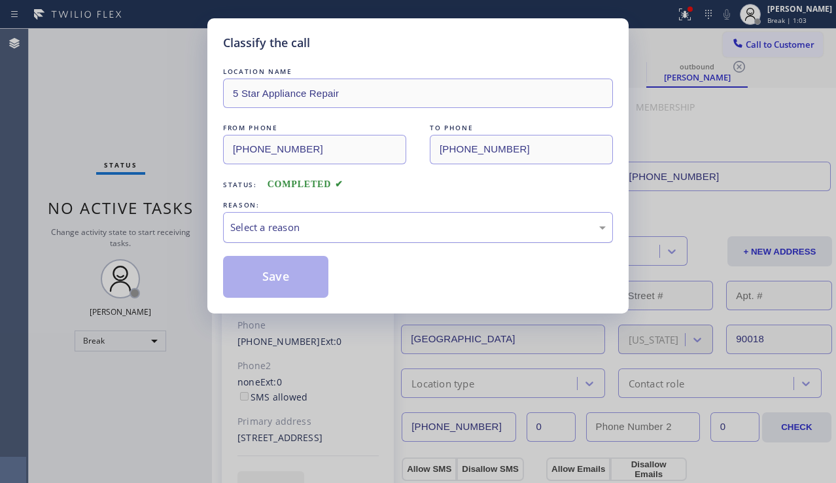
click at [352, 226] on div "Select a reason" at bounding box center [417, 227] width 375 height 15
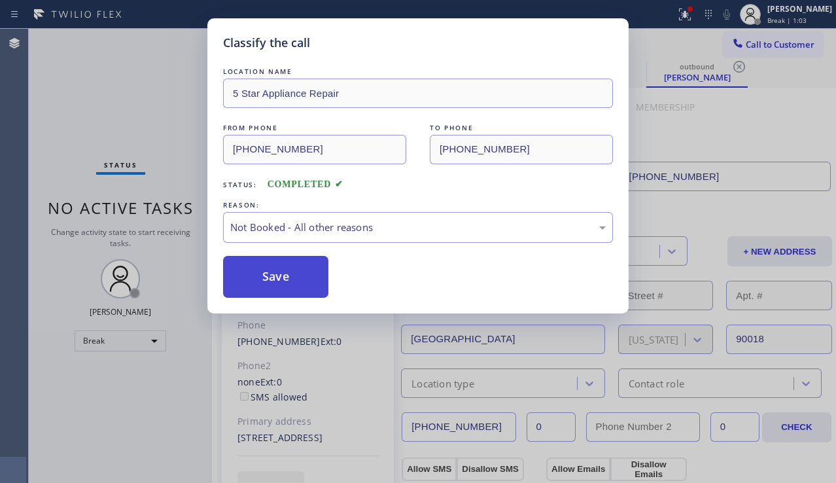
drag, startPoint x: 263, startPoint y: 289, endPoint x: 215, endPoint y: 116, distance: 179.8
click at [263, 288] on button "Save" at bounding box center [275, 277] width 105 height 42
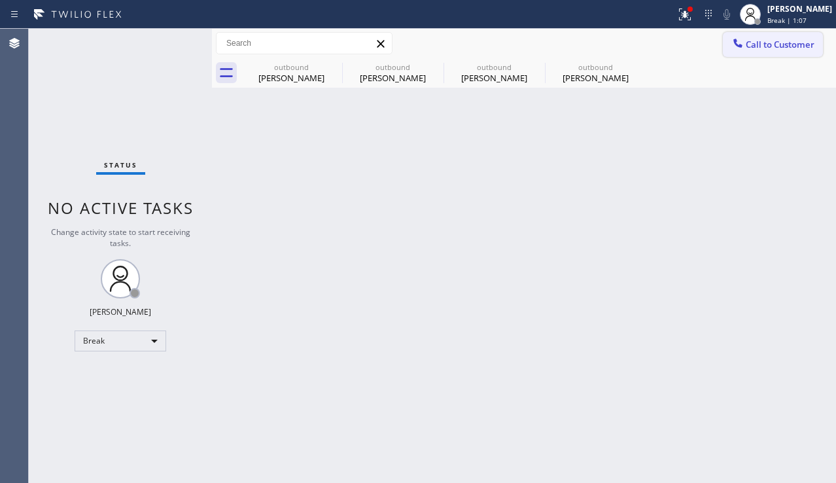
click at [727, 54] on button "Call to Customer" at bounding box center [773, 44] width 100 height 25
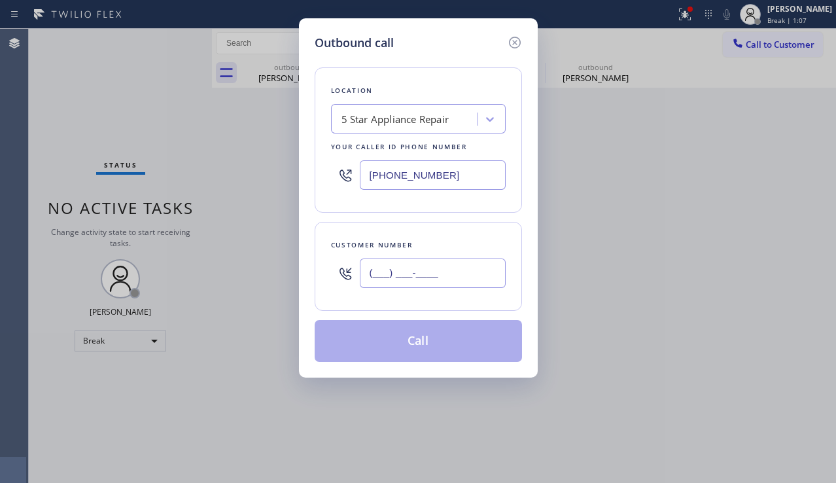
click at [392, 277] on input "(___) ___-____" at bounding box center [433, 272] width 146 height 29
paste input "720) 256-0492"
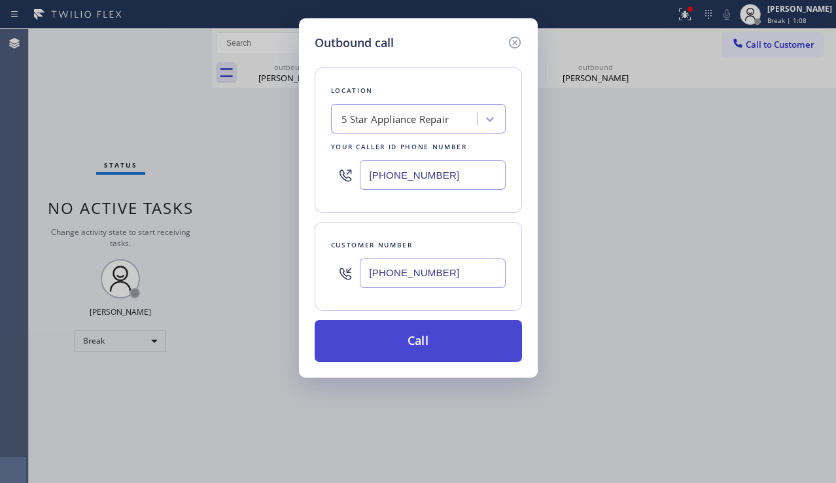
type input "[PHONE_NUMBER]"
click at [404, 344] on button "Call" at bounding box center [418, 341] width 207 height 42
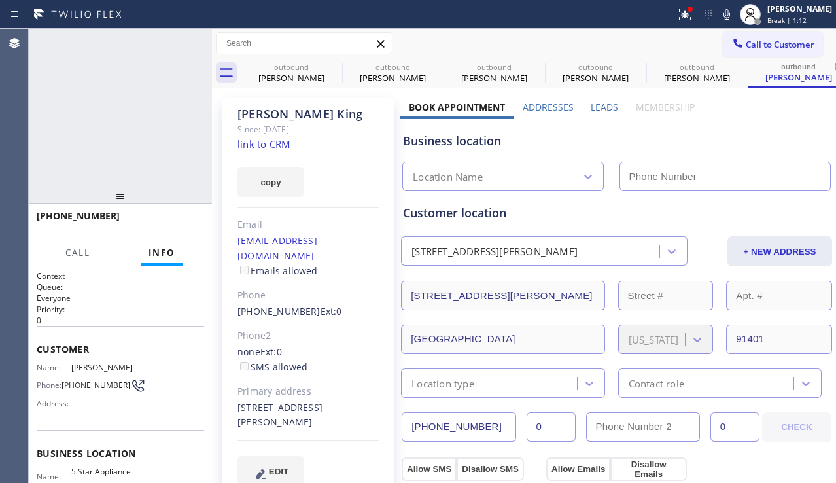
type input "[PHONE_NUMBER]"
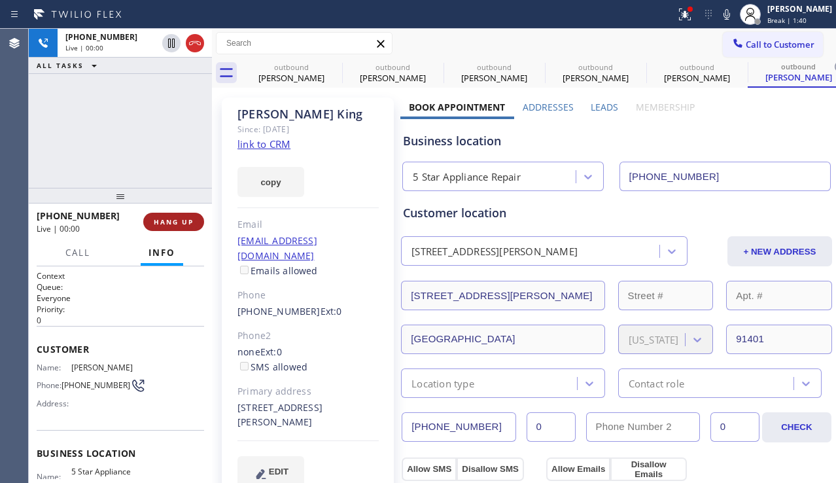
click at [154, 214] on button "HANG UP" at bounding box center [173, 222] width 61 height 18
click at [154, 214] on button "COMPLETE" at bounding box center [171, 222] width 66 height 18
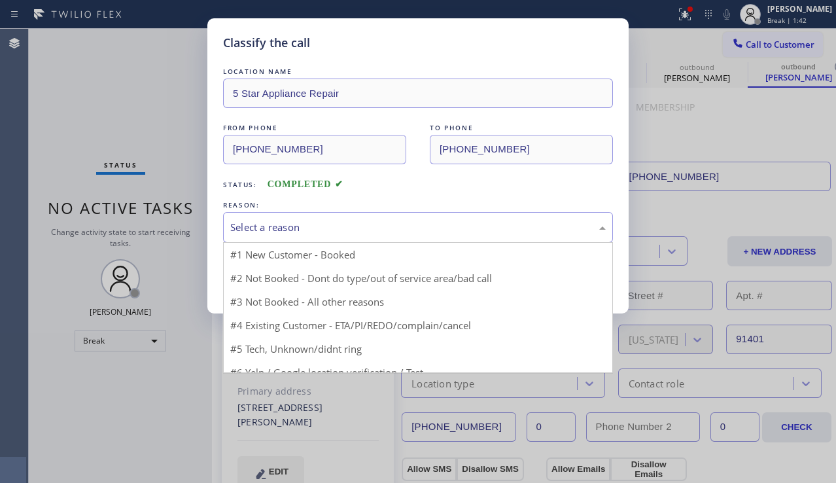
click at [330, 222] on div "Select a reason" at bounding box center [417, 227] width 375 height 15
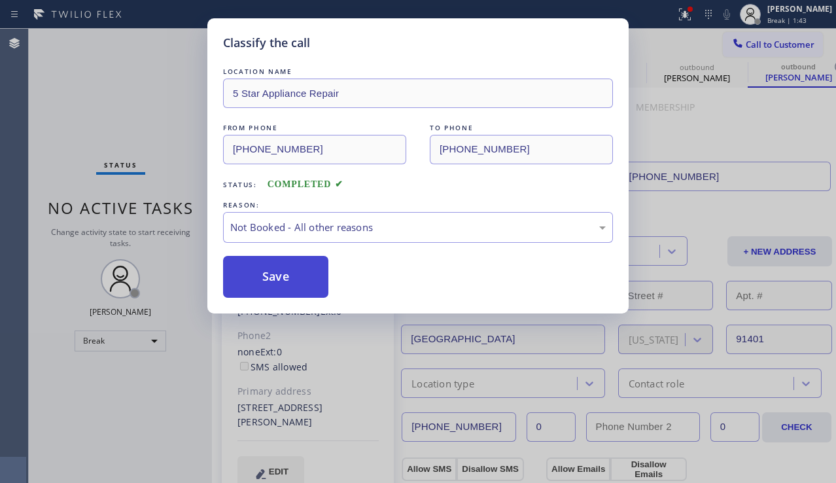
click at [292, 277] on button "Save" at bounding box center [275, 277] width 105 height 42
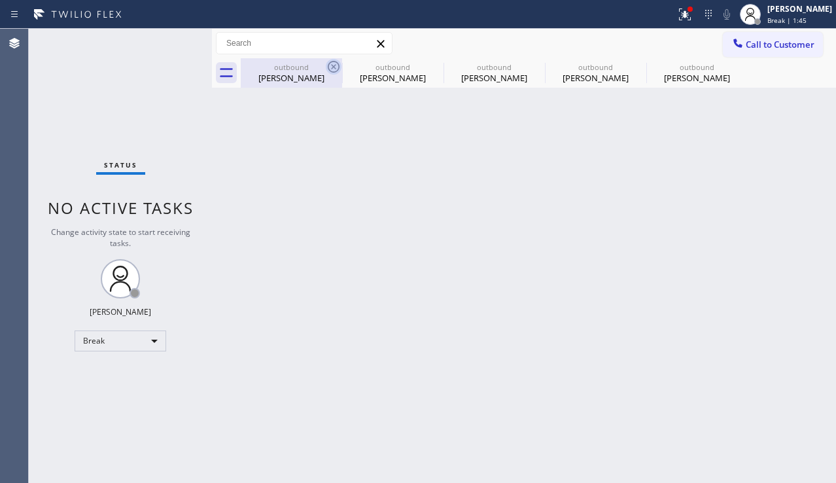
click at [335, 69] on icon at bounding box center [334, 67] width 12 height 12
click at [0, 0] on icon at bounding box center [0, 0] width 0 height 0
click at [528, 69] on icon at bounding box center [536, 67] width 16 height 16
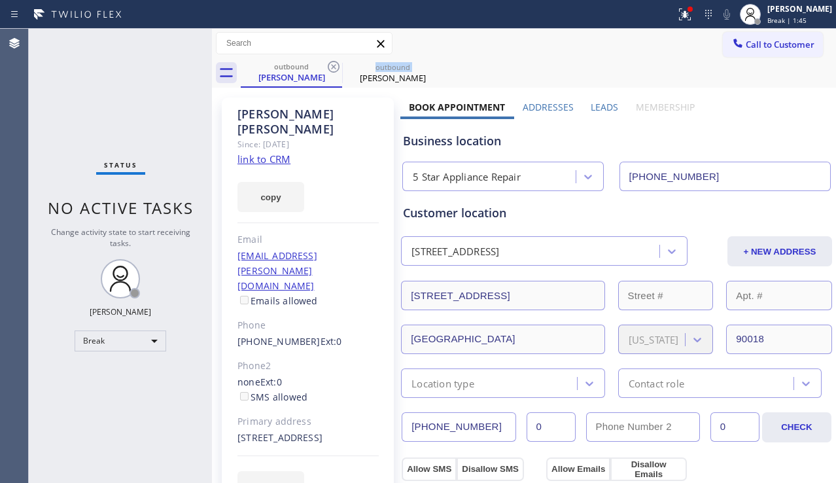
click at [335, 69] on icon at bounding box center [334, 67] width 16 height 16
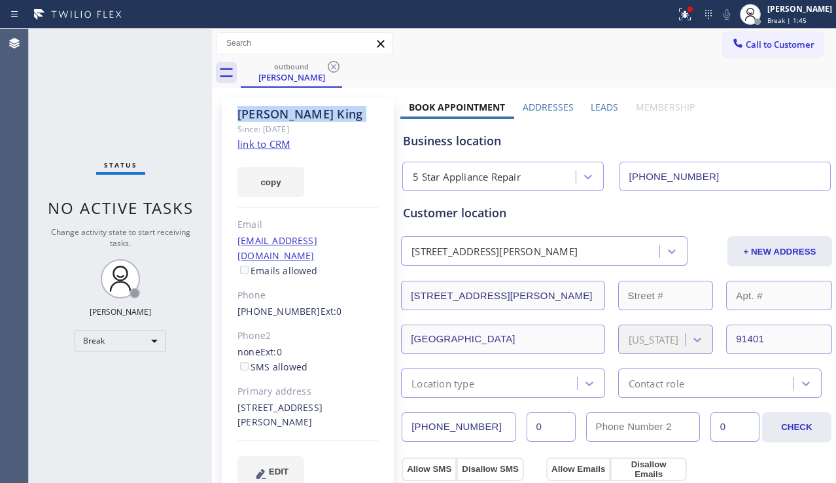
click at [335, 69] on icon at bounding box center [334, 67] width 16 height 16
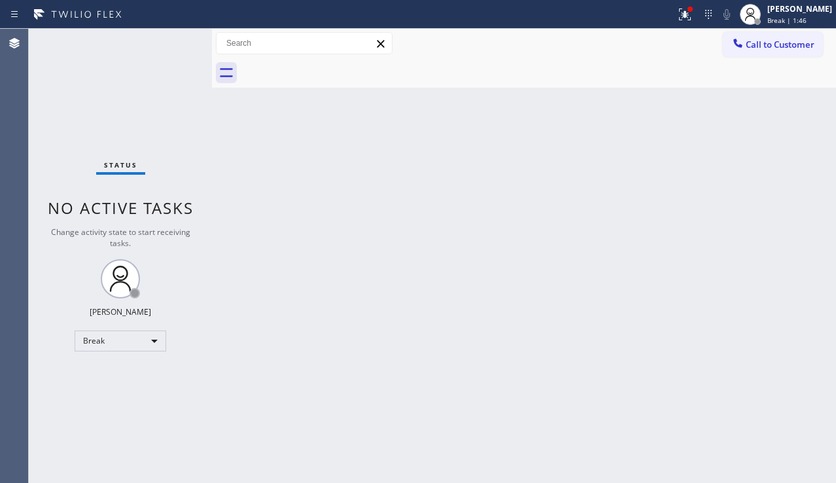
click at [757, 58] on div "Call to Customer Outbound call Location 5 Star Appliance Repair Your caller id …" at bounding box center [524, 43] width 624 height 29
click at [787, 42] on span "Call to Customer" at bounding box center [780, 45] width 69 height 12
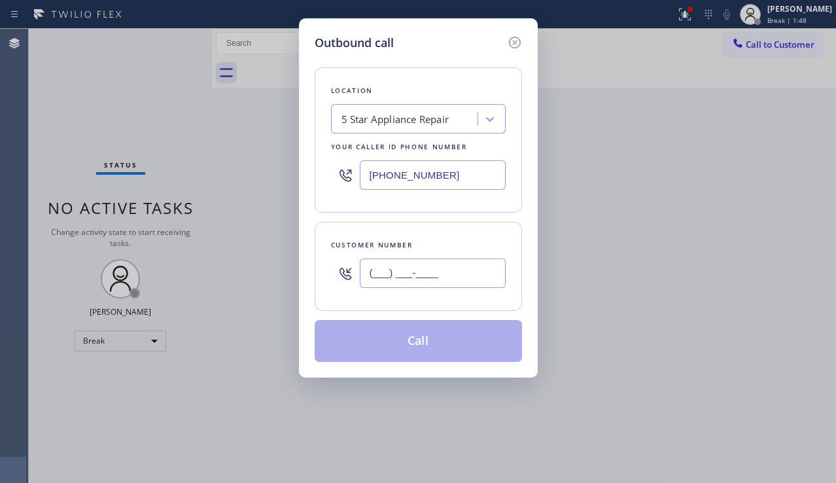
click at [467, 269] on input "(___) ___-____" at bounding box center [433, 272] width 146 height 29
paste input "323) 394-0798"
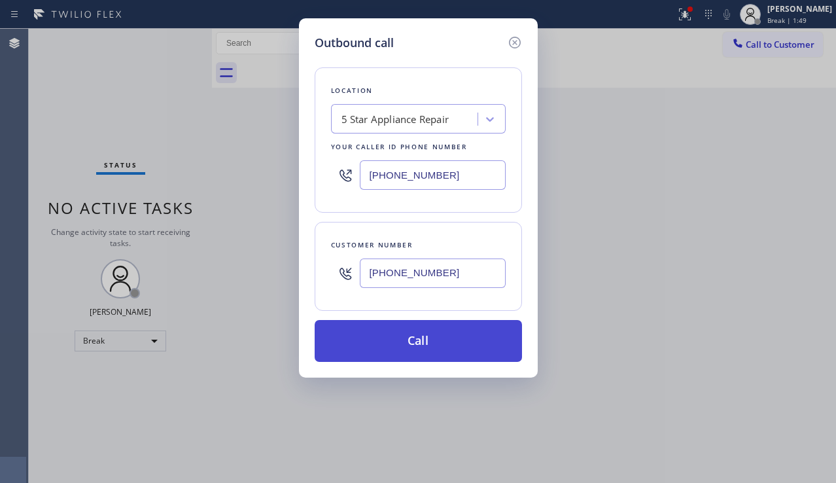
type input "[PHONE_NUMBER]"
click at [451, 342] on button "Call" at bounding box center [418, 341] width 207 height 42
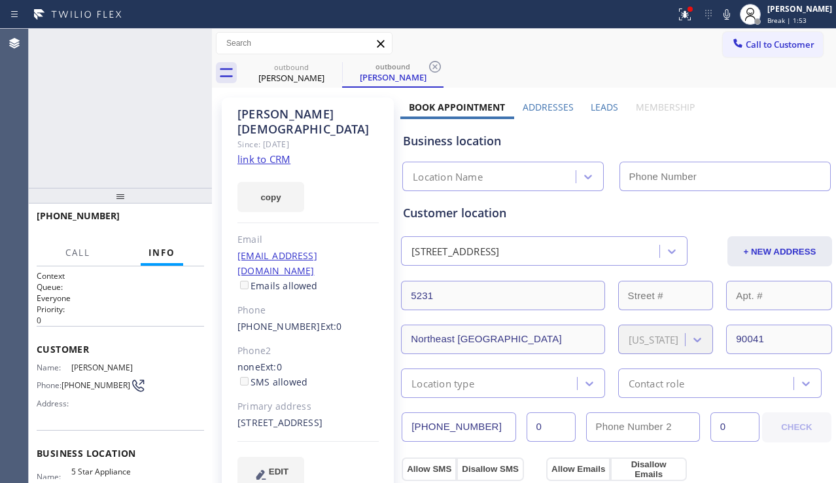
type input "[PHONE_NUMBER]"
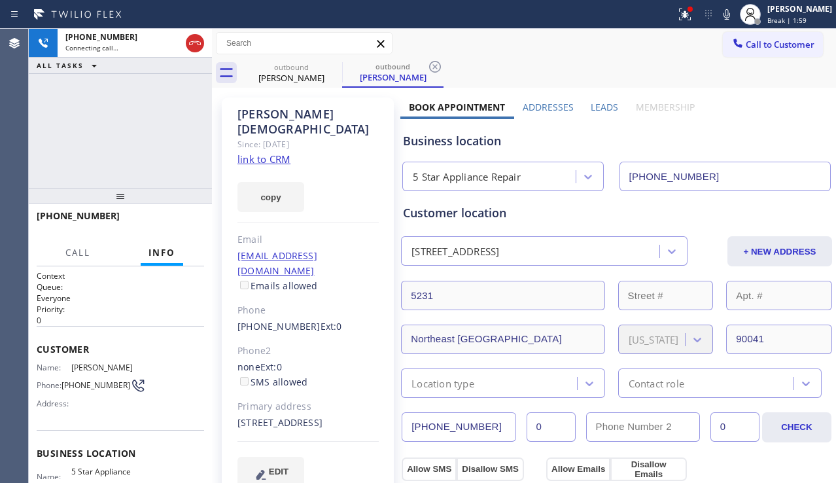
click at [97, 147] on div "[PHONE_NUMBER] Connecting call… ALL TASKS ALL TASKS ACTIVE TASKS TASKS IN WRAP …" at bounding box center [120, 108] width 183 height 159
click at [171, 228] on button "HANG UP" at bounding box center [173, 222] width 61 height 18
click at [171, 228] on button "COMPLETE" at bounding box center [171, 222] width 66 height 18
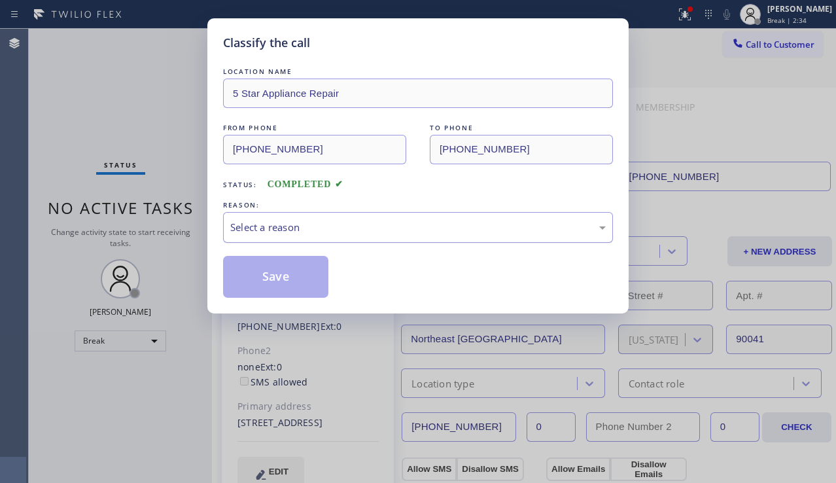
click at [332, 221] on div "Select a reason" at bounding box center [417, 227] width 375 height 15
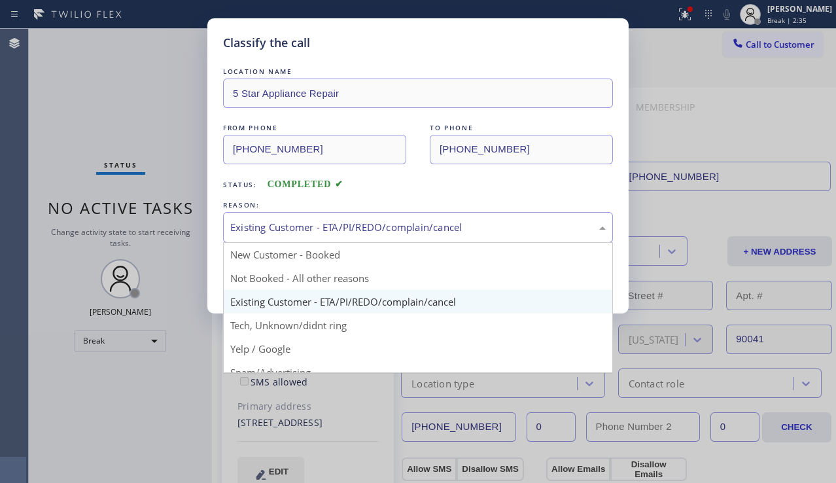
click at [328, 237] on div "Existing Customer - ETA/PI/REDO/complain/cancel" at bounding box center [418, 227] width 390 height 31
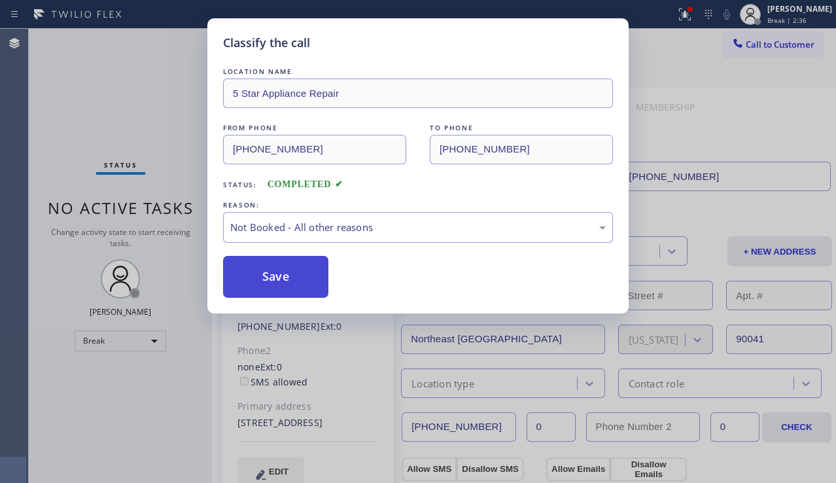
click at [289, 275] on button "Save" at bounding box center [275, 277] width 105 height 42
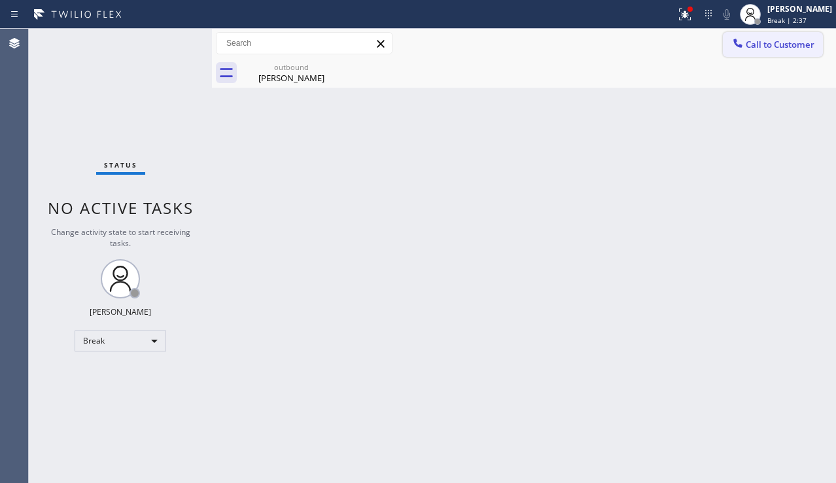
click at [742, 50] on div at bounding box center [738, 45] width 16 height 16
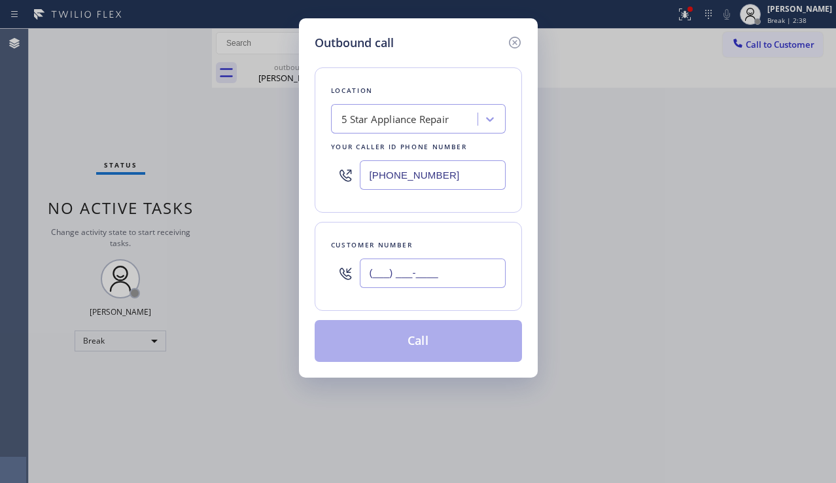
click at [420, 258] on input "(___) ___-____" at bounding box center [433, 272] width 146 height 29
paste input "212) 729-8359"
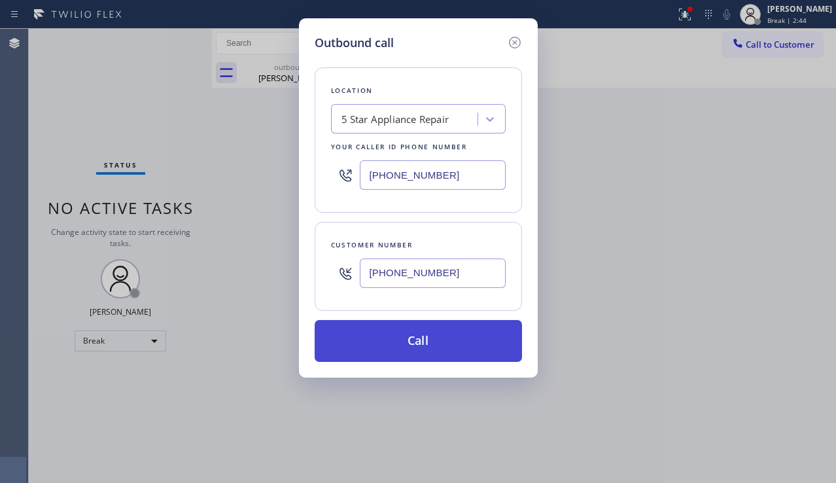
type input "[PHONE_NUMBER]"
click at [426, 341] on button "Call" at bounding box center [418, 341] width 207 height 42
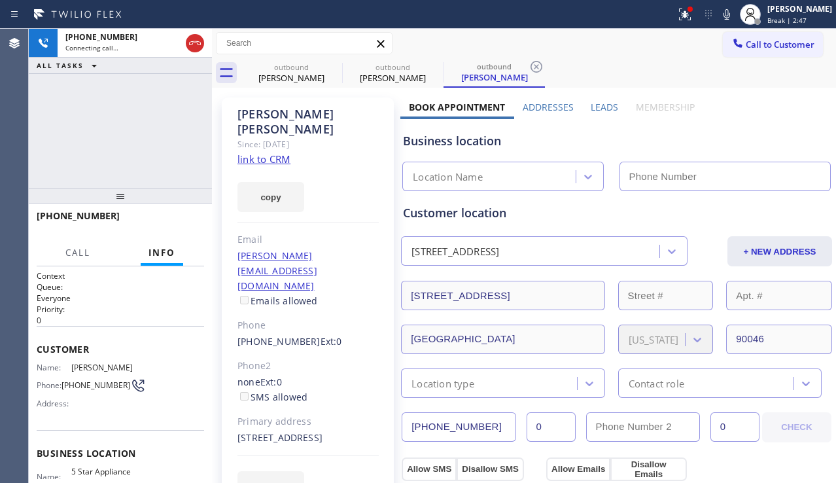
type input "[PHONE_NUMBER]"
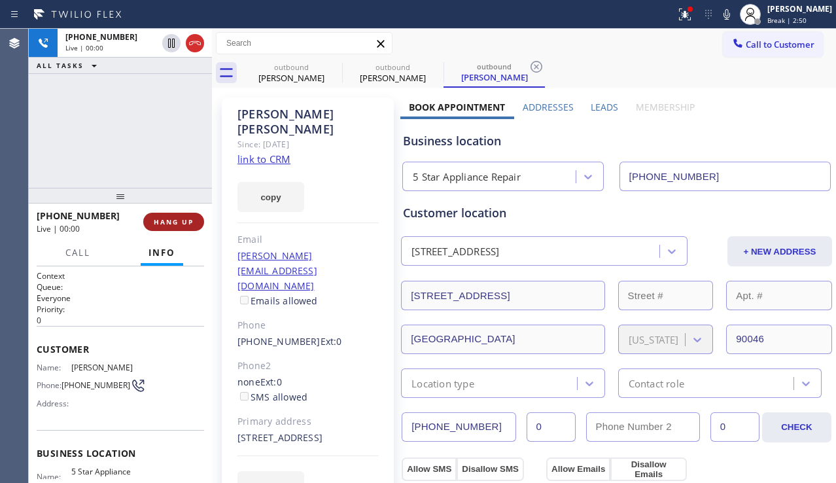
click at [166, 213] on button "HANG UP" at bounding box center [173, 222] width 61 height 18
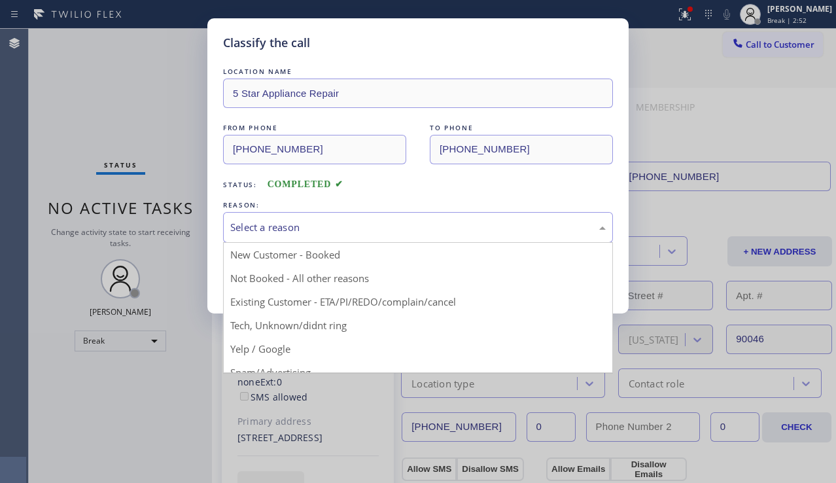
click at [363, 218] on div "Select a reason" at bounding box center [418, 227] width 390 height 31
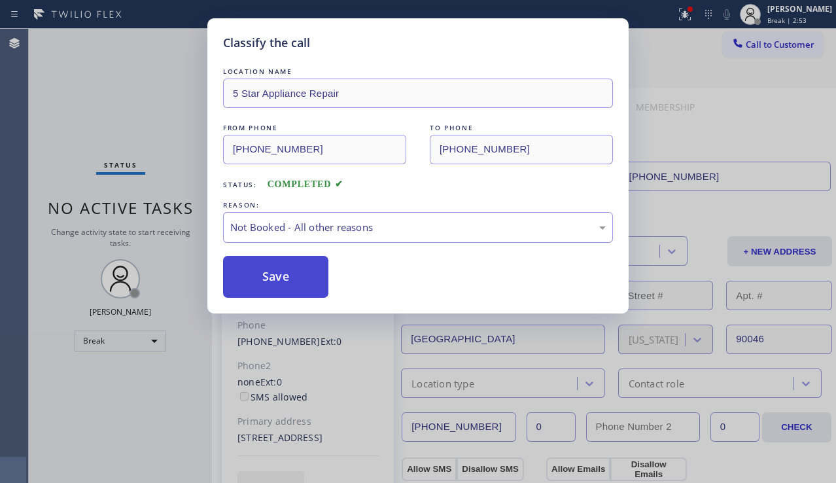
click at [288, 273] on button "Save" at bounding box center [275, 277] width 105 height 42
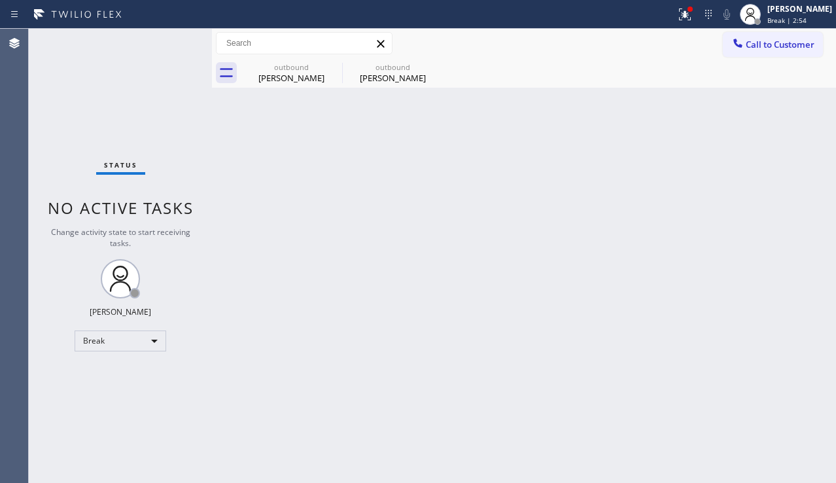
click at [767, 44] on span "Call to Customer" at bounding box center [780, 45] width 69 height 12
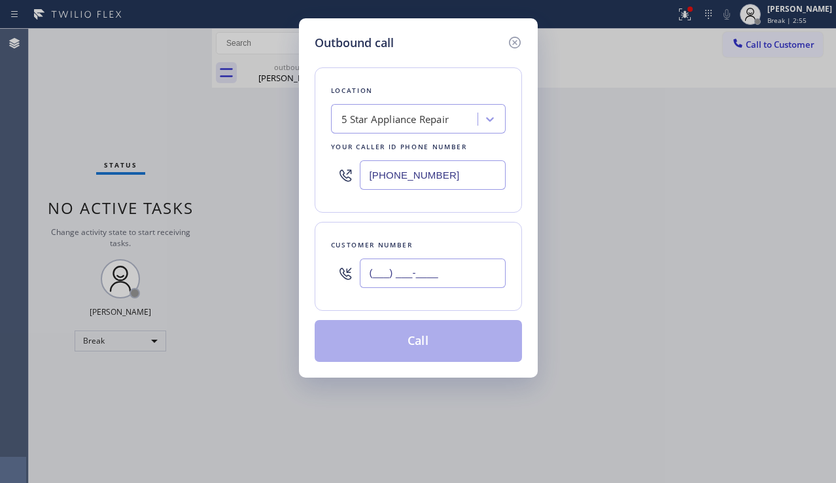
click at [373, 277] on input "(___) ___-____" at bounding box center [433, 272] width 146 height 29
paste input "561) 644-5434"
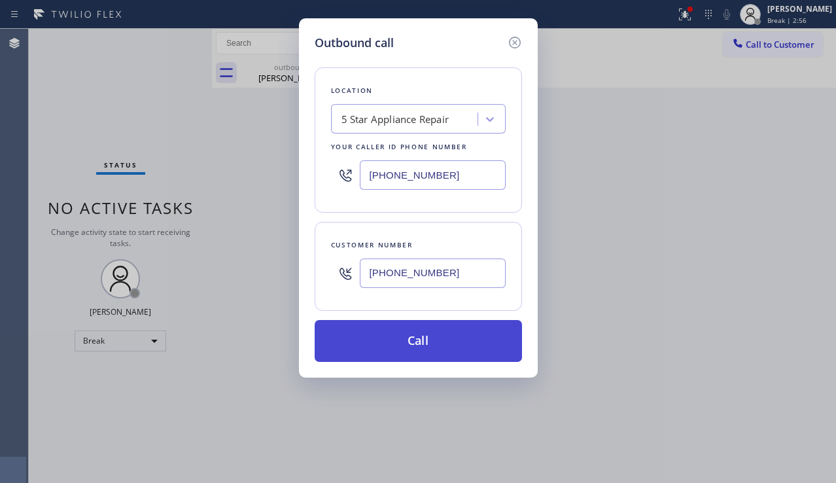
type input "[PHONE_NUMBER]"
click at [408, 352] on button "Call" at bounding box center [418, 341] width 207 height 42
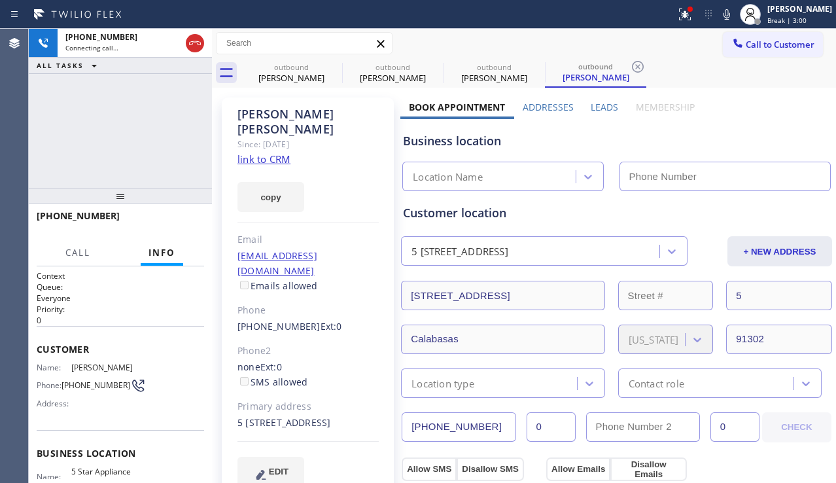
type input "[PHONE_NUMBER]"
drag, startPoint x: 793, startPoint y: 141, endPoint x: 783, endPoint y: 139, distance: 10.5
click at [793, 141] on div "Business location" at bounding box center [616, 141] width 427 height 18
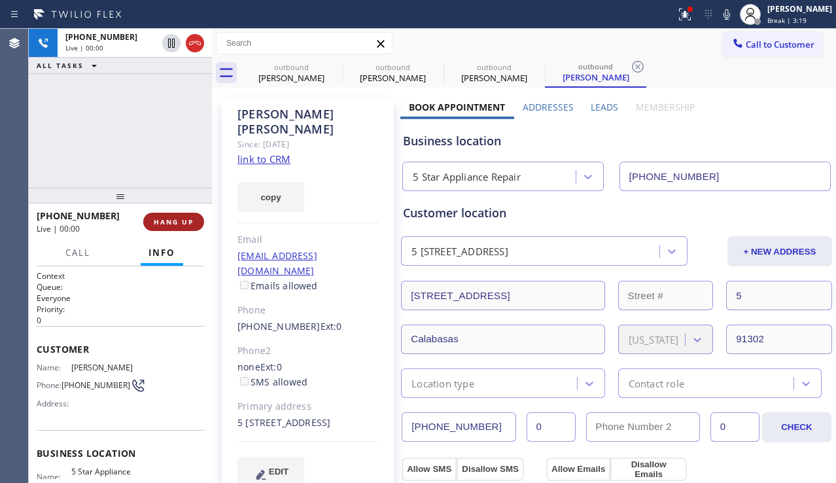
click at [177, 216] on button "HANG UP" at bounding box center [173, 222] width 61 height 18
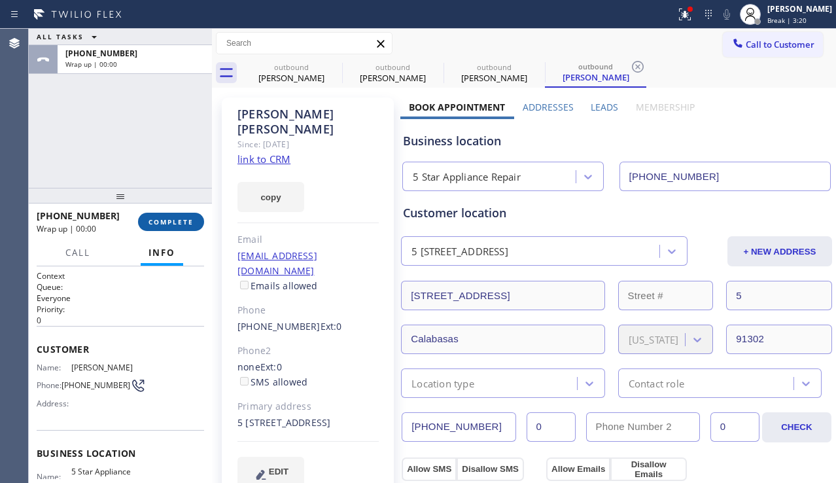
click at [177, 216] on button "COMPLETE" at bounding box center [171, 222] width 66 height 18
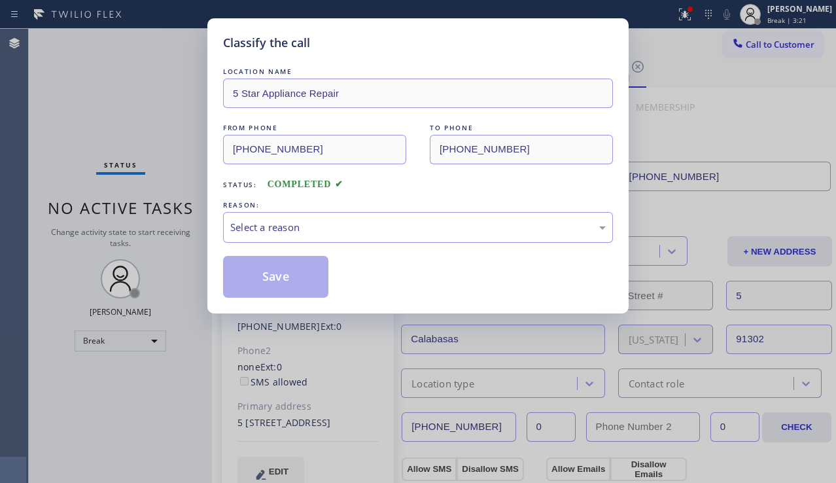
click at [383, 238] on div "Select a reason" at bounding box center [418, 227] width 390 height 31
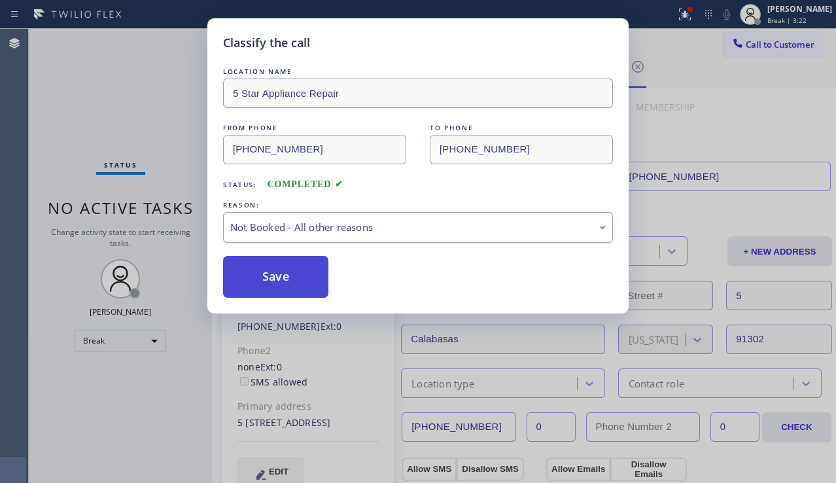
click at [268, 274] on button "Save" at bounding box center [275, 277] width 105 height 42
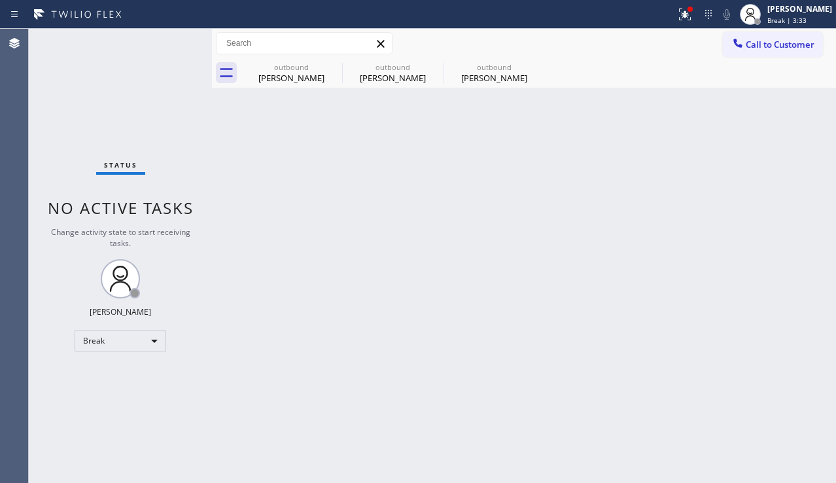
click at [827, 271] on div "Back to Dashboard Change Sender ID Customers Technicians Select a contact Outbo…" at bounding box center [524, 256] width 624 height 454
click at [755, 47] on span "Call to Customer" at bounding box center [780, 45] width 69 height 12
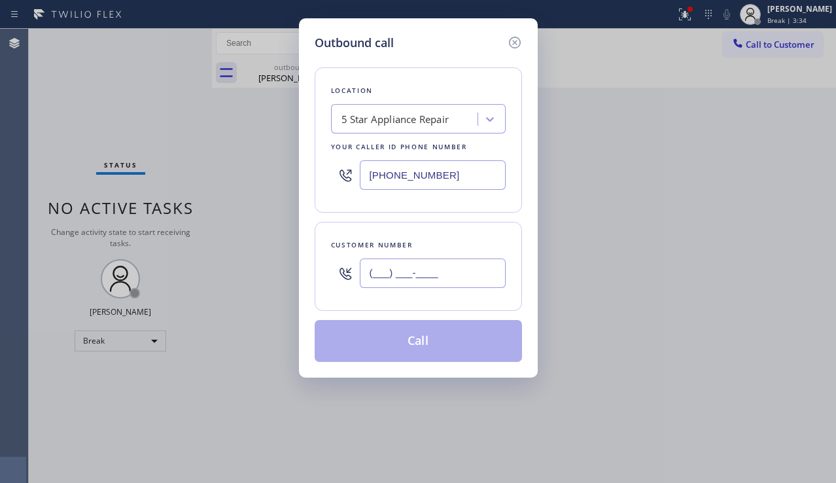
click at [395, 271] on input "(___) ___-____" at bounding box center [433, 272] width 146 height 29
paste input "805) 404-4852"
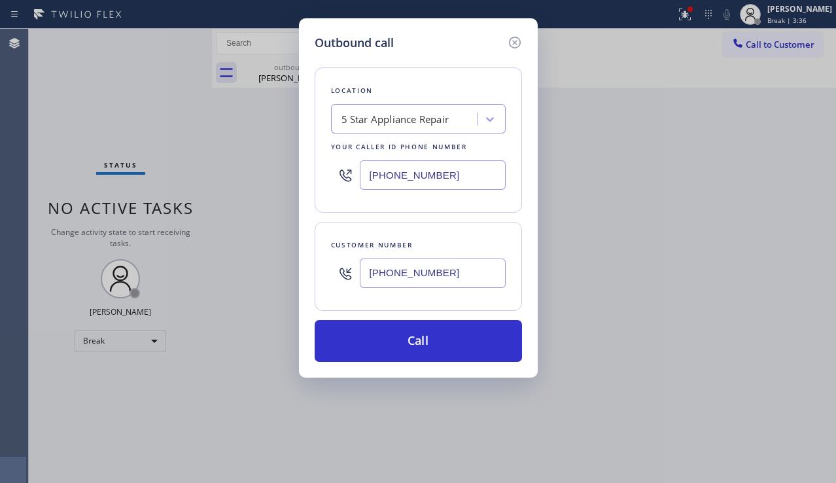
type input "[PHONE_NUMBER]"
click at [390, 101] on div "Location 5 Star Appliance Repair Your caller id phone number [PHONE_NUMBER]" at bounding box center [418, 139] width 207 height 145
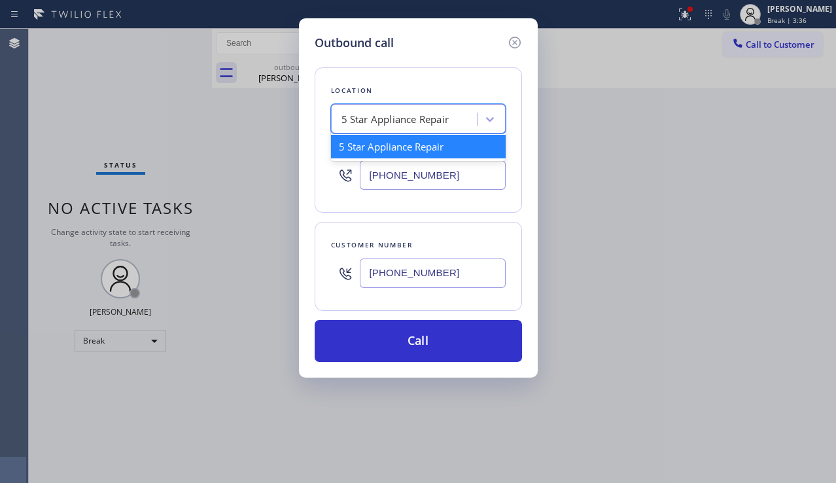
click at [385, 120] on div "5 Star Appliance Repair" at bounding box center [395, 119] width 108 height 15
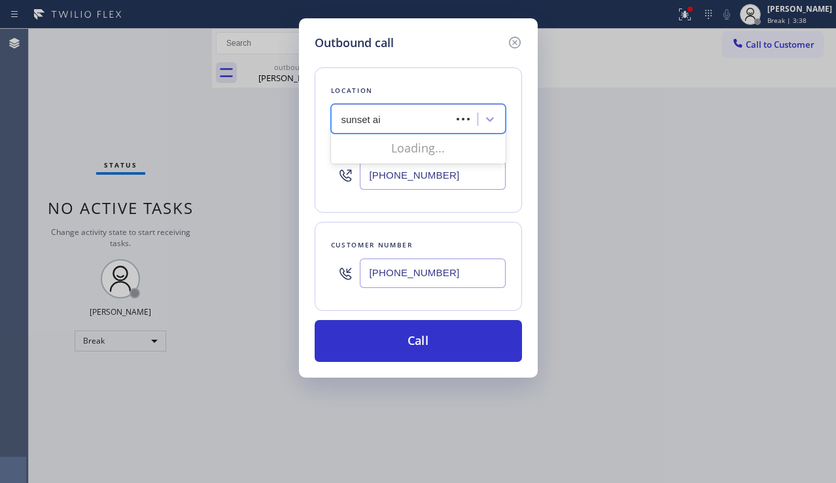
type input "sunset air"
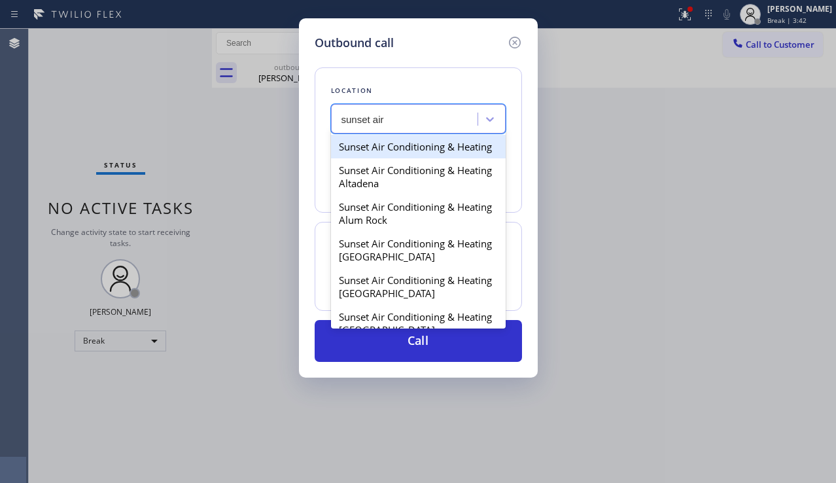
click at [406, 158] on div "Sunset Air Conditioning & Heating" at bounding box center [418, 147] width 175 height 24
type input "[PHONE_NUMBER]"
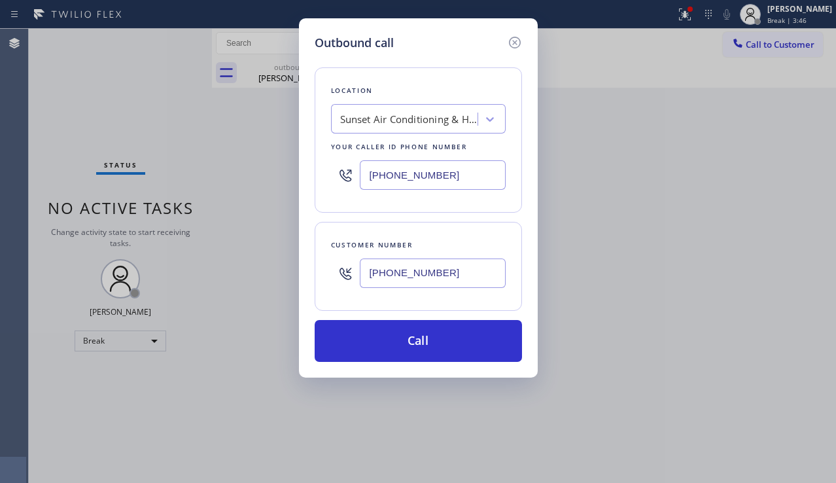
drag, startPoint x: 825, startPoint y: 269, endPoint x: 810, endPoint y: 269, distance: 15.1
click at [825, 269] on div "Outbound call Location Sunset Air Conditioning & Heating Your caller id phone n…" at bounding box center [418, 241] width 836 height 483
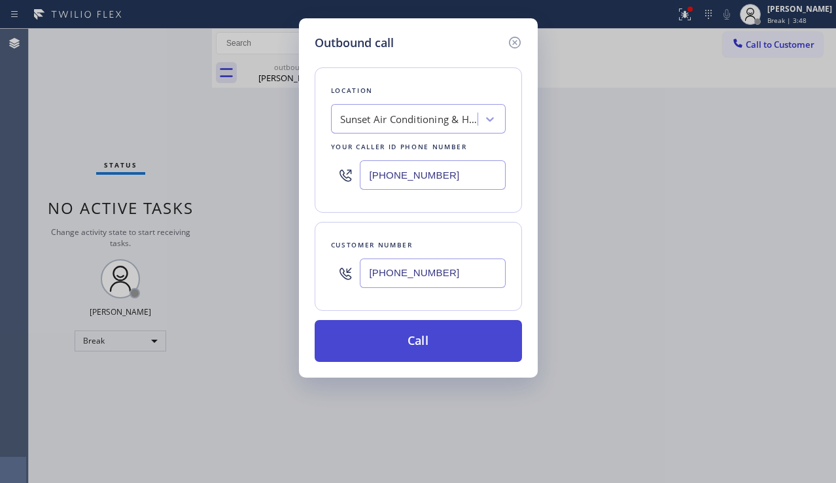
click at [395, 336] on button "Call" at bounding box center [418, 341] width 207 height 42
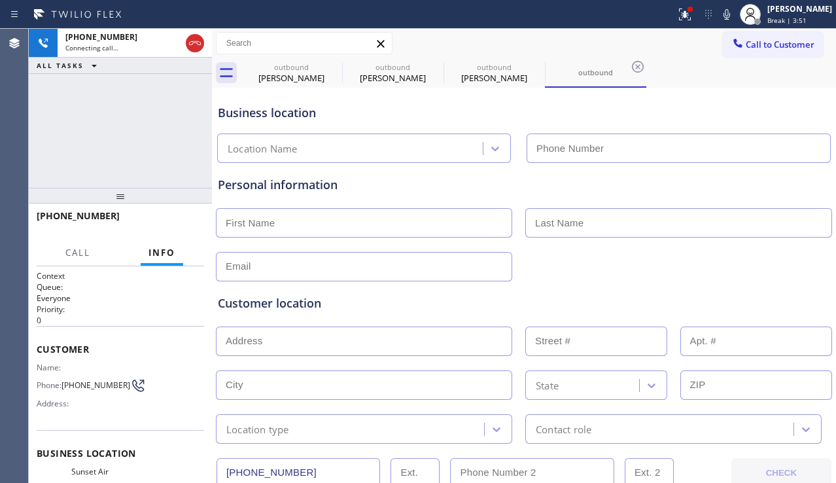
type input "[PHONE_NUMBER]"
click at [808, 260] on div at bounding box center [524, 265] width 619 height 32
click at [121, 166] on div "[PHONE_NUMBER] Connecting call… ALL TASKS ALL TASKS ACTIVE TASKS TASKS IN WRAP …" at bounding box center [120, 108] width 183 height 159
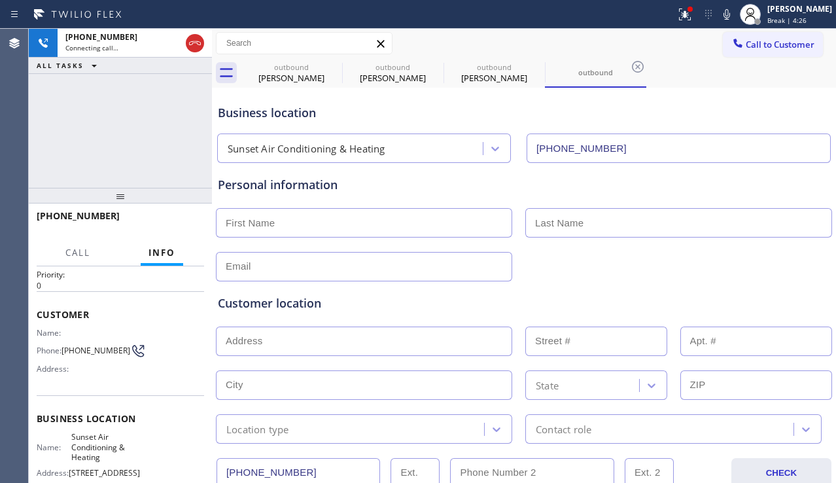
scroll to position [65, 0]
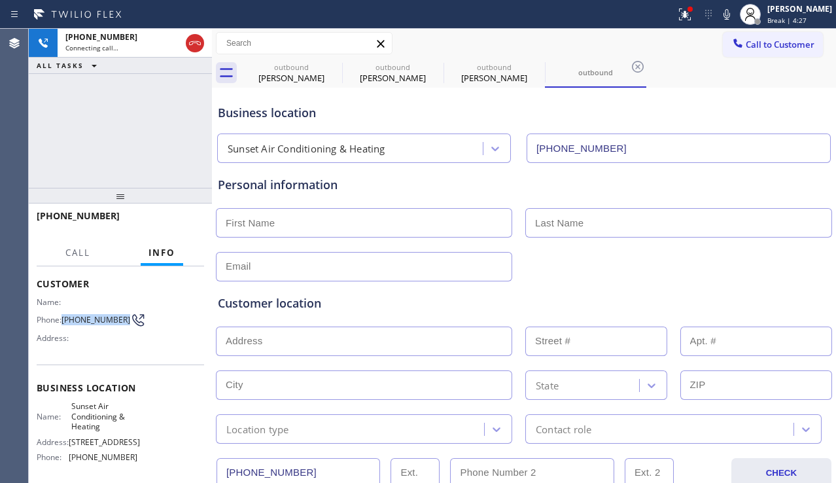
drag, startPoint x: 63, startPoint y: 316, endPoint x: 86, endPoint y: 323, distance: 23.4
click at [86, 323] on span "[PHONE_NUMBER]" at bounding box center [95, 320] width 69 height 10
copy span "[PHONE_NUMBER]"
click at [359, 308] on div "Customer location" at bounding box center [524, 303] width 612 height 18
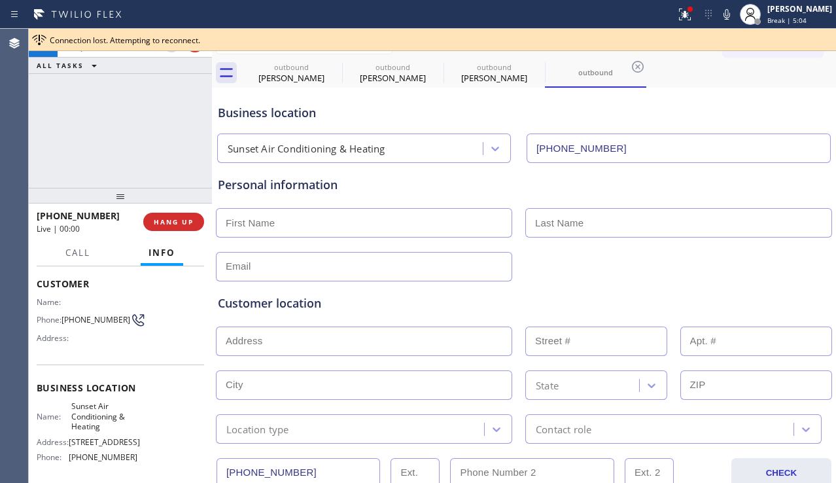
click at [798, 266] on div at bounding box center [524, 265] width 619 height 32
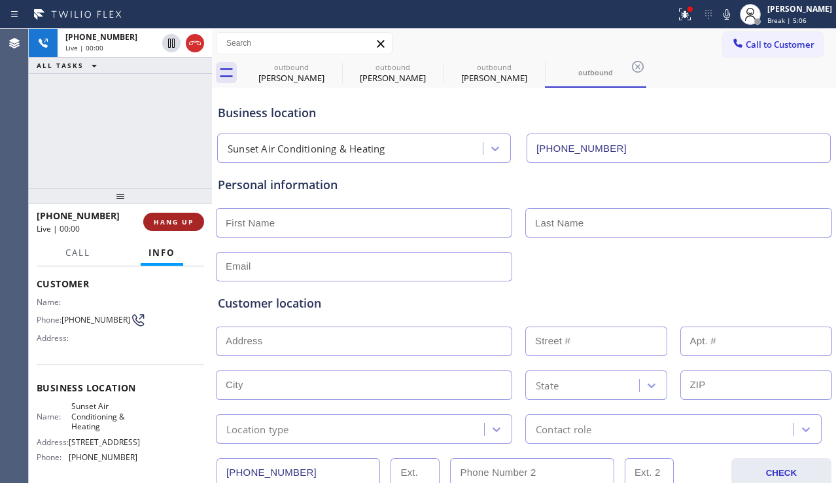
click at [187, 222] on span "HANG UP" at bounding box center [174, 221] width 40 height 9
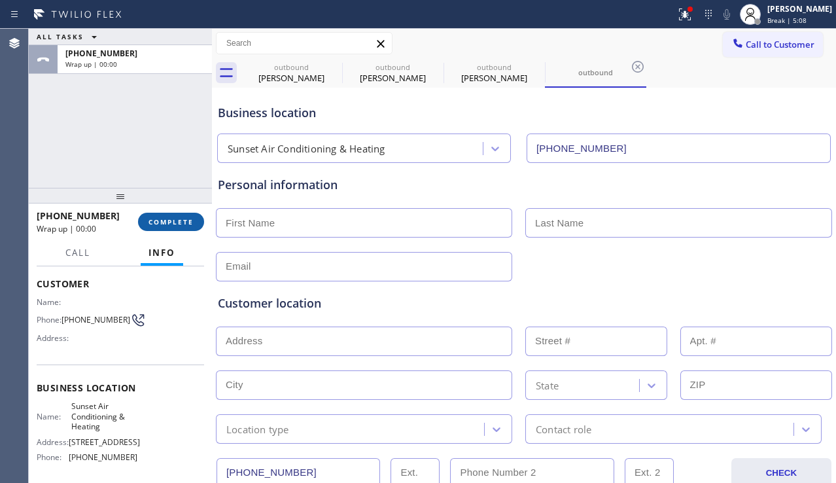
click at [192, 222] on span "COMPLETE" at bounding box center [170, 221] width 45 height 9
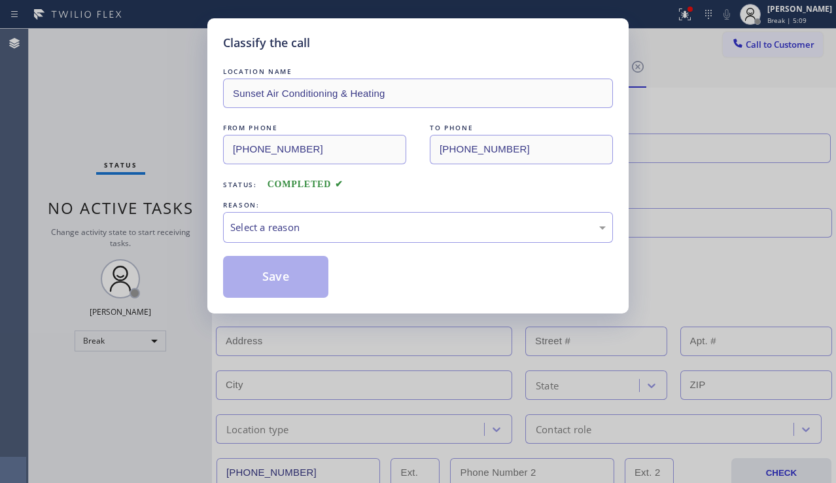
click at [347, 222] on div "Select a reason" at bounding box center [417, 227] width 375 height 15
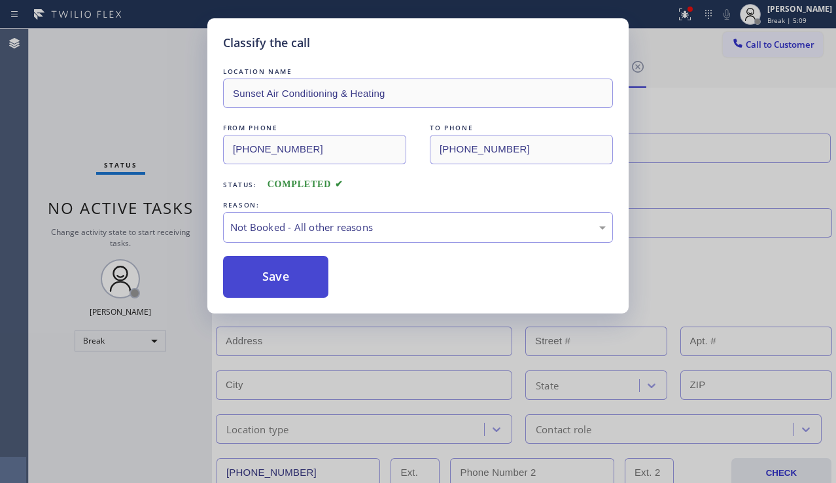
click at [264, 275] on button "Save" at bounding box center [275, 277] width 105 height 42
type input "[PHONE_NUMBER]"
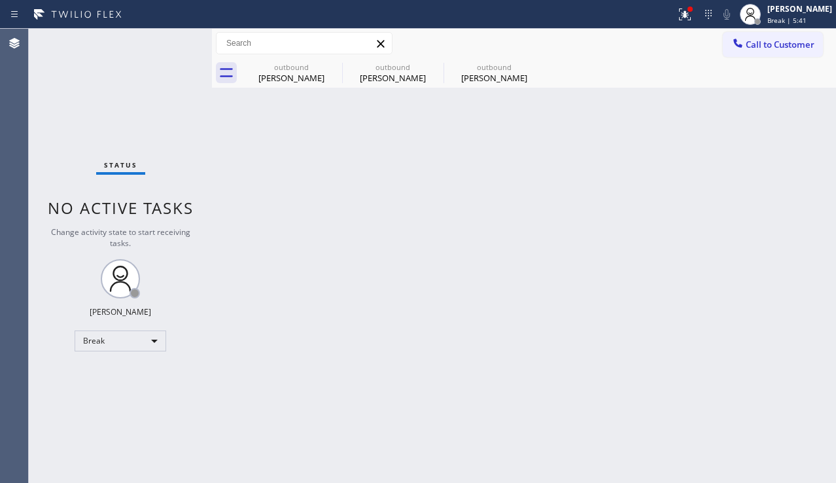
drag, startPoint x: 807, startPoint y: 182, endPoint x: 788, endPoint y: 111, distance: 73.8
click at [807, 181] on div "Back to Dashboard Change Sender ID Customers Technicians Select a contact Outbo…" at bounding box center [524, 256] width 624 height 454
click at [776, 52] on button "Call to Customer" at bounding box center [773, 44] width 100 height 25
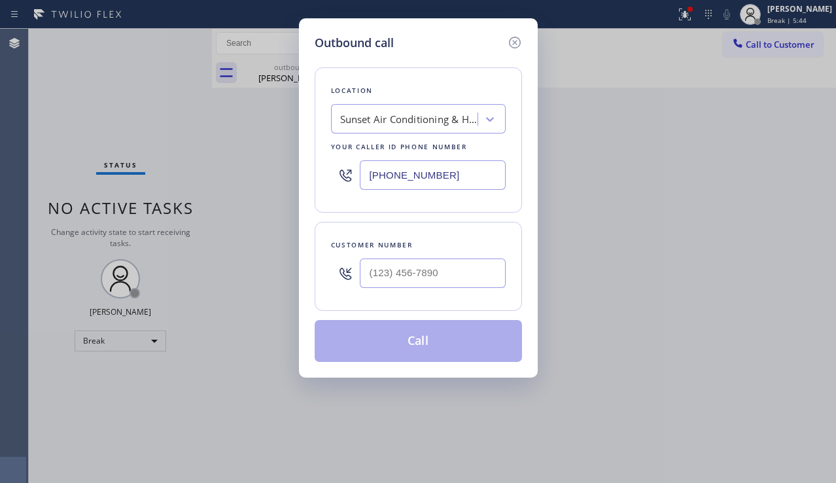
drag, startPoint x: 445, startPoint y: 171, endPoint x: 371, endPoint y: 172, distance: 73.9
click at [371, 172] on input "[PHONE_NUMBER]" at bounding box center [433, 174] width 146 height 29
click at [419, 129] on div "Sunset Air Conditioning & Heating" at bounding box center [406, 119] width 143 height 23
drag, startPoint x: 214, startPoint y: 377, endPoint x: 217, endPoint y: 384, distance: 7.3
click at [214, 377] on div "Outbound call Location Sunset Air Conditioning & Heating Your caller id phone n…" at bounding box center [418, 241] width 836 height 483
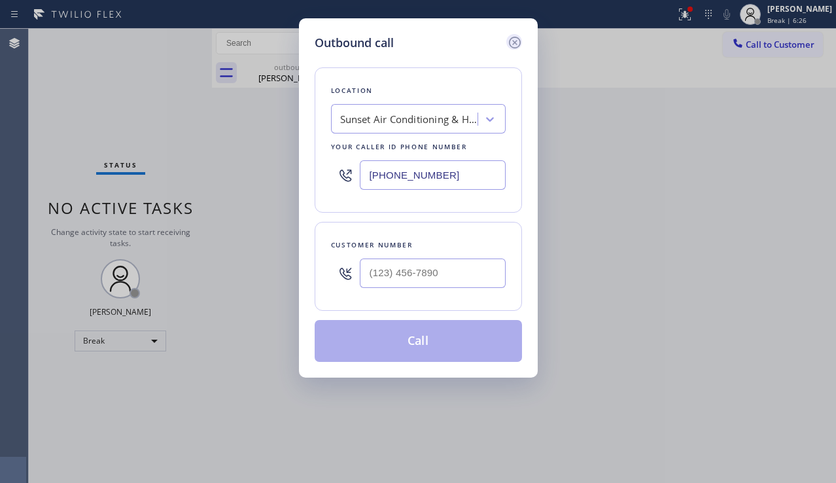
click at [514, 40] on icon at bounding box center [515, 43] width 16 height 16
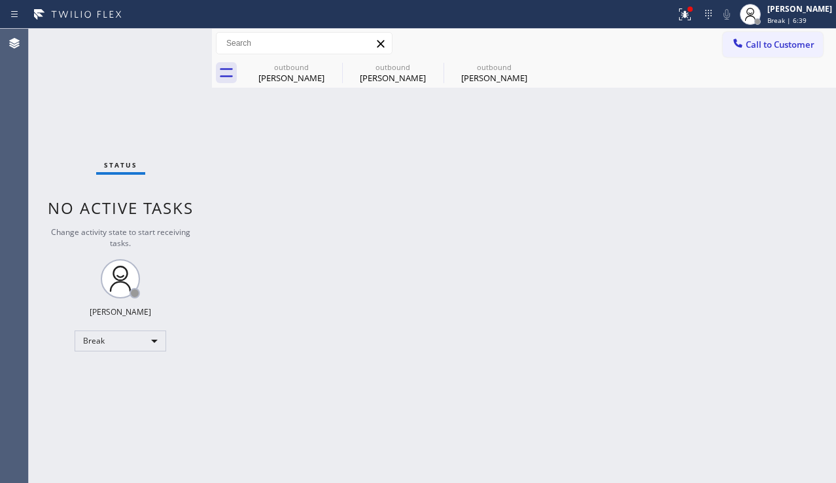
click at [781, 307] on div "Back to Dashboard Change Sender ID Customers Technicians Select a contact Outbo…" at bounding box center [524, 256] width 624 height 454
click at [139, 348] on div "Break" at bounding box center [121, 340] width 92 height 21
drag, startPoint x: 108, startPoint y: 398, endPoint x: 141, endPoint y: 402, distance: 32.9
click at [114, 398] on li "Unavailable" at bounding box center [119, 392] width 89 height 16
click at [327, 420] on div "Back to Dashboard Change Sender ID Customers Technicians Select a contact Outbo…" at bounding box center [524, 256] width 624 height 454
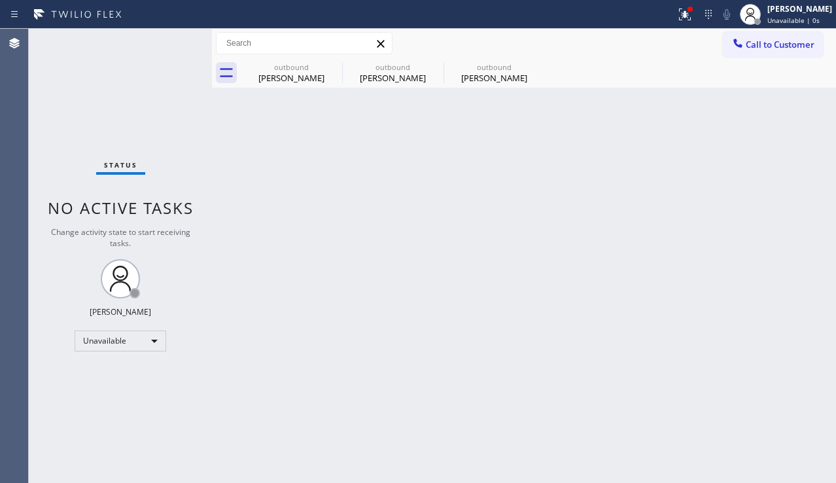
click at [780, 322] on div "Back to Dashboard Change Sender ID Customers Technicians Select a contact Outbo…" at bounding box center [524, 256] width 624 height 454
click at [304, 386] on div "Back to Dashboard Change Sender ID Customers Technicians Select a contact Outbo…" at bounding box center [524, 256] width 624 height 454
click at [783, 175] on div "Back to Dashboard Change Sender ID Customers Technicians Select a contact Outbo…" at bounding box center [524, 256] width 624 height 454
click at [772, 51] on button "Call to Customer" at bounding box center [773, 44] width 100 height 25
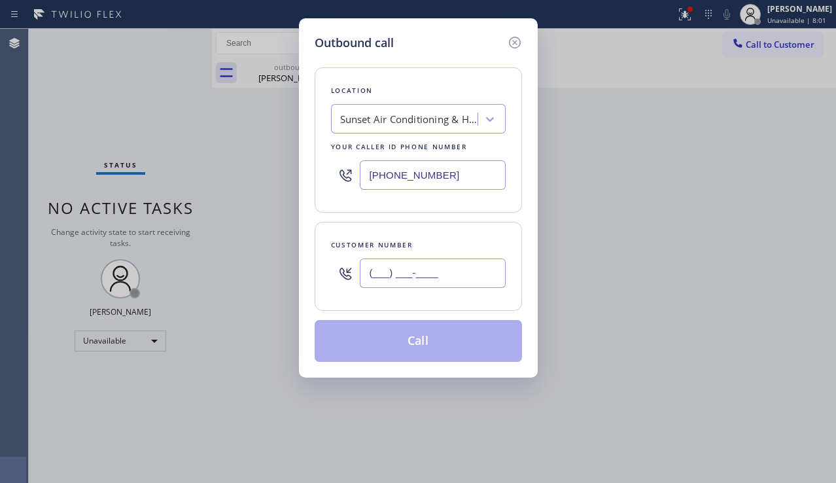
click at [439, 271] on input "(___) ___-____" at bounding box center [433, 272] width 146 height 29
paste input "703) 887-9445"
type input "[PHONE_NUMBER]"
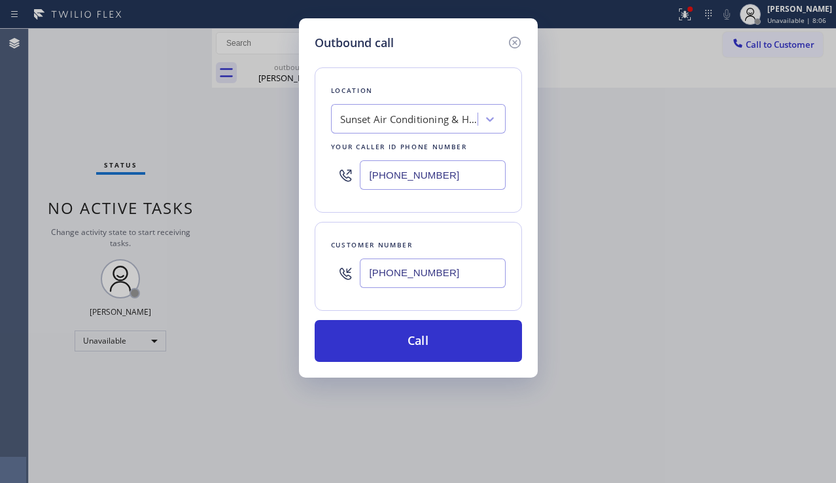
drag, startPoint x: 453, startPoint y: 184, endPoint x: 345, endPoint y: 182, distance: 108.6
click at [345, 182] on div "[PHONE_NUMBER]" at bounding box center [418, 175] width 175 height 43
paste input "55) 999-4417"
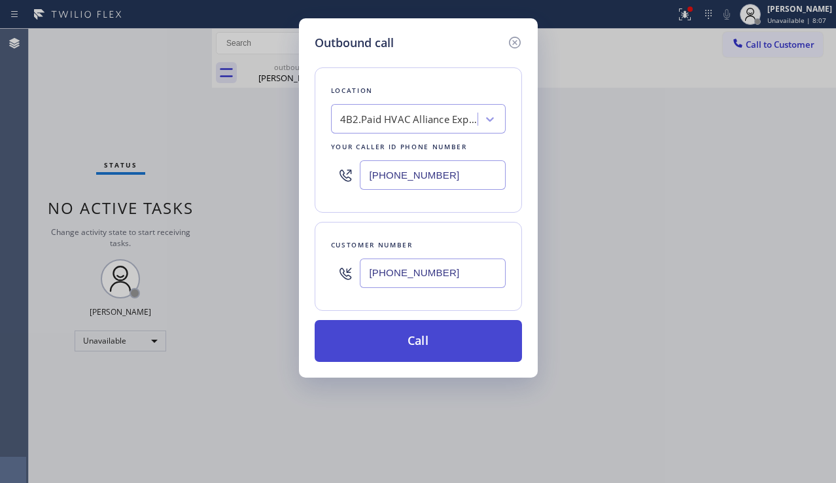
type input "[PHONE_NUMBER]"
click at [415, 353] on button "Call" at bounding box center [418, 341] width 207 height 42
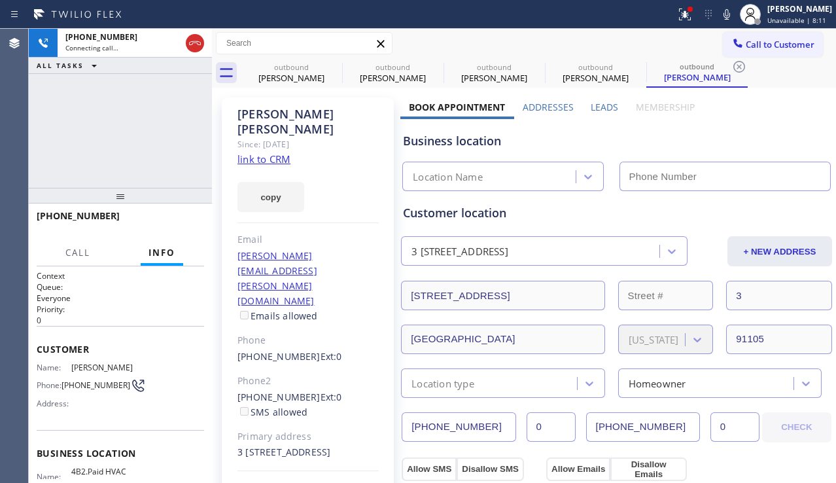
click at [601, 103] on label "Leads" at bounding box center [604, 107] width 27 height 12
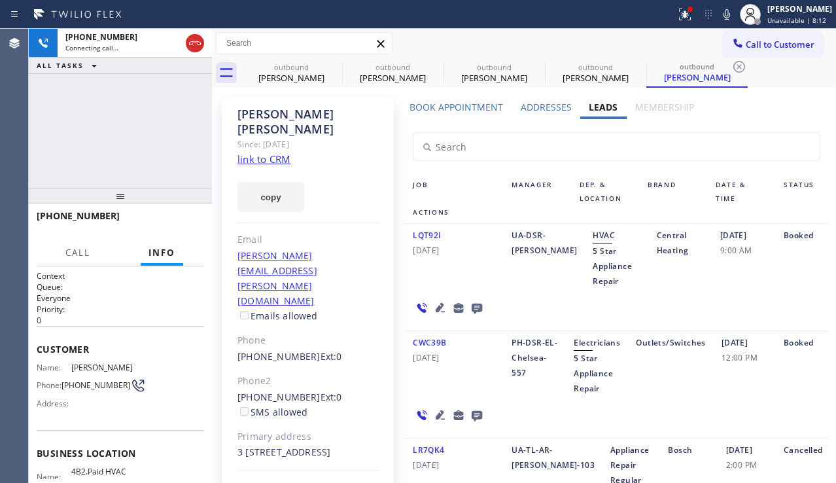
click at [472, 306] on icon at bounding box center [477, 308] width 10 height 10
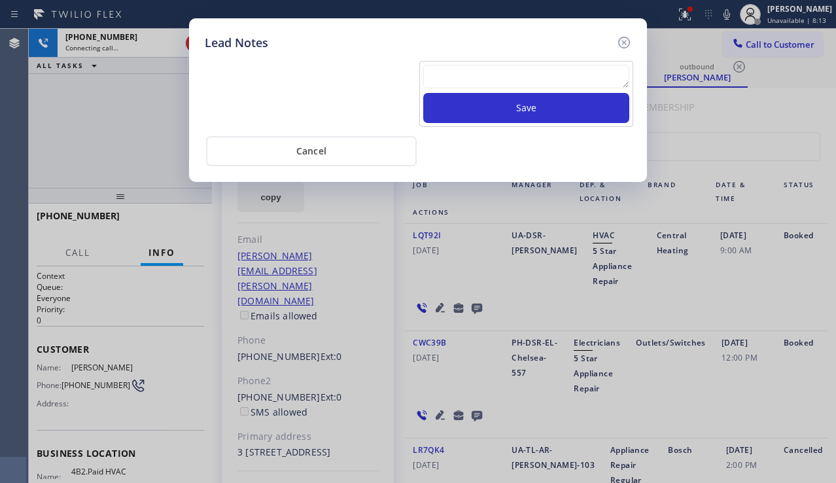
click at [481, 84] on textarea at bounding box center [526, 77] width 206 height 24
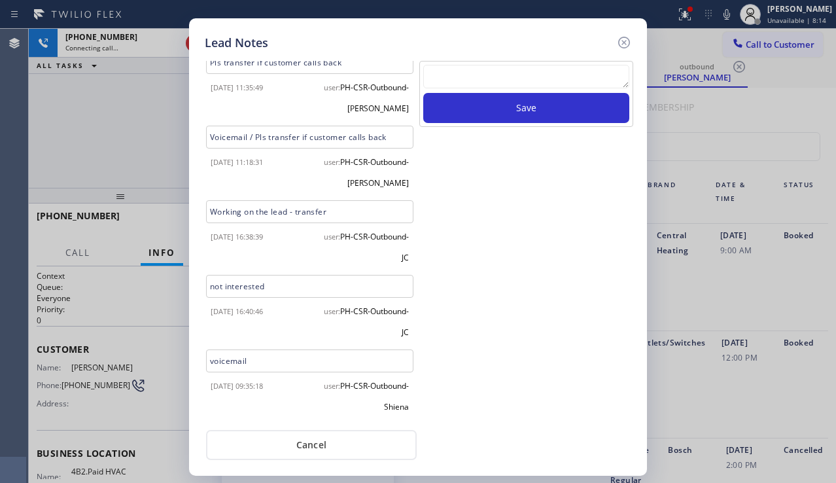
scroll to position [13, 0]
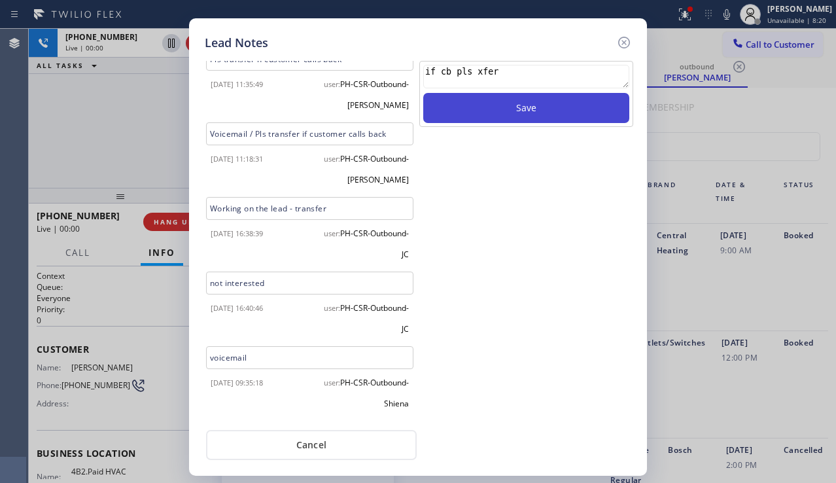
type textarea "if cb pls xfer"
click at [485, 103] on button "Save" at bounding box center [526, 108] width 206 height 30
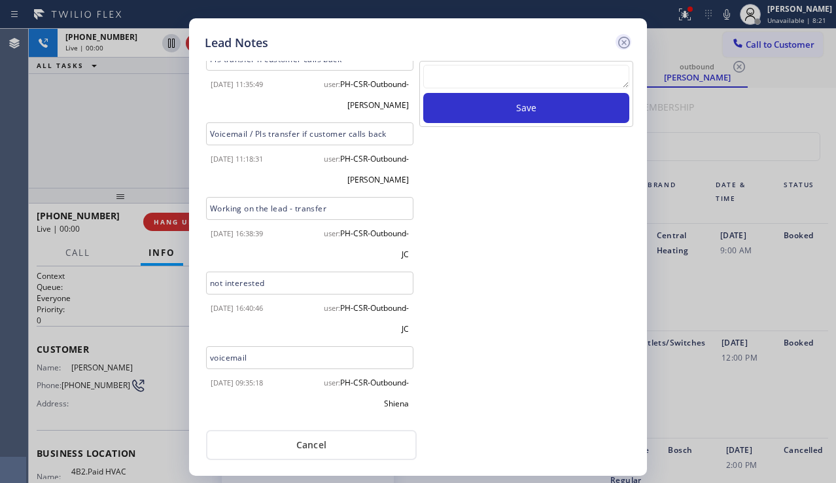
click at [622, 44] on icon at bounding box center [624, 43] width 12 height 12
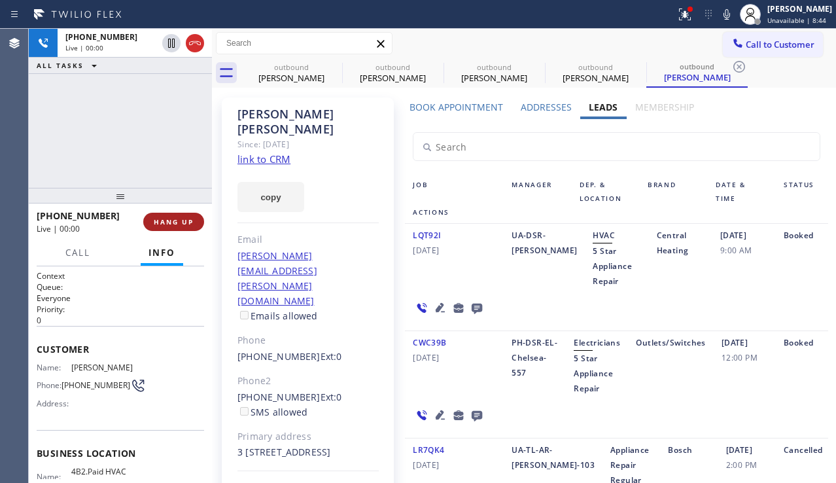
click at [192, 222] on span "HANG UP" at bounding box center [174, 221] width 40 height 9
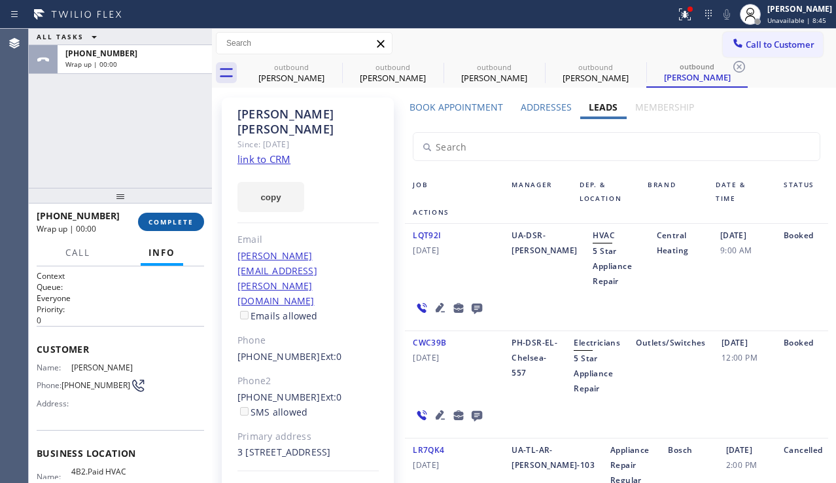
click at [192, 222] on span "COMPLETE" at bounding box center [170, 221] width 45 height 9
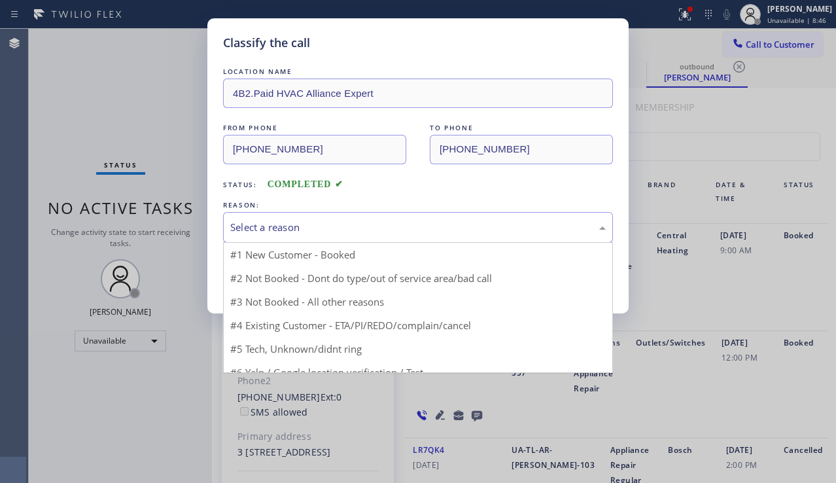
click at [331, 227] on div "Select a reason" at bounding box center [417, 227] width 375 height 15
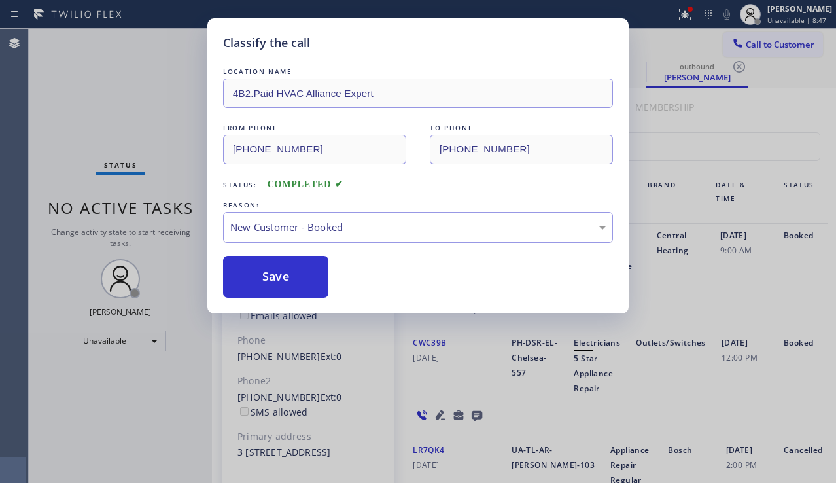
click at [327, 230] on div "New Customer - Booked" at bounding box center [417, 227] width 375 height 15
click at [288, 277] on button "Save" at bounding box center [275, 277] width 105 height 42
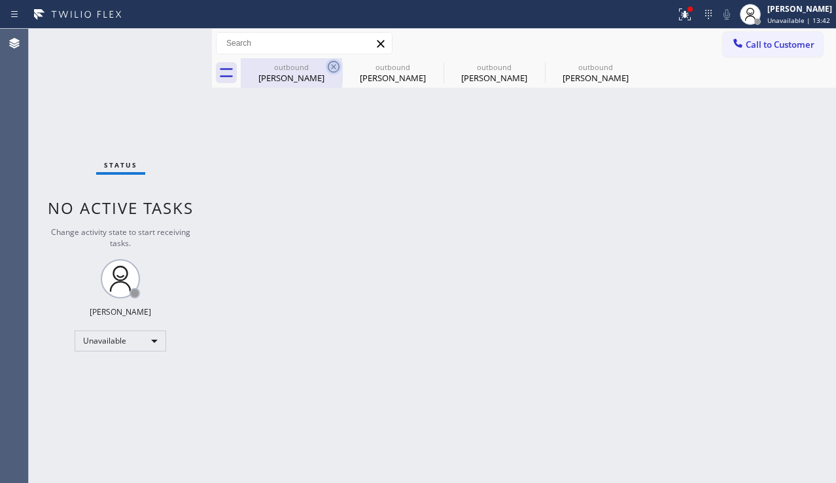
click at [335, 67] on icon at bounding box center [334, 67] width 16 height 16
type input "[PHONE_NUMBER]"
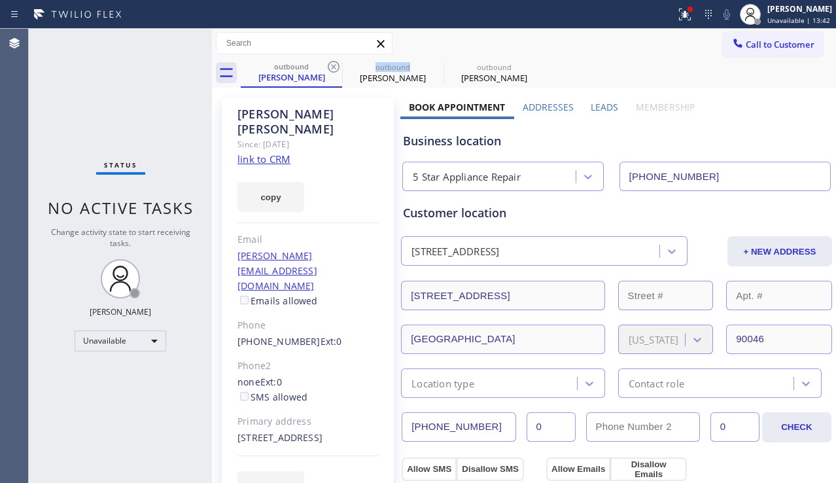
click at [335, 67] on icon at bounding box center [334, 67] width 16 height 16
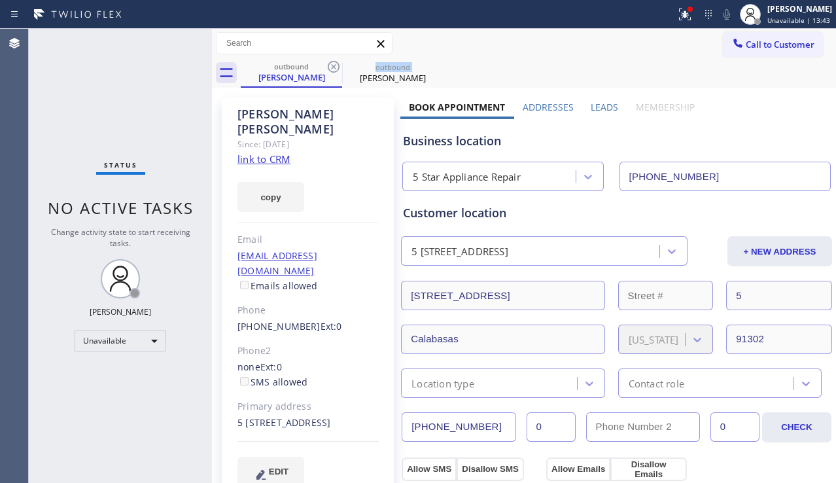
click at [335, 67] on icon at bounding box center [334, 67] width 16 height 16
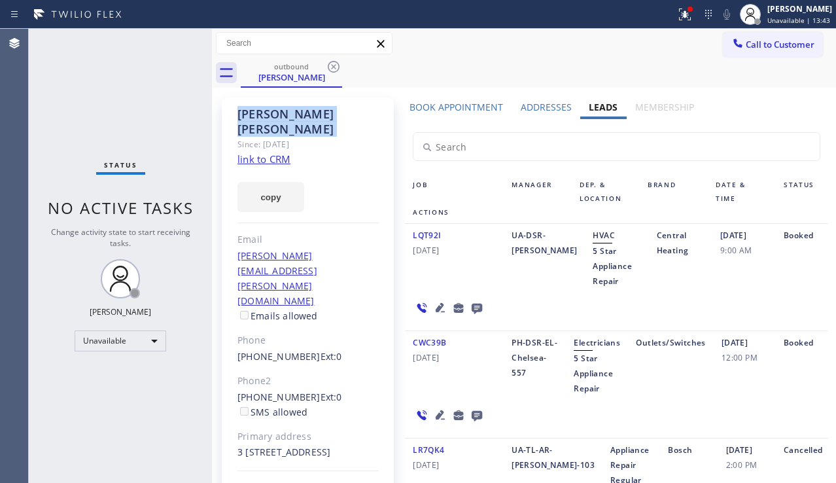
click at [335, 67] on icon at bounding box center [334, 67] width 16 height 16
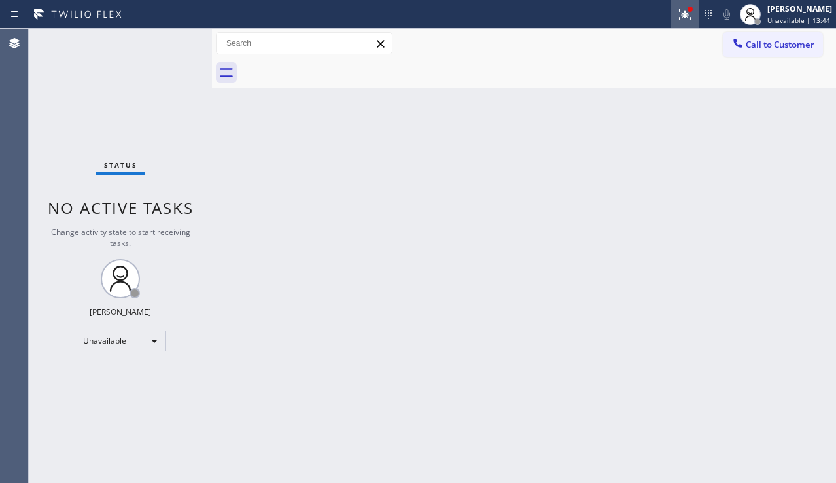
click at [677, 22] on icon at bounding box center [685, 15] width 16 height 16
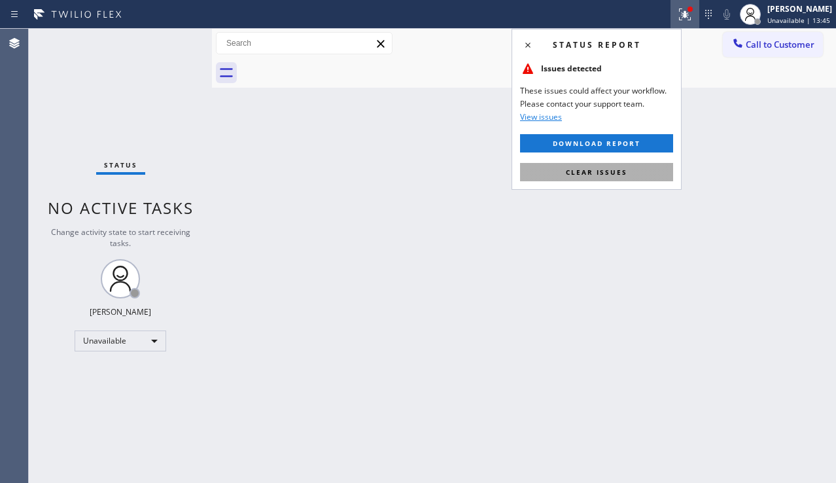
click at [558, 176] on button "Clear issues" at bounding box center [596, 172] width 153 height 18
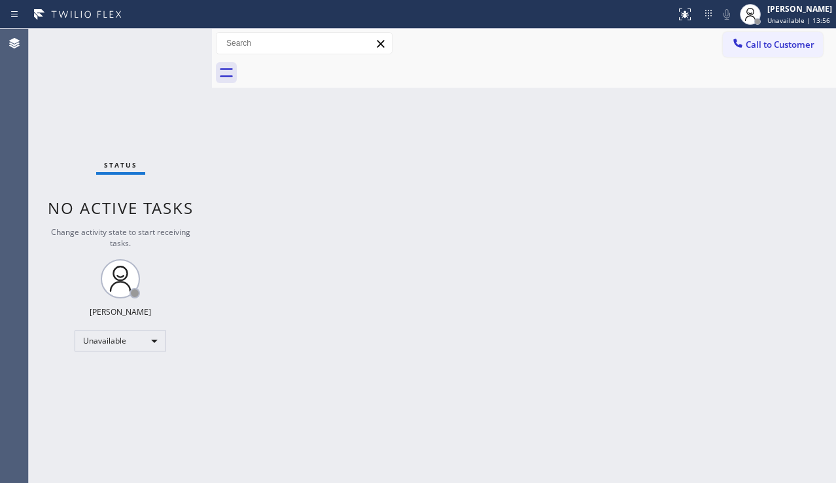
click at [814, 334] on div "Back to Dashboard Change Sender ID Customers Technicians Select a contact Outbo…" at bounding box center [524, 256] width 624 height 454
click at [774, 45] on span "Call to Customer" at bounding box center [780, 45] width 69 height 12
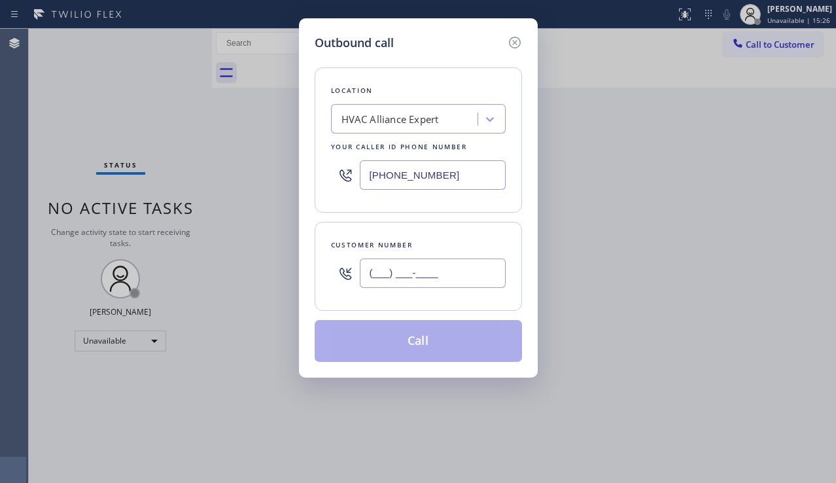
click at [387, 274] on input "(___) ___-____" at bounding box center [433, 272] width 146 height 29
paste input "714) 981-3054"
type input "[PHONE_NUMBER]"
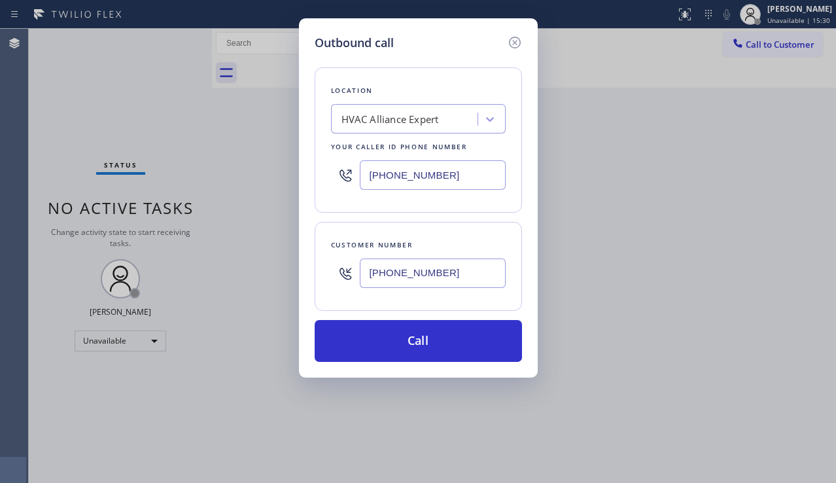
drag, startPoint x: 464, startPoint y: 180, endPoint x: 356, endPoint y: 184, distance: 108.6
click at [356, 184] on div "[PHONE_NUMBER]" at bounding box center [418, 175] width 175 height 43
paste input "949) 438-5091"
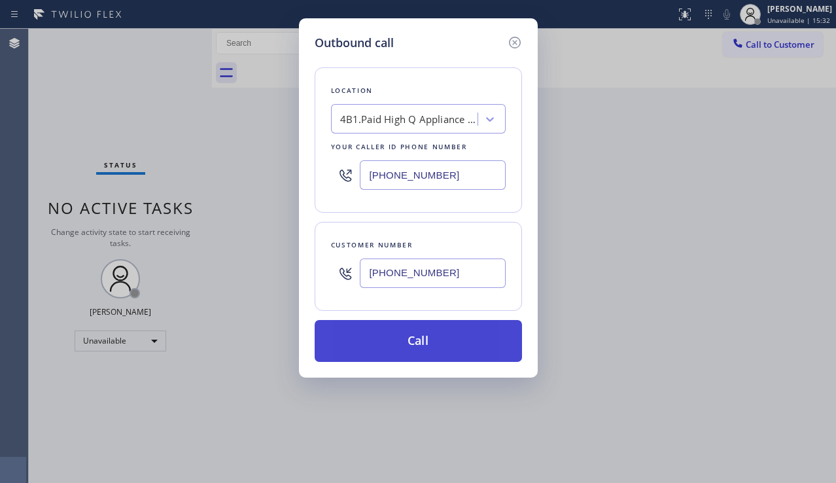
click at [395, 345] on button "Call" at bounding box center [418, 341] width 207 height 42
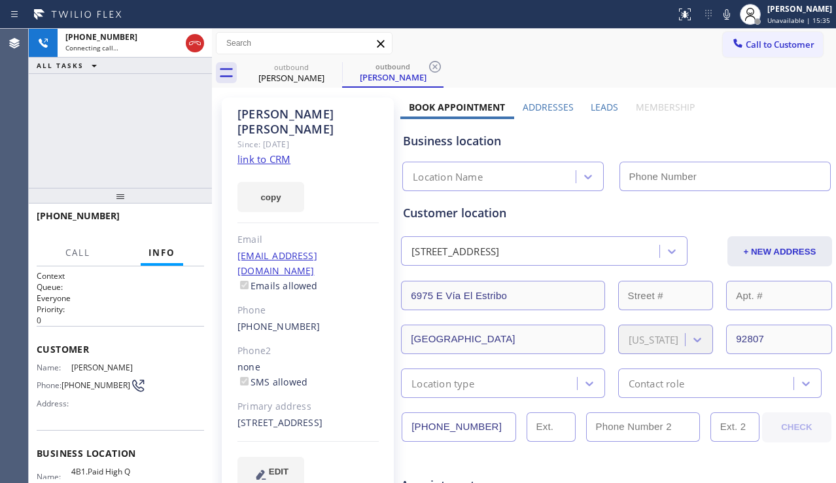
click at [602, 107] on label "Leads" at bounding box center [604, 107] width 27 height 12
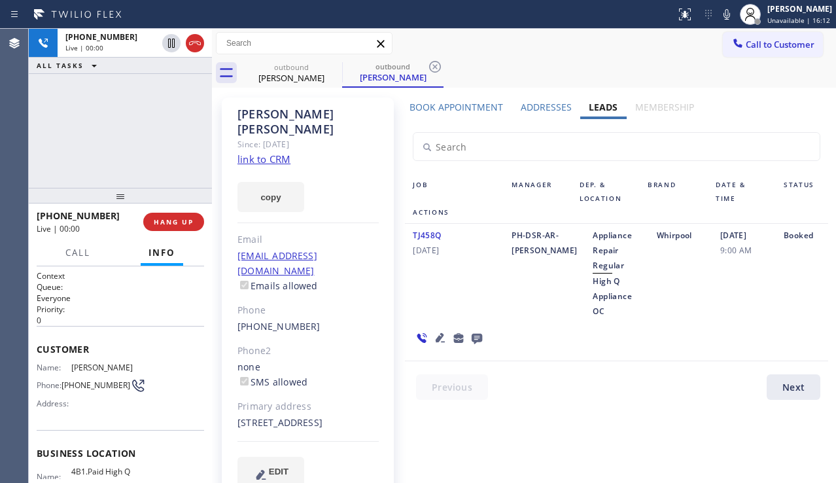
drag, startPoint x: 482, startPoint y: 264, endPoint x: 475, endPoint y: 267, distance: 7.7
click at [482, 264] on div "TJ458Q [DATE]" at bounding box center [454, 273] width 99 height 91
click at [438, 335] on icon at bounding box center [440, 338] width 16 height 16
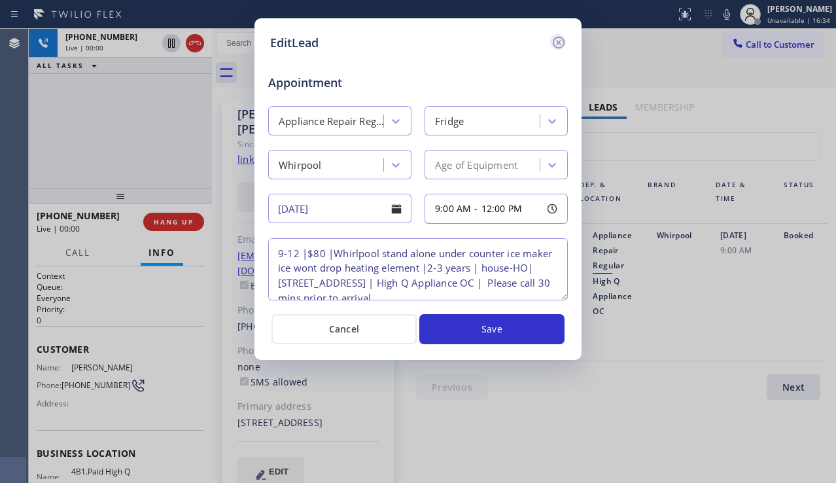
click at [558, 49] on icon at bounding box center [559, 43] width 16 height 16
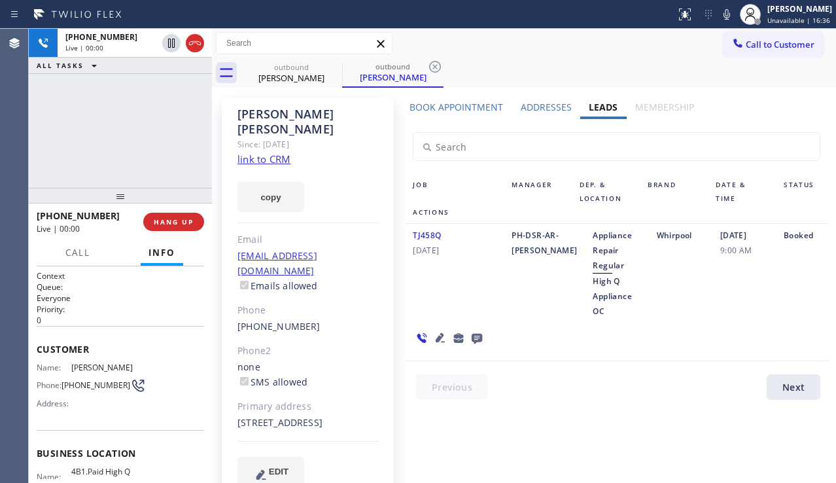
click at [438, 335] on icon at bounding box center [440, 338] width 16 height 16
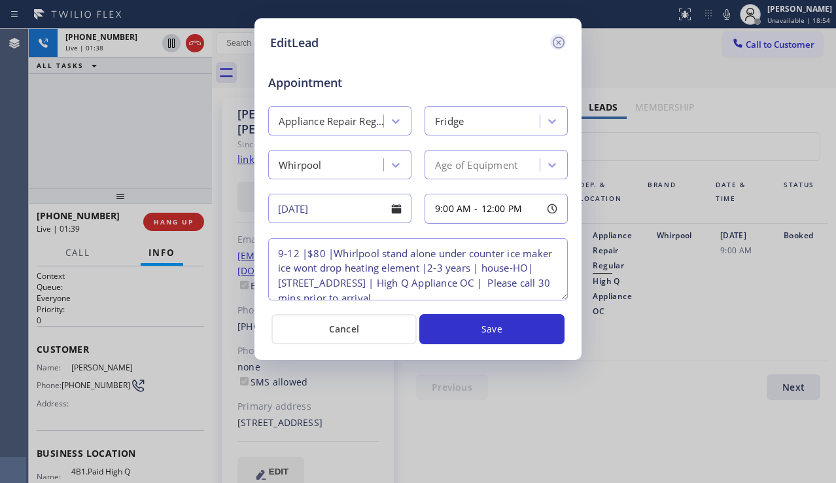
click at [557, 50] on icon at bounding box center [559, 43] width 16 height 16
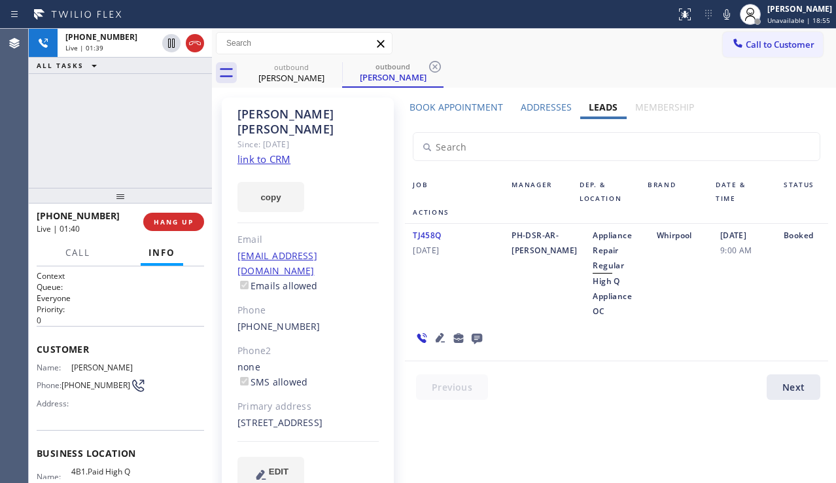
click at [261, 152] on link "link to CRM" at bounding box center [263, 158] width 53 height 13
click at [88, 154] on div "[PHONE_NUMBER] Live | 03:10 ALL TASKS ALL TASKS ACTIVE TASKS TASKS IN WRAP UP" at bounding box center [120, 108] width 183 height 159
click at [774, 50] on span "Call to Customer" at bounding box center [780, 45] width 69 height 12
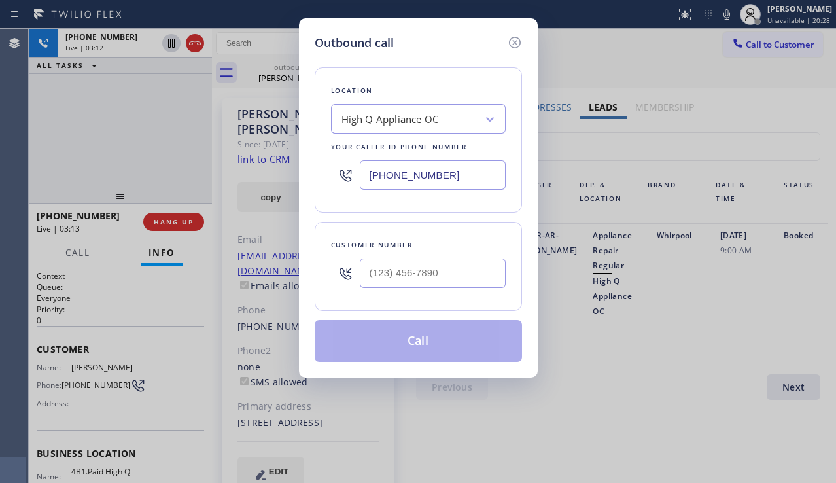
drag, startPoint x: 432, startPoint y: 175, endPoint x: 311, endPoint y: 170, distance: 120.4
click at [311, 170] on div "Outbound call Location High Q Appliance OC Your caller id phone number [PHONE_N…" at bounding box center [418, 197] width 239 height 359
paste input "833) 310-0073"
type input "[PHONE_NUMBER]"
click at [509, 47] on icon at bounding box center [515, 43] width 16 height 16
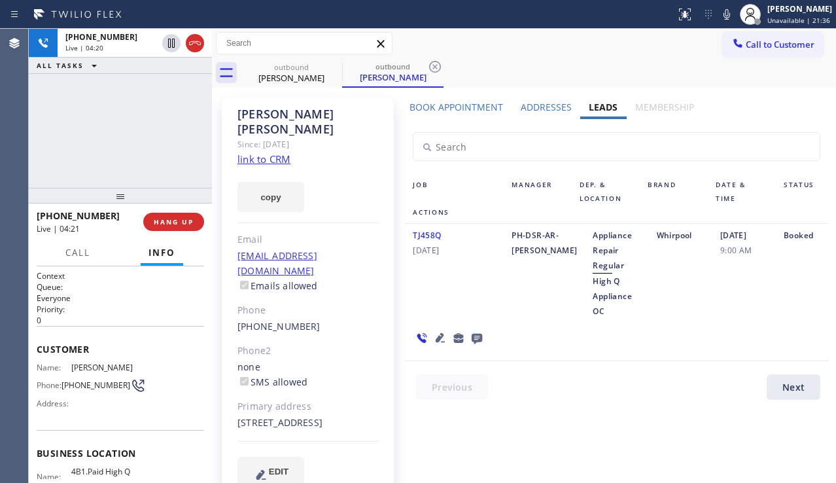
drag, startPoint x: 483, startPoint y: 288, endPoint x: 483, endPoint y: 298, distance: 9.8
click at [483, 298] on div "TJ458Q [DATE]" at bounding box center [454, 273] width 99 height 91
click at [436, 335] on icon at bounding box center [440, 338] width 16 height 16
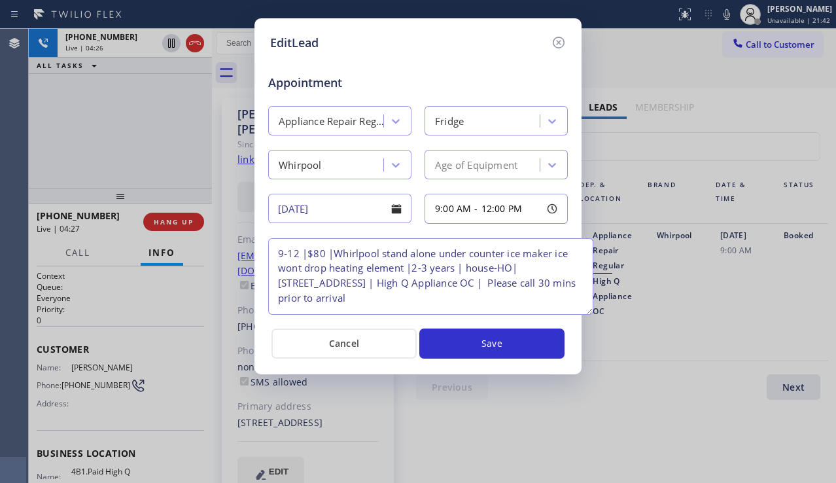
drag, startPoint x: 561, startPoint y: 297, endPoint x: 587, endPoint y: 311, distance: 29.3
click at [587, 311] on textarea "9-12 |$80 |Whirlpool stand alone under counter ice maker ice wont drop heating …" at bounding box center [430, 276] width 325 height 77
click at [555, 37] on icon at bounding box center [559, 43] width 16 height 16
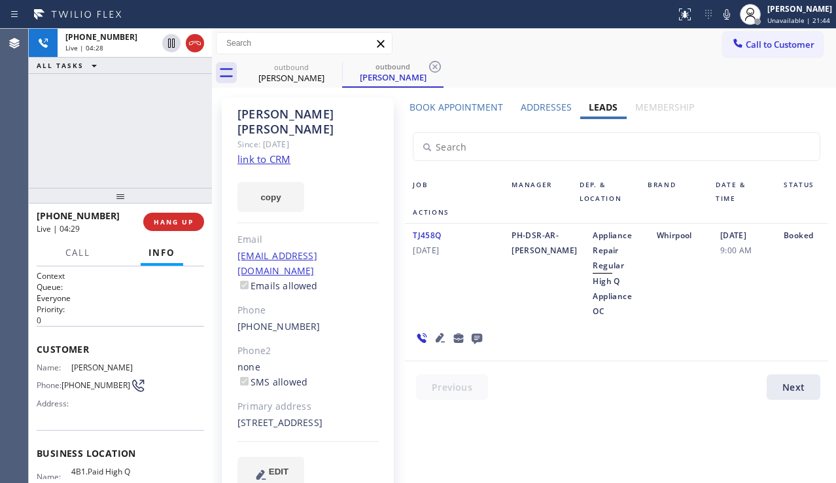
click at [442, 103] on label "Book Appointment" at bounding box center [456, 107] width 94 height 12
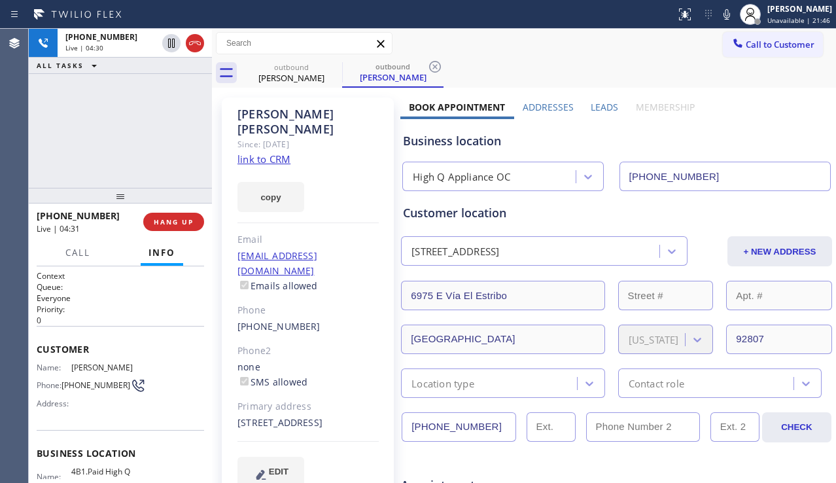
drag, startPoint x: 481, startPoint y: 421, endPoint x: 401, endPoint y: 428, distance: 80.2
click at [402, 428] on input "[PHONE_NUMBER]" at bounding box center [459, 426] width 114 height 29
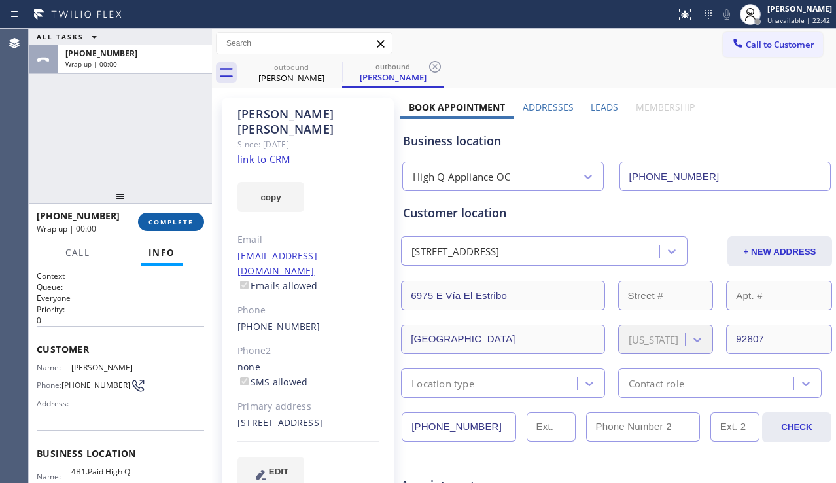
click at [175, 223] on span "COMPLETE" at bounding box center [170, 221] width 45 height 9
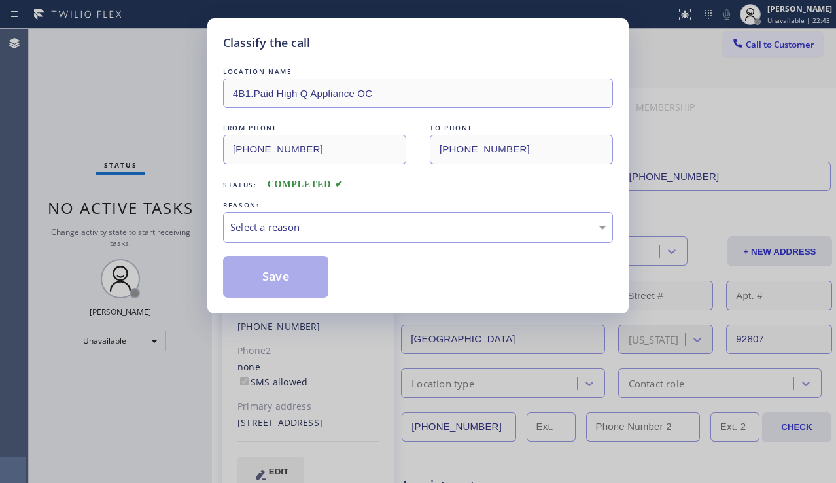
click at [304, 226] on div "Select a reason" at bounding box center [417, 227] width 375 height 15
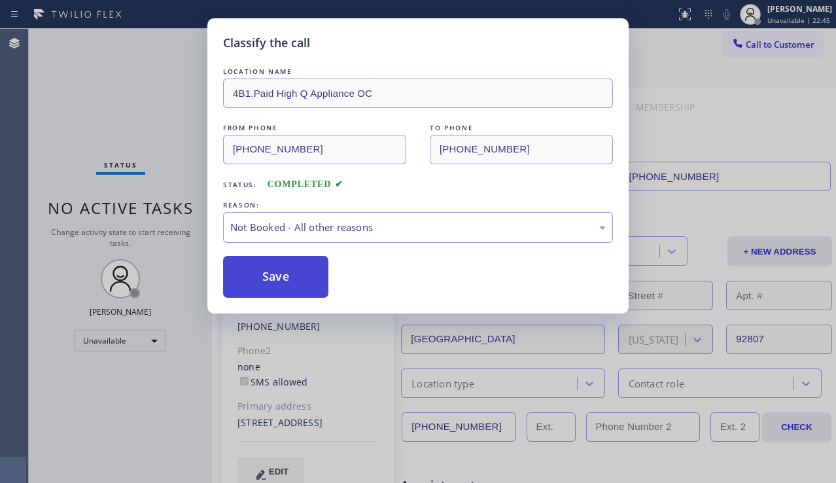
click at [282, 271] on button "Save" at bounding box center [275, 277] width 105 height 42
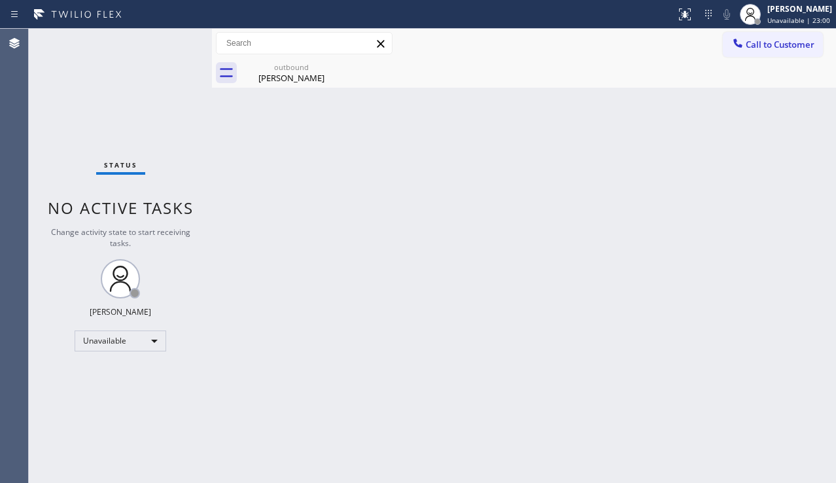
click at [833, 335] on div "Back to Dashboard Change Sender ID Customers Technicians Select a contact Outbo…" at bounding box center [524, 256] width 624 height 454
click at [743, 42] on icon at bounding box center [737, 43] width 13 height 13
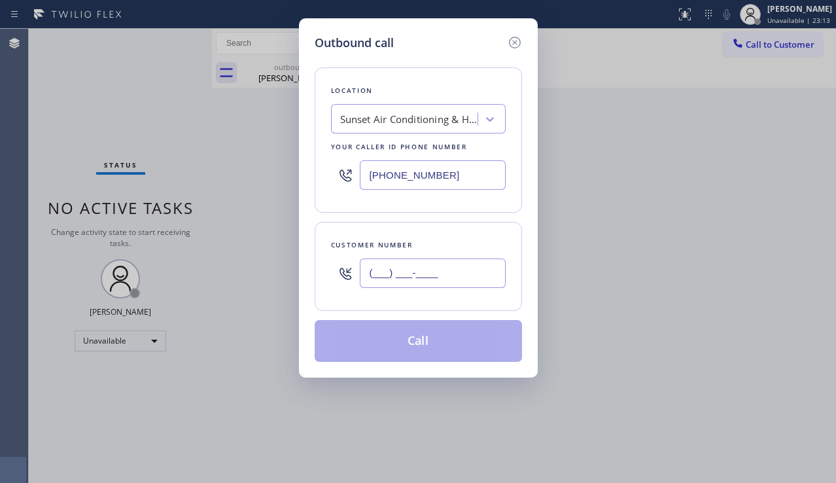
click at [411, 269] on input "(___) ___-____" at bounding box center [433, 272] width 146 height 29
paste input "805) 404-4852"
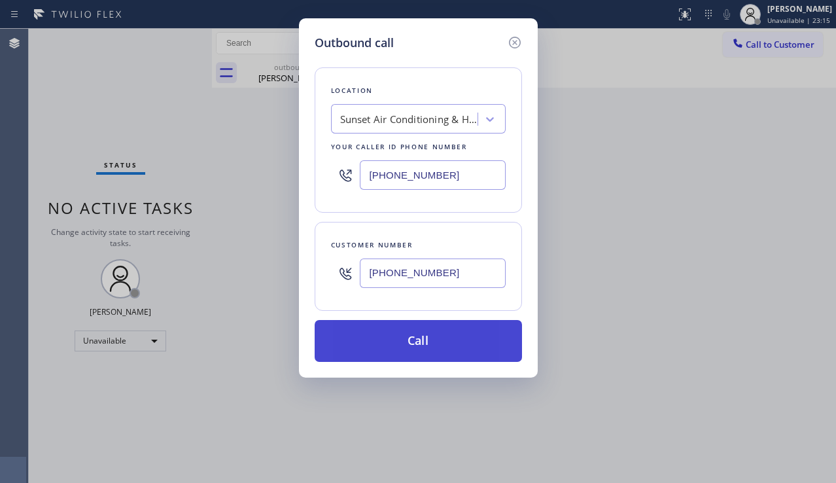
type input "[PHONE_NUMBER]"
click at [394, 335] on button "Call" at bounding box center [418, 341] width 207 height 42
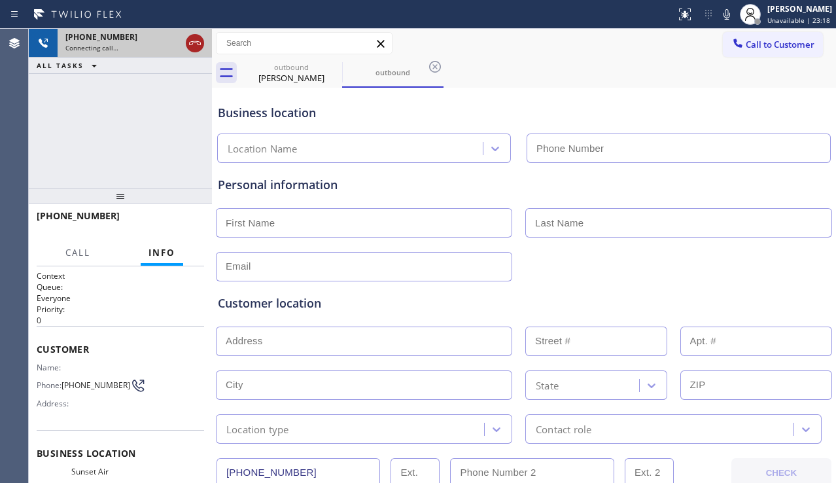
type input "[PHONE_NUMBER]"
click at [192, 45] on icon at bounding box center [195, 43] width 16 height 16
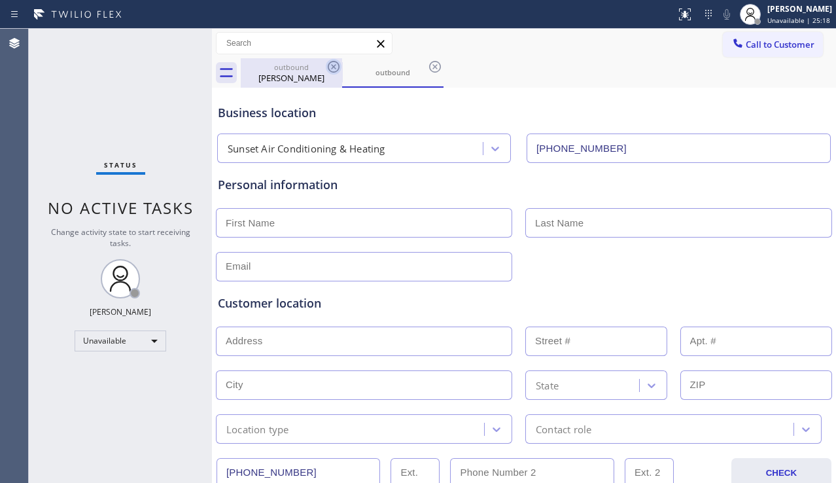
click at [328, 64] on icon at bounding box center [334, 67] width 16 height 16
drag, startPoint x: 203, startPoint y: 390, endPoint x: 208, endPoint y: 409, distance: 19.0
click at [203, 390] on div "Status No active tasks Change activity state to start receiving tasks. [PERSON_…" at bounding box center [120, 256] width 183 height 454
click at [806, 309] on div "Customer location" at bounding box center [524, 303] width 612 height 18
click at [431, 65] on icon at bounding box center [435, 67] width 16 height 16
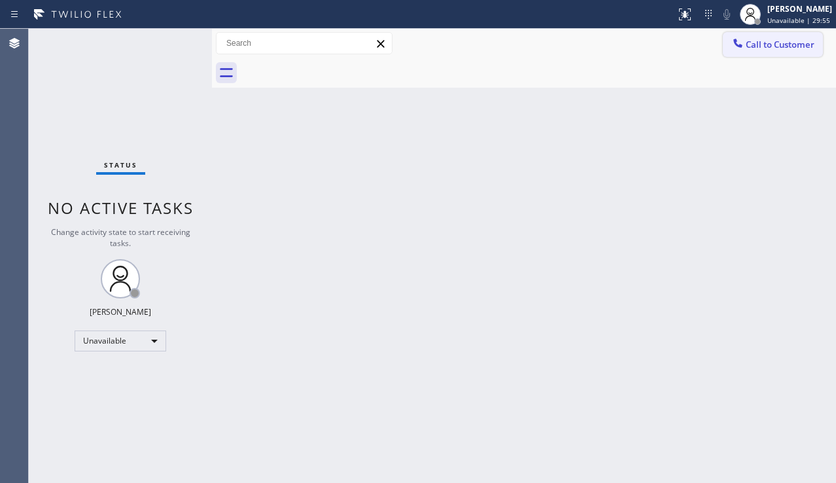
click at [800, 42] on span "Call to Customer" at bounding box center [780, 45] width 69 height 12
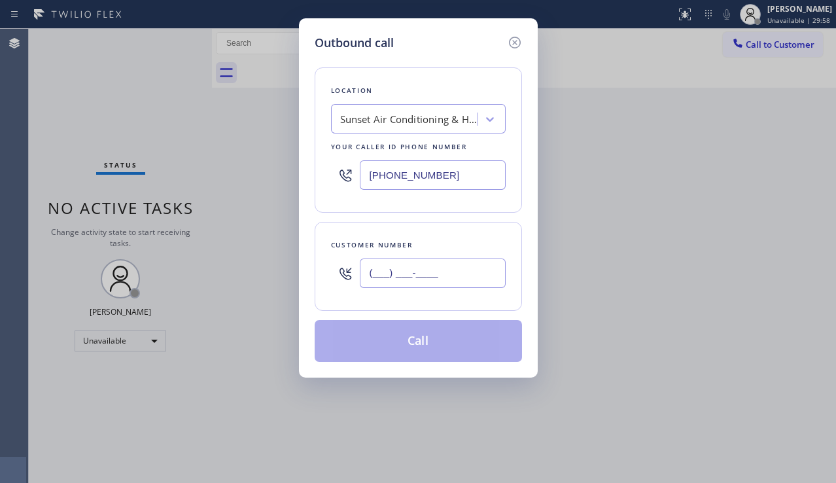
click at [392, 269] on input "(___) ___-____" at bounding box center [433, 272] width 146 height 29
paste input "972) 357-0671"
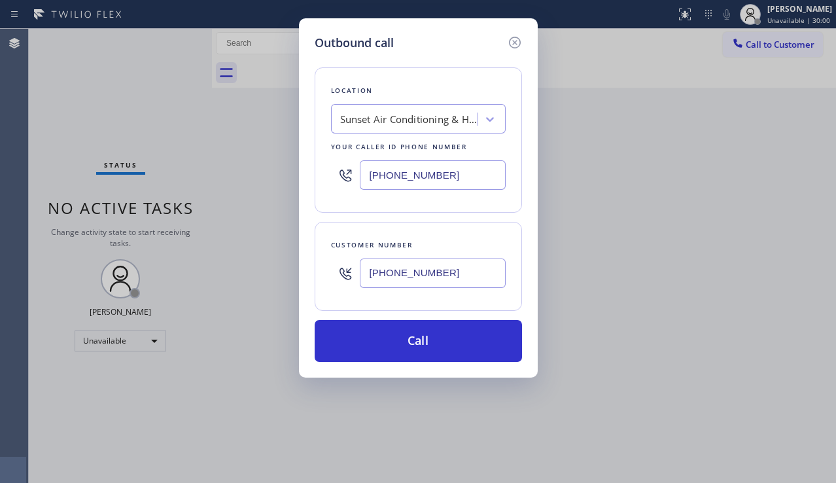
type input "[PHONE_NUMBER]"
drag, startPoint x: 458, startPoint y: 177, endPoint x: 296, endPoint y: 200, distance: 163.1
click at [296, 200] on div "Outbound call Location Sunset Air Conditioning & Heating Your caller id phone n…" at bounding box center [418, 241] width 836 height 483
paste input "626) 469-5369"
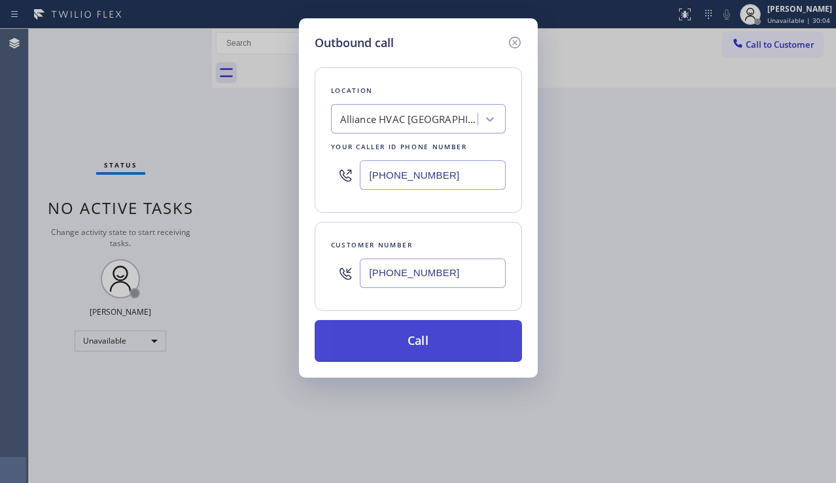
type input "[PHONE_NUMBER]"
click at [363, 335] on button "Call" at bounding box center [418, 341] width 207 height 42
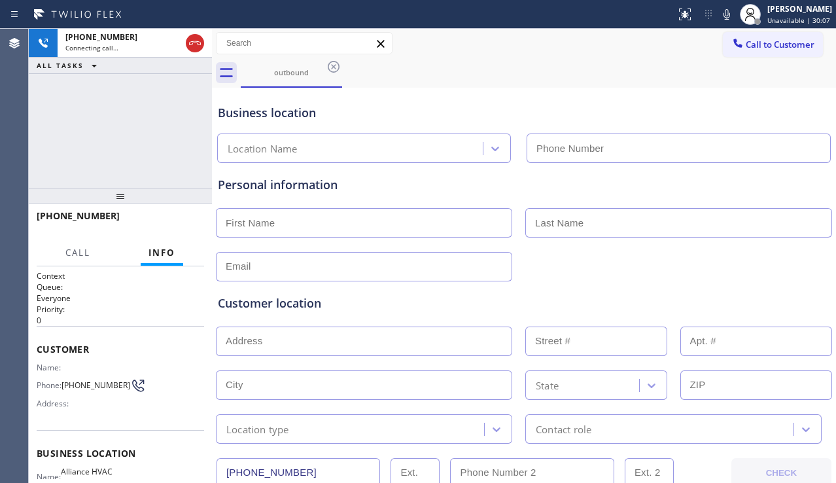
type input "[PHONE_NUMBER]"
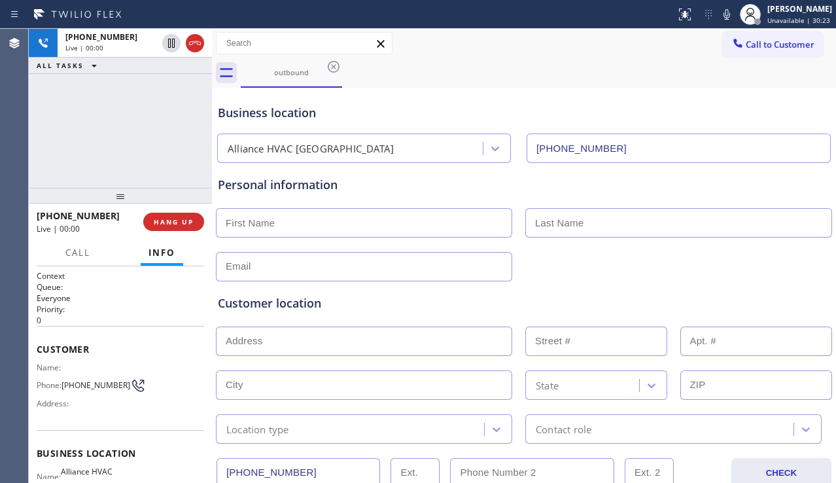
click at [768, 273] on div at bounding box center [524, 265] width 619 height 32
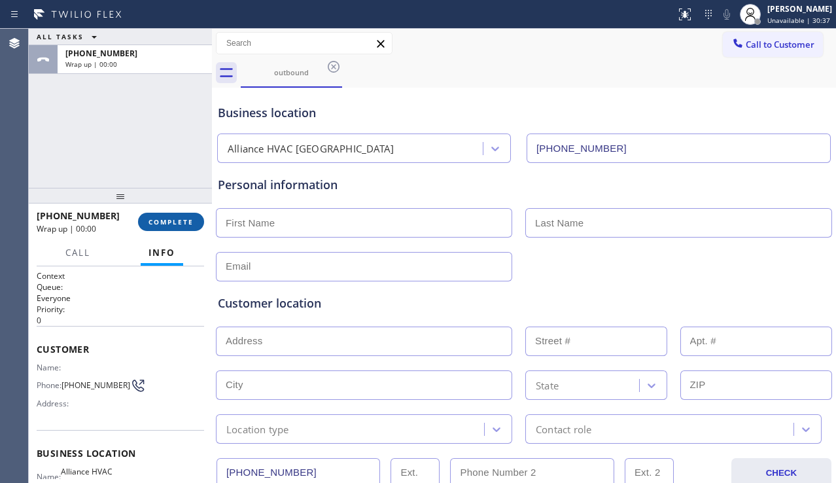
click at [177, 223] on span "COMPLETE" at bounding box center [170, 221] width 45 height 9
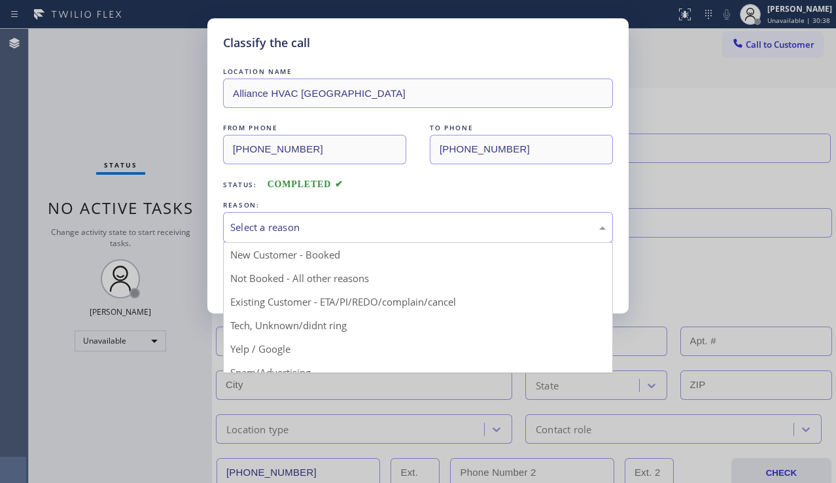
click at [334, 229] on div "Select a reason" at bounding box center [417, 227] width 375 height 15
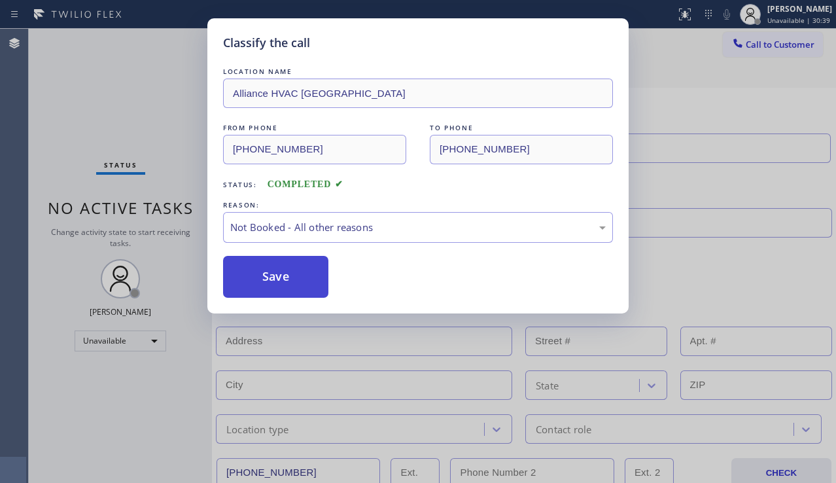
click at [254, 291] on button "Save" at bounding box center [275, 277] width 105 height 42
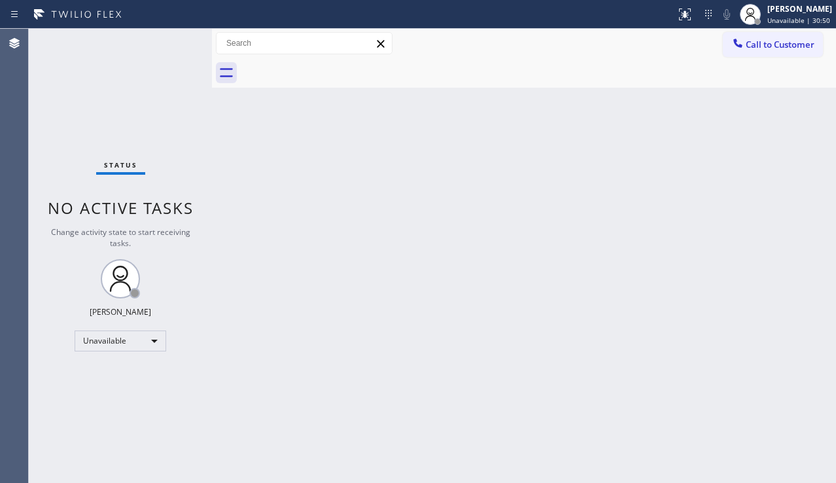
drag, startPoint x: 227, startPoint y: 360, endPoint x: 228, endPoint y: 413, distance: 52.3
click at [227, 360] on div "Back to Dashboard Change Sender ID Customers Technicians Select a contact Outbo…" at bounding box center [524, 256] width 624 height 454
click at [120, 138] on div "Status No active tasks Change activity state to start receiving tasks. [PERSON_…" at bounding box center [120, 256] width 183 height 454
click at [775, 52] on button "Call to Customer" at bounding box center [773, 44] width 100 height 25
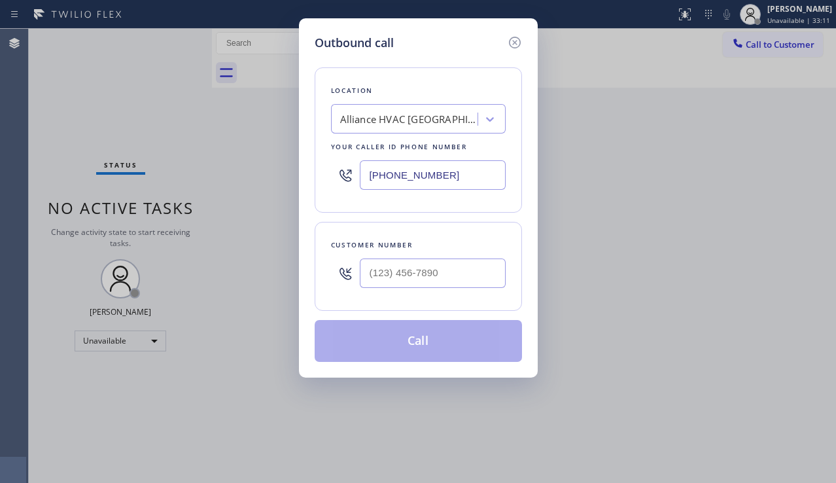
type input "(___) ___-____"
click at [431, 267] on input "(___) ___-____" at bounding box center [433, 272] width 146 height 29
drag, startPoint x: 455, startPoint y: 176, endPoint x: 306, endPoint y: 171, distance: 149.2
click at [306, 171] on div "Outbound call Location Alliance HVAC [GEOGRAPHIC_DATA] Your caller id phone num…" at bounding box center [418, 197] width 239 height 359
paste input "714) 998-4300"
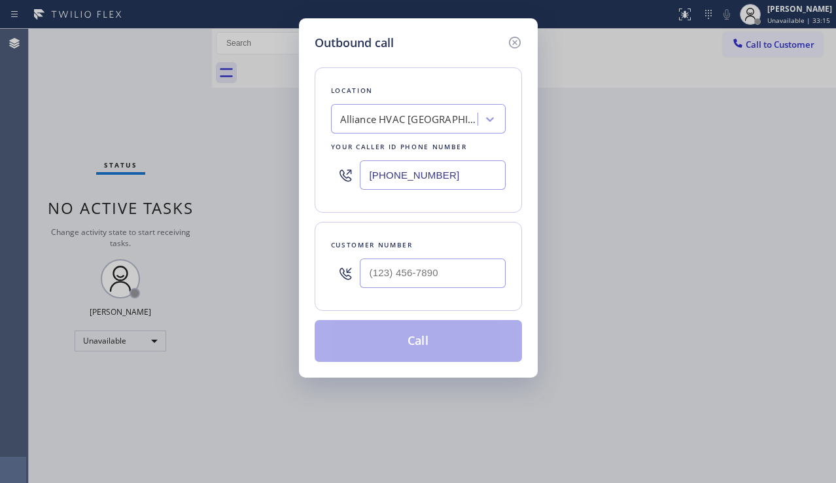
type input "[PHONE_NUMBER]"
click at [516, 48] on icon at bounding box center [515, 43] width 16 height 16
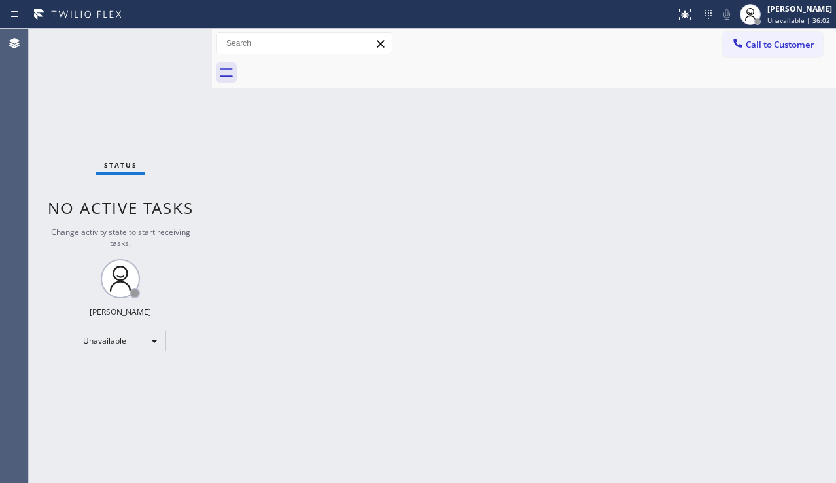
click at [84, 137] on div "Status No active tasks Change activity state to start receiving tasks. [PERSON_…" at bounding box center [120, 256] width 183 height 454
drag, startPoint x: 292, startPoint y: 176, endPoint x: 188, endPoint y: 88, distance: 135.5
click at [292, 175] on div "Back to Dashboard Change Sender ID Customers Technicians Select a contact Outbo…" at bounding box center [524, 256] width 624 height 454
click at [376, 288] on div "Back to Dashboard Change Sender ID Customers Technicians Select a contact Outbo…" at bounding box center [524, 256] width 624 height 454
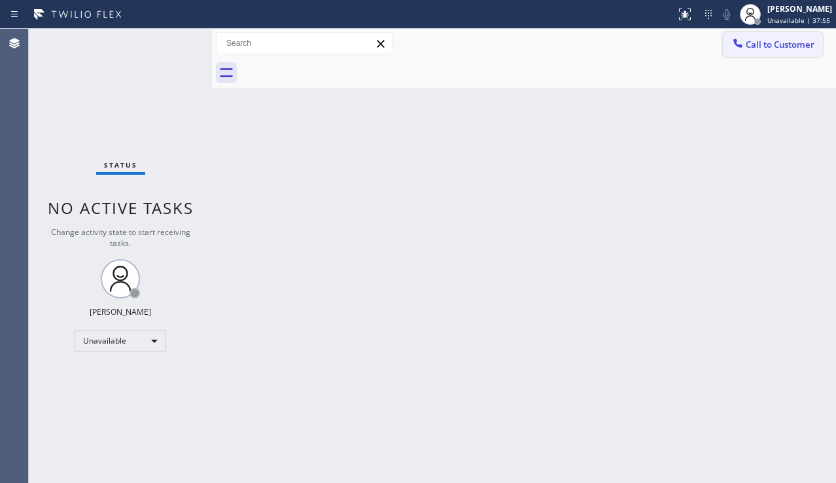
click at [743, 43] on icon at bounding box center [737, 43] width 13 height 13
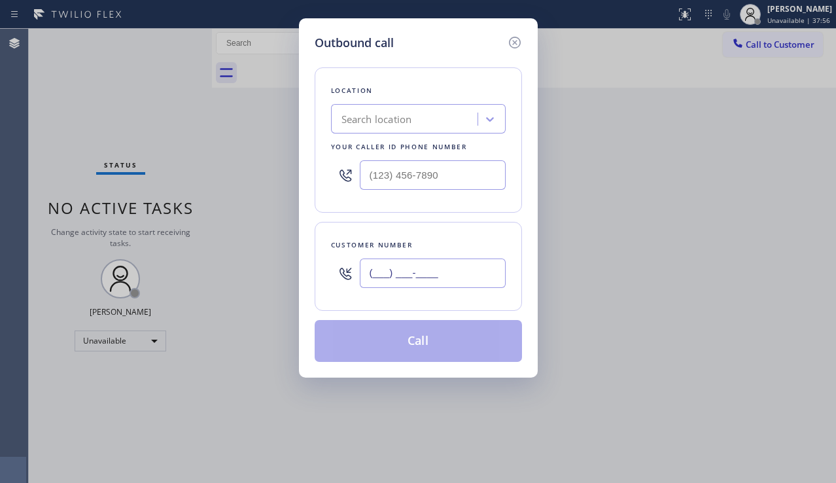
click at [400, 281] on input "(___) ___-____" at bounding box center [433, 272] width 146 height 29
paste input "703) 887-9445"
type input "[PHONE_NUMBER]"
click at [478, 167] on input "(___) ___-____" at bounding box center [433, 174] width 146 height 29
paste input "855) 999-4417"
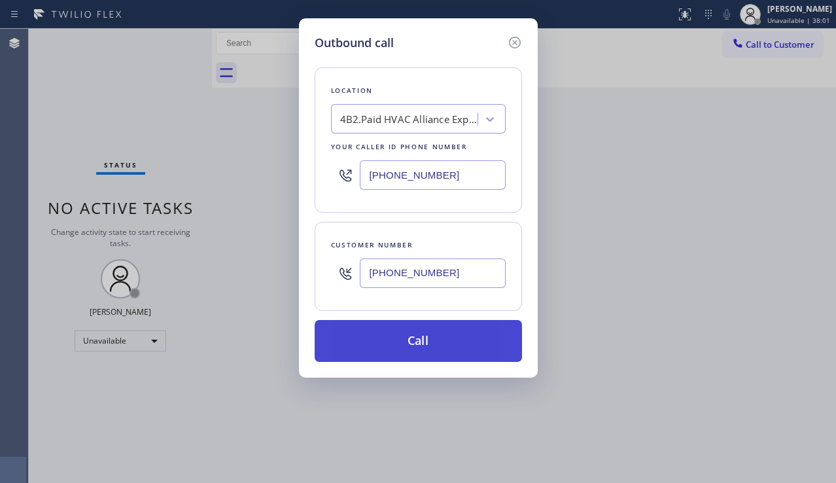
type input "[PHONE_NUMBER]"
click at [416, 331] on button "Call" at bounding box center [418, 341] width 207 height 42
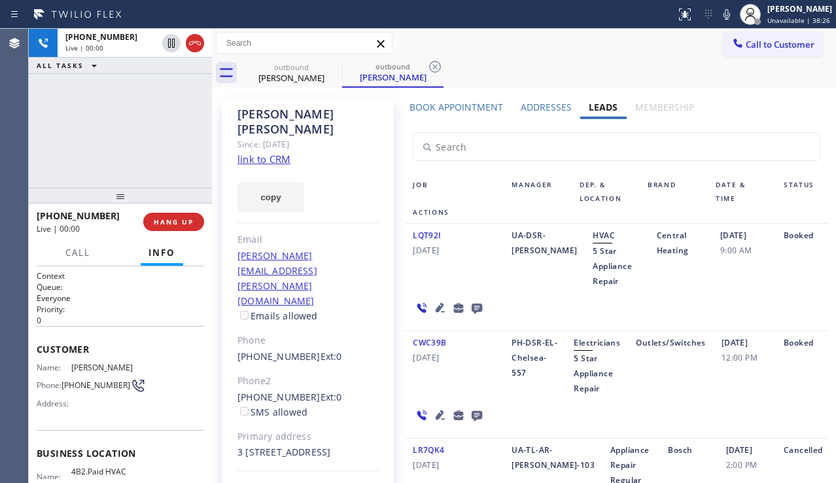
click at [196, 224] on button "HANG UP" at bounding box center [173, 222] width 61 height 18
click at [195, 223] on button "HANG UP" at bounding box center [173, 222] width 61 height 18
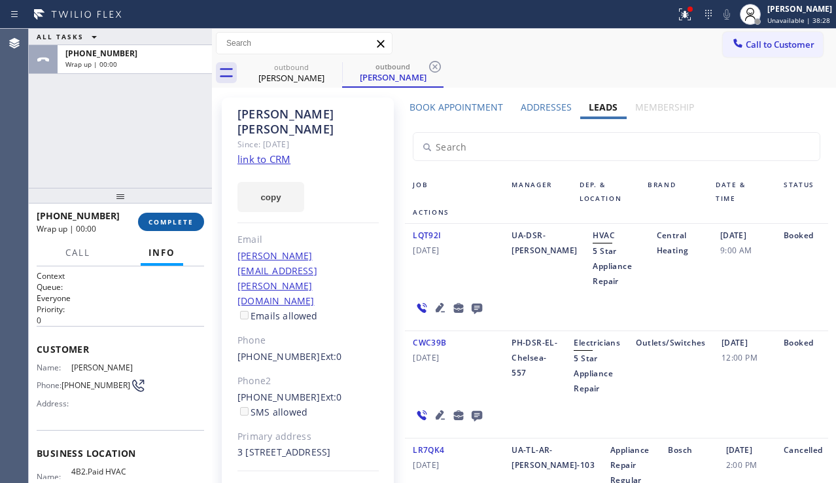
click at [195, 223] on button "COMPLETE" at bounding box center [171, 222] width 66 height 18
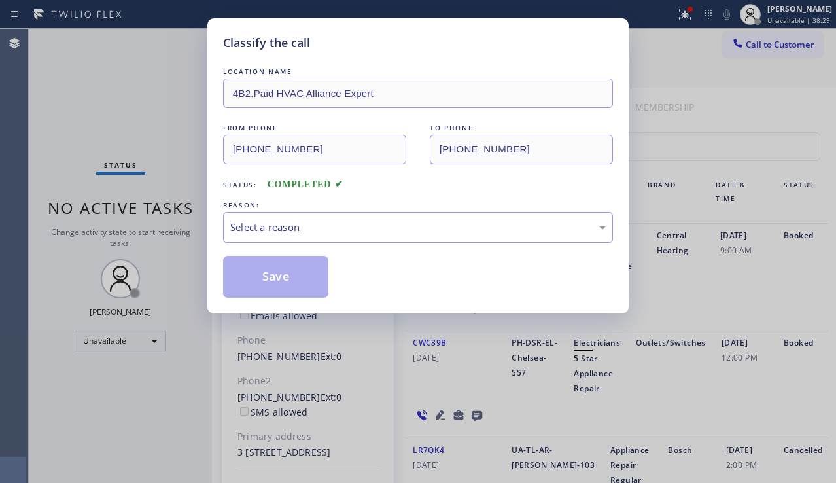
click at [347, 222] on div "Select a reason" at bounding box center [417, 227] width 375 height 15
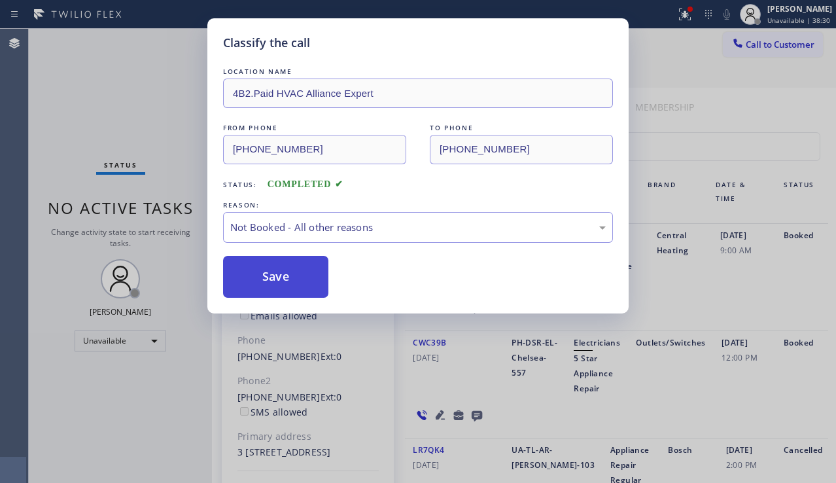
click at [261, 277] on button "Save" at bounding box center [275, 277] width 105 height 42
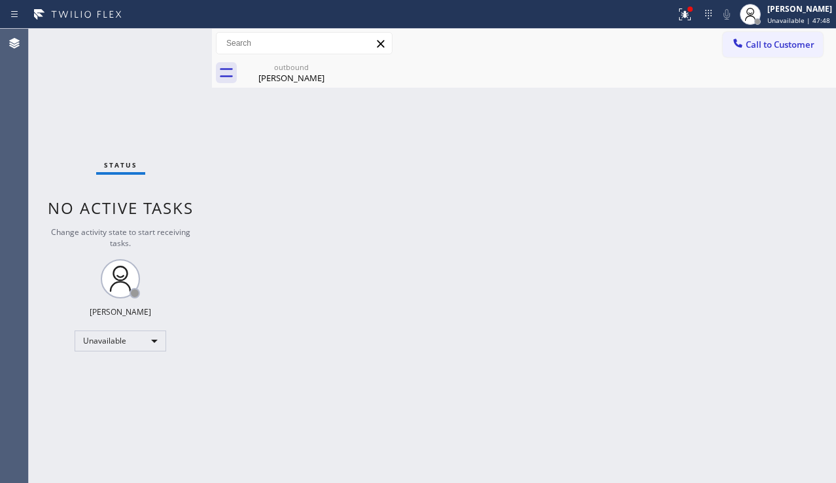
click at [810, 339] on div "Back to Dashboard Change Sender ID Customers Technicians Select a contact Outbo…" at bounding box center [524, 256] width 624 height 454
click at [677, 21] on icon at bounding box center [685, 15] width 16 height 16
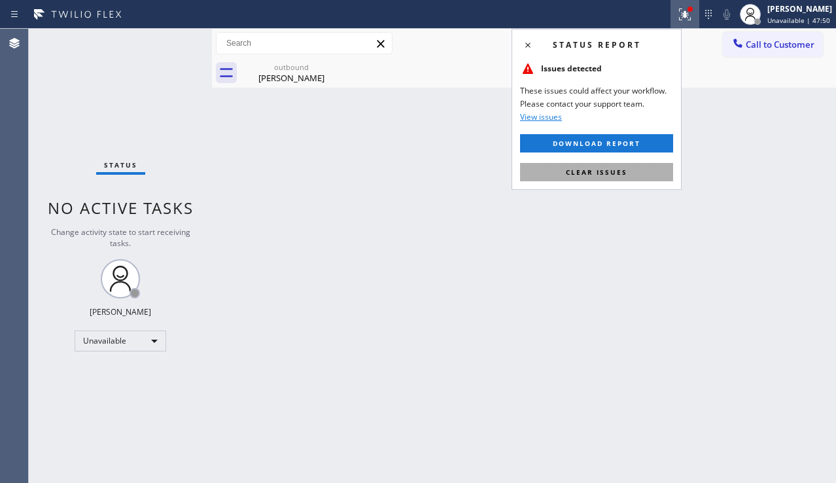
click at [630, 169] on button "Clear issues" at bounding box center [596, 172] width 153 height 18
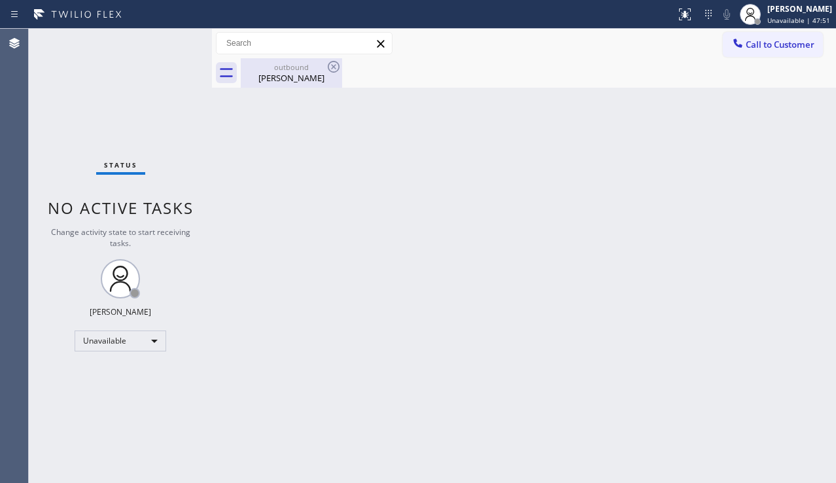
click at [297, 73] on div "[PERSON_NAME]" at bounding box center [291, 78] width 99 height 12
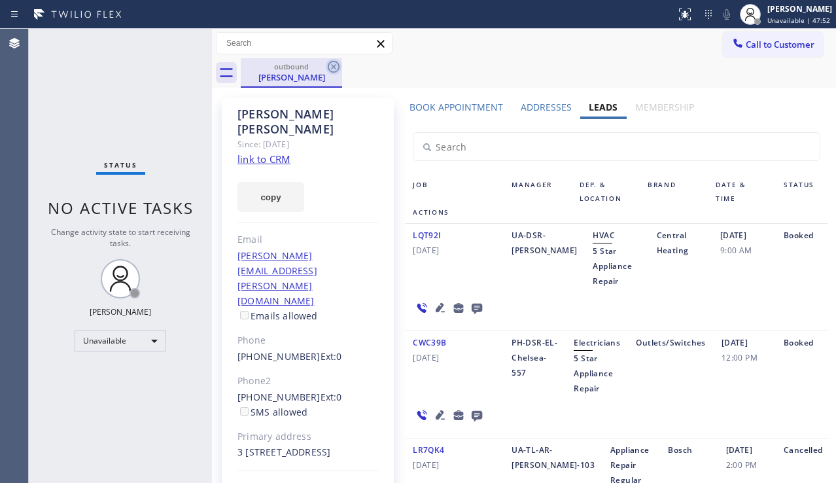
click at [337, 66] on icon at bounding box center [334, 67] width 16 height 16
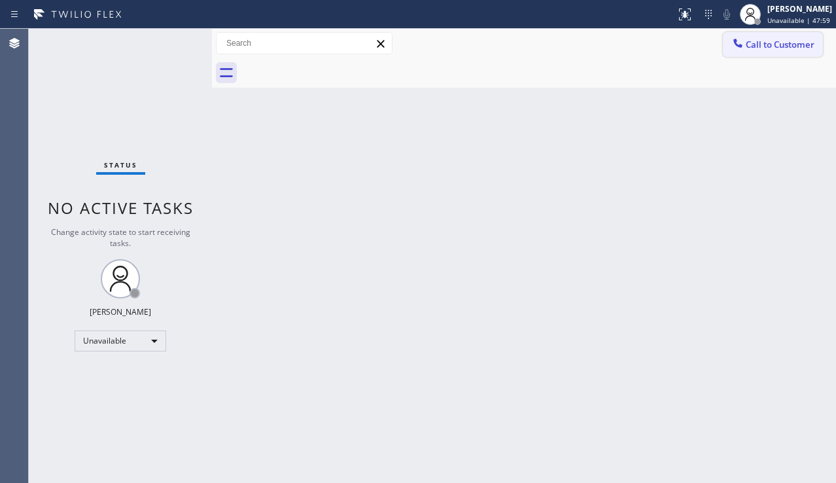
click at [725, 48] on button "Call to Customer" at bounding box center [773, 44] width 100 height 25
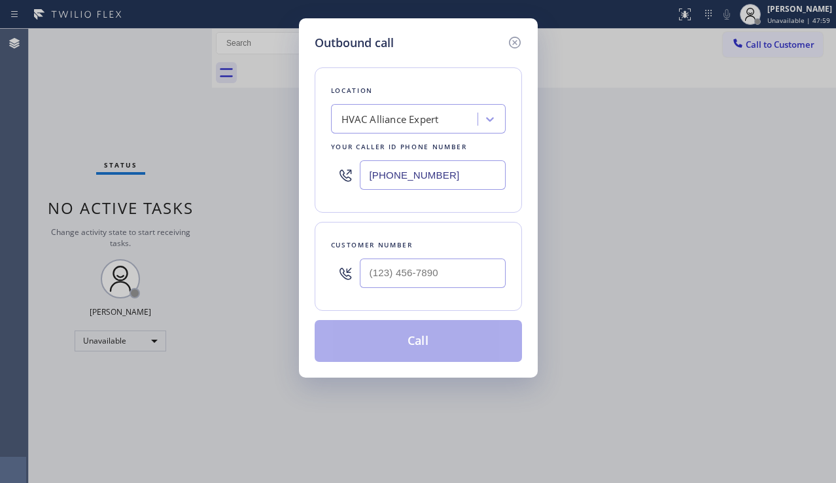
click at [398, 126] on div "HVAC Alliance Expert" at bounding box center [389, 119] width 97 height 15
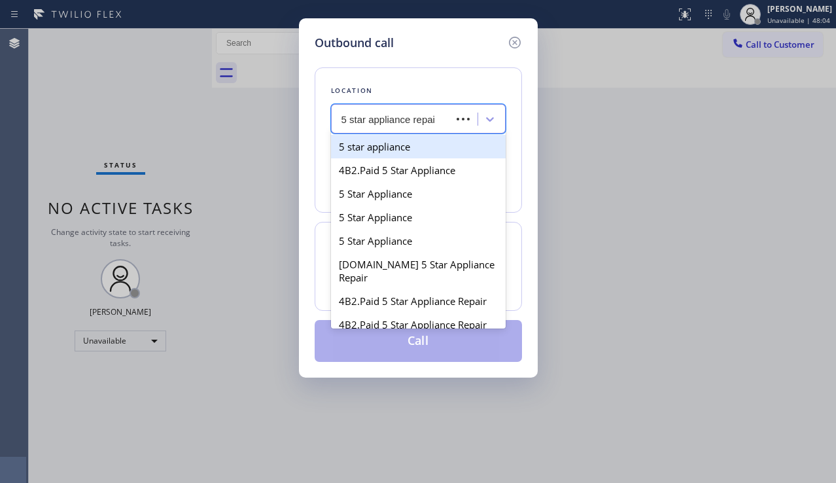
type input "5 star appliance repair"
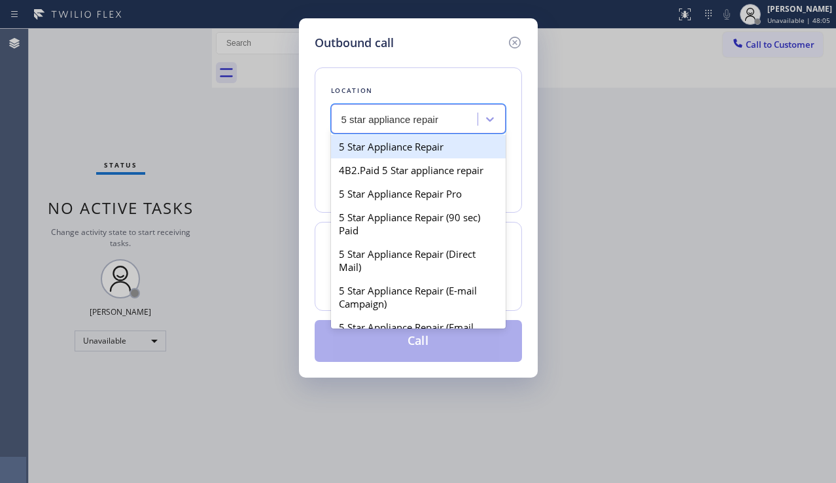
click at [405, 145] on div "5 Star Appliance Repair" at bounding box center [418, 147] width 175 height 24
type input "[PHONE_NUMBER]"
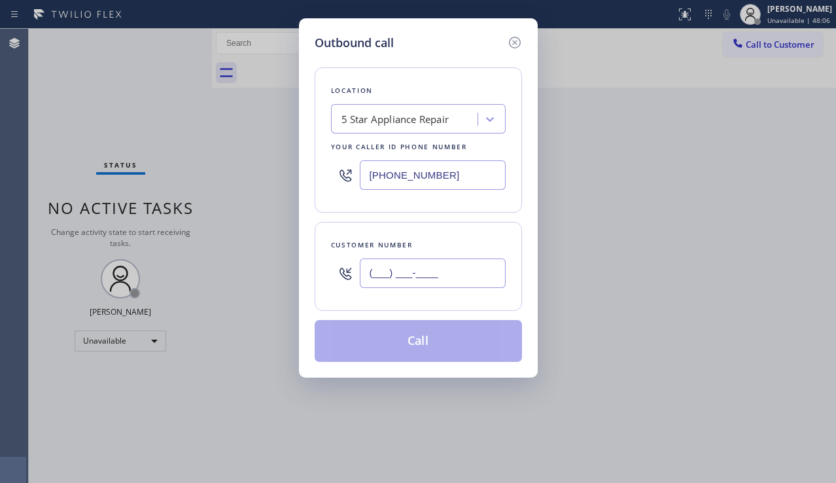
click at [394, 269] on input "(___) ___-____" at bounding box center [433, 272] width 146 height 29
paste input "714) 828-6048"
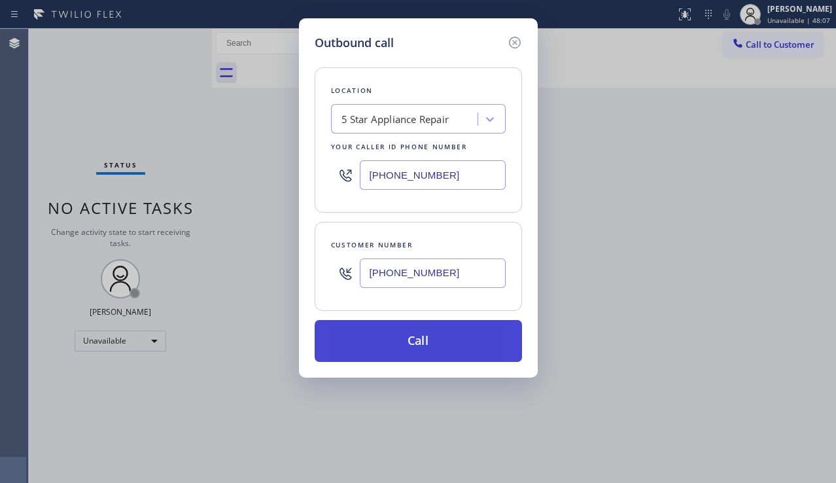
type input "[PHONE_NUMBER]"
click at [411, 347] on button "Call" at bounding box center [418, 341] width 207 height 42
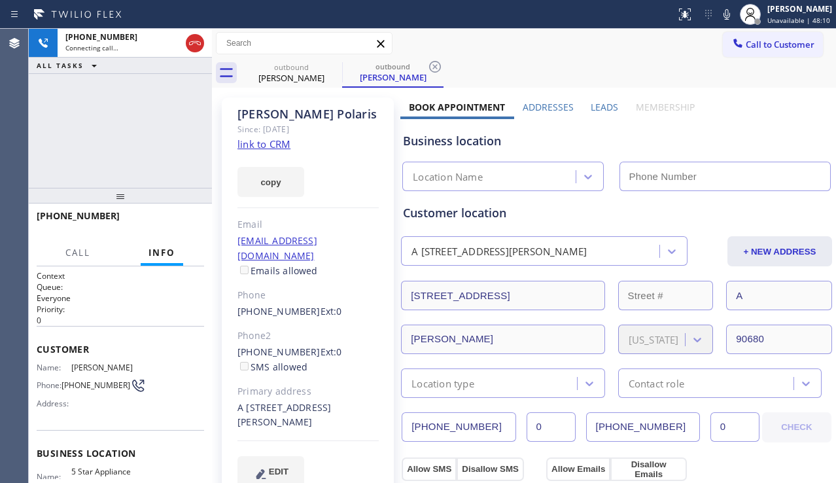
click at [70, 132] on div "[PHONE_NUMBER] Connecting call… ALL TASKS ALL TASKS ACTIVE TASKS TASKS IN WRAP …" at bounding box center [120, 108] width 183 height 159
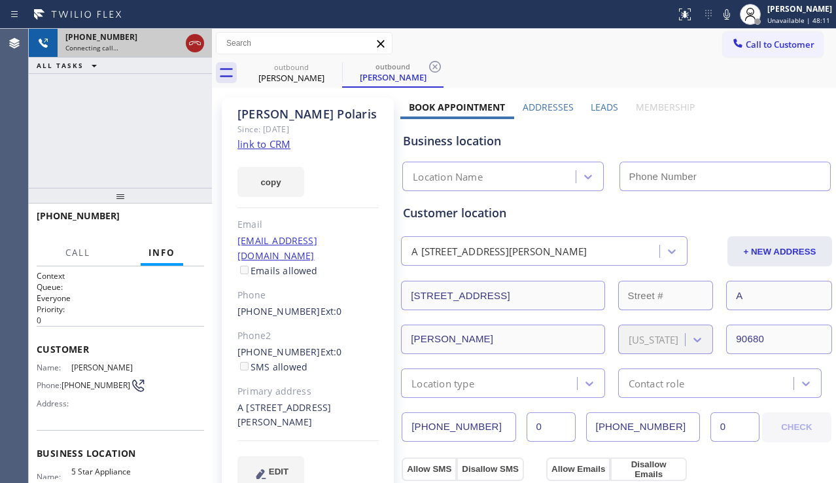
click at [199, 43] on icon at bounding box center [195, 43] width 16 height 16
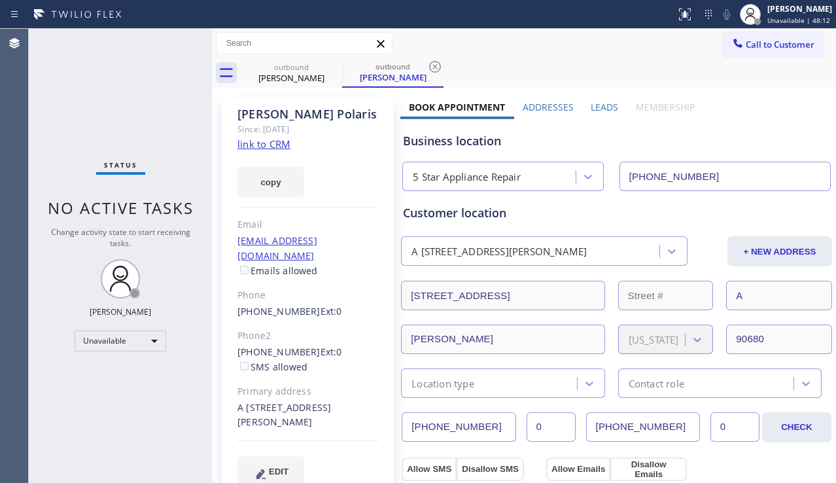
type input "[PHONE_NUMBER]"
click at [776, 47] on span "Call to Customer" at bounding box center [780, 45] width 69 height 12
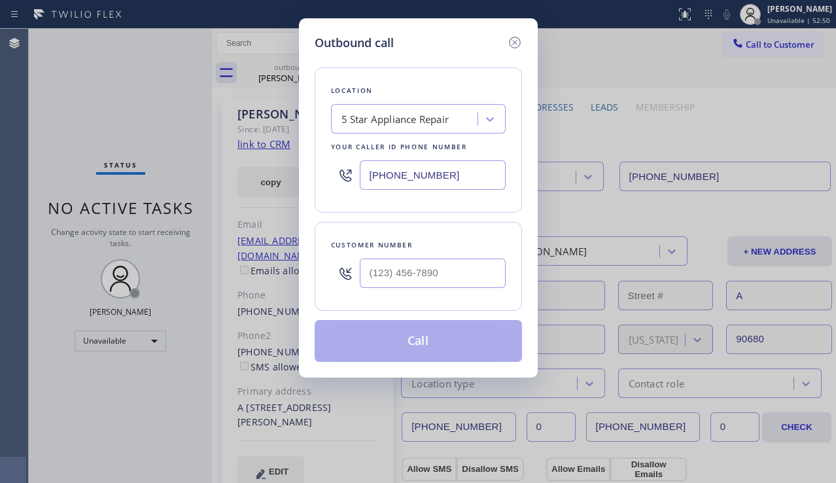
drag, startPoint x: 456, startPoint y: 169, endPoint x: 362, endPoint y: 173, distance: 94.3
click at [362, 173] on input "[PHONE_NUMBER]" at bounding box center [433, 174] width 146 height 29
paste input "33) 310-0073"
type input "[PHONE_NUMBER]"
drag, startPoint x: 441, startPoint y: 175, endPoint x: 349, endPoint y: 176, distance: 92.2
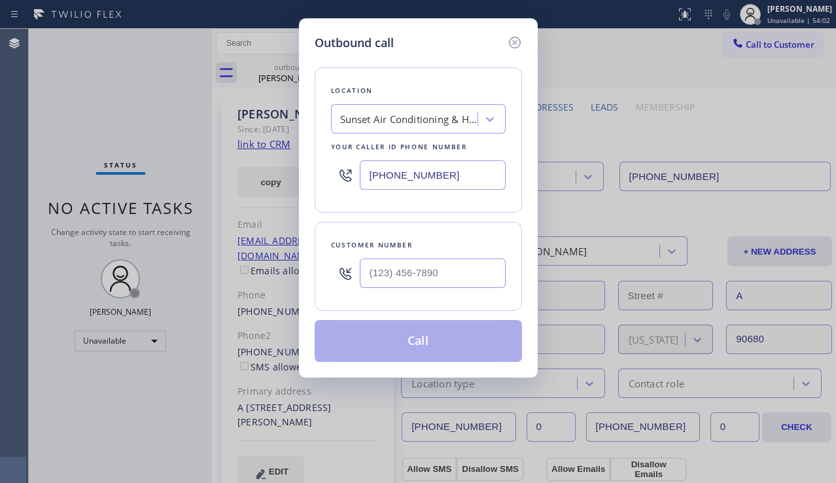
click at [349, 176] on div "[PHONE_NUMBER]" at bounding box center [418, 175] width 175 height 43
click at [125, 363] on div "Outbound call Location Sunset Air Conditioning & Heating Your caller id phone n…" at bounding box center [418, 241] width 836 height 483
click at [407, 279] on input "(___) ___-____" at bounding box center [433, 272] width 146 height 29
paste input "805) 404-4852"
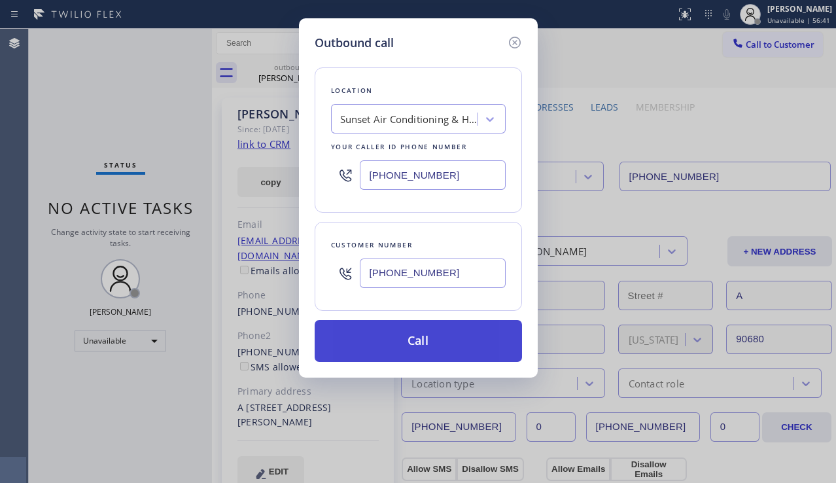
type input "[PHONE_NUMBER]"
click at [411, 334] on button "Call" at bounding box center [418, 341] width 207 height 42
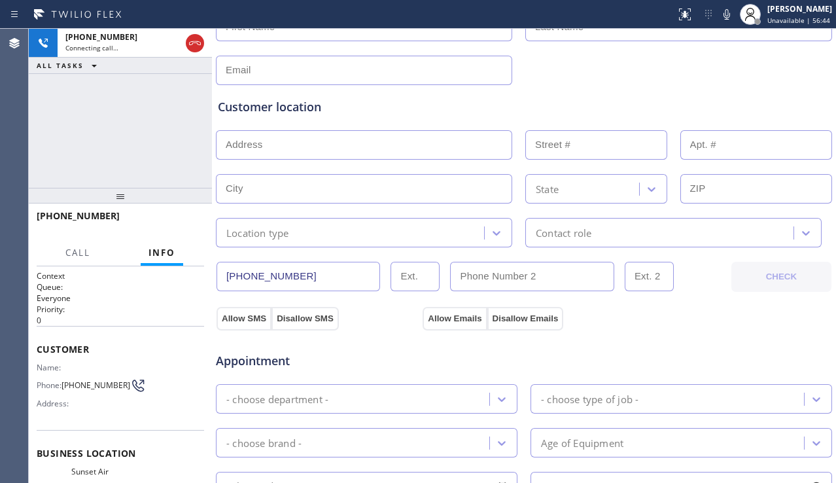
type input "[PHONE_NUMBER]"
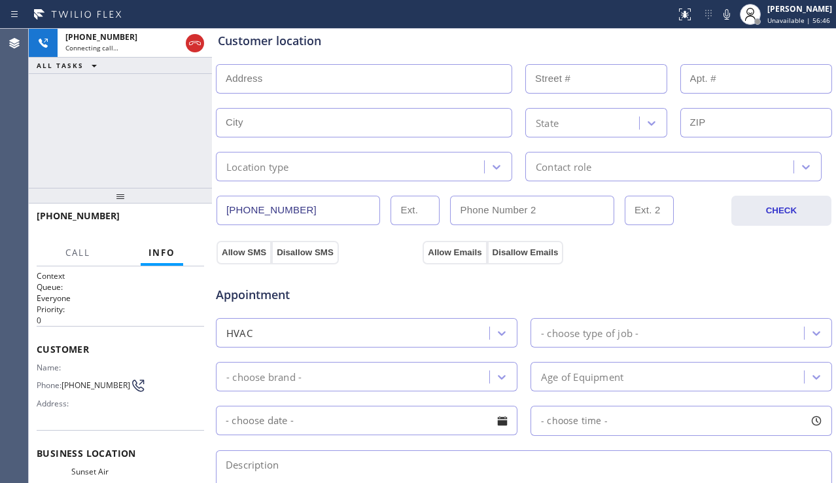
scroll to position [262, 0]
click at [604, 375] on div "Age of Equipment" at bounding box center [582, 376] width 82 height 15
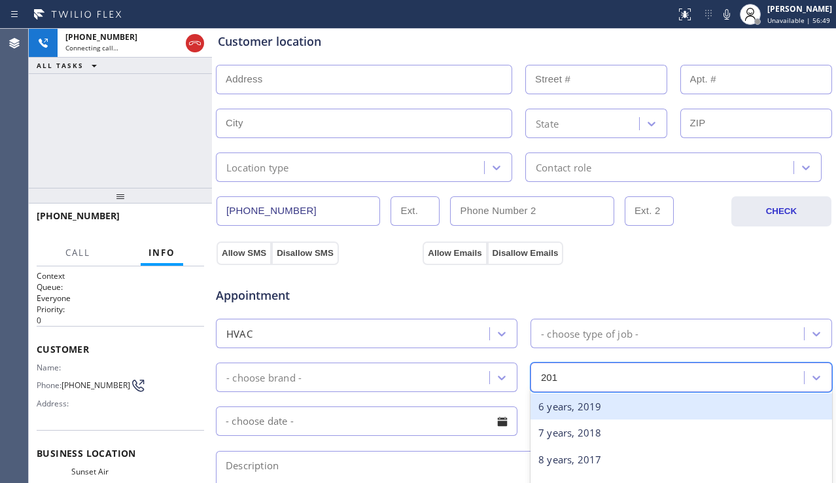
type input "2014"
click at [584, 405] on div "11 years, 2014" at bounding box center [680, 406] width 301 height 27
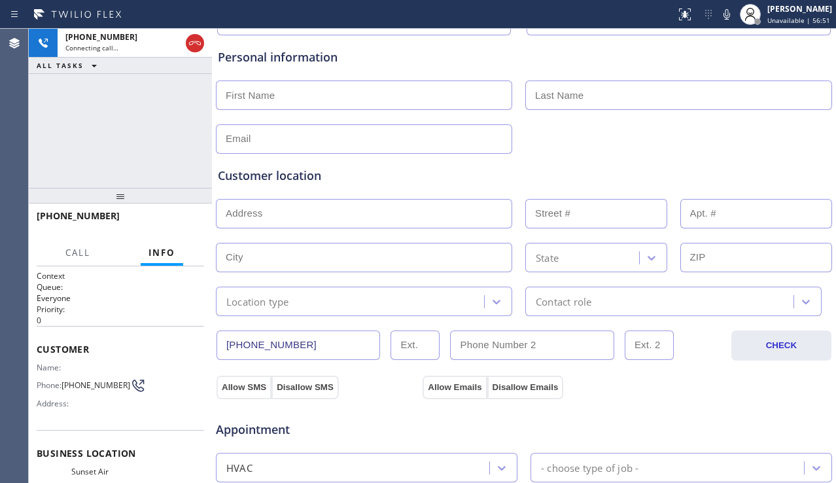
scroll to position [0, 0]
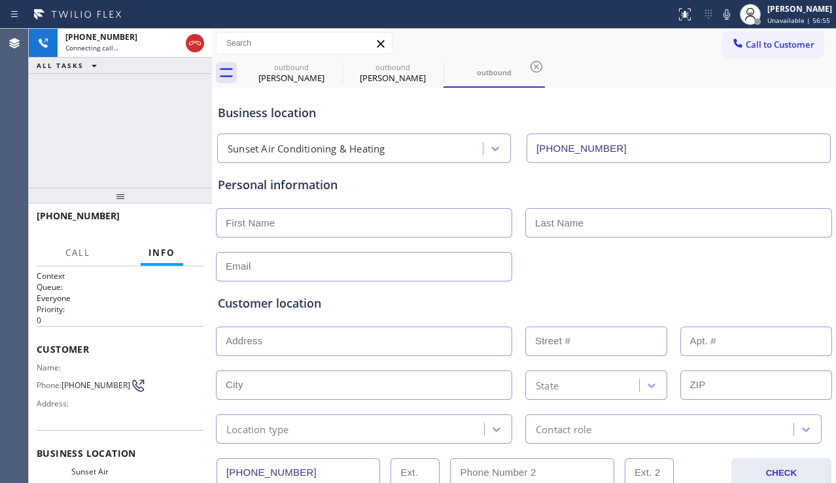
drag, startPoint x: 793, startPoint y: 305, endPoint x: 767, endPoint y: 308, distance: 26.3
click at [793, 305] on div "Customer location" at bounding box center [524, 303] width 612 height 18
click at [121, 170] on div "[PHONE_NUMBER] Live | 00:00 ALL TASKS ALL TASKS ACTIVE TASKS TASKS IN WRAP UP" at bounding box center [120, 108] width 183 height 159
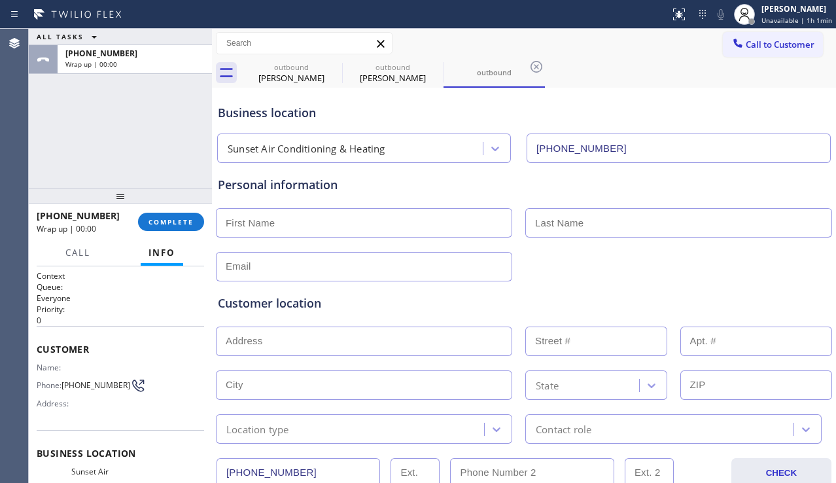
click at [247, 226] on input "text" at bounding box center [364, 222] width 296 height 29
paste input "shan"
click at [230, 226] on input "shan" at bounding box center [364, 222] width 296 height 29
type input "Shan"
click at [557, 220] on input "text" at bounding box center [678, 222] width 307 height 29
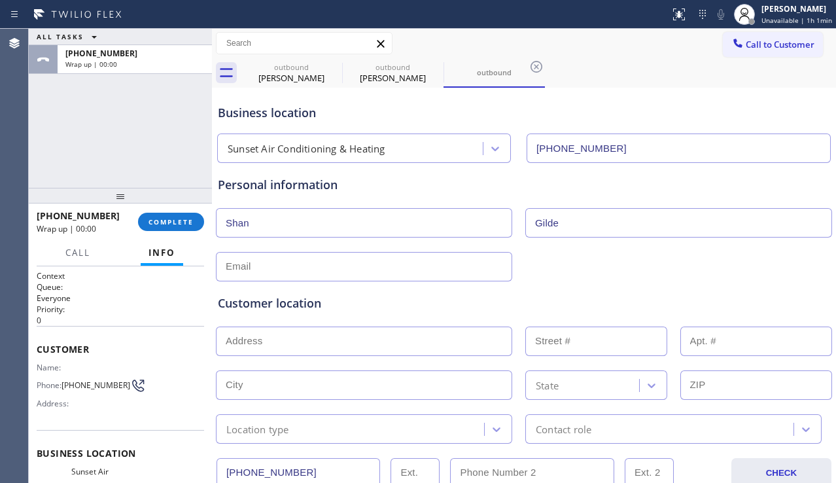
type input "Gilde"
click at [349, 266] on input "text" at bounding box center [364, 266] width 296 height 29
type input "[EMAIL_ADDRESS][DOMAIN_NAME]"
click at [273, 340] on input "text" at bounding box center [364, 340] width 296 height 29
paste input "1 Marblehead PlLaguna Niguel, [GEOGRAPHIC_DATA], [GEOGRAPHIC_DATA]"
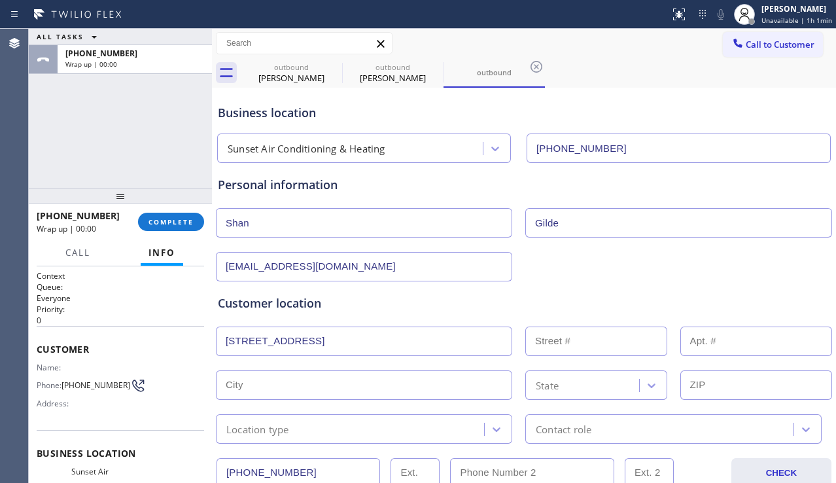
type input "1 Marblehead Pl"
type input "1"
type input "Laguna Niguel"
type input "92677"
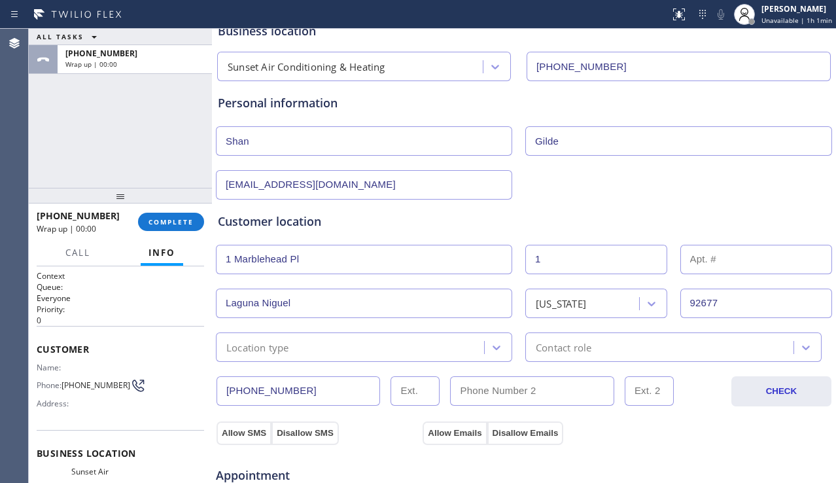
scroll to position [196, 0]
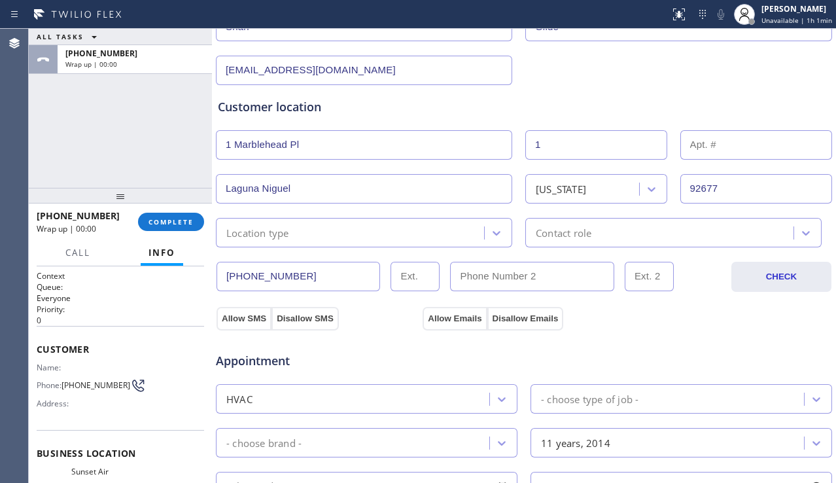
click at [387, 234] on div "Location type" at bounding box center [352, 232] width 264 height 23
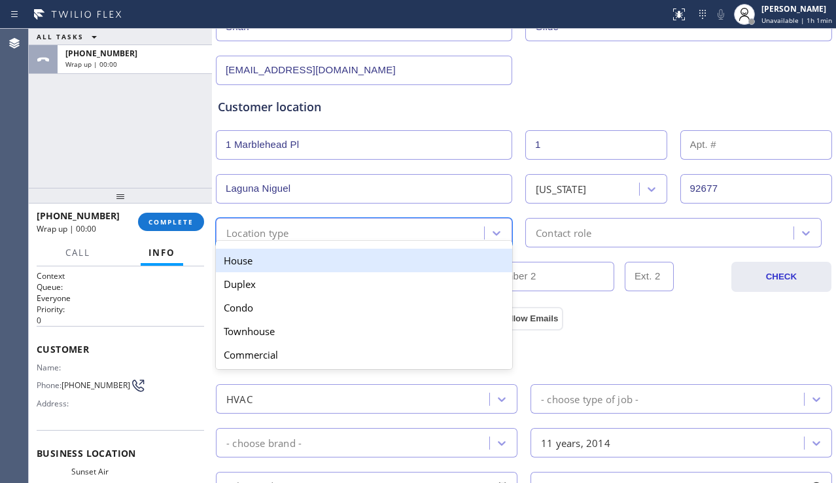
click at [345, 258] on div "House" at bounding box center [364, 261] width 296 height 24
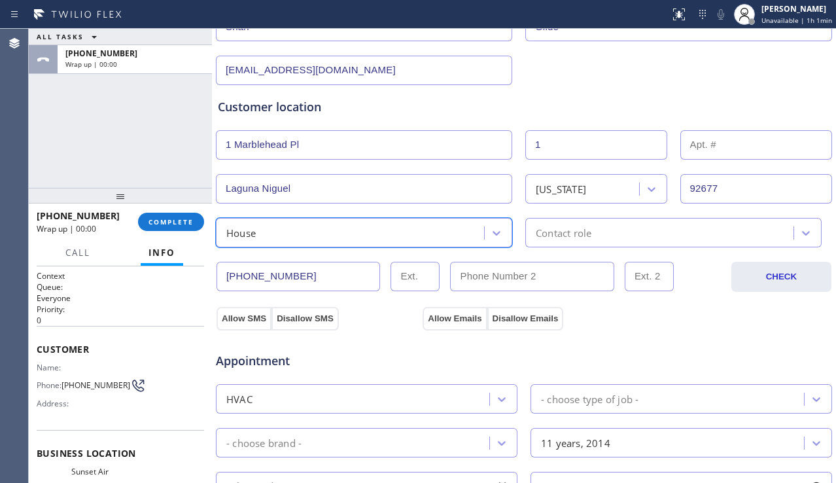
click at [563, 237] on div "Contact role" at bounding box center [564, 232] width 56 height 15
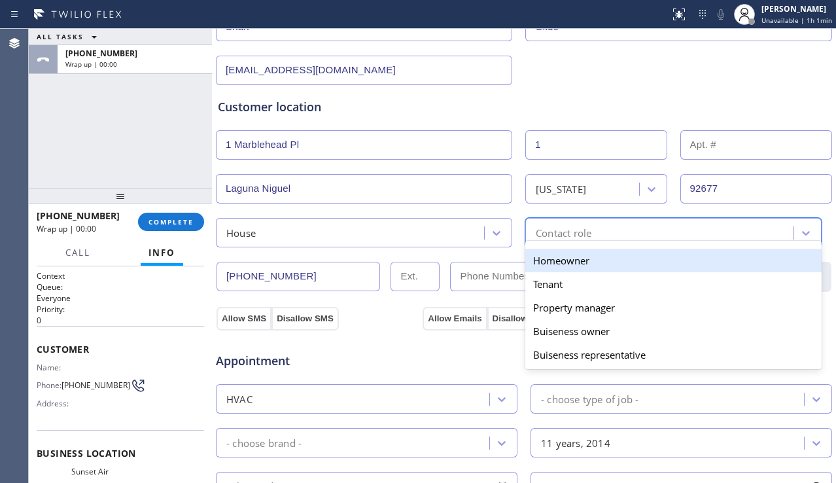
drag, startPoint x: 553, startPoint y: 263, endPoint x: 356, endPoint y: 353, distance: 217.1
click at [551, 264] on div "Homeowner" at bounding box center [673, 261] width 296 height 24
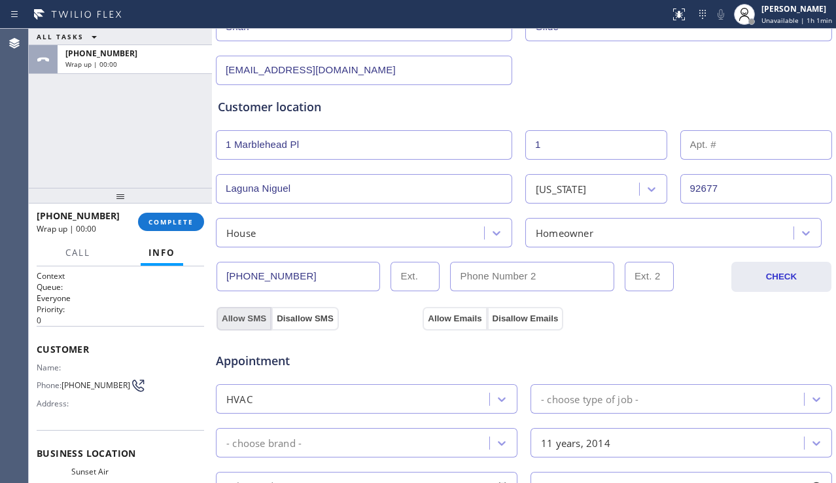
click at [235, 318] on button "Allow SMS" at bounding box center [243, 319] width 55 height 24
click at [456, 319] on button "Allow Emails" at bounding box center [454, 319] width 64 height 24
click at [581, 391] on div "- choose type of job -" at bounding box center [589, 398] width 97 height 15
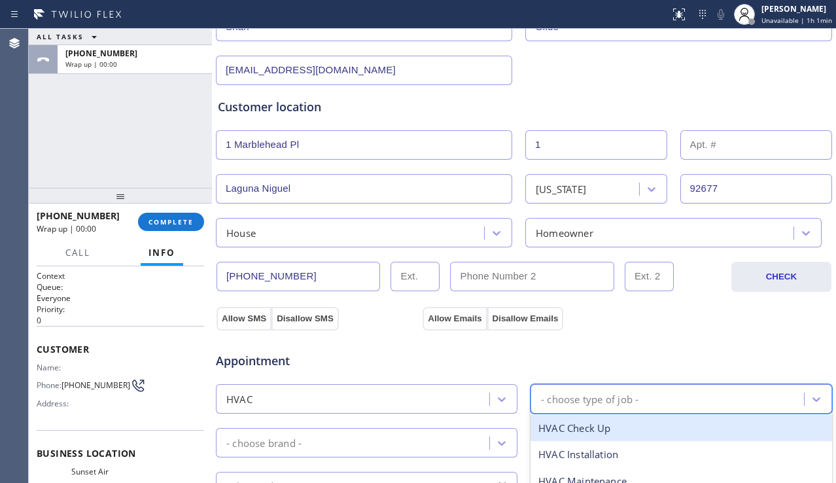
scroll to position [392, 0]
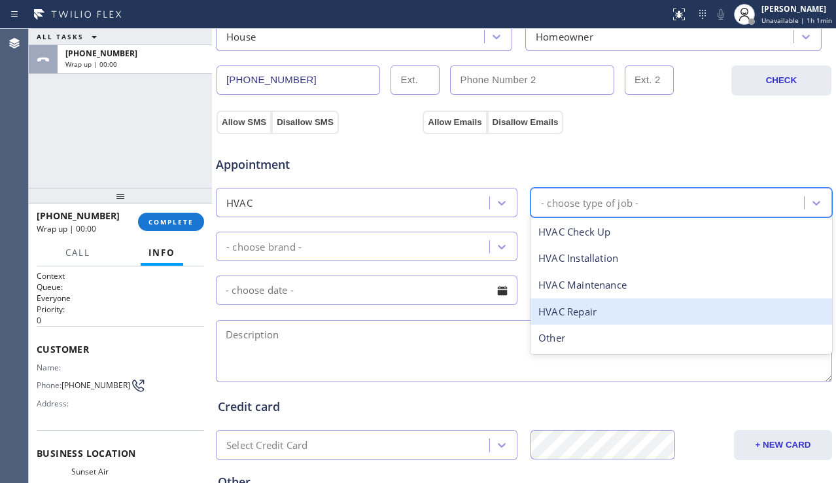
click at [570, 316] on div "HVAC Repair" at bounding box center [680, 311] width 301 height 27
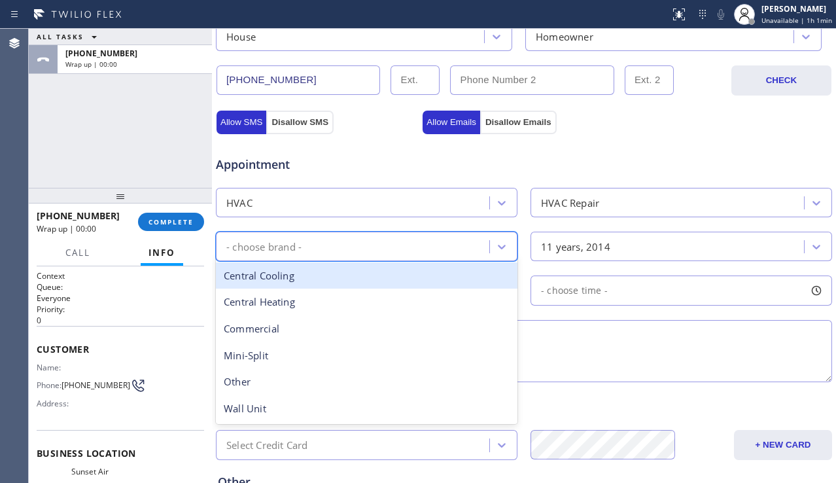
click at [435, 237] on div "- choose brand -" at bounding box center [354, 246] width 269 height 23
click at [358, 280] on div "Central Cooling" at bounding box center [366, 275] width 301 height 27
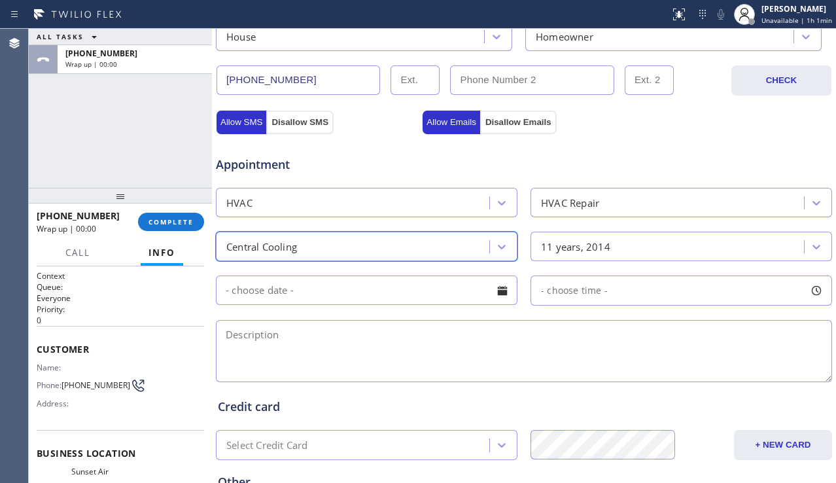
click at [492, 288] on div at bounding box center [502, 290] width 22 height 22
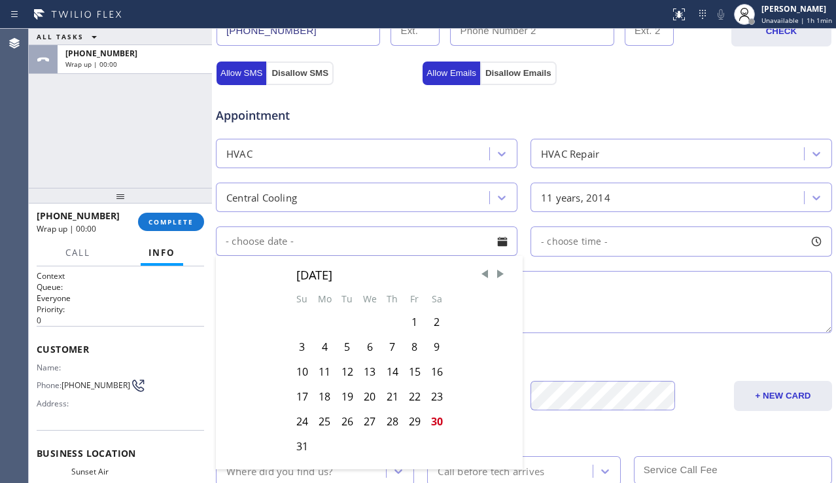
scroll to position [523, 0]
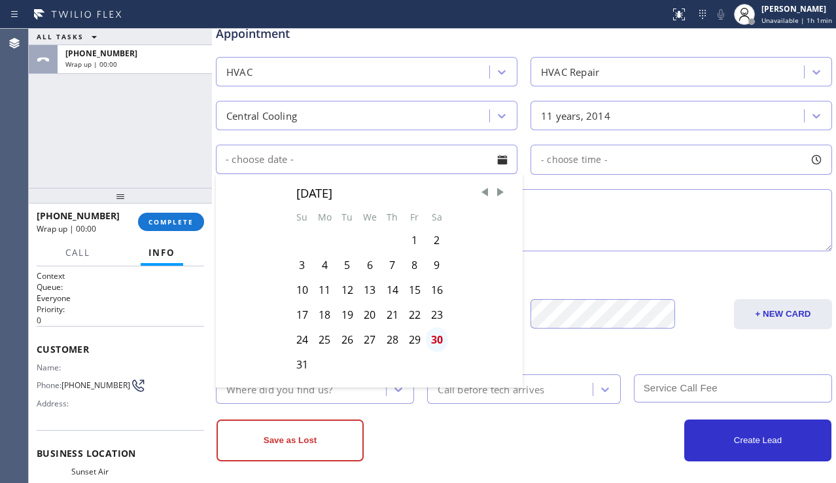
click at [438, 337] on div "30" at bounding box center [437, 339] width 22 height 25
type input "[DATE]"
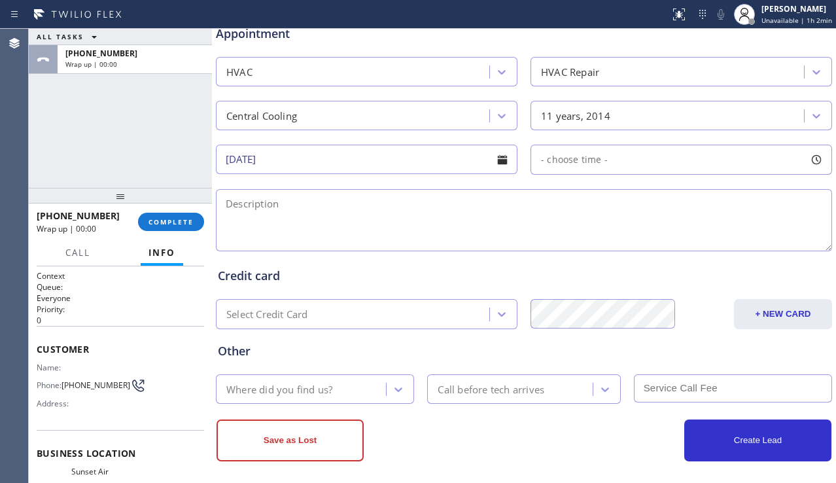
click at [578, 168] on div "- choose time -" at bounding box center [680, 160] width 301 height 30
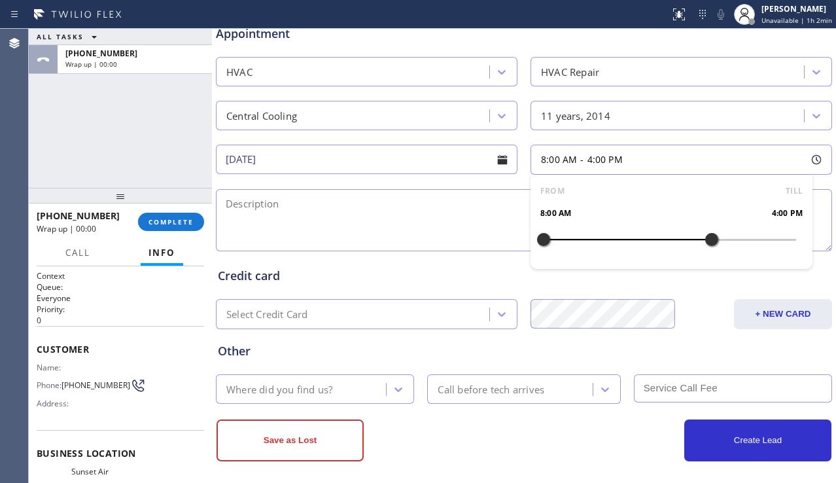
drag, startPoint x: 540, startPoint y: 241, endPoint x: 704, endPoint y: 241, distance: 164.1
click at [704, 241] on div at bounding box center [712, 239] width 16 height 27
drag, startPoint x: 539, startPoint y: 238, endPoint x: 623, endPoint y: 239, distance: 84.4
click at [623, 239] on div at bounding box center [628, 239] width 16 height 27
click at [475, 223] on textarea at bounding box center [524, 220] width 616 height 62
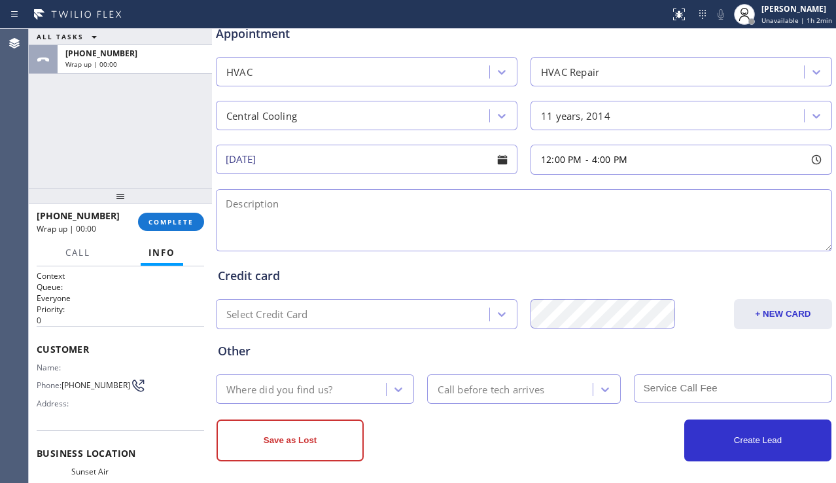
click at [67, 419] on div "Customer Name: Phone: [PHONE_NUMBER] Address:" at bounding box center [120, 378] width 167 height 105
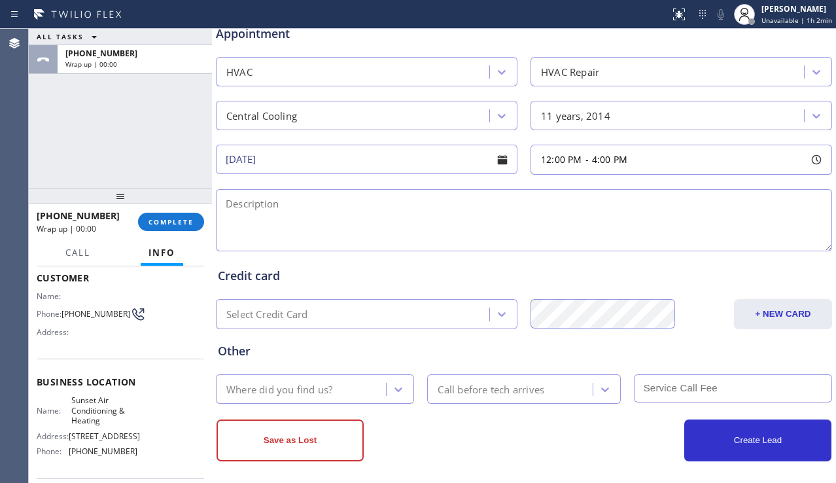
scroll to position [174, 0]
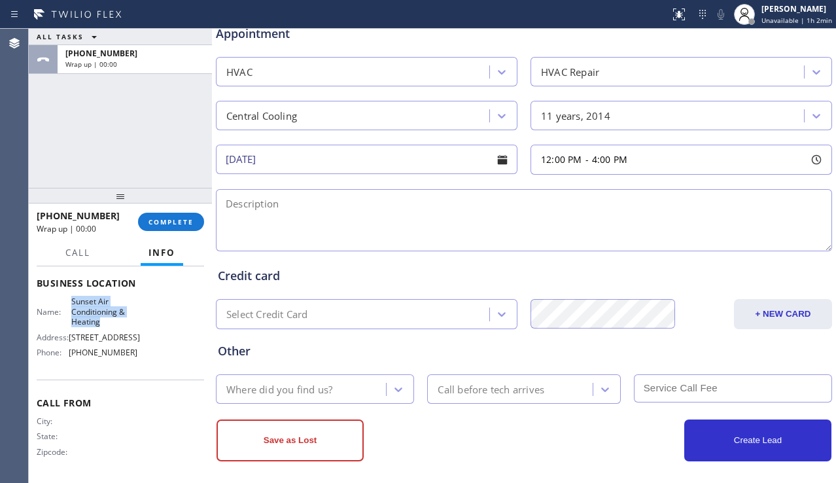
drag, startPoint x: 68, startPoint y: 302, endPoint x: 98, endPoint y: 322, distance: 35.9
click at [98, 322] on div "Name: Sunset Air Conditioning & Heating" at bounding box center [87, 311] width 101 height 30
copy span "Sunset Air Conditioning & Heating"
click at [372, 218] on textarea at bounding box center [524, 220] width 616 height 62
paste textarea "12-4 | $69 | central ac not working | installed 2014, in the back yard, easily …"
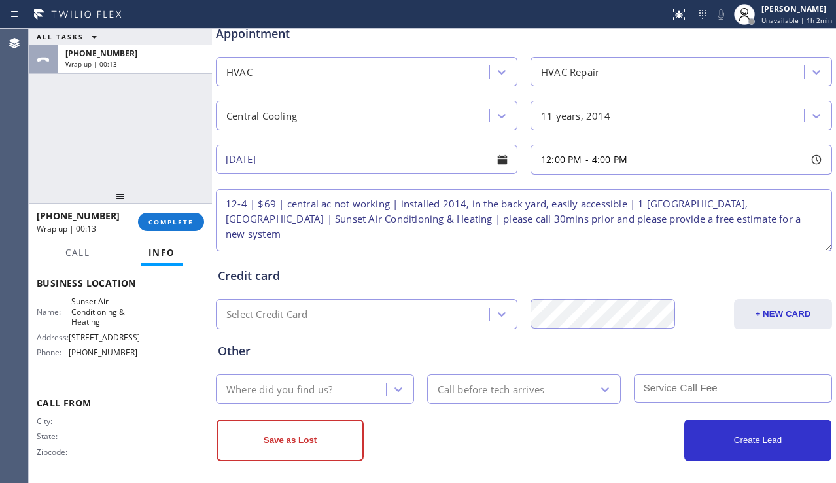
type textarea "12-4 | $69 | central ac not working | installed 2014, in the back yard, easily …"
click at [330, 383] on div "Where did you find us?" at bounding box center [279, 388] width 106 height 15
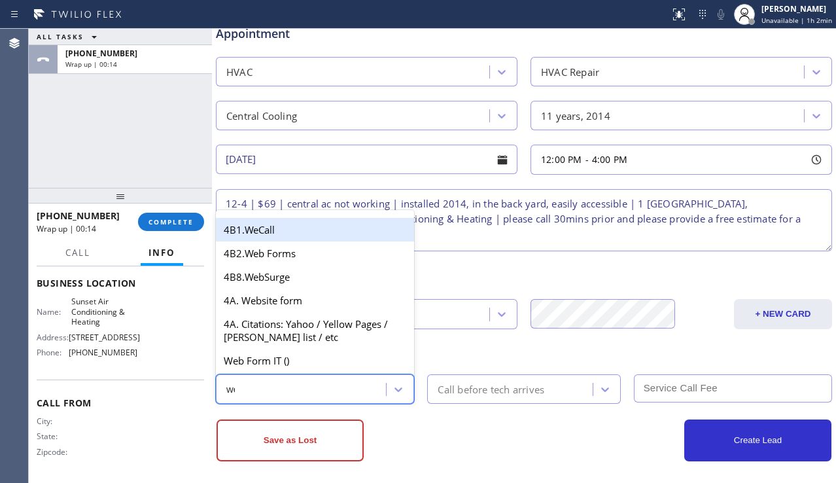
type input "web"
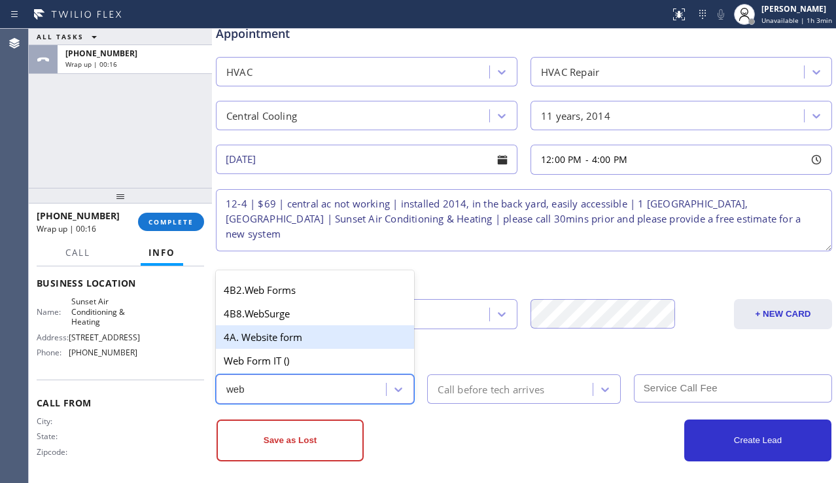
click at [344, 332] on div "4A. Website form" at bounding box center [315, 337] width 198 height 24
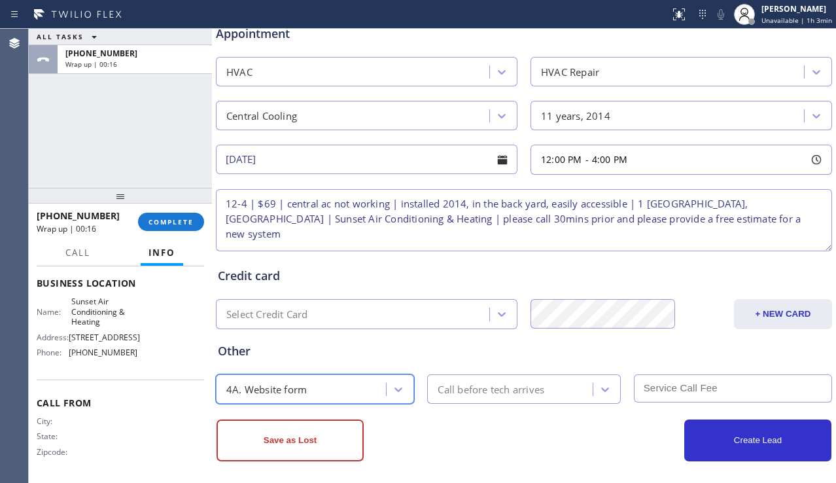
click at [438, 384] on div "Call before tech arrives" at bounding box center [491, 388] width 107 height 15
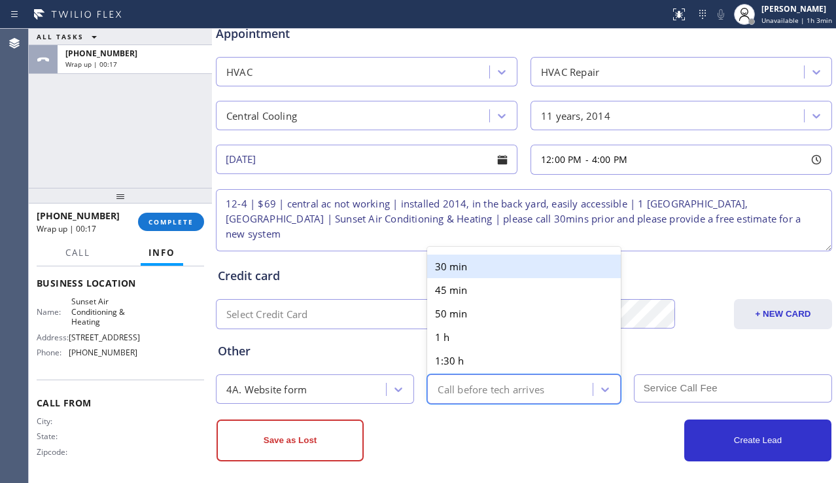
drag, startPoint x: 434, startPoint y: 266, endPoint x: 570, endPoint y: 328, distance: 149.8
click at [435, 266] on div "30 min" at bounding box center [523, 266] width 193 height 24
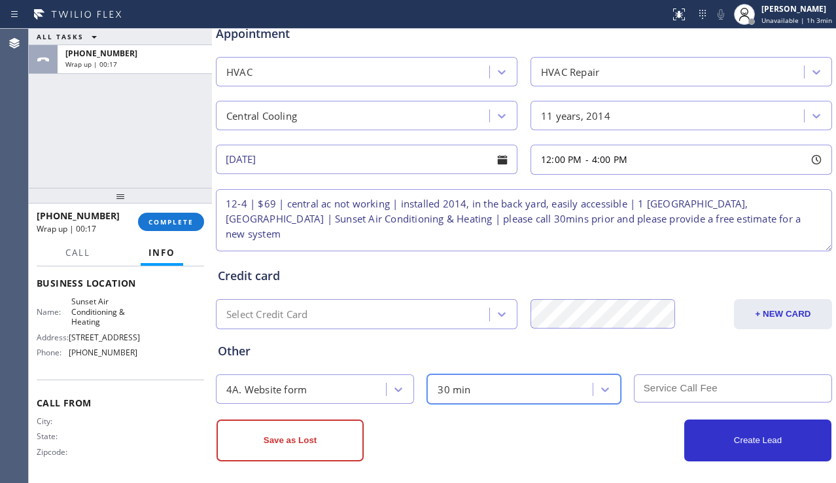
click at [660, 388] on input "text" at bounding box center [733, 388] width 198 height 28
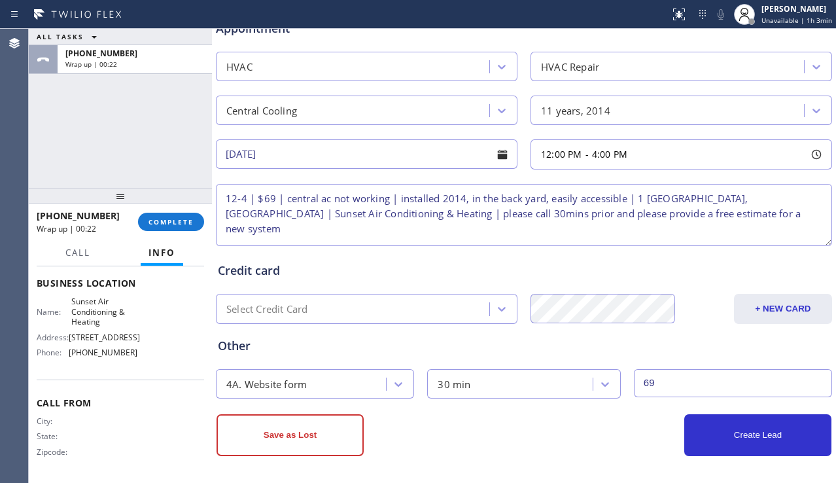
scroll to position [531, 0]
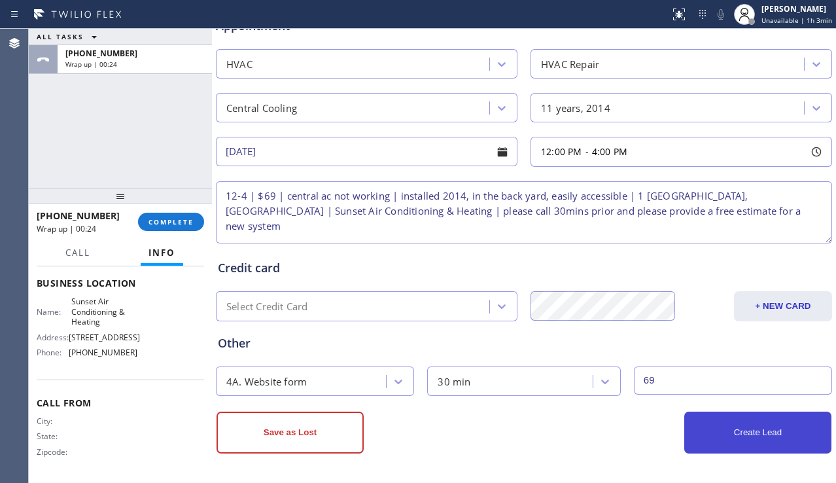
type input "69"
click at [698, 438] on button "Create Lead" at bounding box center [757, 432] width 147 height 42
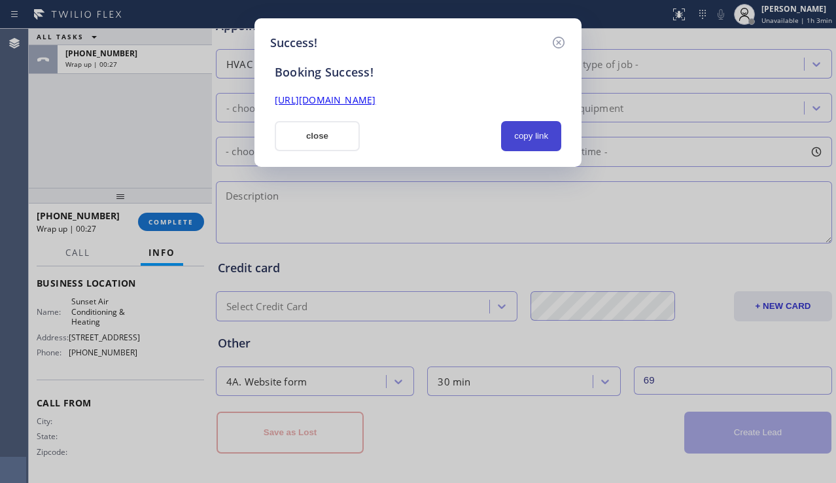
click at [541, 134] on button "copy link" at bounding box center [531, 136] width 60 height 30
click at [375, 105] on link "[URL][DOMAIN_NAME]" at bounding box center [325, 100] width 101 height 12
click at [322, 141] on button "close" at bounding box center [317, 136] width 85 height 30
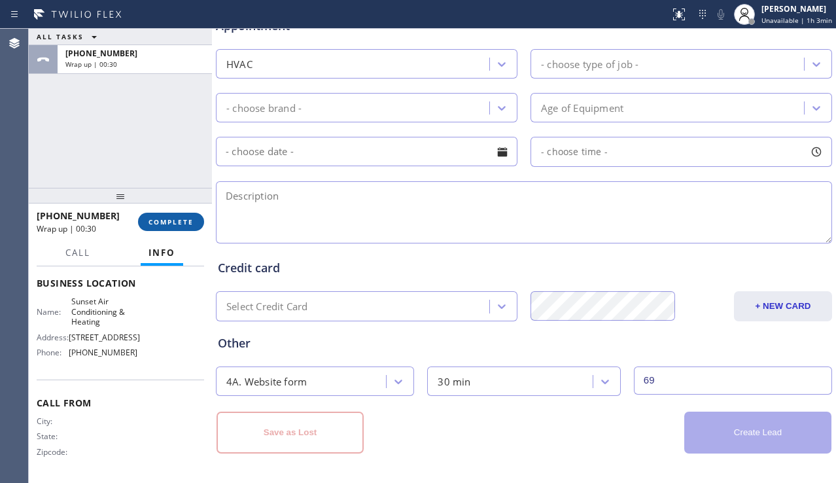
click at [177, 226] on span "COMPLETE" at bounding box center [170, 221] width 45 height 9
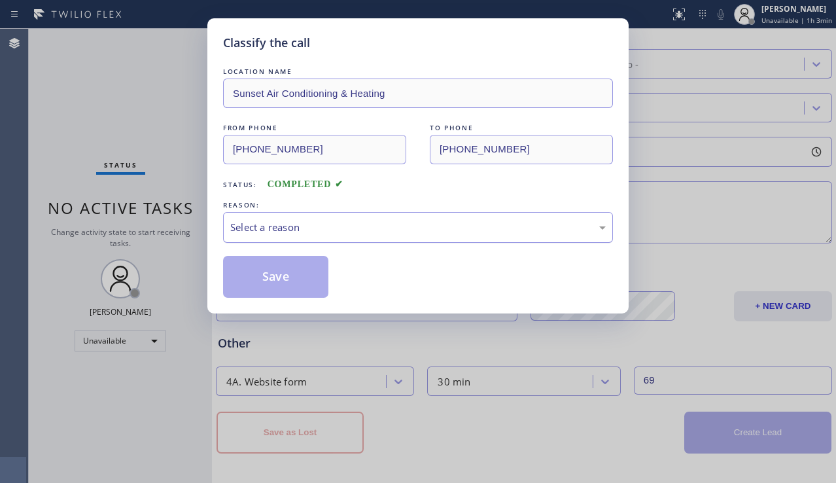
click at [355, 218] on div "Select a reason" at bounding box center [418, 227] width 390 height 31
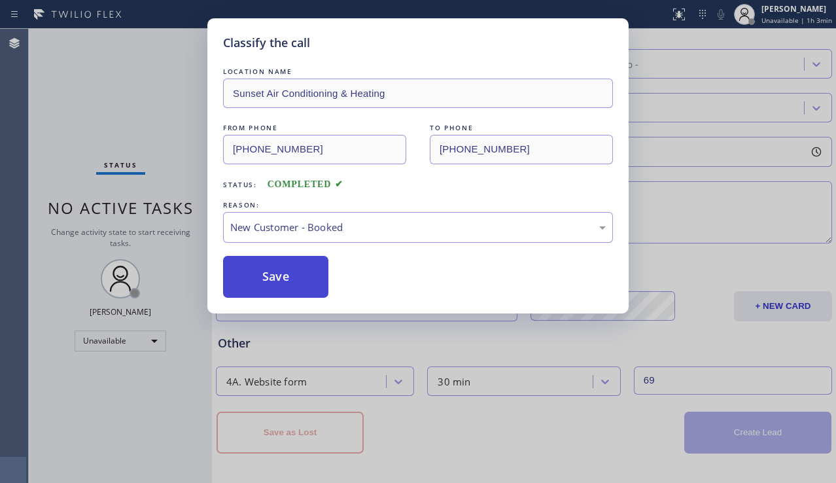
click at [279, 275] on button "Save" at bounding box center [275, 277] width 105 height 42
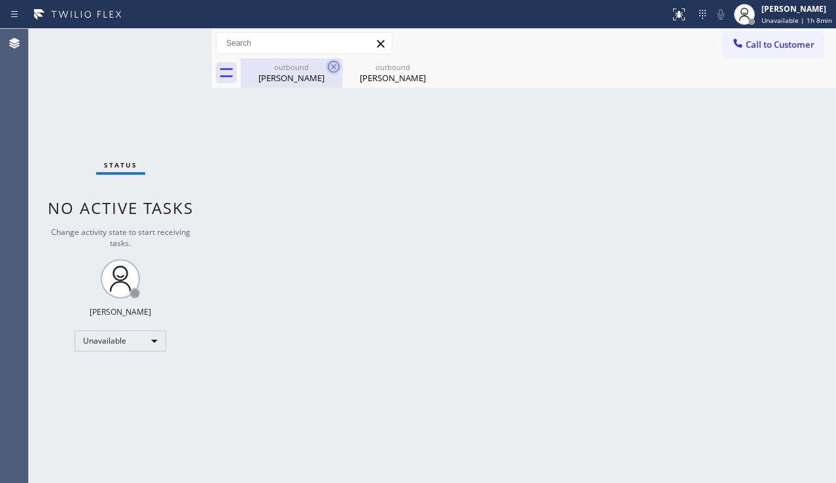
click at [332, 65] on icon at bounding box center [334, 67] width 12 height 12
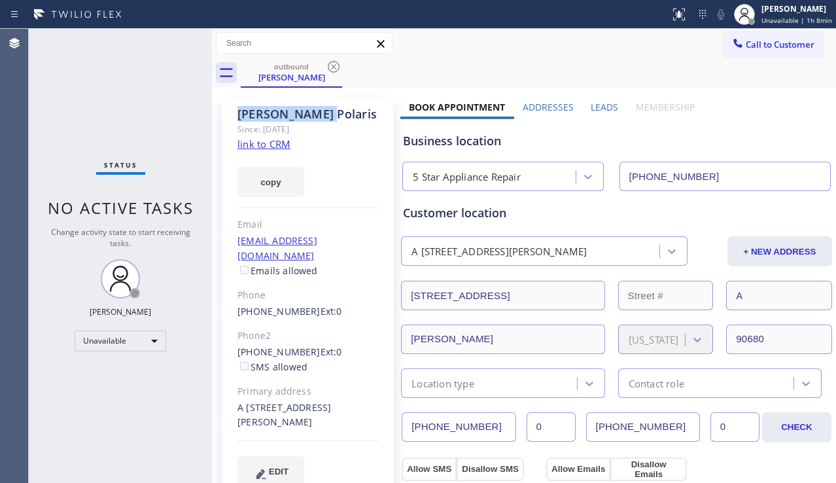
click at [332, 65] on icon at bounding box center [334, 67] width 12 height 12
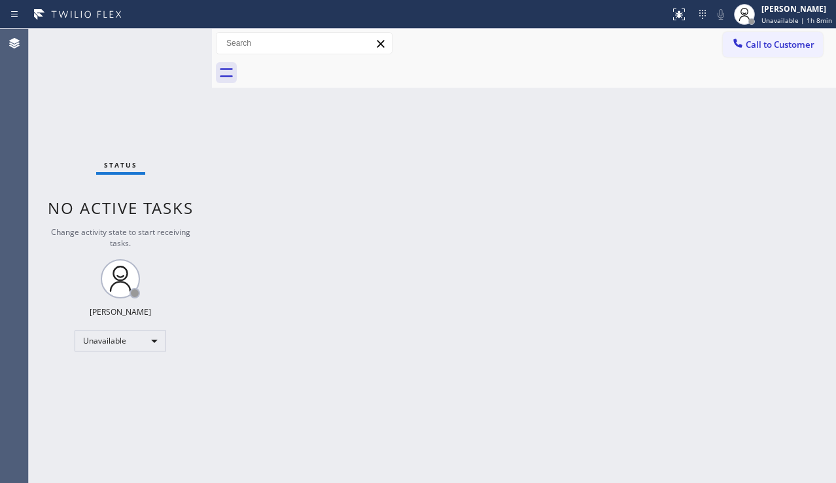
click at [332, 65] on div at bounding box center [538, 72] width 595 height 29
click at [73, 123] on div "Status No active tasks Change activity state to start receiving tasks. [PERSON_…" at bounding box center [120, 256] width 183 height 454
click at [760, 54] on button "Call to Customer" at bounding box center [773, 44] width 100 height 25
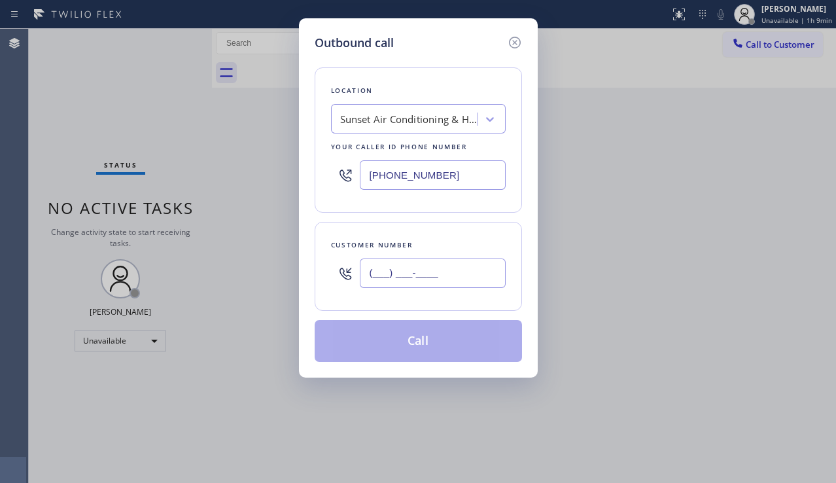
click at [419, 273] on input "(___) ___-____" at bounding box center [433, 272] width 146 height 29
paste input "323) 440-3669"
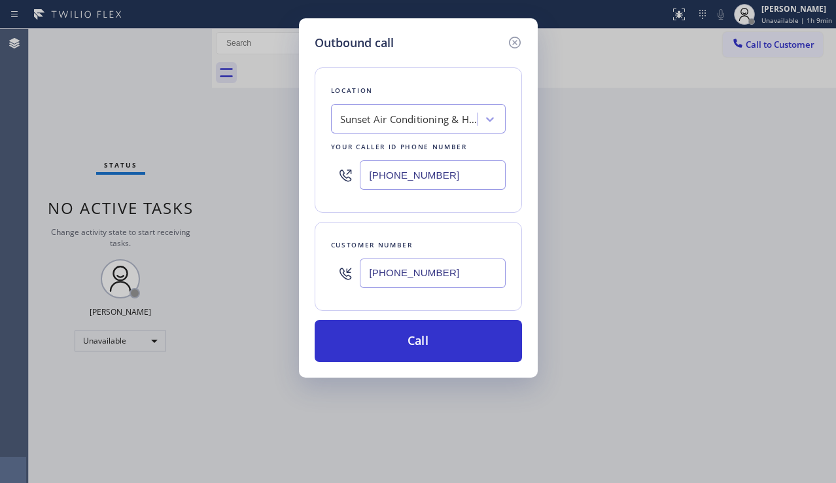
type input "[PHONE_NUMBER]"
drag, startPoint x: 455, startPoint y: 174, endPoint x: 332, endPoint y: 180, distance: 122.4
click at [332, 180] on div "[PHONE_NUMBER]" at bounding box center [418, 175] width 175 height 43
paste input "626) 349-6877"
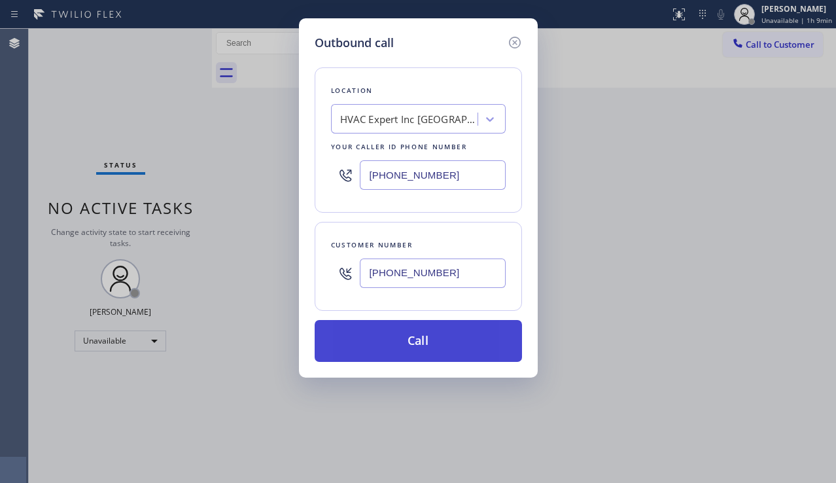
type input "[PHONE_NUMBER]"
click at [407, 338] on button "Call" at bounding box center [418, 341] width 207 height 42
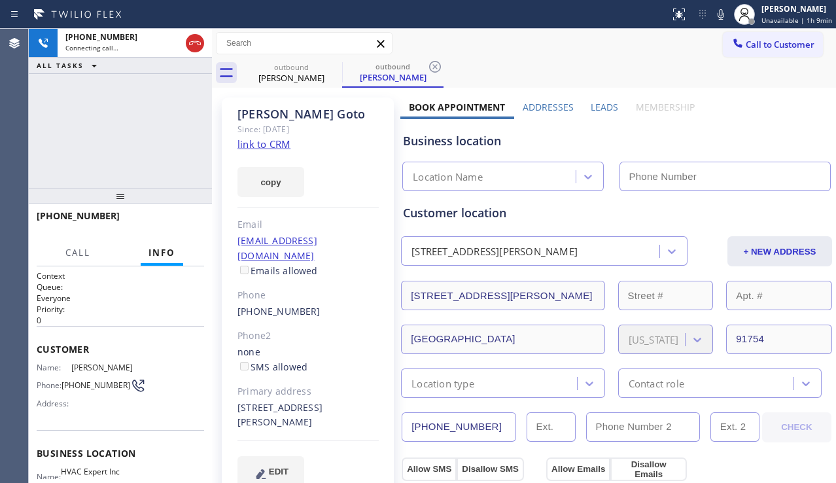
click at [139, 143] on div "[PHONE_NUMBER] Connecting call… ALL TASKS ALL TASKS ACTIVE TASKS TASKS IN WRAP …" at bounding box center [120, 108] width 183 height 159
type input "[PHONE_NUMBER]"
click at [600, 106] on label "Leads" at bounding box center [604, 107] width 27 height 12
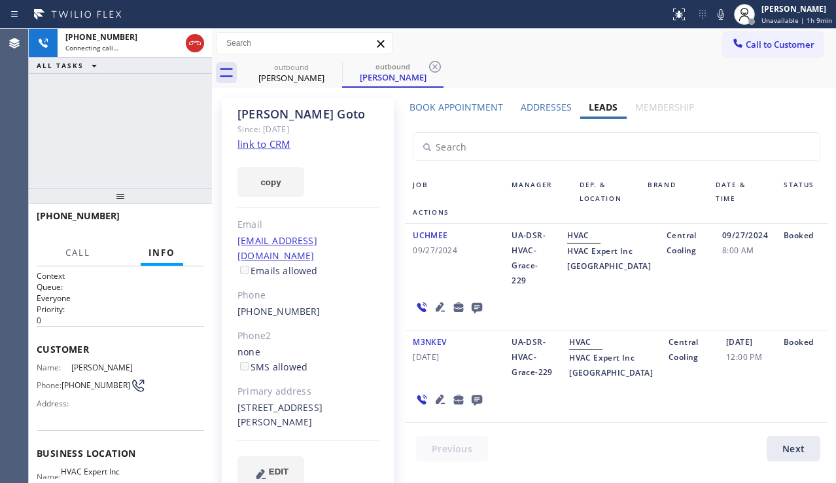
click at [479, 306] on icon at bounding box center [477, 308] width 10 height 10
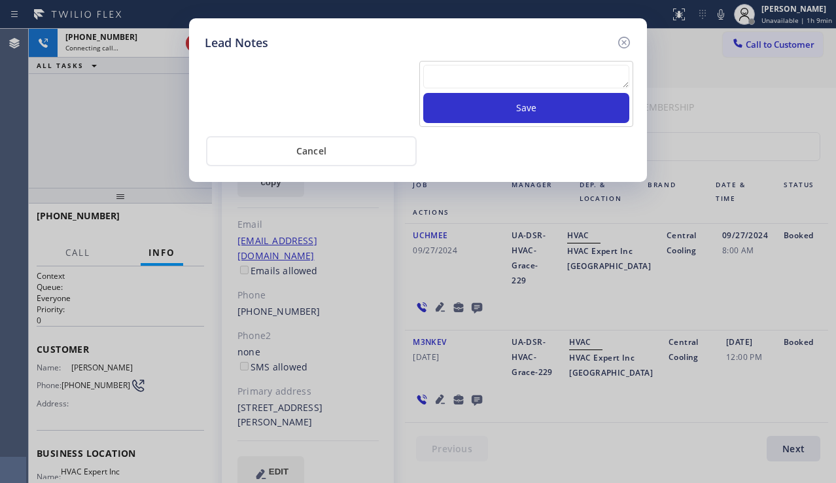
click at [505, 87] on textarea at bounding box center [526, 77] width 206 height 24
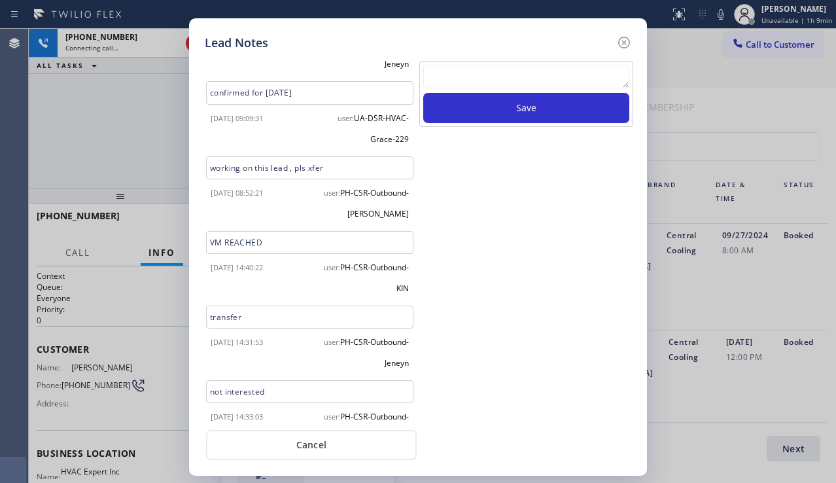
scroll to position [1674, 0]
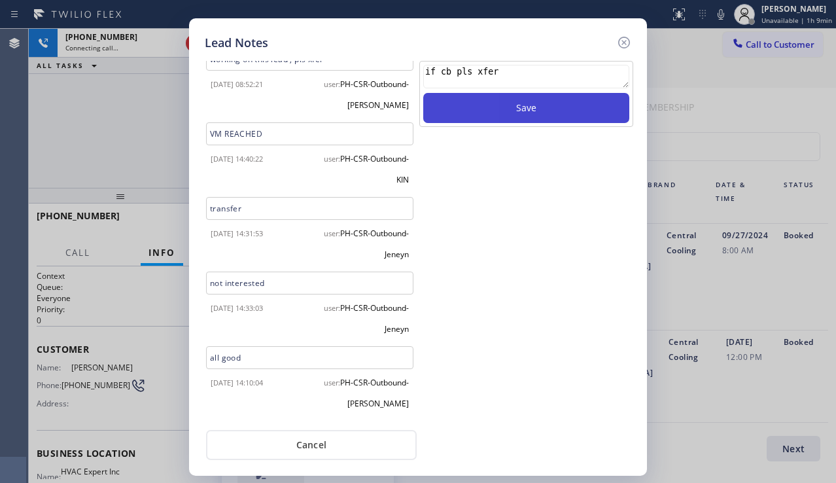
type textarea "if cb pls xfer"
click at [498, 107] on button "Save" at bounding box center [526, 108] width 206 height 30
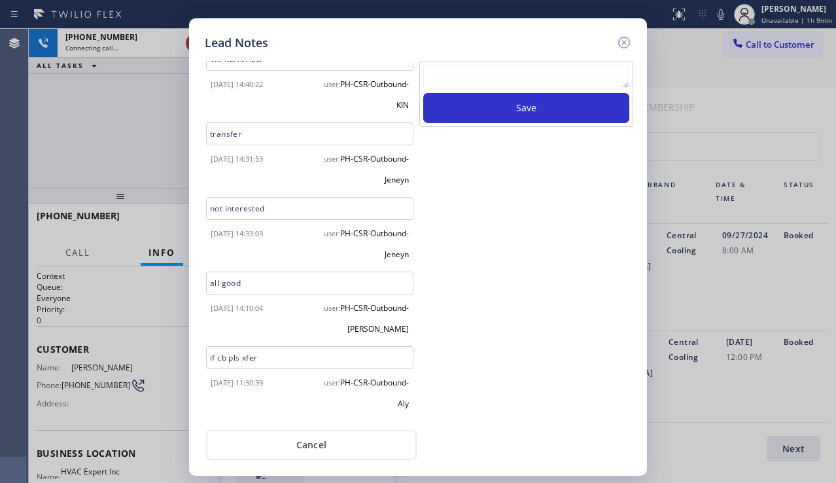
scroll to position [1748, 0]
click at [620, 44] on icon at bounding box center [624, 43] width 16 height 16
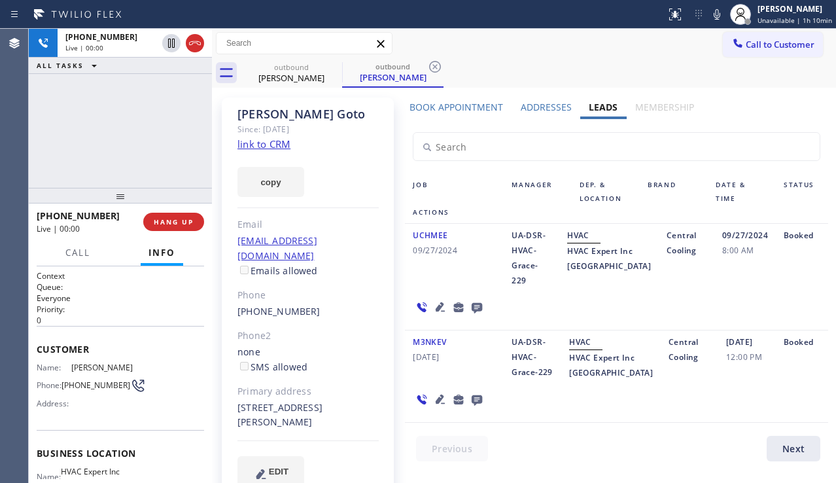
click at [807, 304] on div "UCHMEE [DATE] UA-DSR-HVAC-Grace-229 HVAC HVAC Expert Inc [GEOGRAPHIC_DATA] Cool…" at bounding box center [616, 277] width 423 height 107
click at [163, 213] on button "HANG UP" at bounding box center [173, 222] width 61 height 18
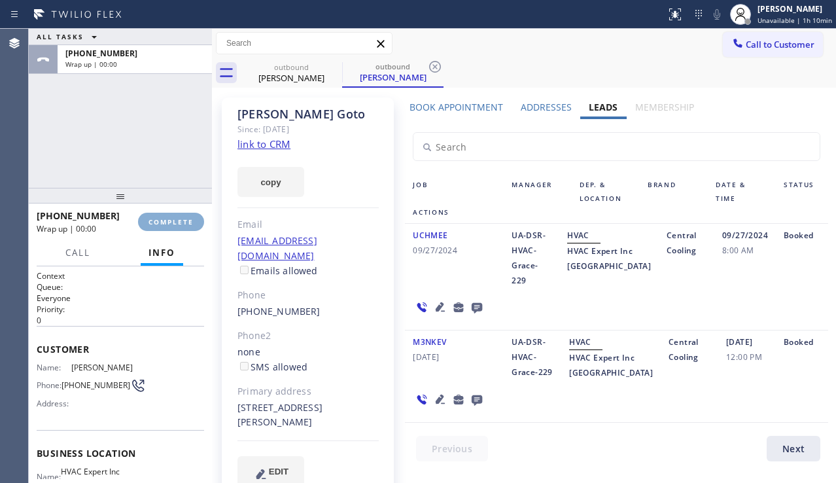
click at [163, 213] on button "COMPLETE" at bounding box center [171, 222] width 66 height 18
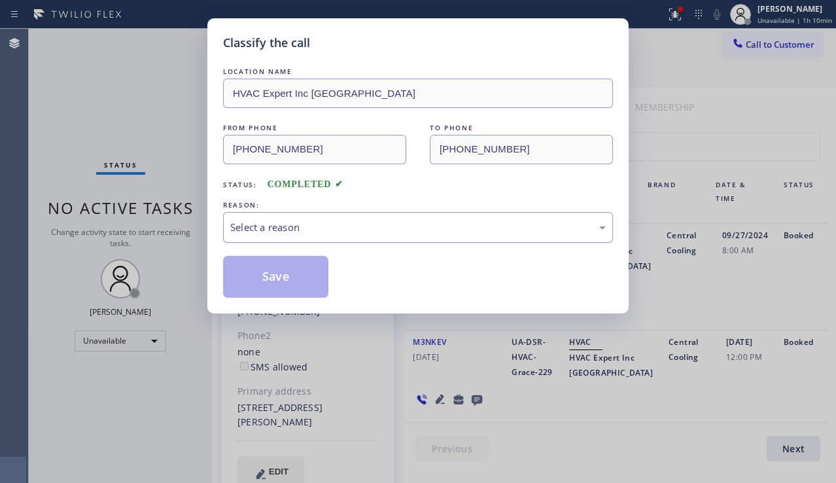
click at [299, 233] on div "Select a reason" at bounding box center [417, 227] width 375 height 15
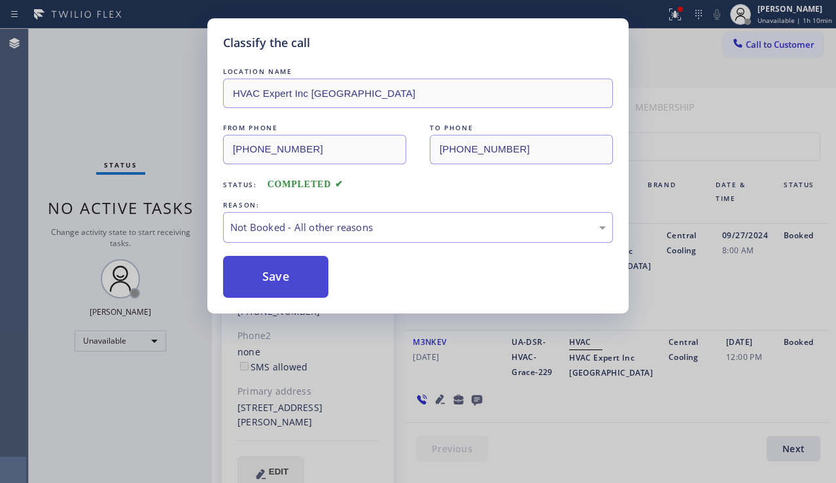
click at [274, 275] on button "Save" at bounding box center [275, 277] width 105 height 42
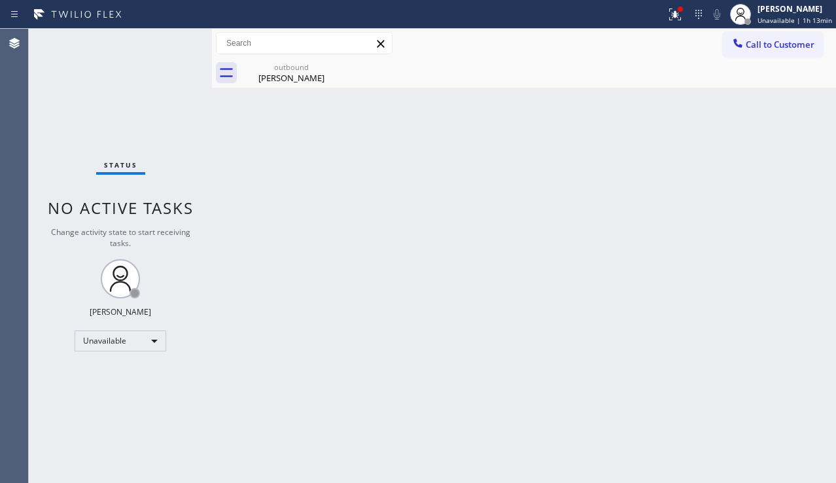
click at [833, 289] on div "Back to Dashboard Change Sender ID Customers Technicians Select a contact Outbo…" at bounding box center [524, 256] width 624 height 454
click at [289, 88] on div "Back to Dashboard Change Sender ID Customers Technicians Select a contact Outbo…" at bounding box center [524, 256] width 624 height 454
click at [300, 80] on div "[PERSON_NAME]" at bounding box center [291, 78] width 99 height 12
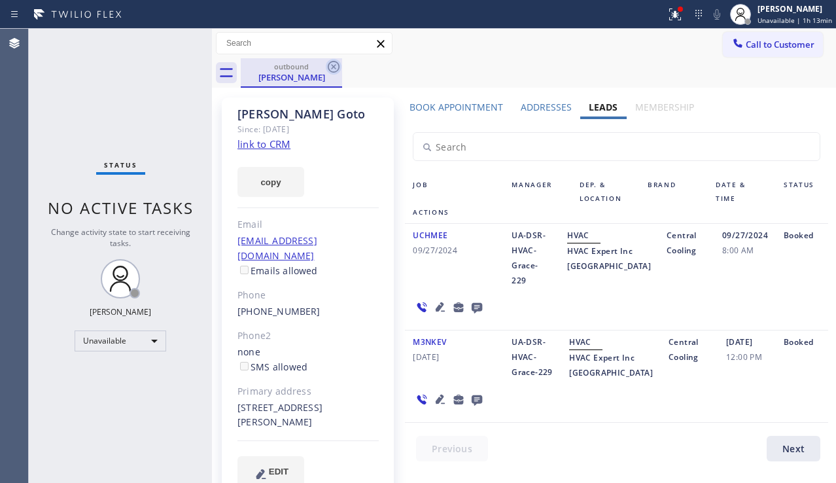
click at [331, 66] on icon at bounding box center [334, 67] width 16 height 16
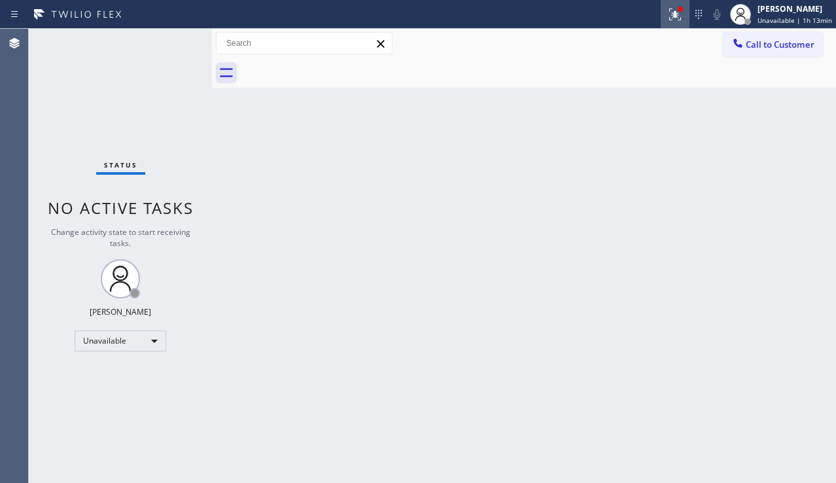
click at [661, 16] on div at bounding box center [675, 15] width 29 height 16
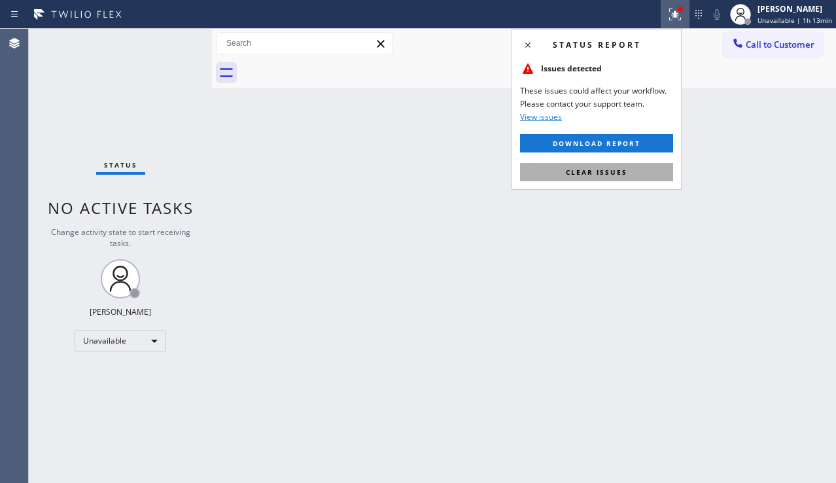
click at [608, 165] on button "Clear issues" at bounding box center [596, 172] width 153 height 18
click at [434, 194] on div "Back to Dashboard Change Sender ID Customers Technicians Select a contact Outbo…" at bounding box center [524, 256] width 624 height 454
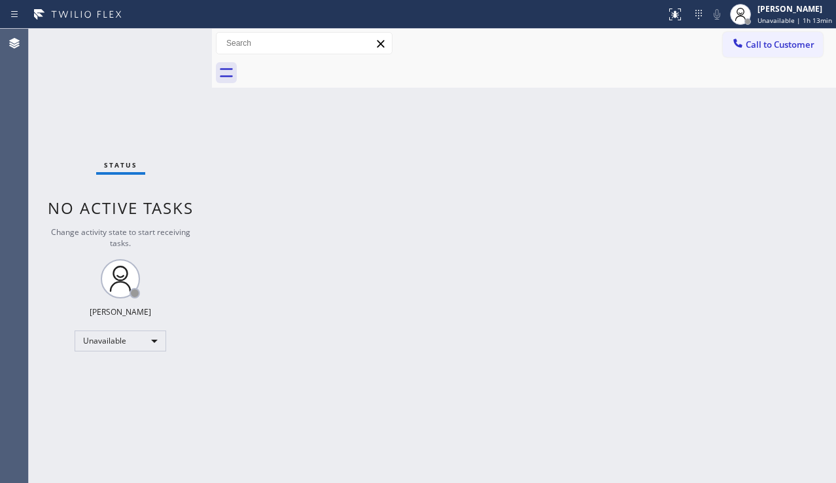
click at [434, 194] on div "Back to Dashboard Change Sender ID Customers Technicians Select a contact Outbo…" at bounding box center [524, 256] width 624 height 454
click at [258, 152] on div "Back to Dashboard Change Sender ID Customers Technicians Select a contact Outbo…" at bounding box center [524, 256] width 624 height 454
click at [812, 303] on div "Back to Dashboard Change Sender ID Customers Technicians Select a contact Outbo…" at bounding box center [524, 256] width 624 height 454
drag, startPoint x: 311, startPoint y: 454, endPoint x: 288, endPoint y: 480, distance: 34.3
click at [311, 454] on div "Back to Dashboard Change Sender ID Customers Technicians Select a contact Outbo…" at bounding box center [524, 256] width 624 height 454
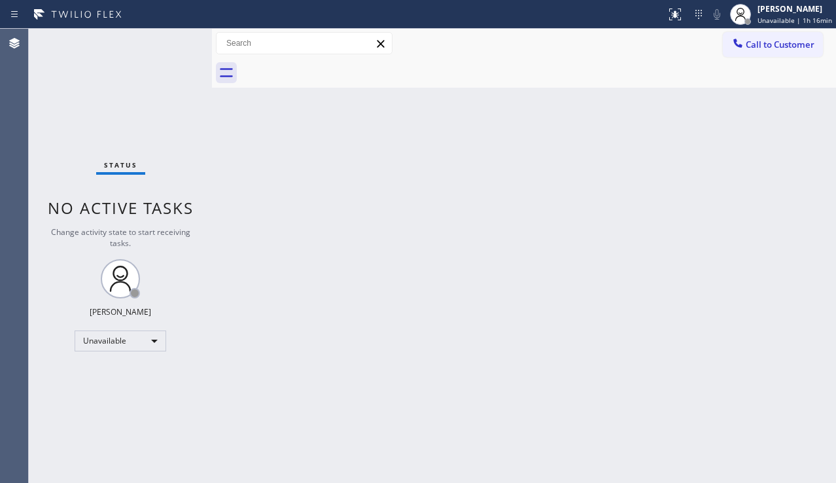
drag, startPoint x: 402, startPoint y: 228, endPoint x: 388, endPoint y: 259, distance: 34.3
click at [402, 228] on div "Back to Dashboard Change Sender ID Customers Technicians Select a contact Outbo…" at bounding box center [524, 256] width 624 height 454
click at [822, 324] on div "Back to Dashboard Change Sender ID Customers Technicians Select a contact Outbo…" at bounding box center [524, 256] width 624 height 454
click at [756, 45] on span "Call to Customer" at bounding box center [780, 45] width 69 height 12
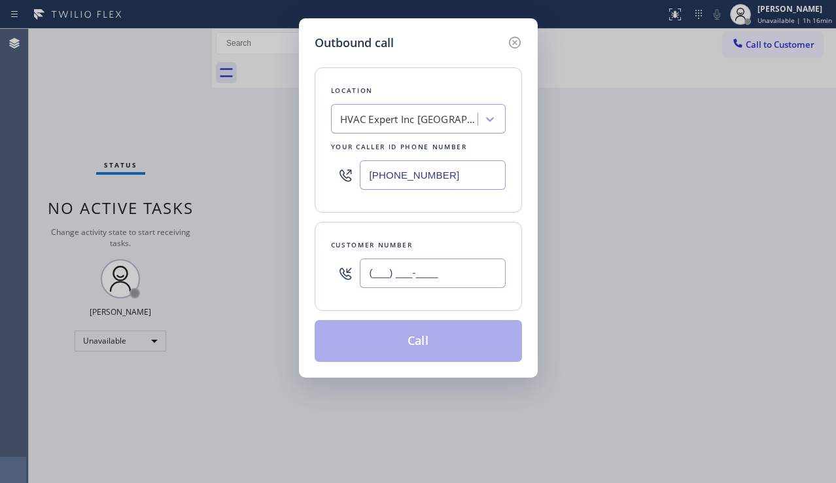
click at [396, 261] on input "(___) ___-____" at bounding box center [433, 272] width 146 height 29
paste input "714) 828-6048"
type input "[PHONE_NUMBER]"
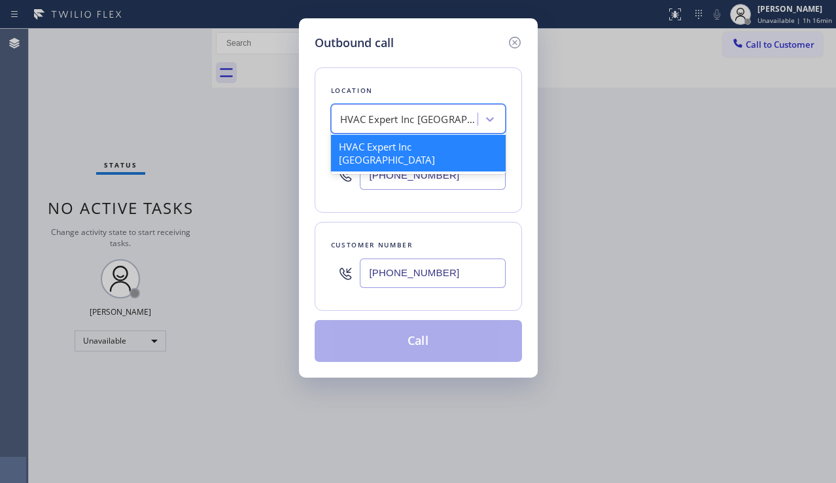
click at [380, 120] on div "HVAC Expert Inc [GEOGRAPHIC_DATA]" at bounding box center [408, 119] width 137 height 15
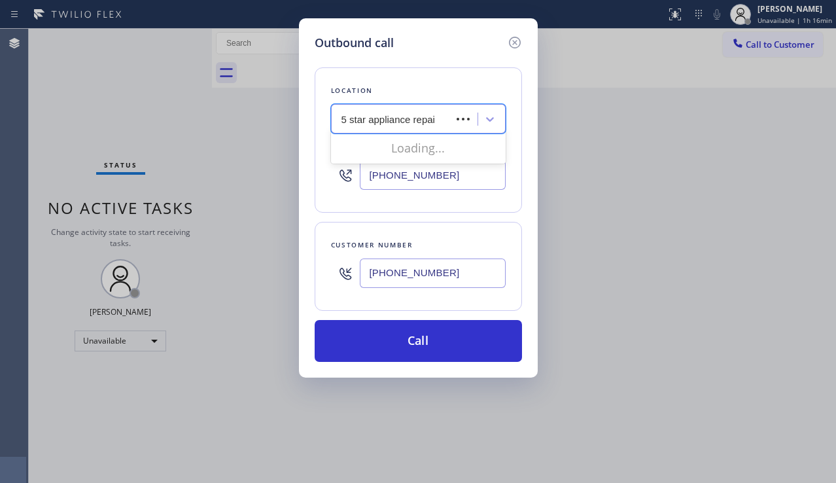
type input "5 star appliance repair"
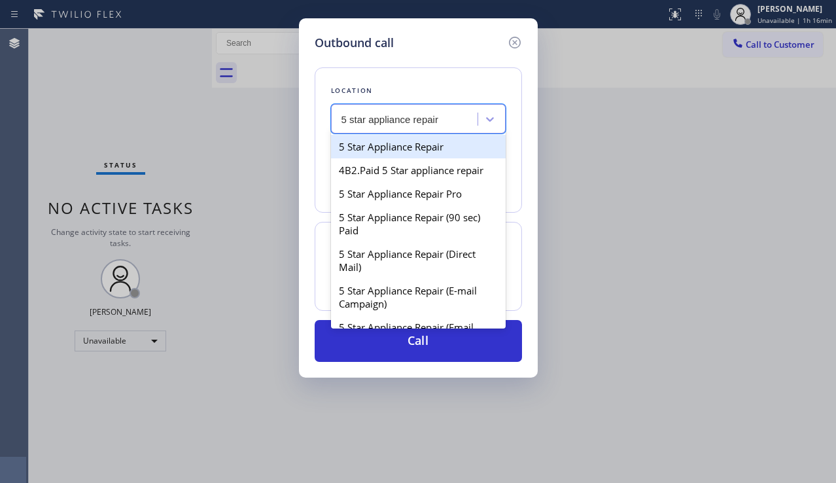
click at [382, 152] on div "5 Star Appliance Repair" at bounding box center [418, 147] width 175 height 24
type input "[PHONE_NUMBER]"
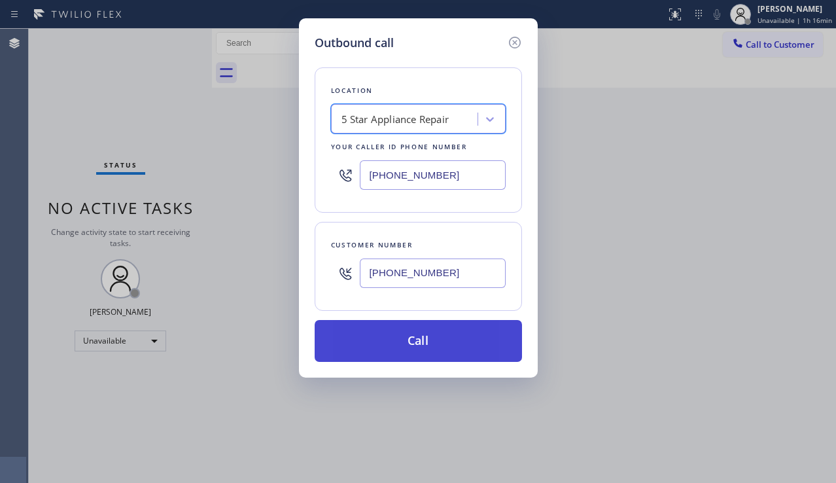
click at [386, 330] on button "Call" at bounding box center [418, 341] width 207 height 42
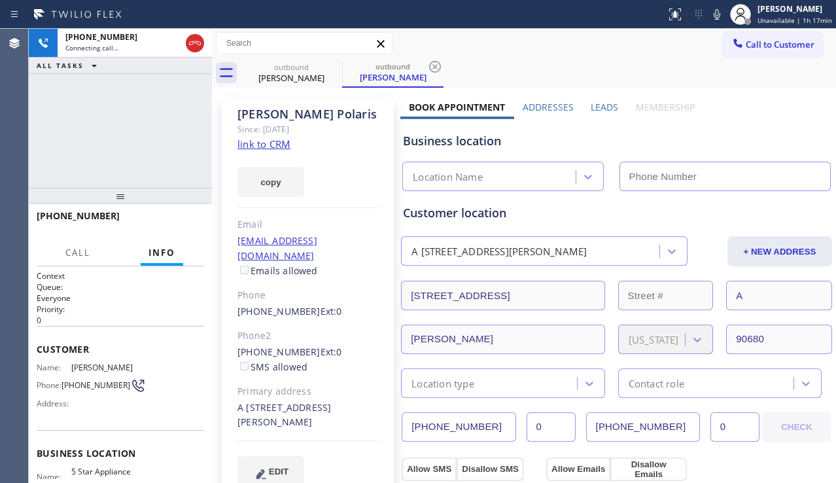
type input "[PHONE_NUMBER]"
click at [776, 127] on div "Business location 5 Star Appliance Repair [PHONE_NUMBER]" at bounding box center [616, 155] width 432 height 72
click at [606, 111] on label "Leads" at bounding box center [604, 107] width 27 height 12
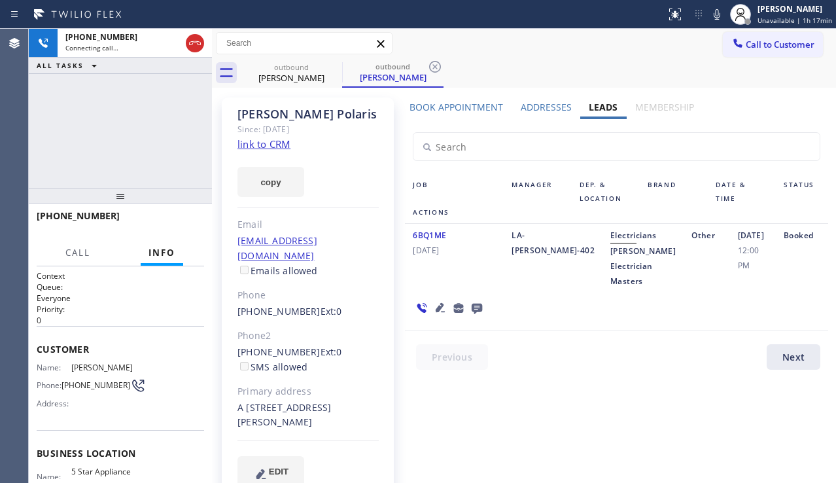
click at [115, 168] on div "[PHONE_NUMBER] Connecting call… ALL TASKS ALL TASKS ACTIVE TASKS TASKS IN WRAP …" at bounding box center [120, 108] width 183 height 159
click at [185, 226] on span "HANG UP" at bounding box center [174, 221] width 40 height 9
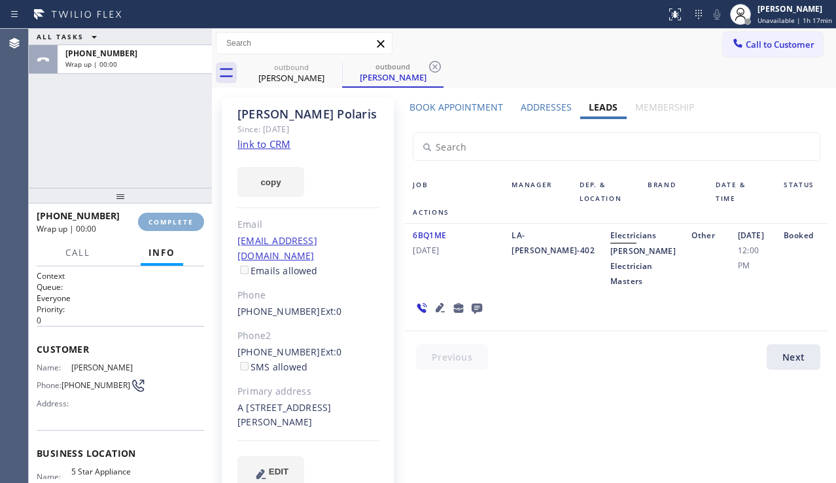
click at [185, 226] on span "COMPLETE" at bounding box center [170, 221] width 45 height 9
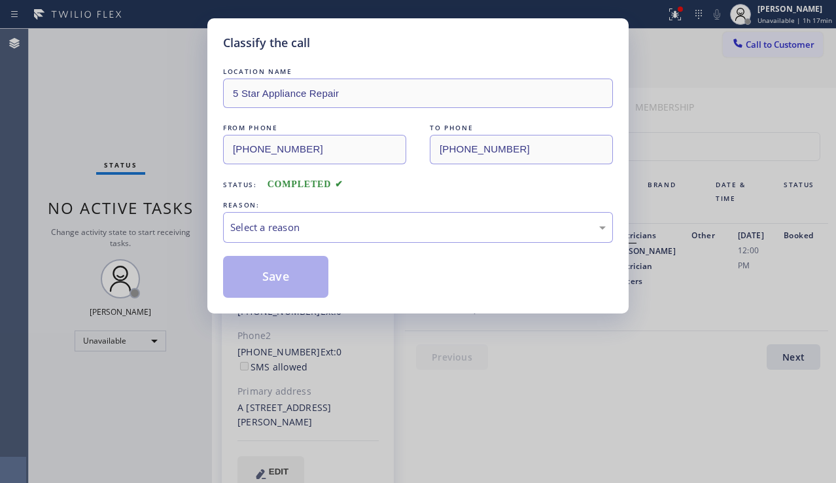
click at [360, 223] on div "Select a reason" at bounding box center [417, 227] width 375 height 15
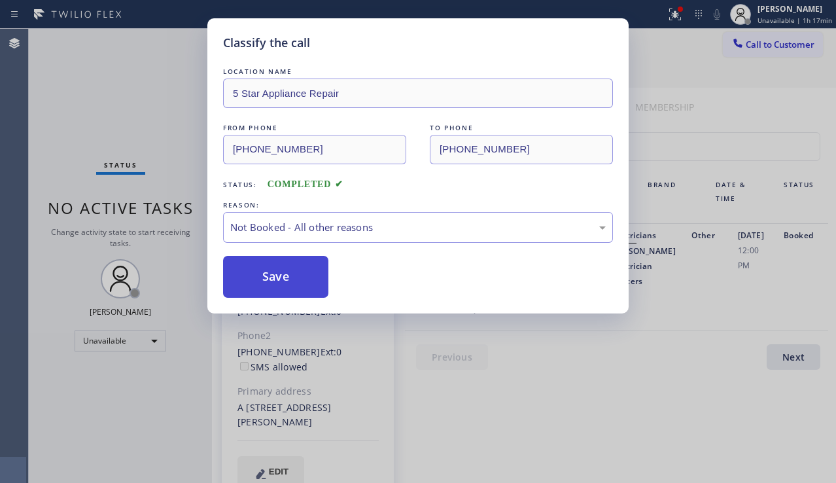
click at [296, 274] on button "Save" at bounding box center [275, 277] width 105 height 42
click at [748, 42] on span "Call to Customer" at bounding box center [780, 45] width 69 height 12
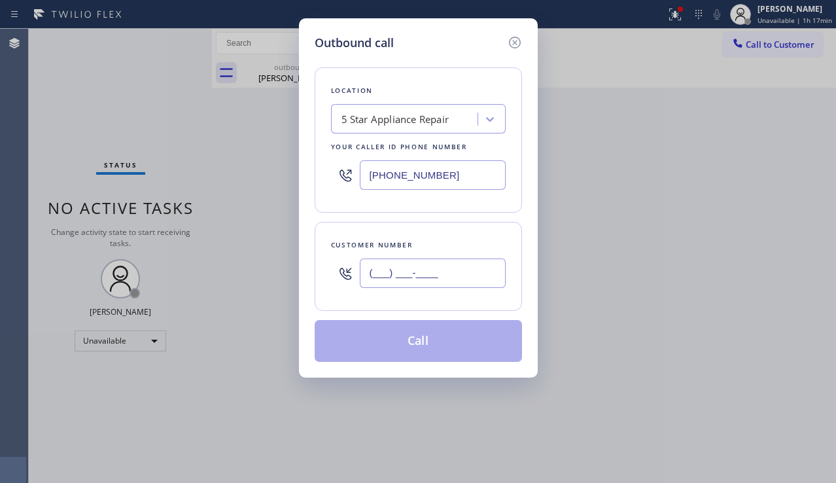
click at [421, 281] on input "(___) ___-____" at bounding box center [433, 272] width 146 height 29
paste input "310) 666-6316"
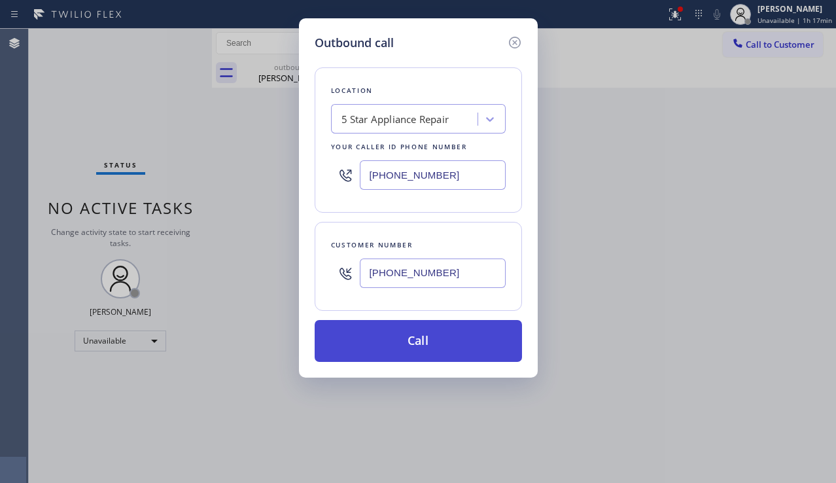
type input "[PHONE_NUMBER]"
drag, startPoint x: 398, startPoint y: 344, endPoint x: 375, endPoint y: 325, distance: 30.2
click at [397, 343] on button "Call" at bounding box center [418, 341] width 207 height 42
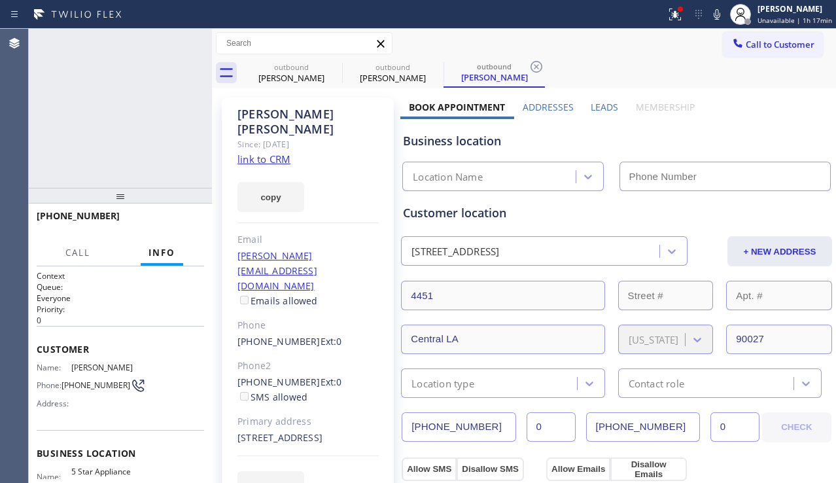
type input "[PHONE_NUMBER]"
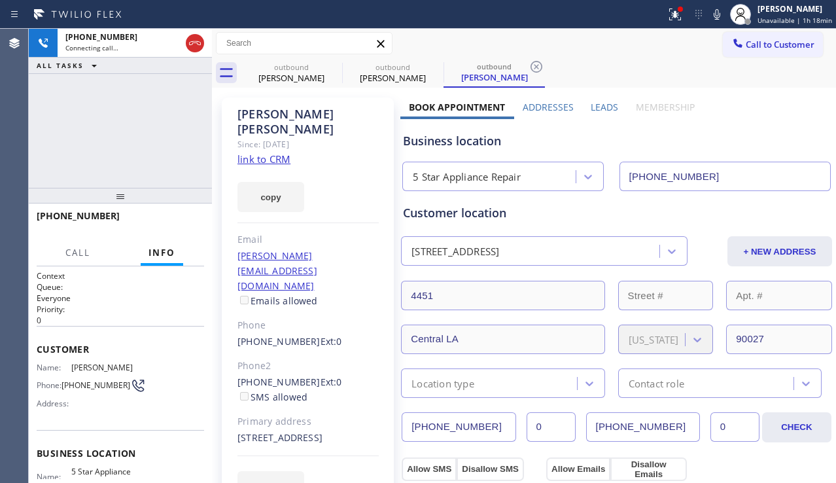
click at [111, 130] on div "[PHONE_NUMBER] Connecting call… ALL TASKS ALL TASKS ACTIVE TASKS TASKS IN WRAP …" at bounding box center [120, 108] width 183 height 159
click at [591, 102] on label "Leads" at bounding box center [604, 107] width 27 height 12
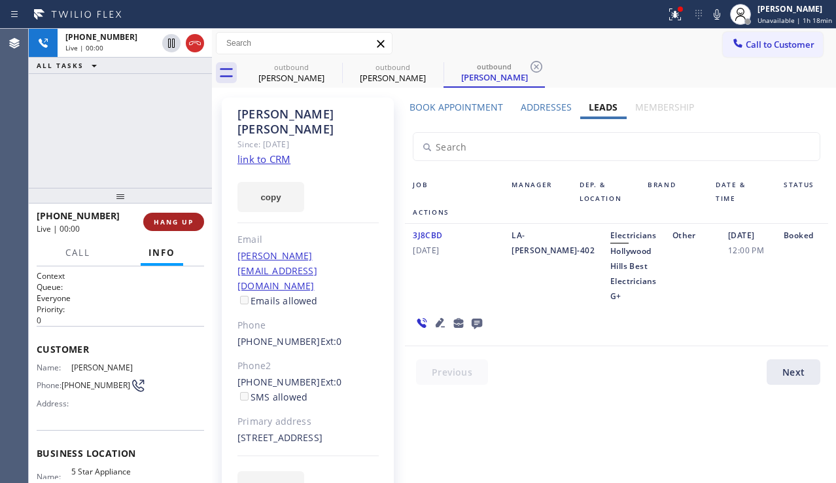
click at [186, 220] on span "HANG UP" at bounding box center [174, 221] width 40 height 9
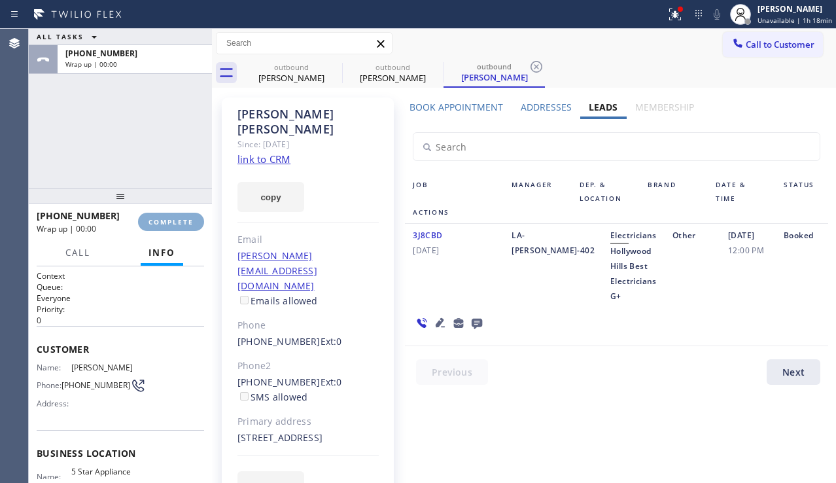
click at [186, 220] on span "COMPLETE" at bounding box center [170, 221] width 45 height 9
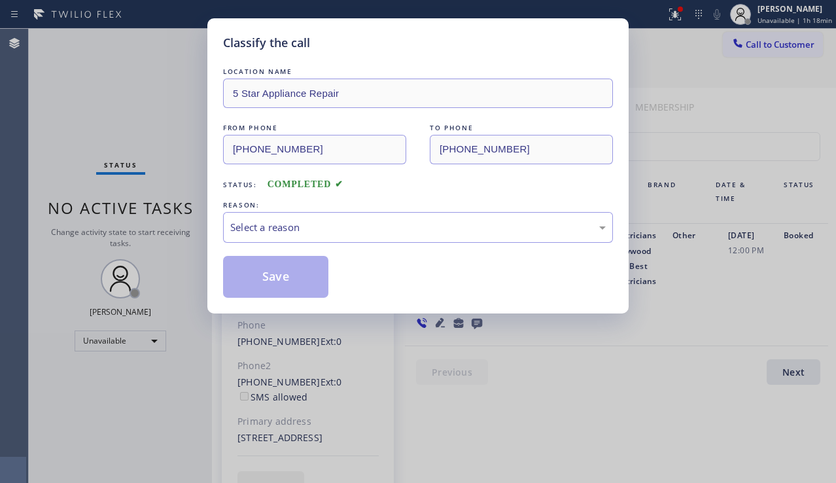
click at [370, 230] on div "Select a reason" at bounding box center [417, 227] width 375 height 15
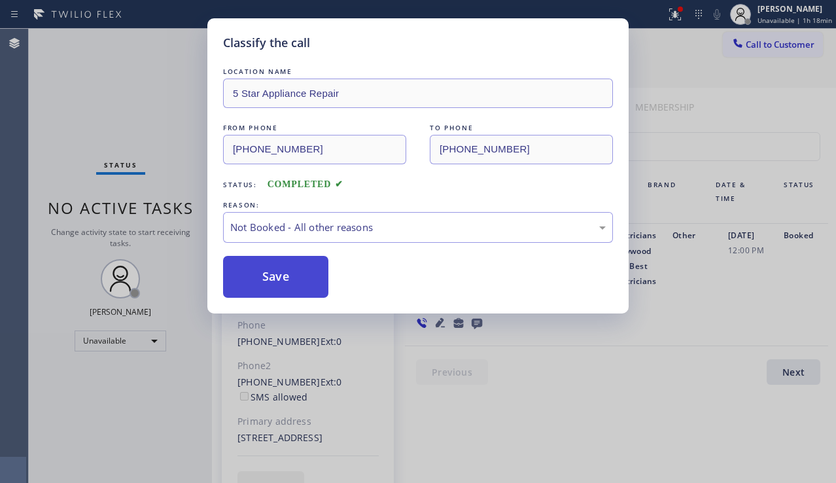
click at [292, 279] on button "Save" at bounding box center [275, 277] width 105 height 42
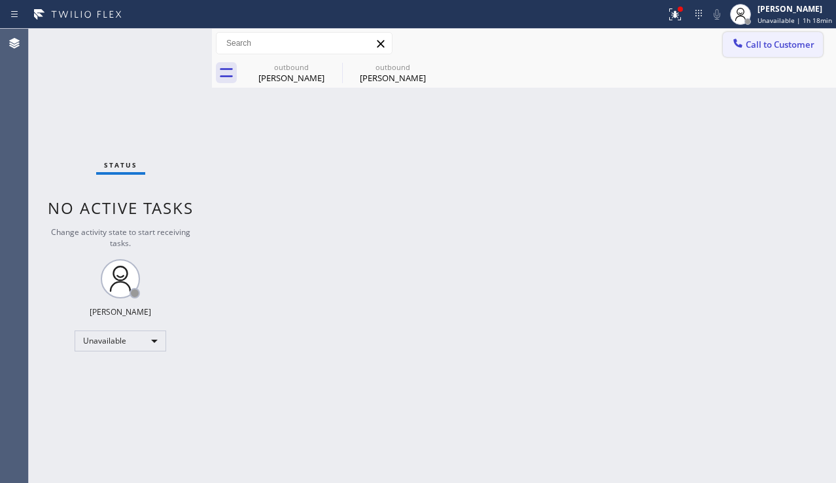
click at [773, 44] on span "Call to Customer" at bounding box center [780, 45] width 69 height 12
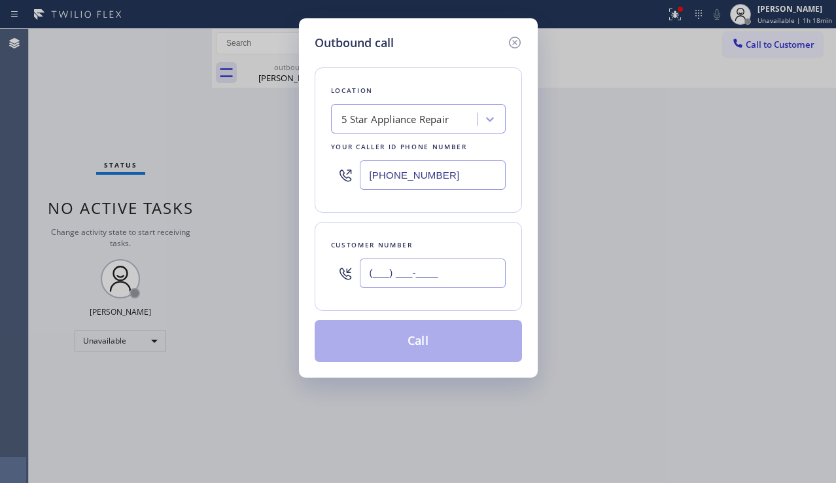
click at [449, 267] on input "(___) ___-____" at bounding box center [433, 272] width 146 height 29
paste input "714) 454-5760"
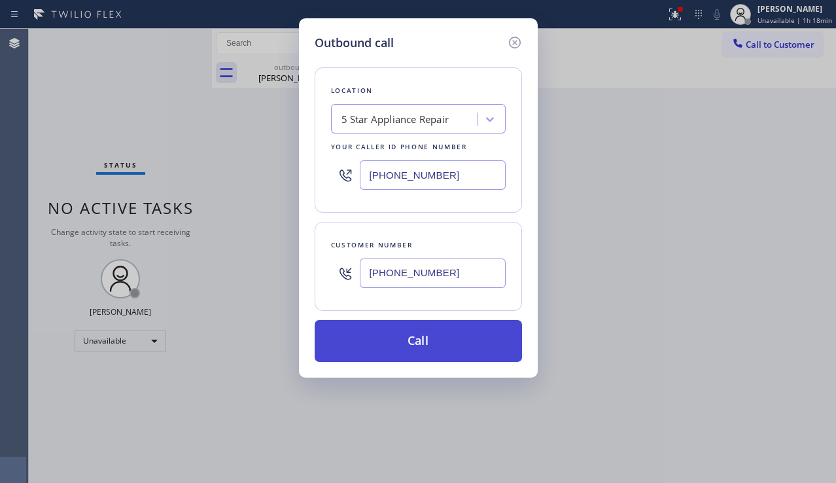
type input "[PHONE_NUMBER]"
click at [389, 350] on button "Call" at bounding box center [418, 341] width 207 height 42
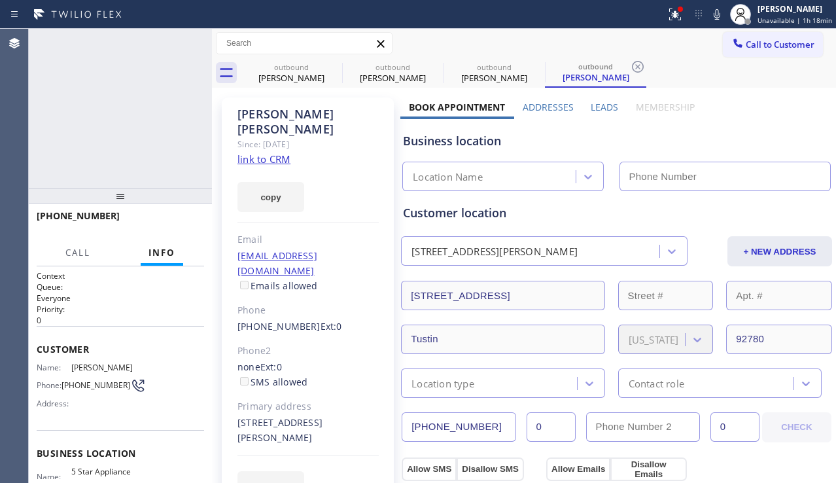
type input "[PHONE_NUMBER]"
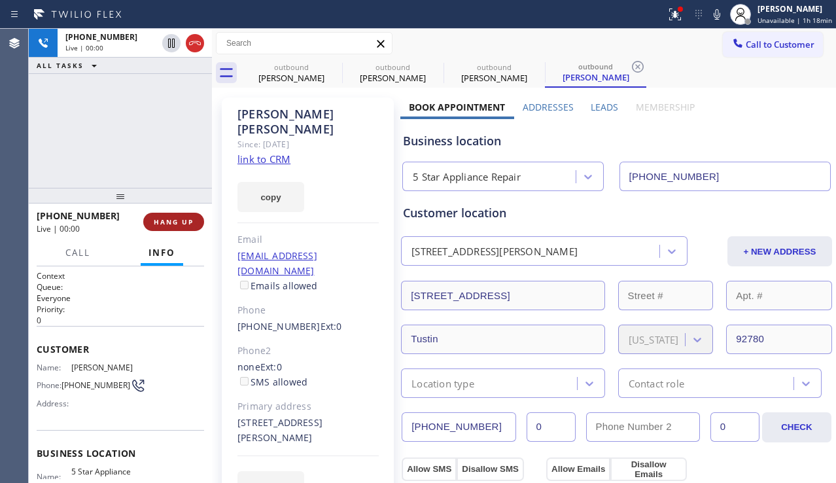
click at [150, 218] on button "HANG UP" at bounding box center [173, 222] width 61 height 18
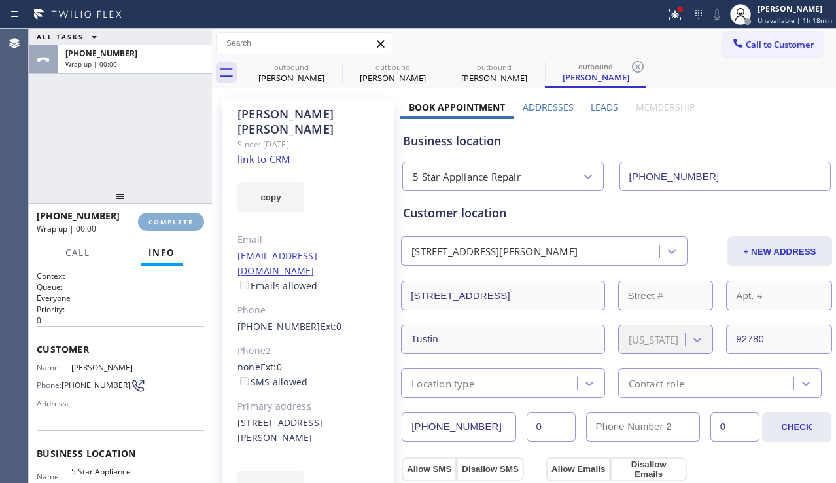
click at [150, 218] on span "COMPLETE" at bounding box center [170, 221] width 45 height 9
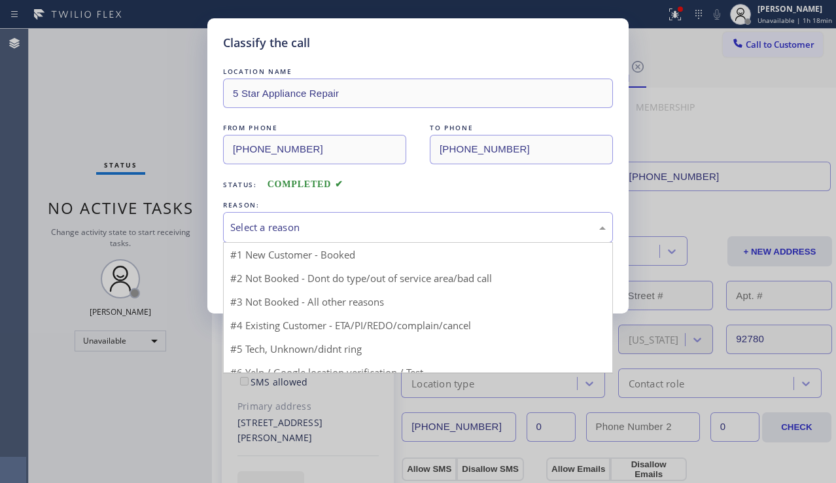
click at [377, 220] on div "Select a reason" at bounding box center [417, 227] width 375 height 15
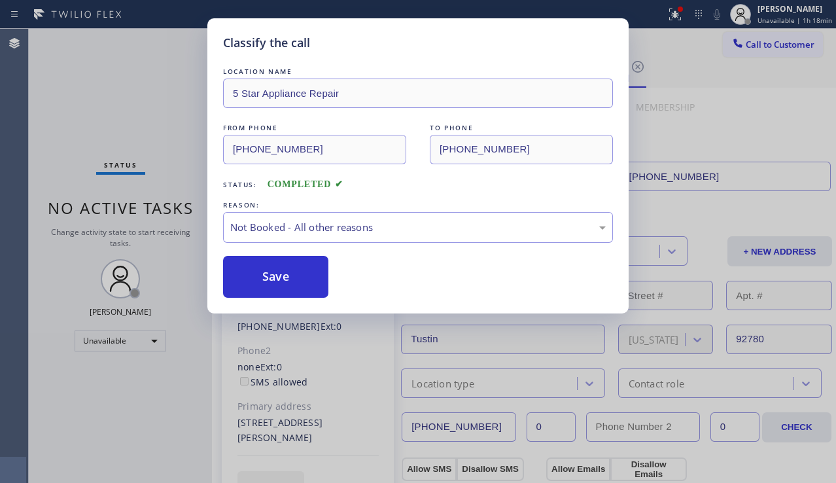
drag, startPoint x: 318, startPoint y: 278, endPoint x: 303, endPoint y: 254, distance: 28.5
click at [296, 286] on button "Save" at bounding box center [275, 277] width 105 height 42
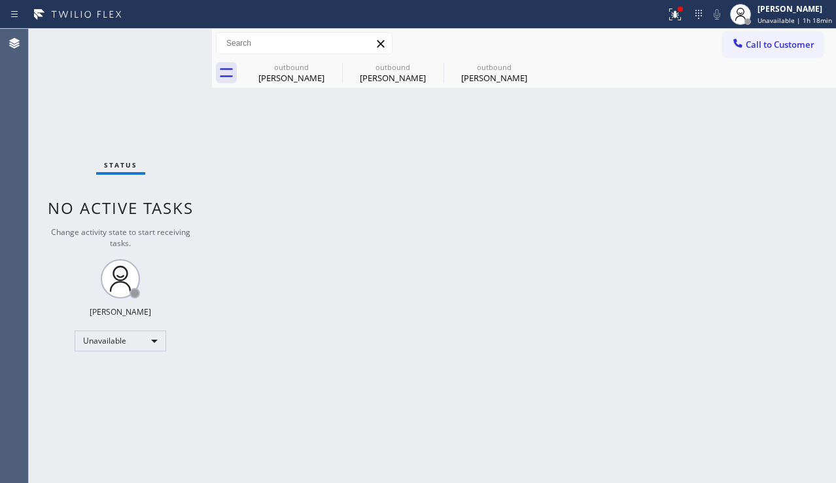
click at [764, 60] on div "Call to Customer Outbound call Location 5 Star Appliance Repair Your caller id …" at bounding box center [524, 58] width 624 height 59
click at [749, 41] on span "Call to Customer" at bounding box center [780, 45] width 69 height 12
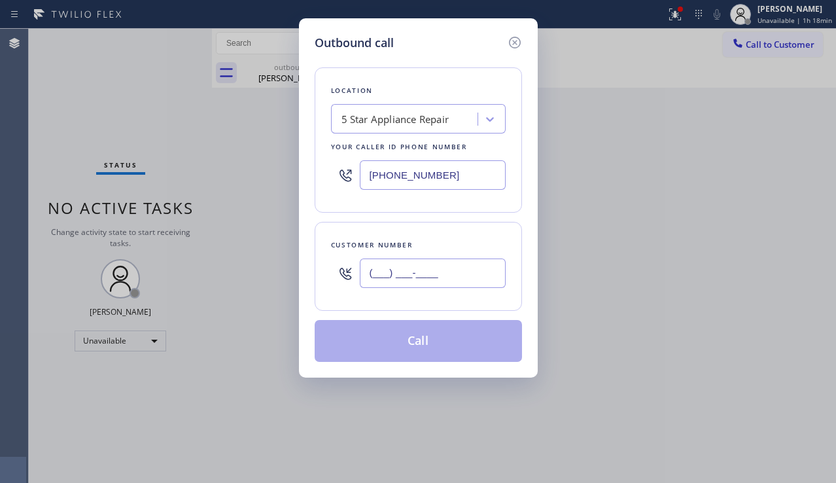
click at [391, 272] on input "(___) ___-____" at bounding box center [433, 272] width 146 height 29
paste input "818) 648-9011"
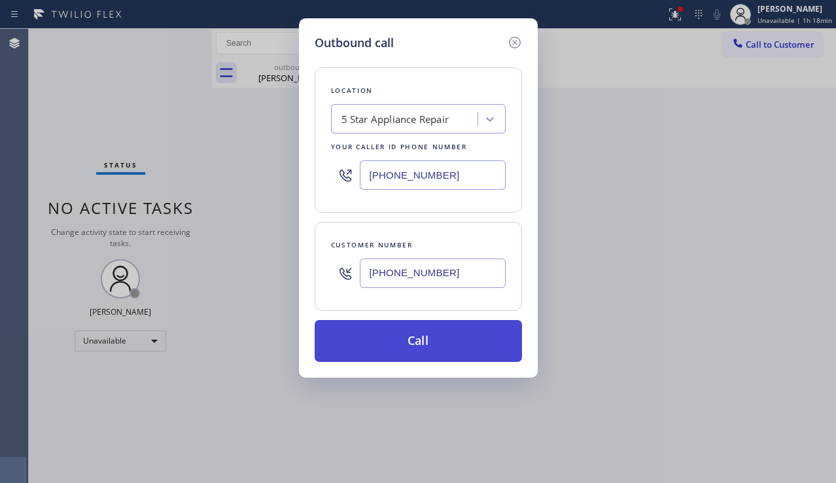
type input "[PHONE_NUMBER]"
click at [395, 346] on button "Call" at bounding box center [418, 341] width 207 height 42
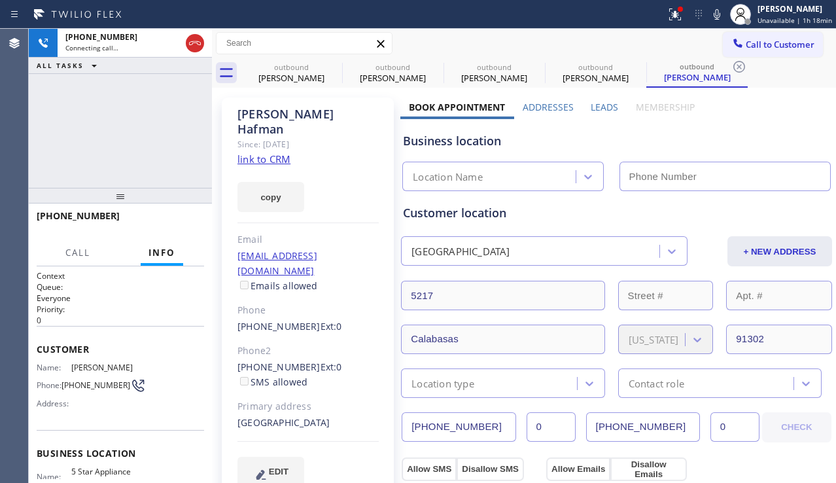
type input "[PHONE_NUMBER]"
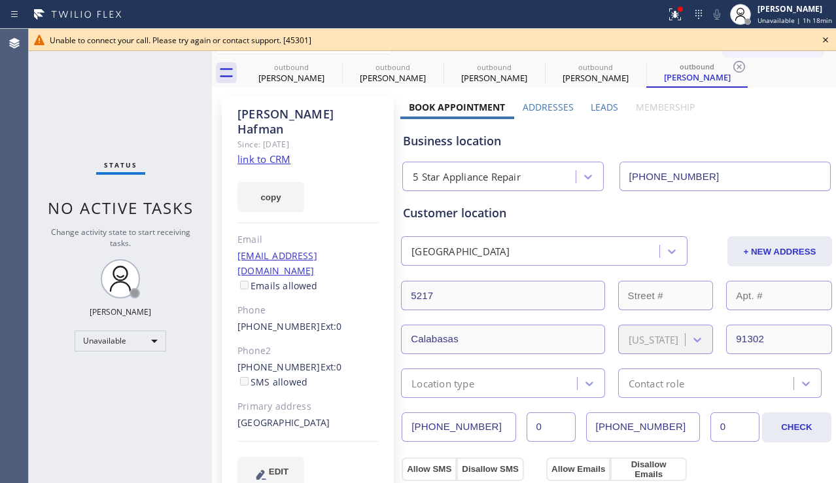
click at [77, 148] on div "Status No active tasks Change activity state to start receiving tasks. [PERSON_…" at bounding box center [120, 256] width 183 height 454
click at [827, 37] on icon at bounding box center [825, 40] width 16 height 16
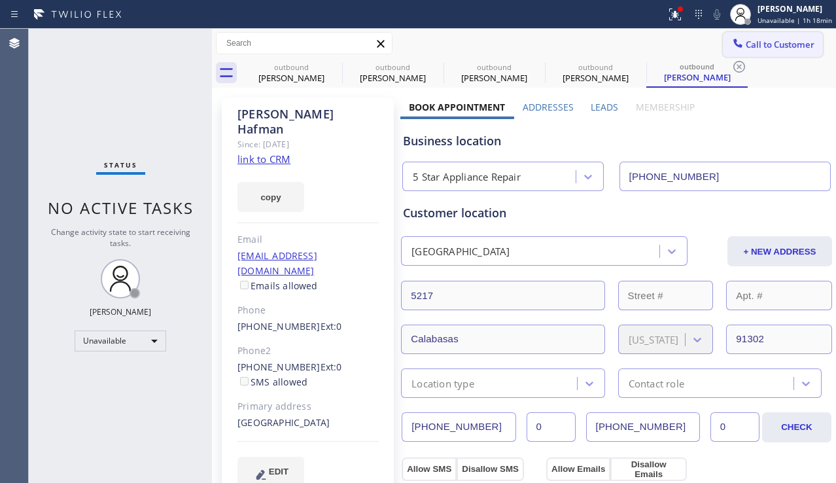
click at [775, 47] on span "Call to Customer" at bounding box center [780, 45] width 69 height 12
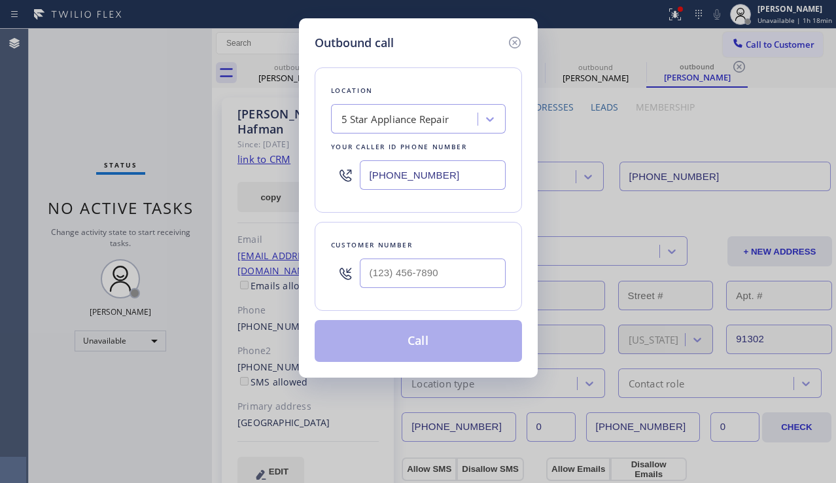
click at [473, 255] on div at bounding box center [433, 273] width 146 height 43
click at [466, 262] on input "(___) ___-____" at bounding box center [433, 272] width 146 height 29
paste input "718) 578-1140"
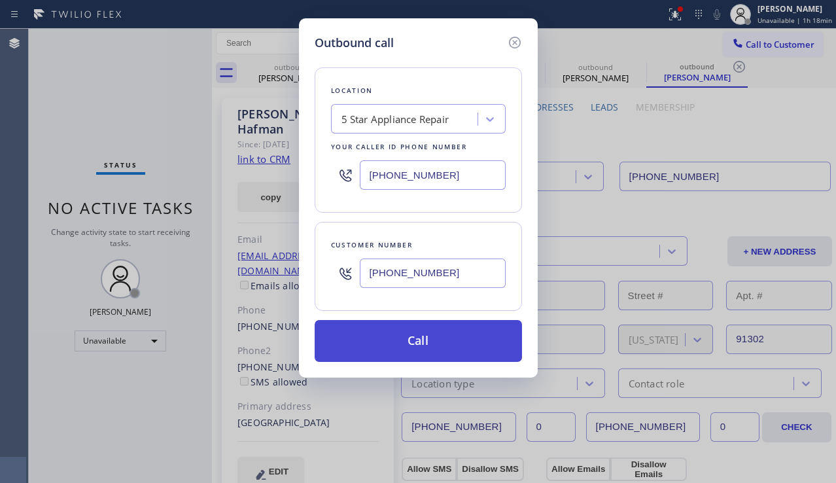
type input "[PHONE_NUMBER]"
click at [418, 347] on button "Call" at bounding box center [418, 341] width 207 height 42
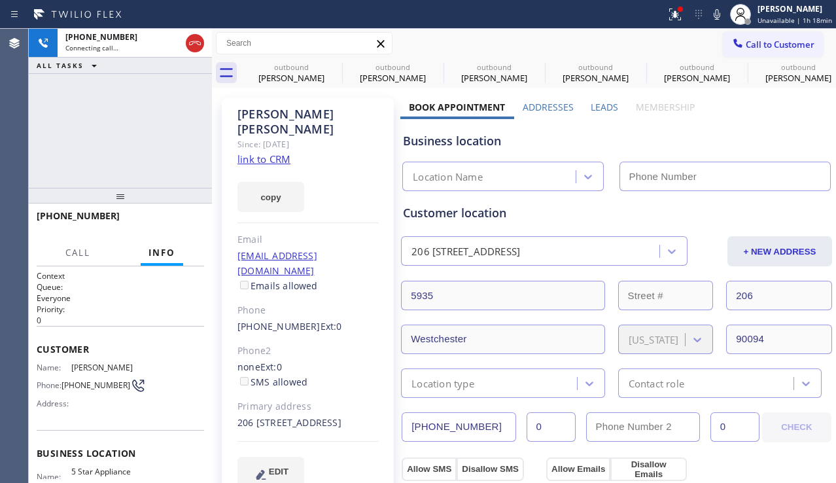
type input "[PHONE_NUMBER]"
drag, startPoint x: 114, startPoint y: 129, endPoint x: 162, endPoint y: 143, distance: 50.3
click at [114, 129] on div "[PHONE_NUMBER] Connecting call… ALL TASKS ALL TASKS ACTIVE TASKS TASKS IN WRAP …" at bounding box center [120, 108] width 183 height 159
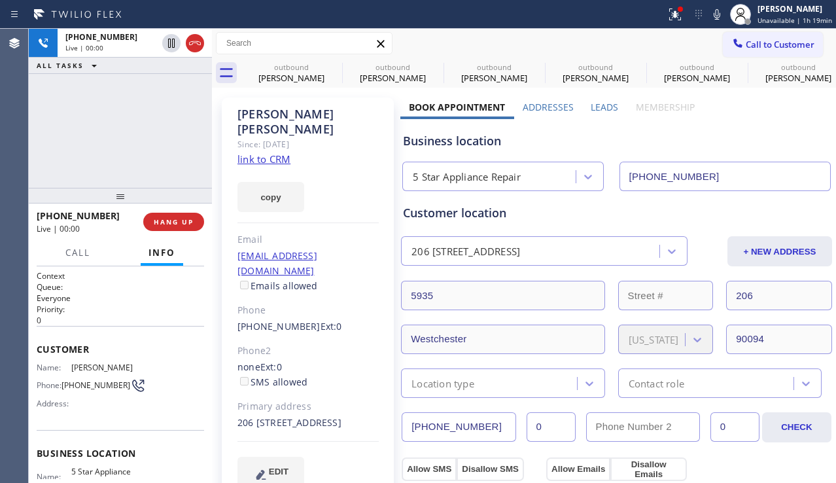
click at [582, 110] on div "Leads" at bounding box center [604, 110] width 44 height 18
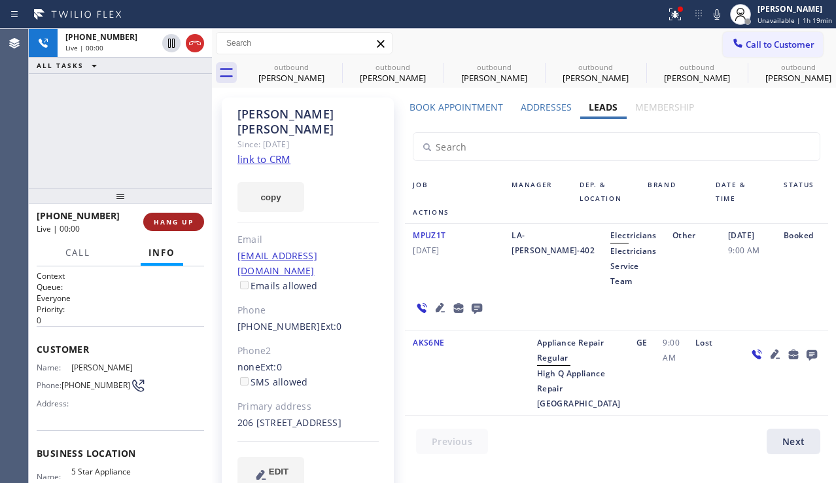
click at [179, 226] on button "HANG UP" at bounding box center [173, 222] width 61 height 18
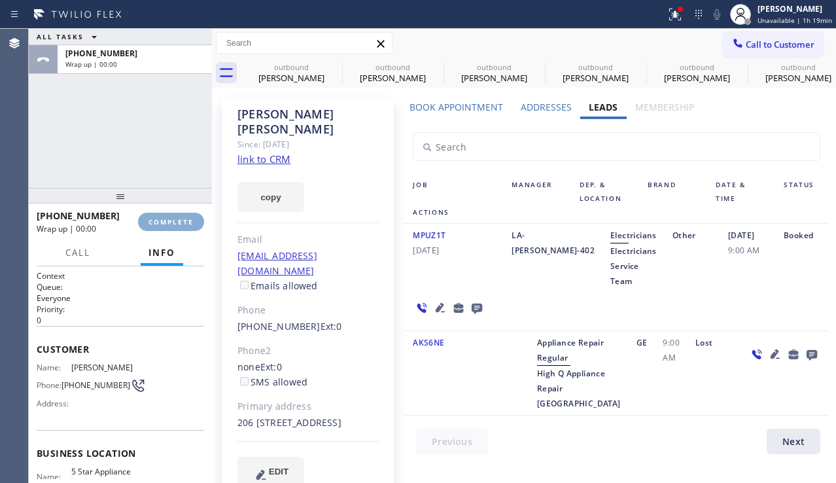
click at [179, 226] on button "COMPLETE" at bounding box center [171, 222] width 66 height 18
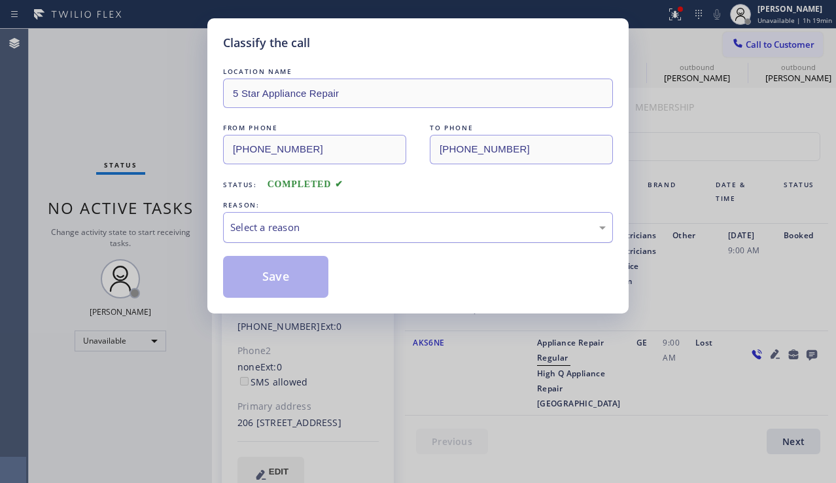
click at [381, 230] on div "Select a reason" at bounding box center [417, 227] width 375 height 15
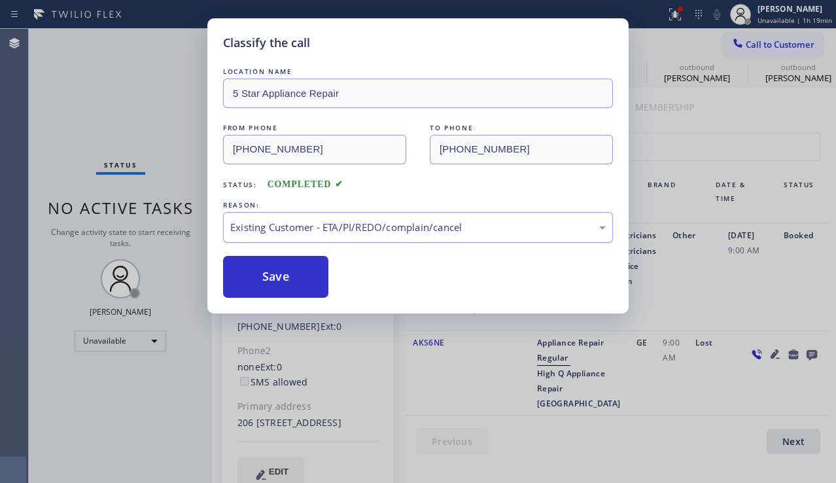
click at [375, 236] on div "Existing Customer - ETA/PI/REDO/complain/cancel" at bounding box center [418, 227] width 390 height 31
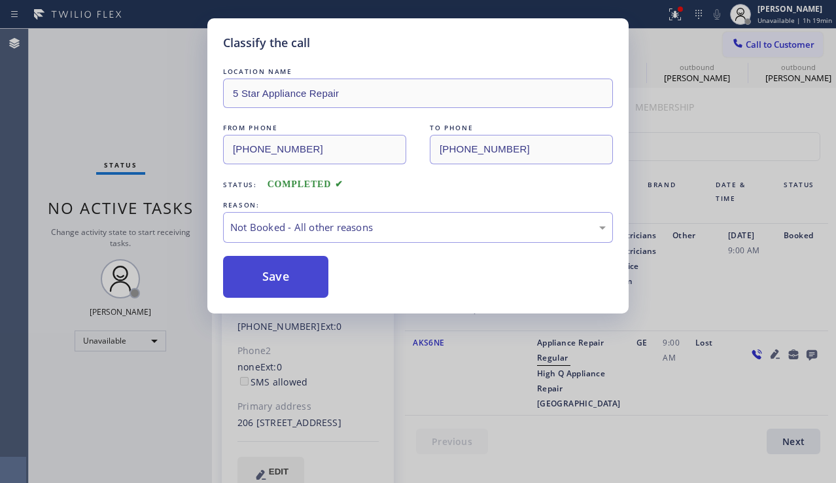
click at [301, 276] on button "Save" at bounding box center [275, 277] width 105 height 42
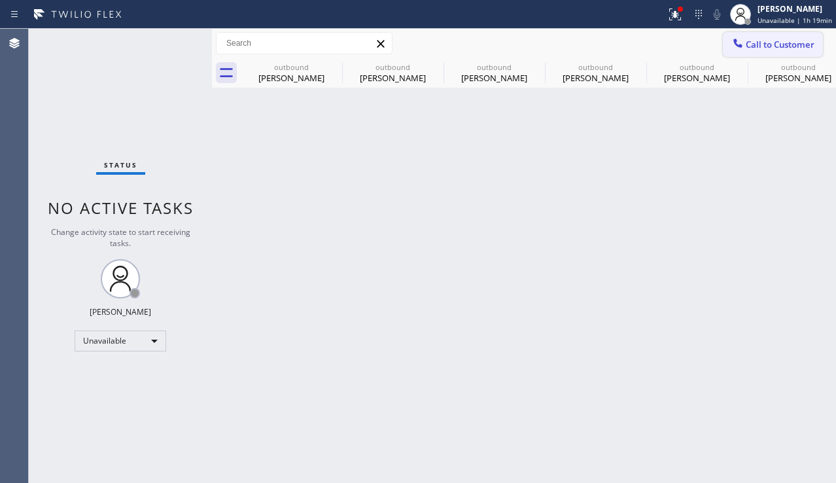
click at [759, 48] on span "Call to Customer" at bounding box center [780, 45] width 69 height 12
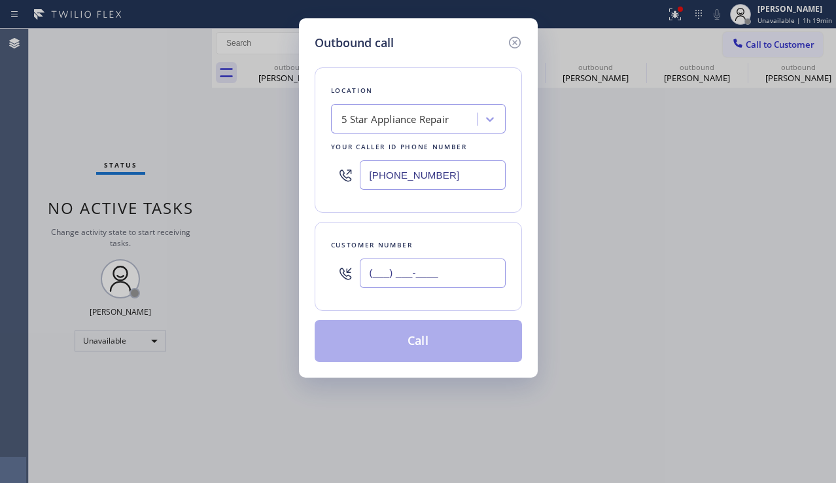
click at [436, 281] on input "(___) ___-____" at bounding box center [433, 272] width 146 height 29
paste input "213) 393-6567"
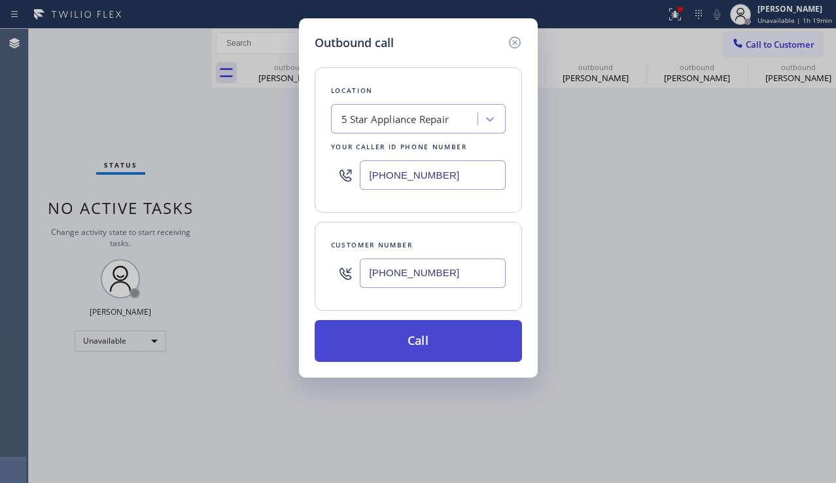
type input "[PHONE_NUMBER]"
click at [392, 339] on button "Call" at bounding box center [418, 341] width 207 height 42
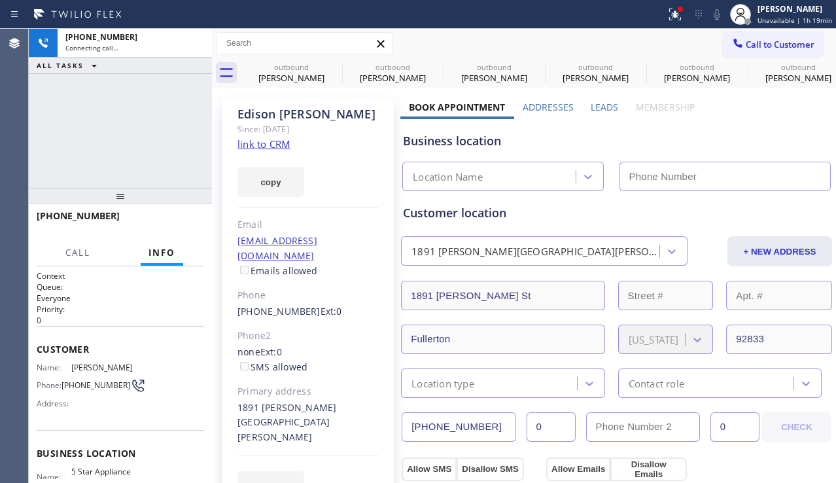
type input "[PHONE_NUMBER]"
click at [127, 114] on div "[PHONE_NUMBER] Connecting call… ALL TASKS ALL TASKS ACTIVE TASKS TASKS IN WRAP …" at bounding box center [120, 108] width 183 height 159
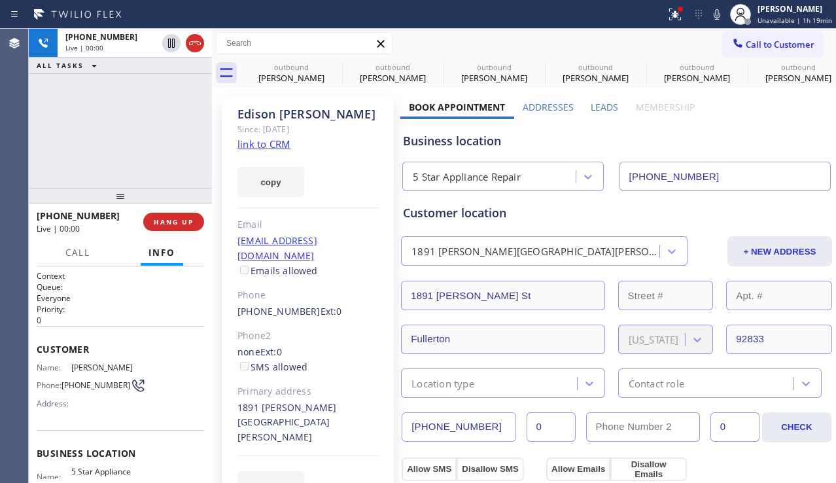
click at [591, 113] on div "Leads" at bounding box center [604, 110] width 44 height 18
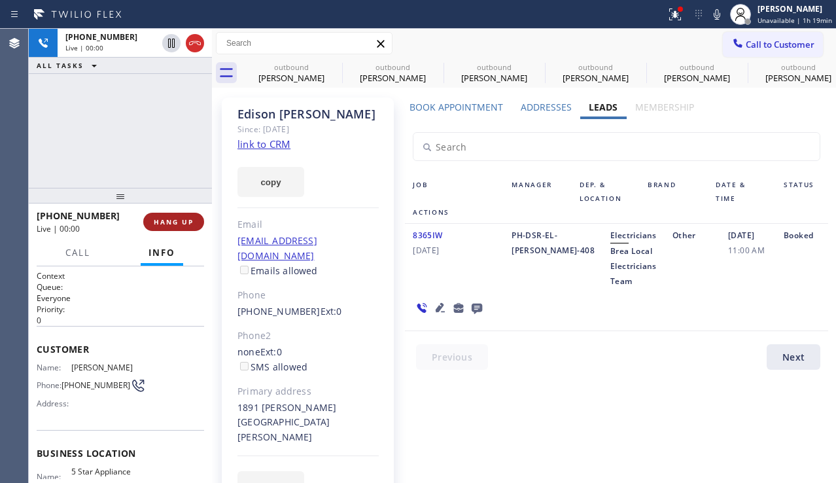
click at [192, 223] on span "HANG UP" at bounding box center [174, 221] width 40 height 9
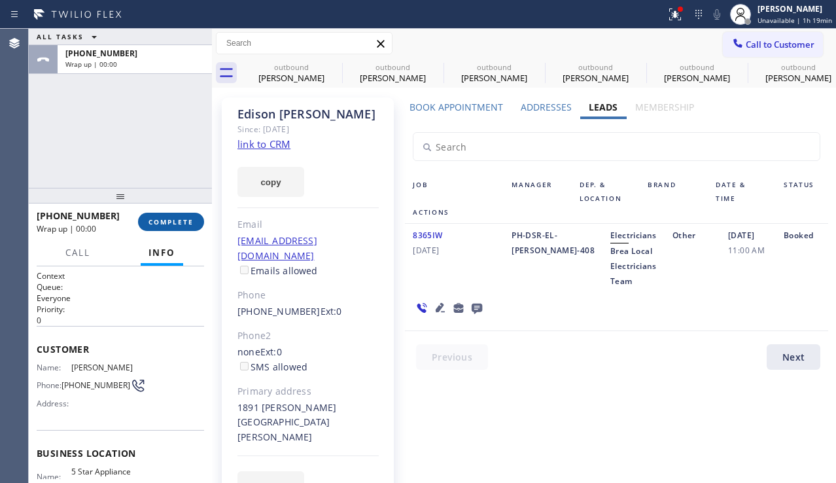
click at [192, 223] on span "COMPLETE" at bounding box center [170, 221] width 45 height 9
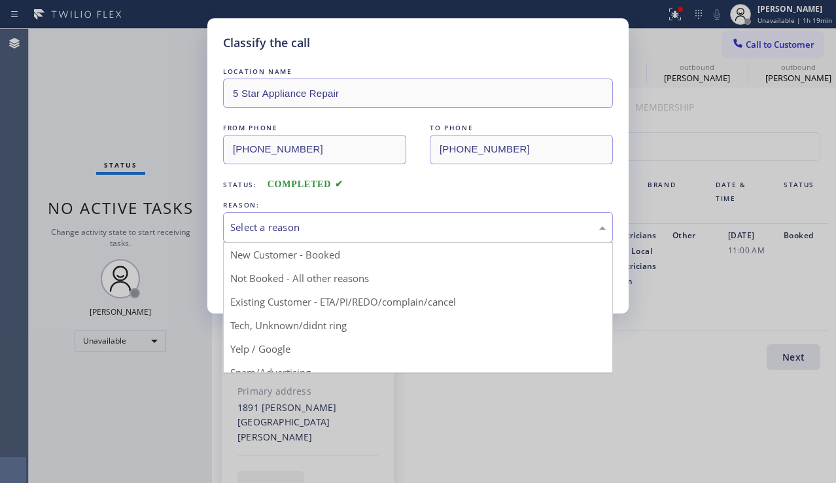
click at [369, 233] on div "Select a reason" at bounding box center [417, 227] width 375 height 15
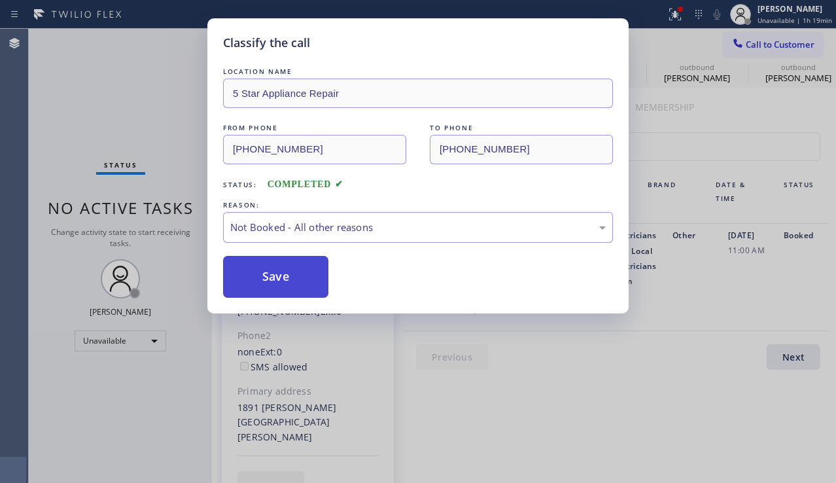
click at [276, 277] on button "Save" at bounding box center [275, 277] width 105 height 42
click at [737, 43] on icon at bounding box center [737, 43] width 13 height 13
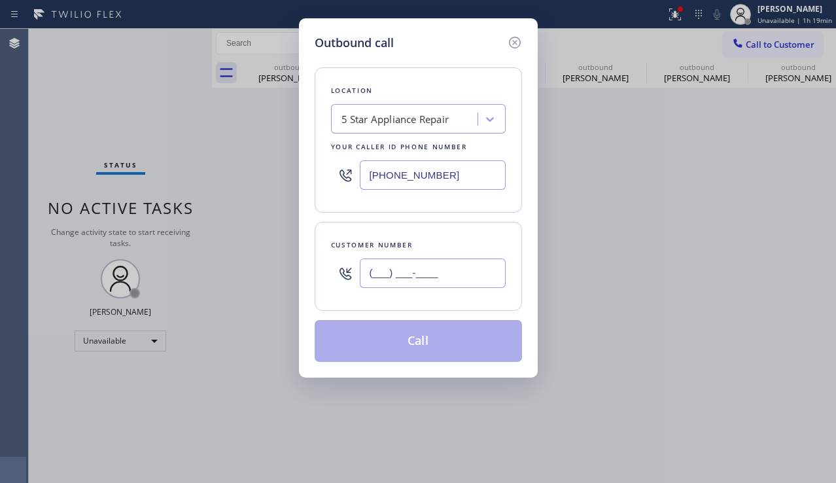
click at [434, 264] on input "(___) ___-____" at bounding box center [433, 272] width 146 height 29
paste input "626) 536-7558"
type input "[PHONE_NUMBER]"
click at [389, 350] on button "Call" at bounding box center [418, 341] width 207 height 42
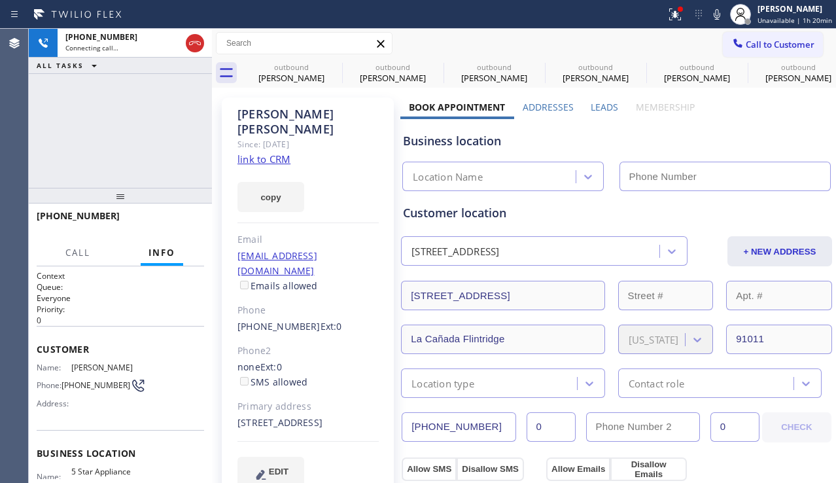
type input "[PHONE_NUMBER]"
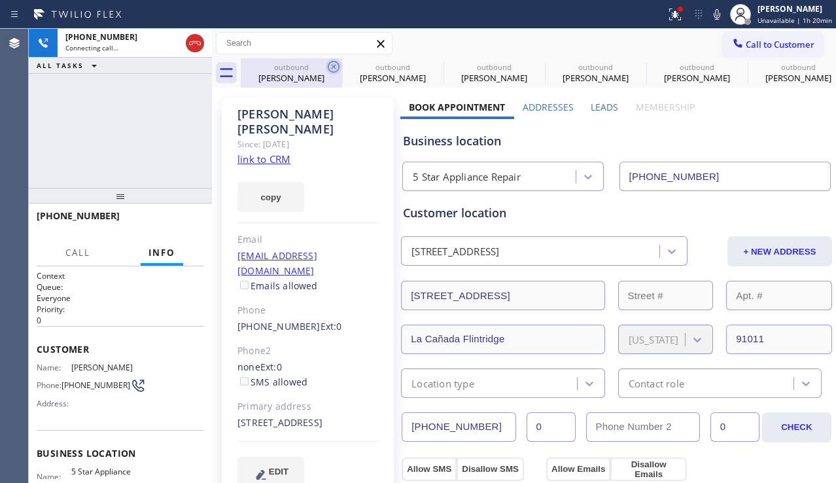
click at [331, 65] on icon at bounding box center [334, 67] width 16 height 16
click at [0, 0] on icon at bounding box center [0, 0] width 0 height 0
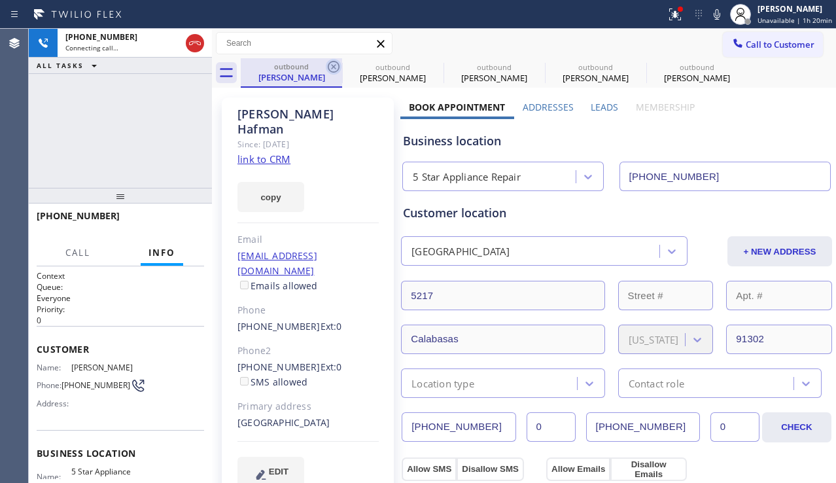
click at [330, 63] on icon at bounding box center [334, 67] width 16 height 16
click at [0, 0] on icon at bounding box center [0, 0] width 0 height 0
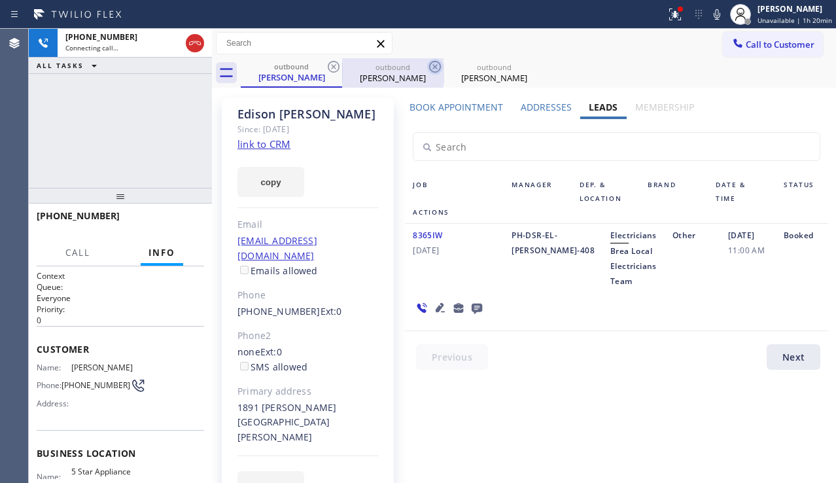
drag, startPoint x: 330, startPoint y: 63, endPoint x: 328, endPoint y: 70, distance: 7.0
click at [328, 70] on icon at bounding box center [334, 67] width 16 height 16
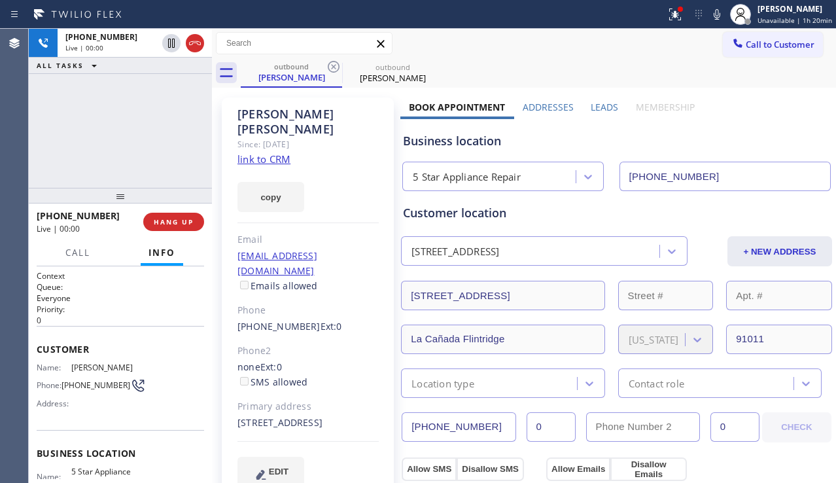
click at [97, 165] on div "[PHONE_NUMBER] Live | 00:00 ALL TASKS ALL TASKS ACTIVE TASKS TASKS IN WRAP UP" at bounding box center [120, 108] width 183 height 159
click at [180, 217] on span "HANG UP" at bounding box center [174, 221] width 40 height 9
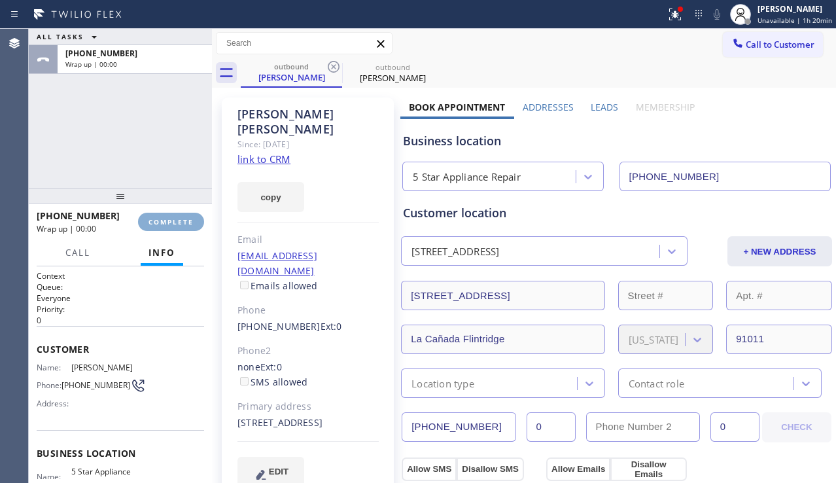
click at [180, 217] on span "COMPLETE" at bounding box center [170, 221] width 45 height 9
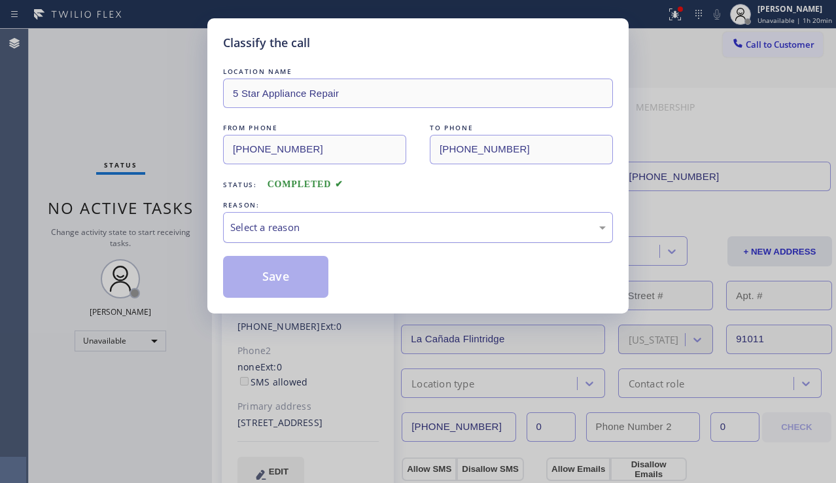
click at [402, 232] on div "Select a reason" at bounding box center [417, 227] width 375 height 15
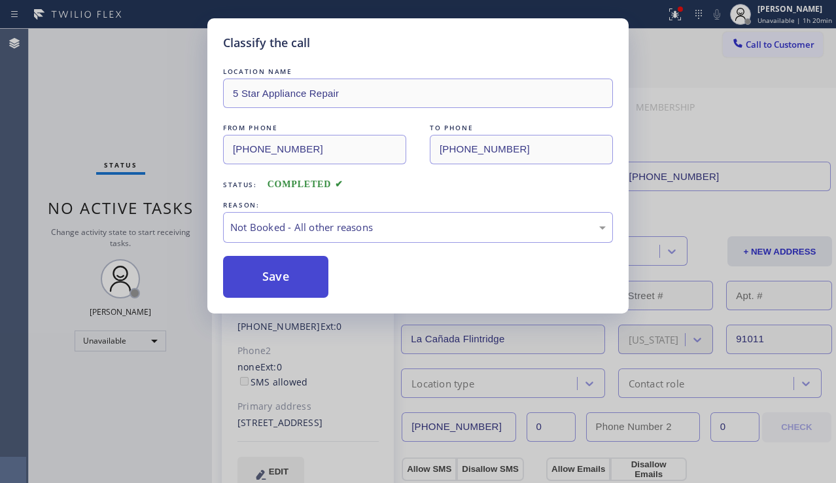
click at [293, 273] on button "Save" at bounding box center [275, 277] width 105 height 42
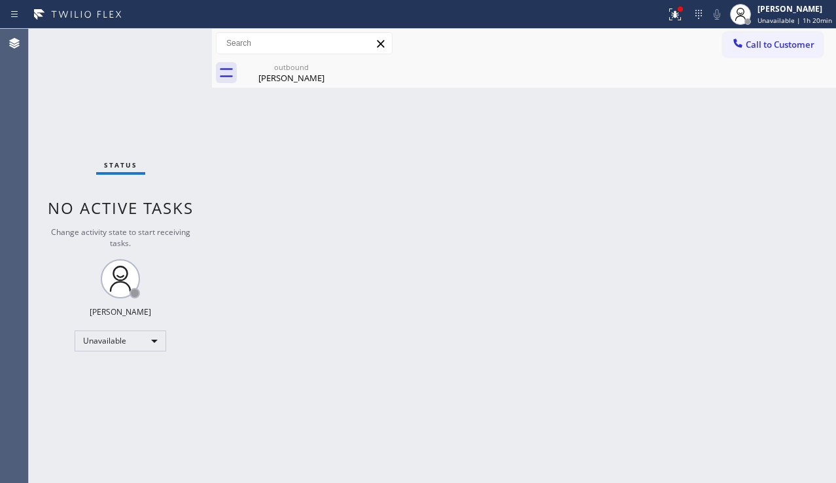
click at [734, 52] on div at bounding box center [738, 45] width 16 height 16
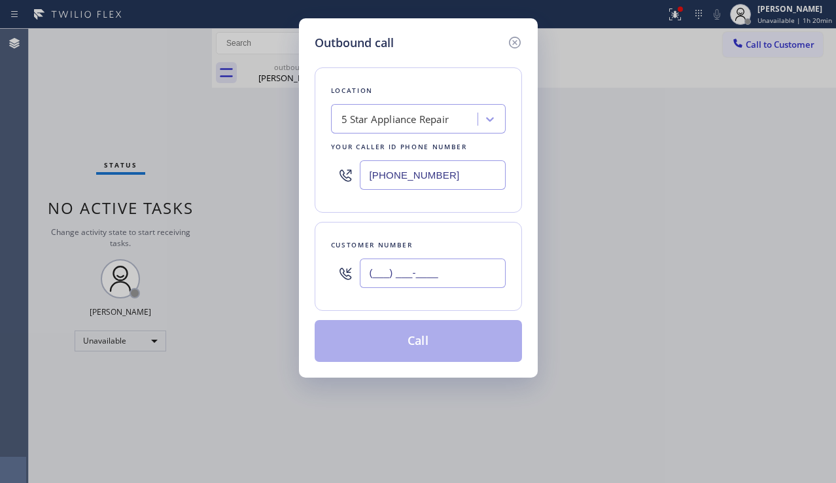
click at [409, 265] on input "(___) ___-____" at bounding box center [433, 272] width 146 height 29
paste input "323) 397-5319"
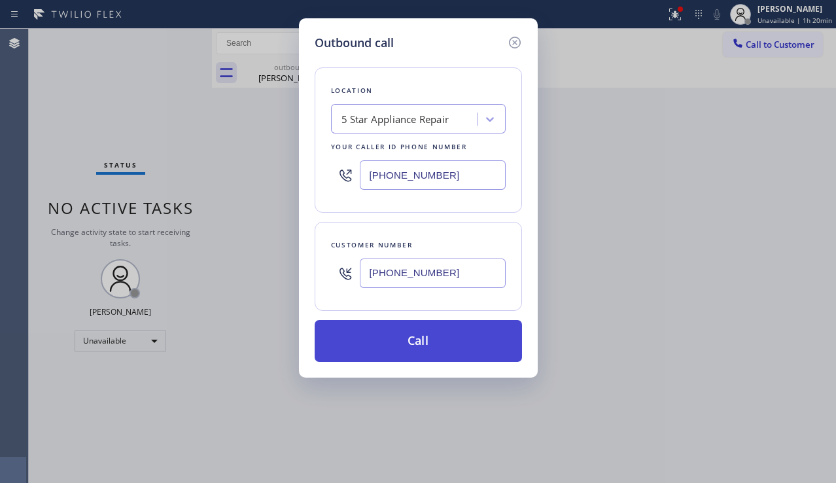
type input "[PHONE_NUMBER]"
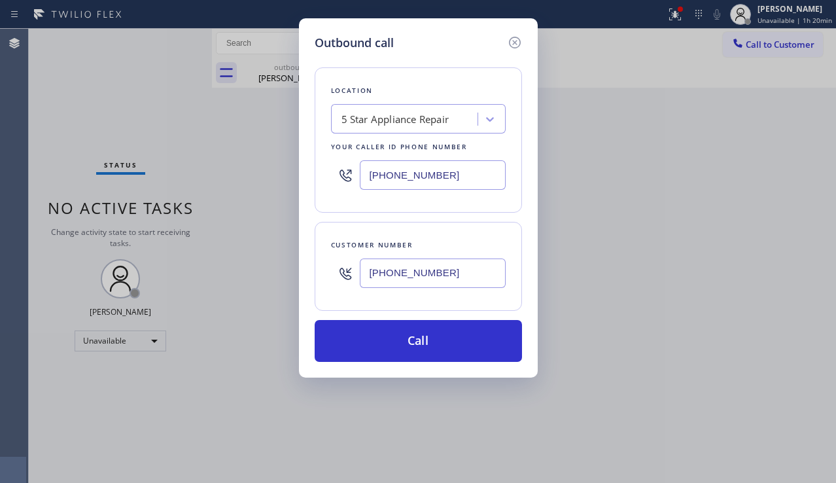
drag, startPoint x: 413, startPoint y: 334, endPoint x: 360, endPoint y: 284, distance: 71.7
click at [412, 334] on button "Call" at bounding box center [418, 341] width 207 height 42
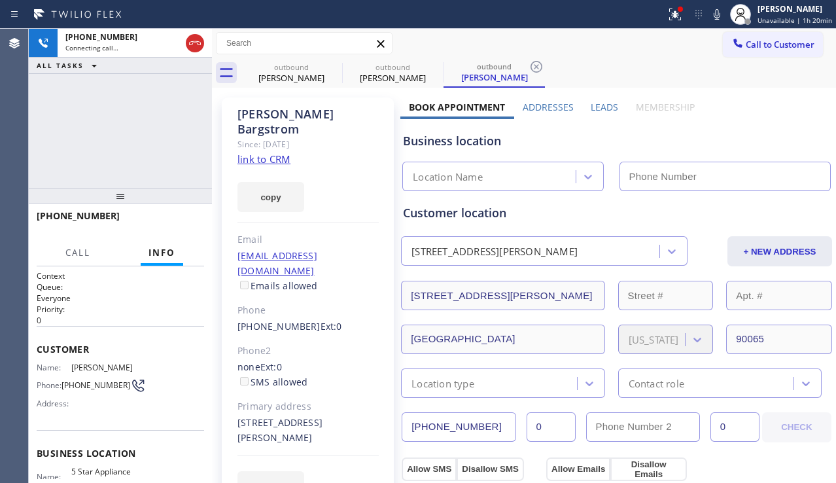
type input "[PHONE_NUMBER]"
click at [95, 159] on div "[PHONE_NUMBER] Connecting call… ALL TASKS ALL TASKS ACTIVE TASKS TASKS IN WRAP …" at bounding box center [120, 108] width 183 height 159
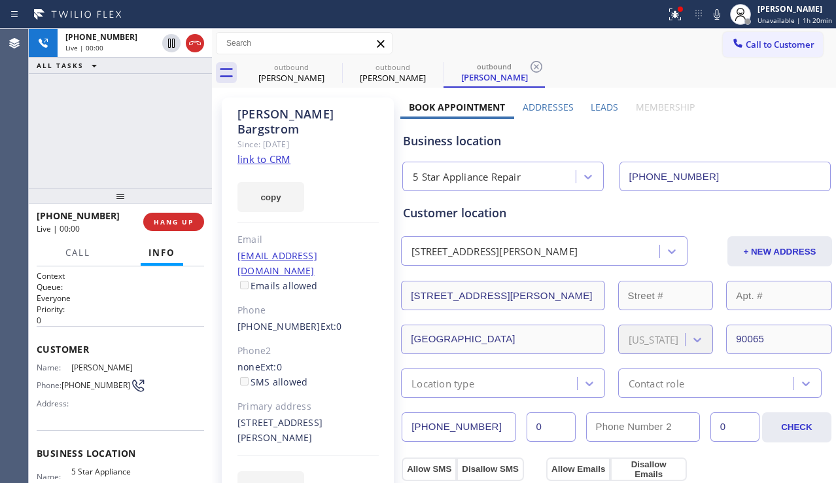
click at [357, 471] on div "EDIT" at bounding box center [307, 486] width 141 height 30
click at [177, 224] on span "HANG UP" at bounding box center [174, 221] width 40 height 9
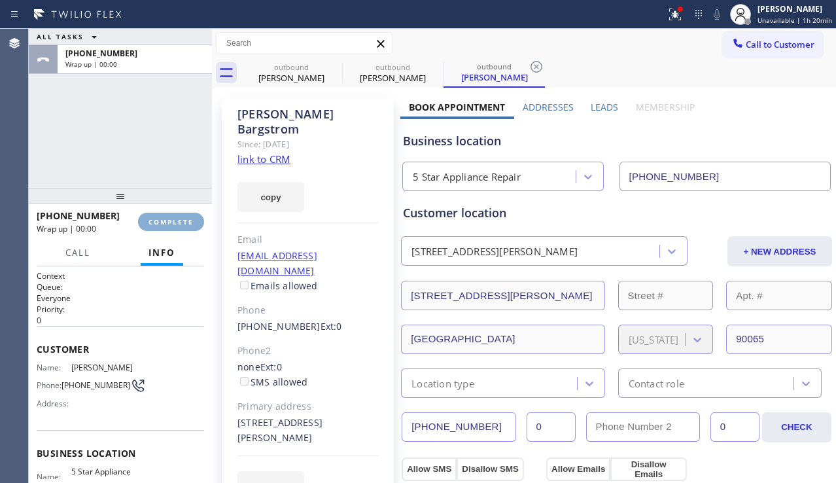
click at [177, 224] on span "COMPLETE" at bounding box center [170, 221] width 45 height 9
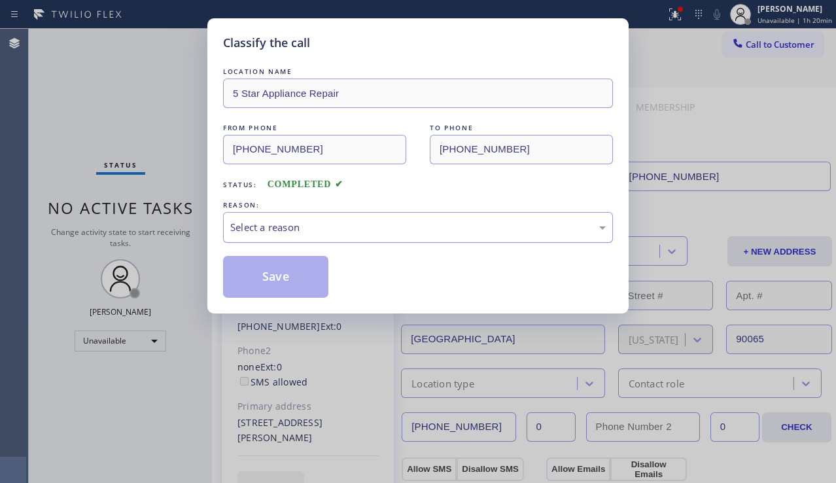
click at [353, 232] on div "Select a reason" at bounding box center [417, 227] width 375 height 15
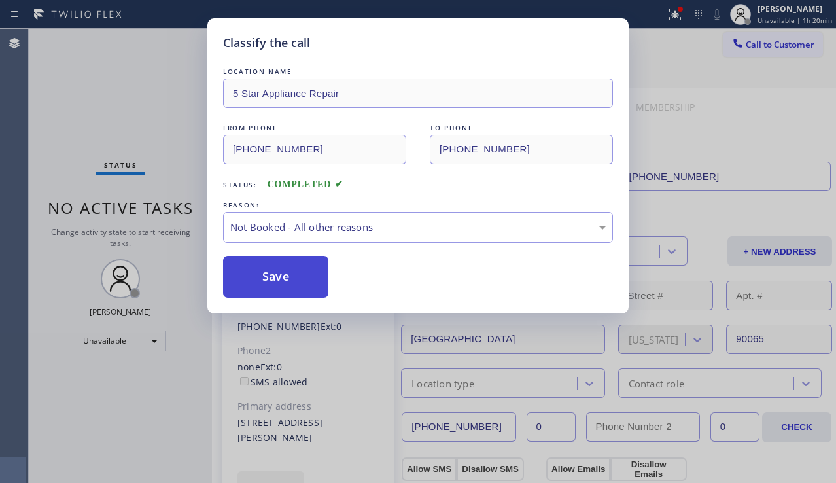
click at [305, 277] on button "Save" at bounding box center [275, 277] width 105 height 42
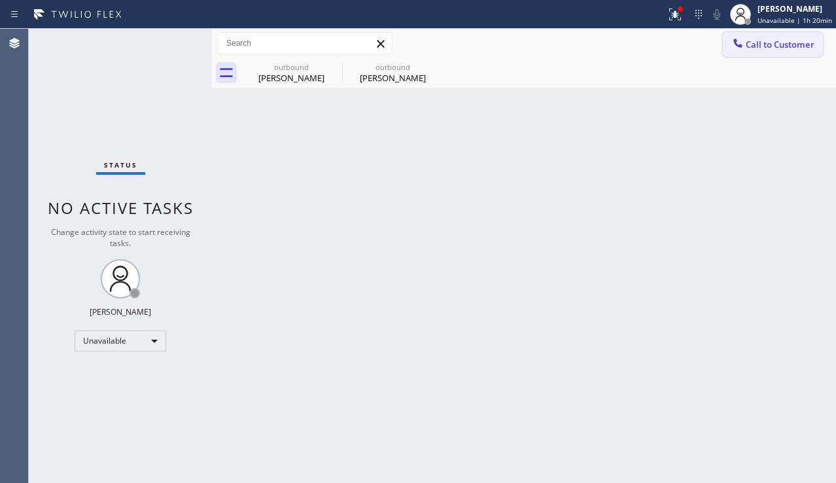
click at [753, 44] on span "Call to Customer" at bounding box center [780, 45] width 69 height 12
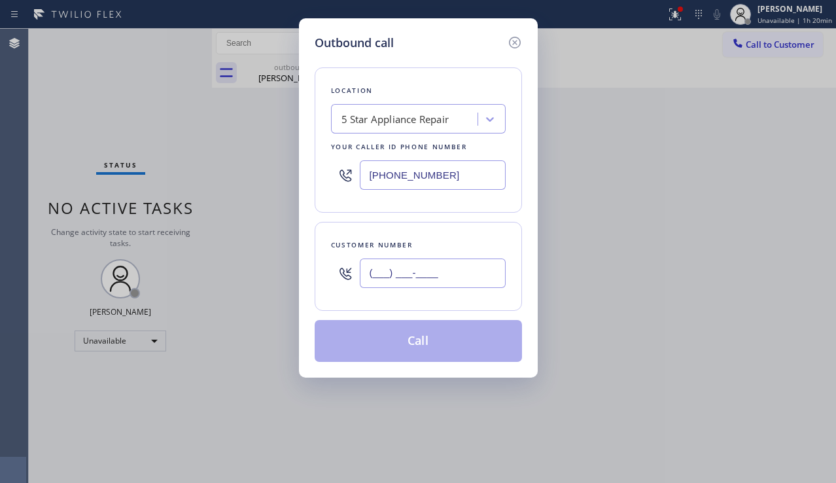
click at [406, 262] on input "(___) ___-____" at bounding box center [433, 272] width 146 height 29
paste input "714) 317-6299"
type input "[PHONE_NUMBER]"
click at [401, 332] on button "Call" at bounding box center [418, 341] width 207 height 42
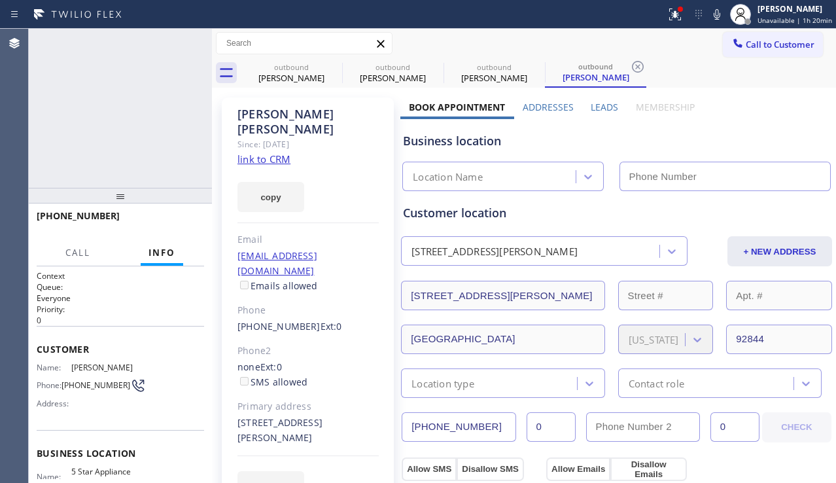
type input "[PHONE_NUMBER]"
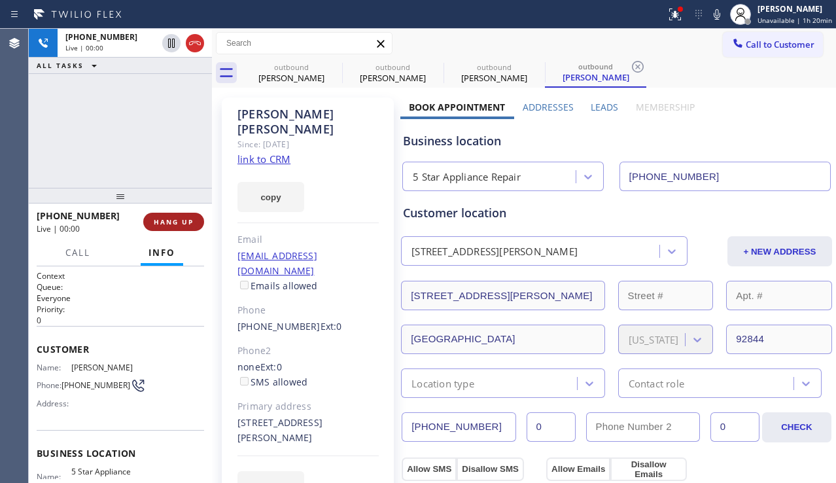
click at [154, 220] on span "HANG UP" at bounding box center [174, 221] width 40 height 9
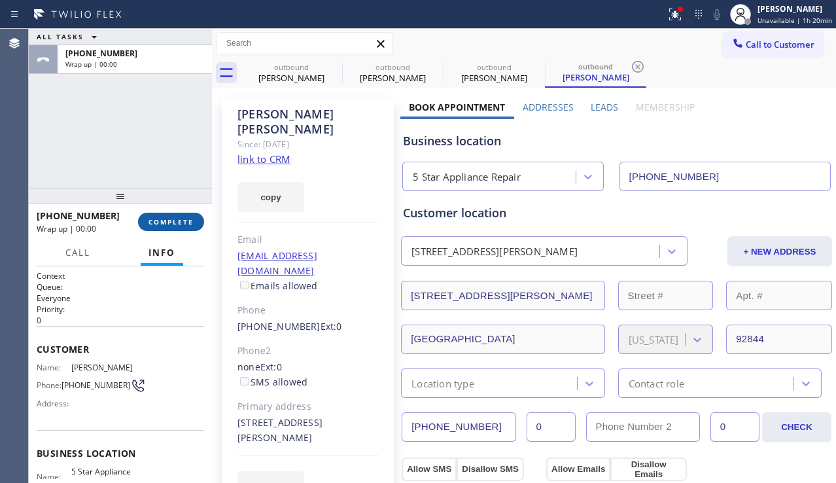
click at [154, 220] on span "COMPLETE" at bounding box center [170, 221] width 45 height 9
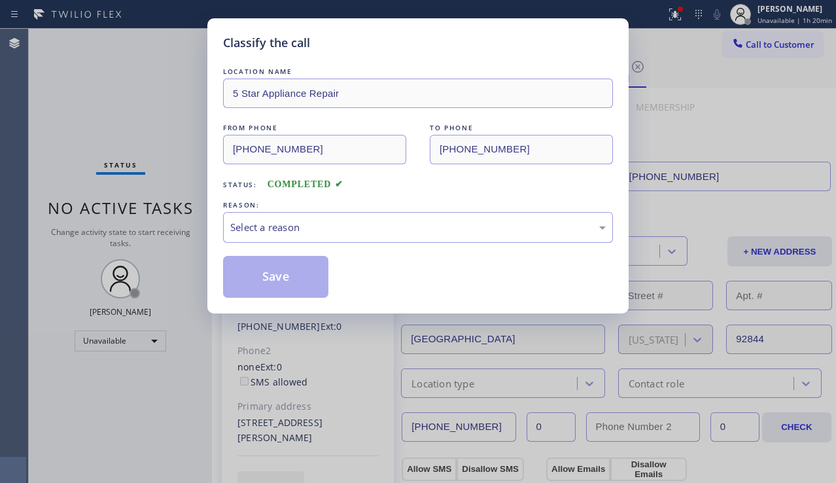
click at [329, 228] on div "Select a reason" at bounding box center [417, 227] width 375 height 15
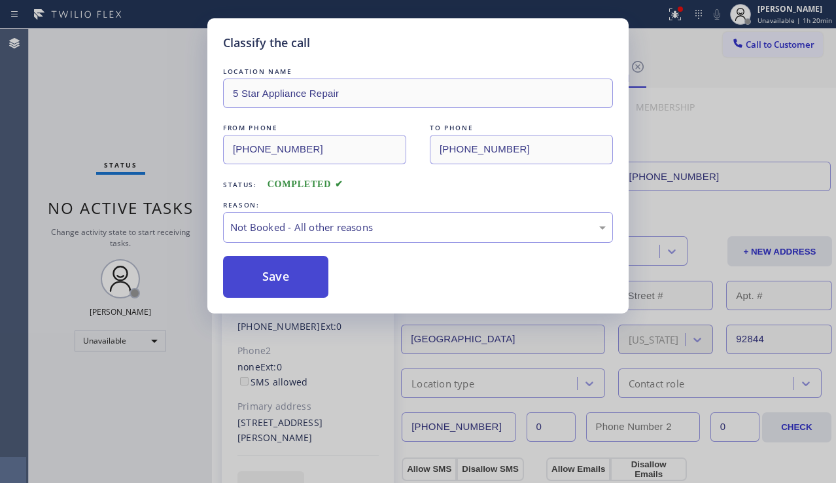
click at [290, 271] on button "Save" at bounding box center [275, 277] width 105 height 42
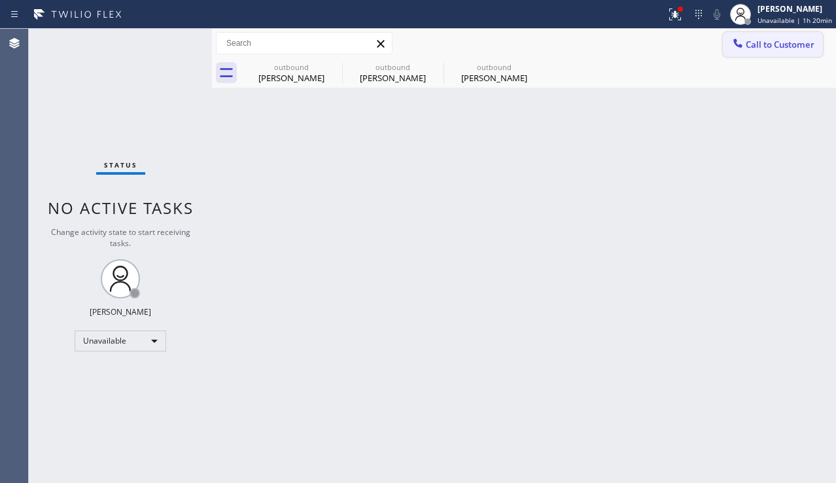
click at [751, 51] on button "Call to Customer" at bounding box center [773, 44] width 100 height 25
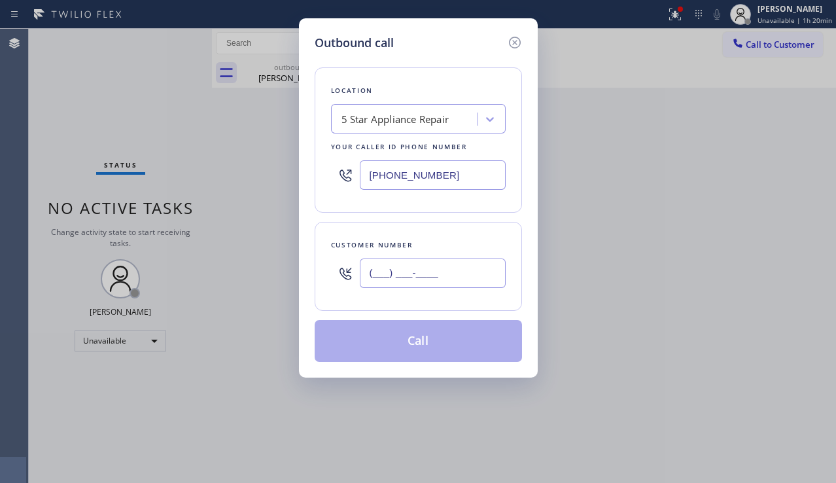
click at [417, 270] on input "(___) ___-____" at bounding box center [433, 272] width 146 height 29
paste input "310) 721-0877"
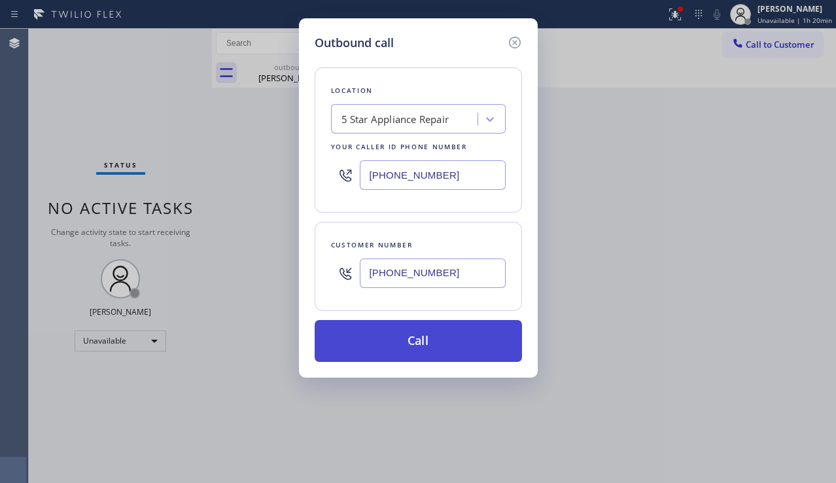
type input "[PHONE_NUMBER]"
click at [398, 333] on button "Call" at bounding box center [418, 341] width 207 height 42
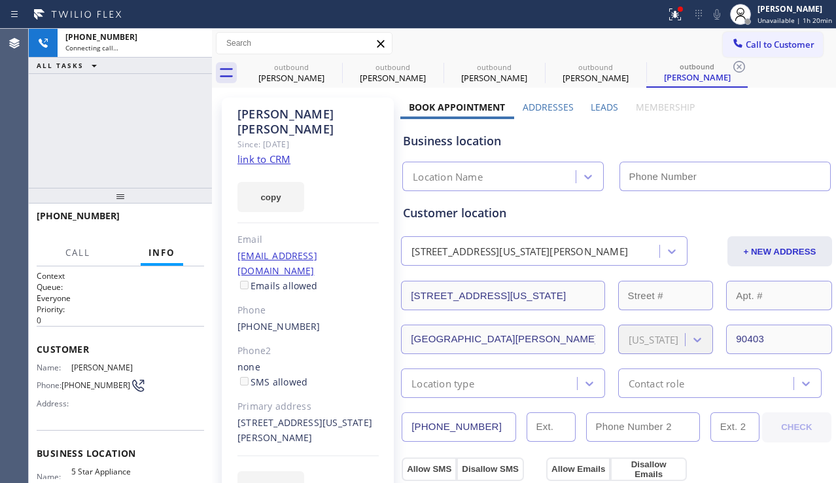
type input "[PHONE_NUMBER]"
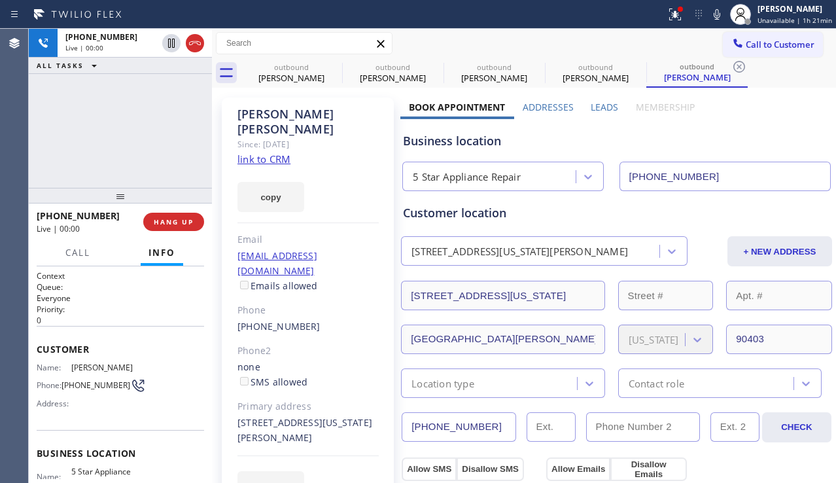
click at [111, 140] on div "[PHONE_NUMBER] Live | 00:00 ALL TASKS ALL TASKS ACTIVE TASKS TASKS IN WRAP UP" at bounding box center [120, 108] width 183 height 159
click at [191, 217] on span "HANG UP" at bounding box center [174, 221] width 40 height 9
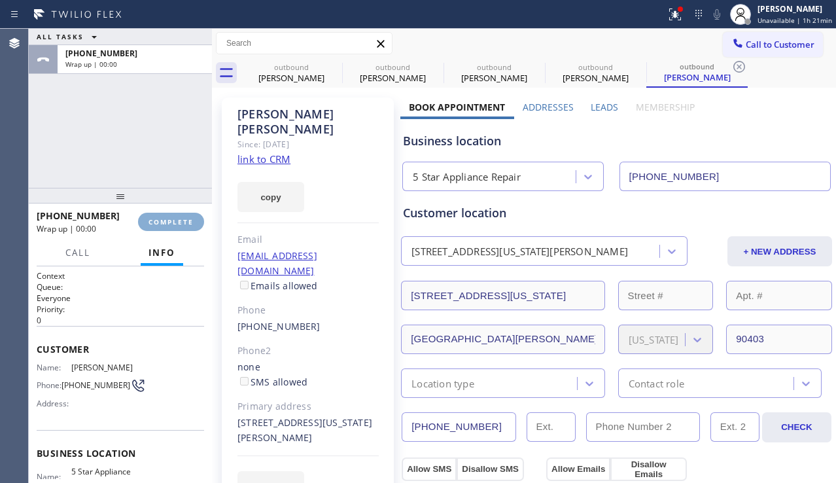
click at [191, 217] on span "COMPLETE" at bounding box center [170, 221] width 45 height 9
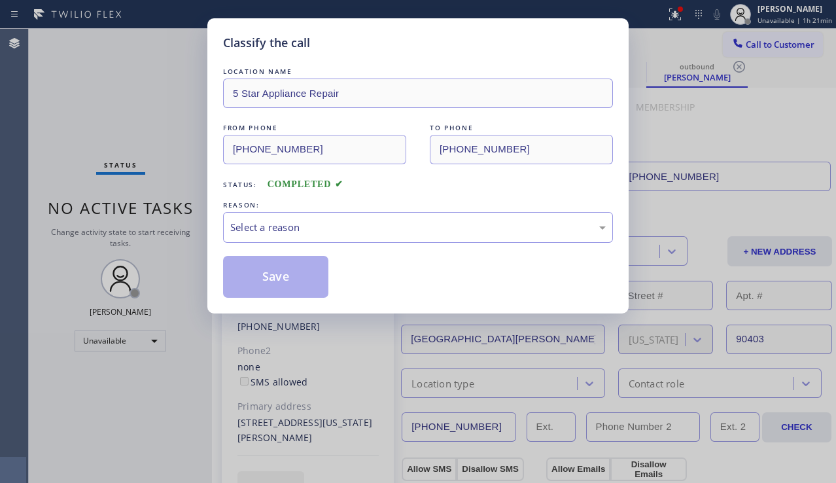
click at [312, 228] on div "Select a reason" at bounding box center [417, 227] width 375 height 15
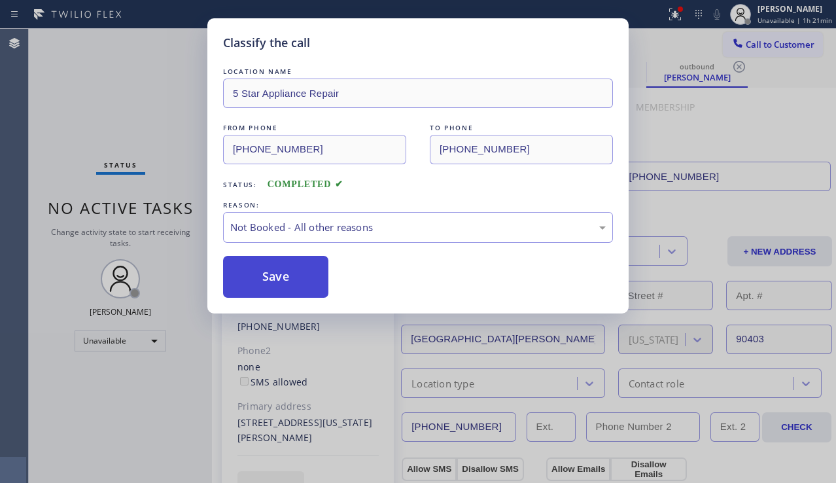
click at [281, 269] on button "Save" at bounding box center [275, 277] width 105 height 42
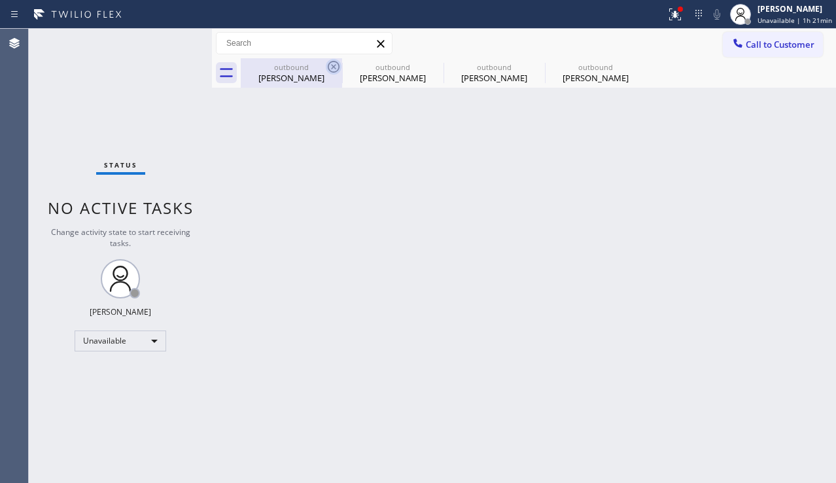
click at [334, 69] on icon at bounding box center [334, 67] width 16 height 16
click at [0, 0] on icon at bounding box center [0, 0] width 0 height 0
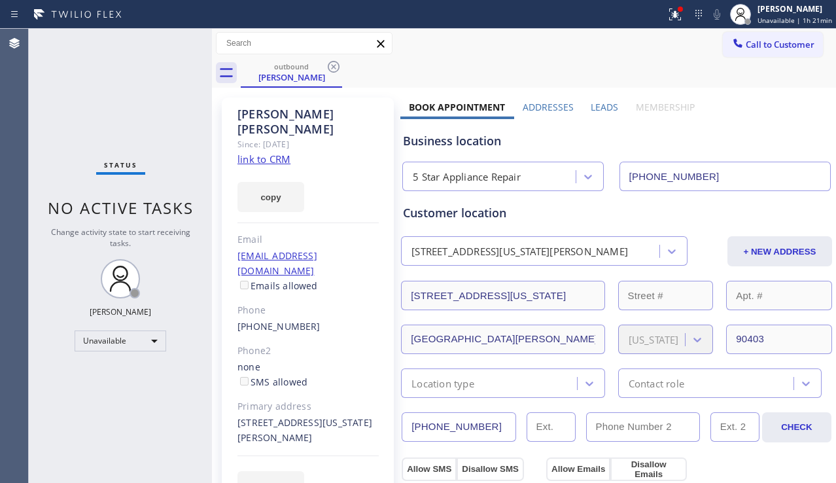
click at [334, 69] on icon at bounding box center [334, 67] width 16 height 16
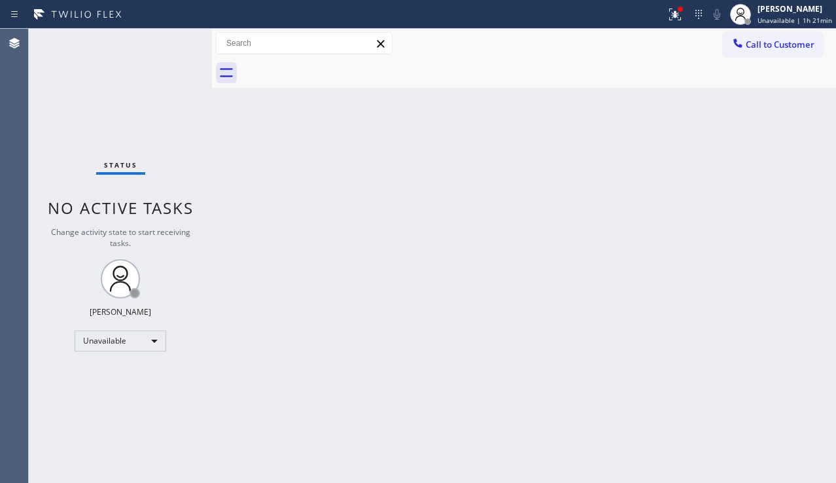
click at [334, 69] on div at bounding box center [538, 72] width 595 height 29
click at [661, 22] on div at bounding box center [675, 15] width 29 height 16
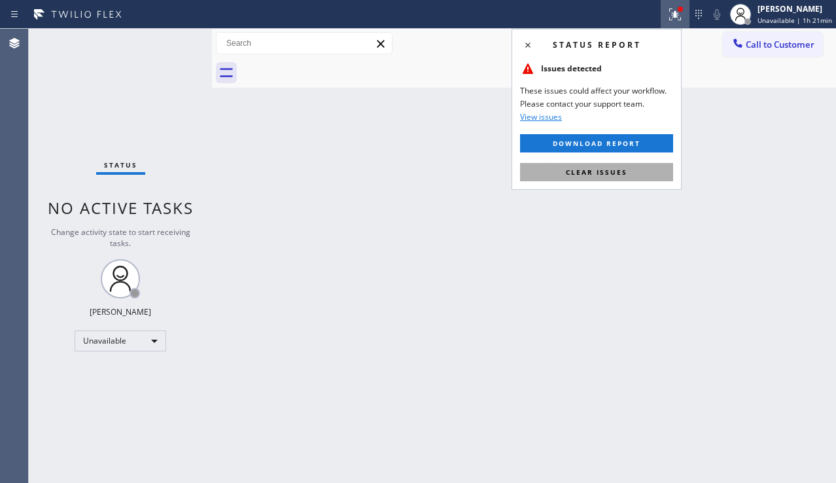
click at [577, 163] on button "Clear issues" at bounding box center [596, 172] width 153 height 18
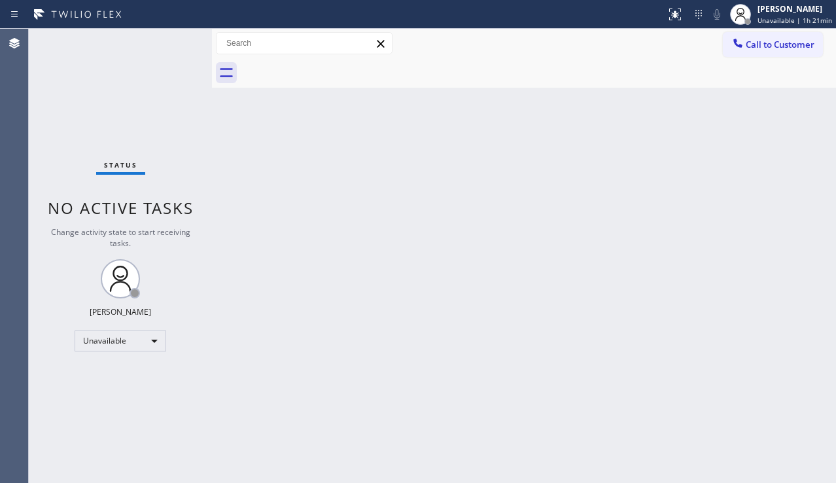
click at [409, 313] on div "Back to Dashboard Change Sender ID Customers Technicians Select a contact Outbo…" at bounding box center [524, 256] width 624 height 454
click at [107, 343] on div "Unavailable" at bounding box center [121, 340] width 92 height 21
click at [101, 402] on li "Break" at bounding box center [119, 408] width 89 height 16
click at [346, 394] on div "Back to Dashboard Change Sender ID Customers Technicians Select a contact Outbo…" at bounding box center [524, 256] width 624 height 454
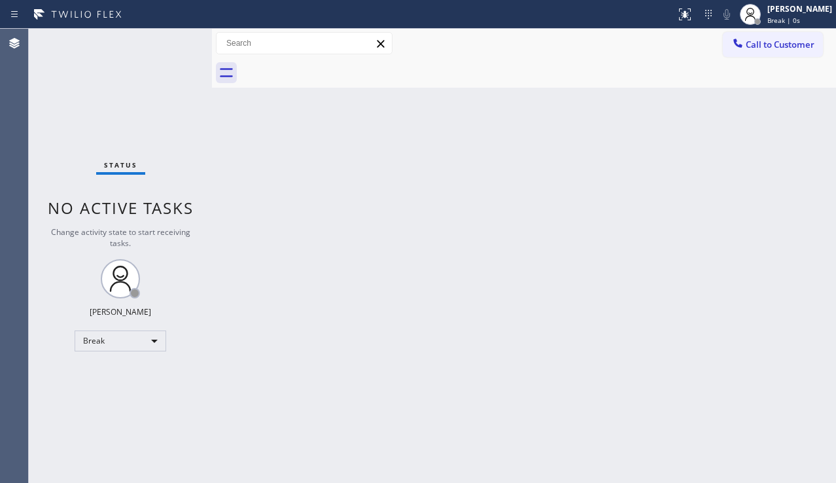
click at [249, 334] on div "Back to Dashboard Change Sender ID Customers Technicians Select a contact Outbo…" at bounding box center [524, 256] width 624 height 454
click at [734, 50] on div at bounding box center [738, 45] width 16 height 16
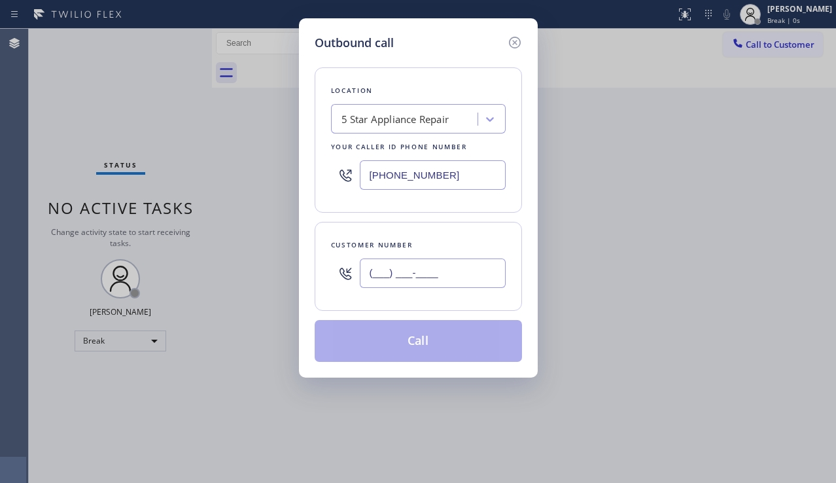
click at [439, 277] on input "(___) ___-____" at bounding box center [433, 272] width 146 height 29
paste input "347) 757-1788"
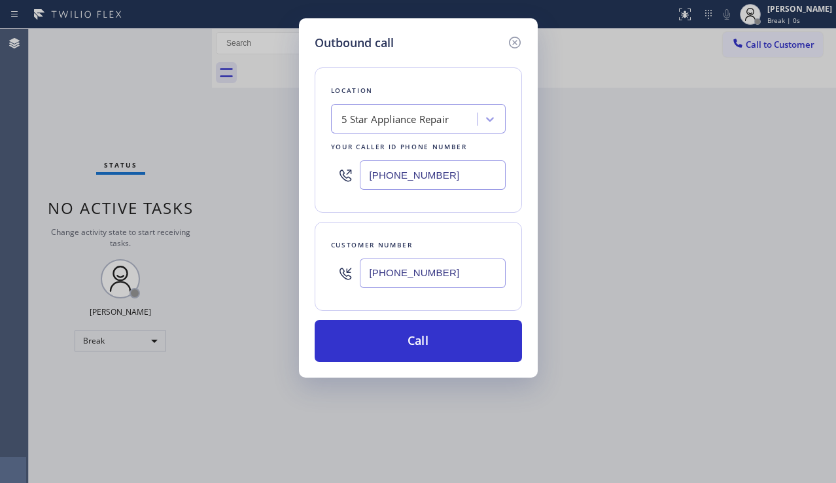
type input "[PHONE_NUMBER]"
drag, startPoint x: 460, startPoint y: 182, endPoint x: 344, endPoint y: 177, distance: 115.8
click at [344, 177] on div "[PHONE_NUMBER]" at bounding box center [418, 175] width 175 height 43
paste input "332) 456-0495"
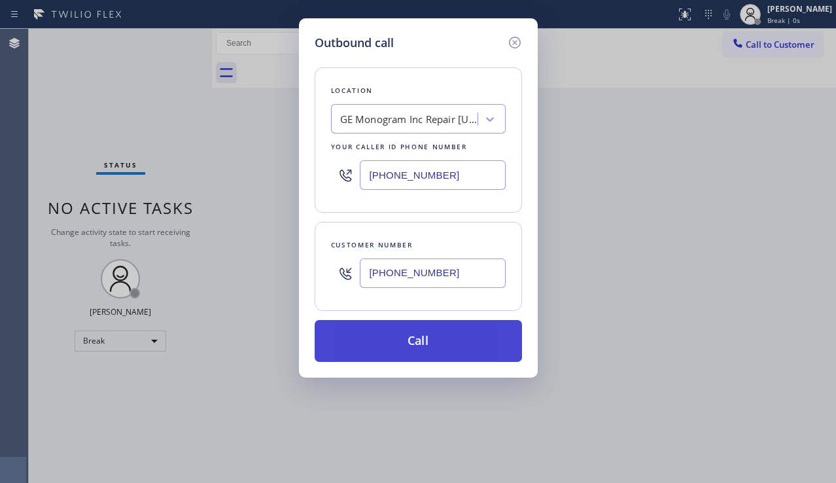
type input "[PHONE_NUMBER]"
click at [423, 339] on button "Call" at bounding box center [418, 341] width 207 height 42
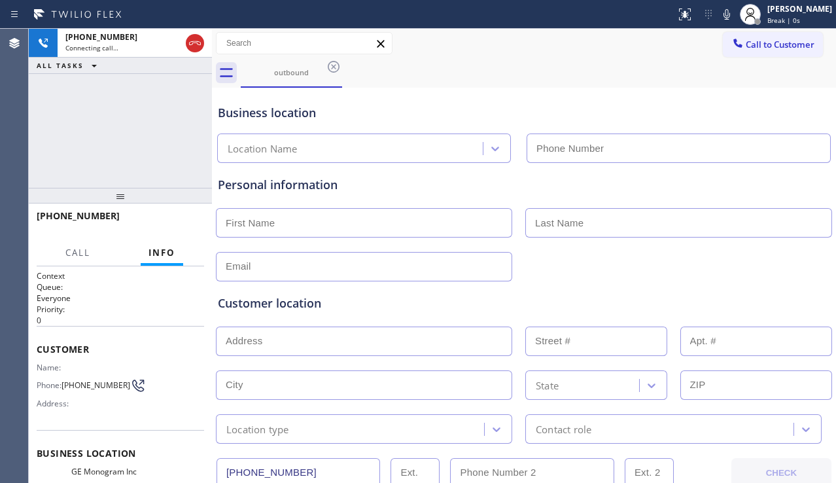
type input "[PHONE_NUMBER]"
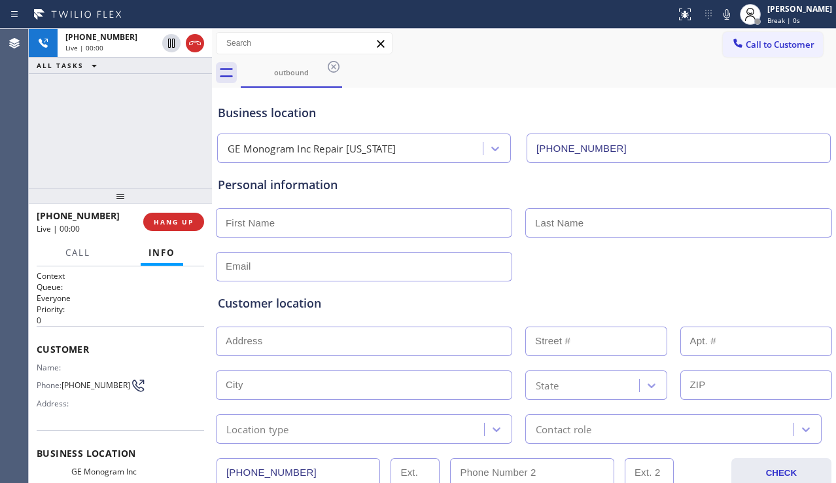
click at [516, 283] on div "Customer location >> ADD NEW ADDRESS << + NEW ADDRESS State Location type Conta…" at bounding box center [523, 362] width 617 height 162
click at [113, 180] on div "[PHONE_NUMBER] Live | 00:00 ALL TASKS ALL TASKS ACTIVE TASKS TASKS IN WRAP UP" at bounding box center [120, 108] width 183 height 159
click at [161, 215] on button "HANG UP" at bounding box center [173, 222] width 61 height 18
click at [161, 217] on span "HANG UP" at bounding box center [174, 221] width 40 height 9
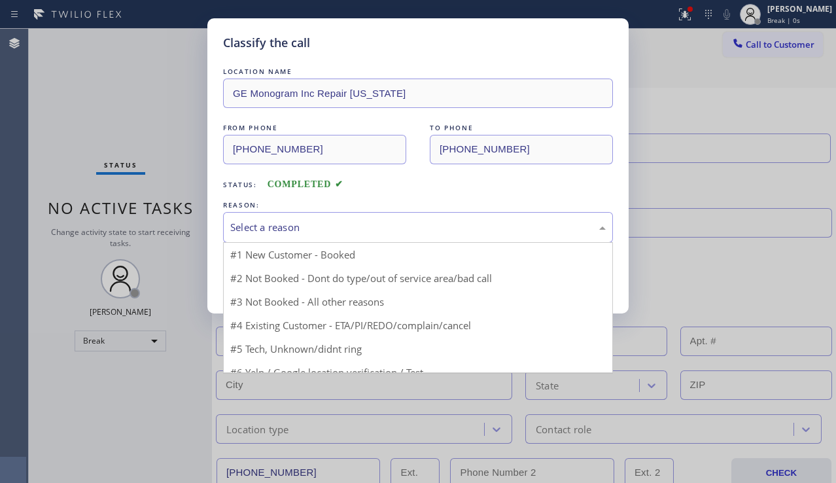
click at [343, 228] on div "Select a reason" at bounding box center [417, 227] width 375 height 15
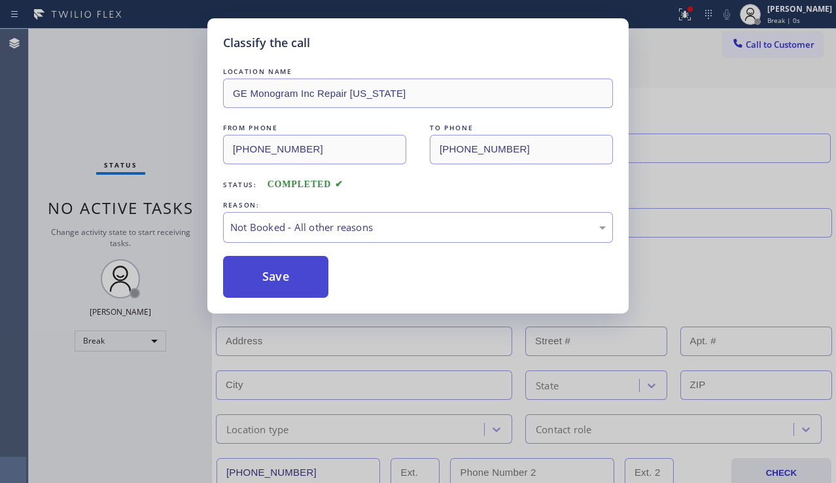
click at [273, 282] on button "Save" at bounding box center [275, 277] width 105 height 42
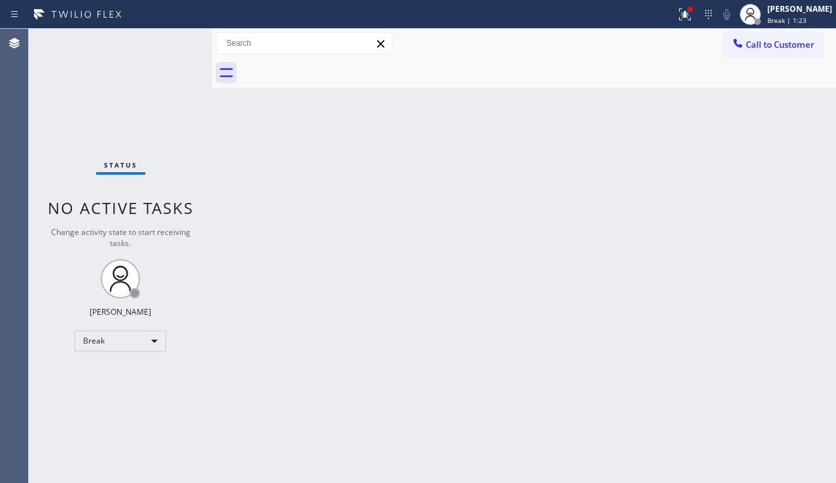
click at [801, 261] on div "Back to Dashboard Change Sender ID Customers Technicians Select a contact Outbo…" at bounding box center [524, 256] width 624 height 454
